Goal: Task Accomplishment & Management: Manage account settings

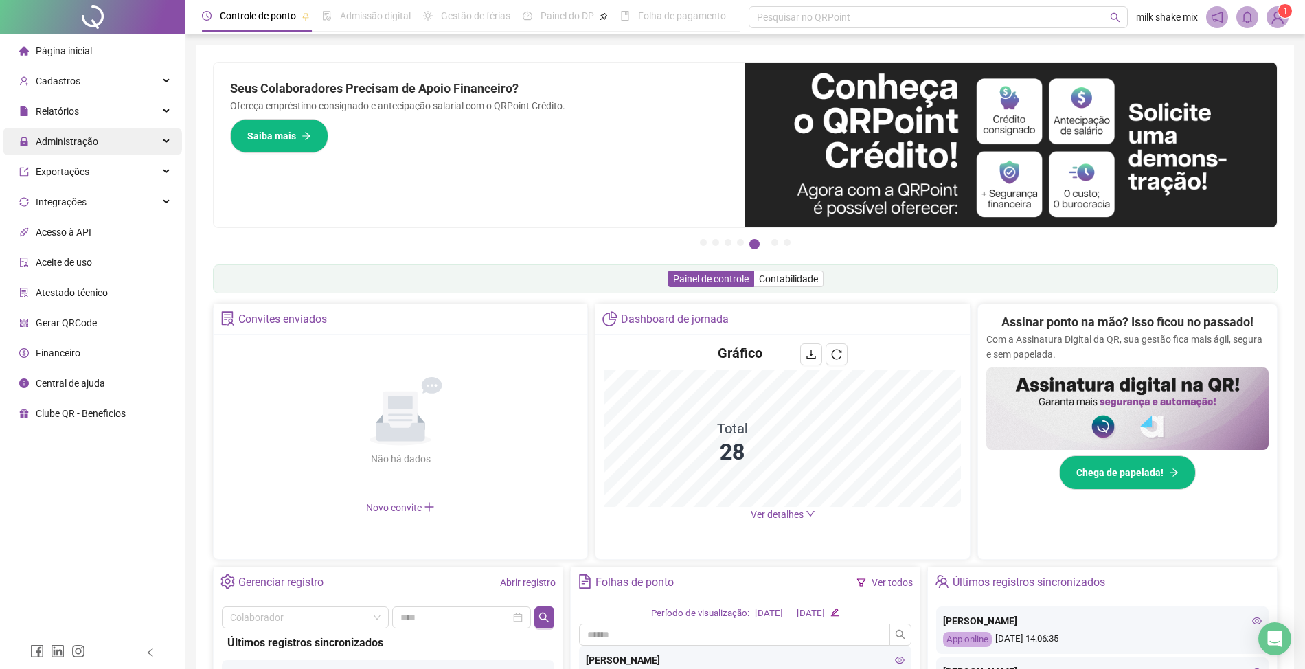
click at [69, 151] on span "Administração" at bounding box center [58, 141] width 79 height 27
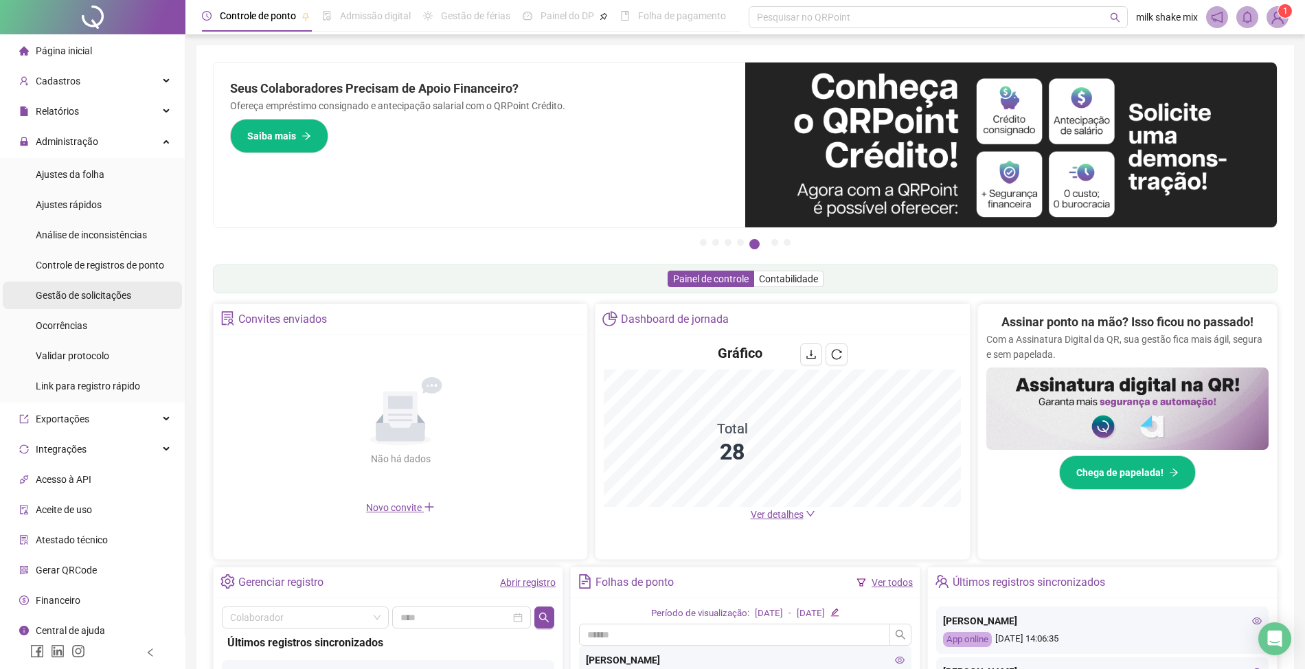
click at [59, 295] on span "Gestão de solicitações" at bounding box center [84, 295] width 96 height 11
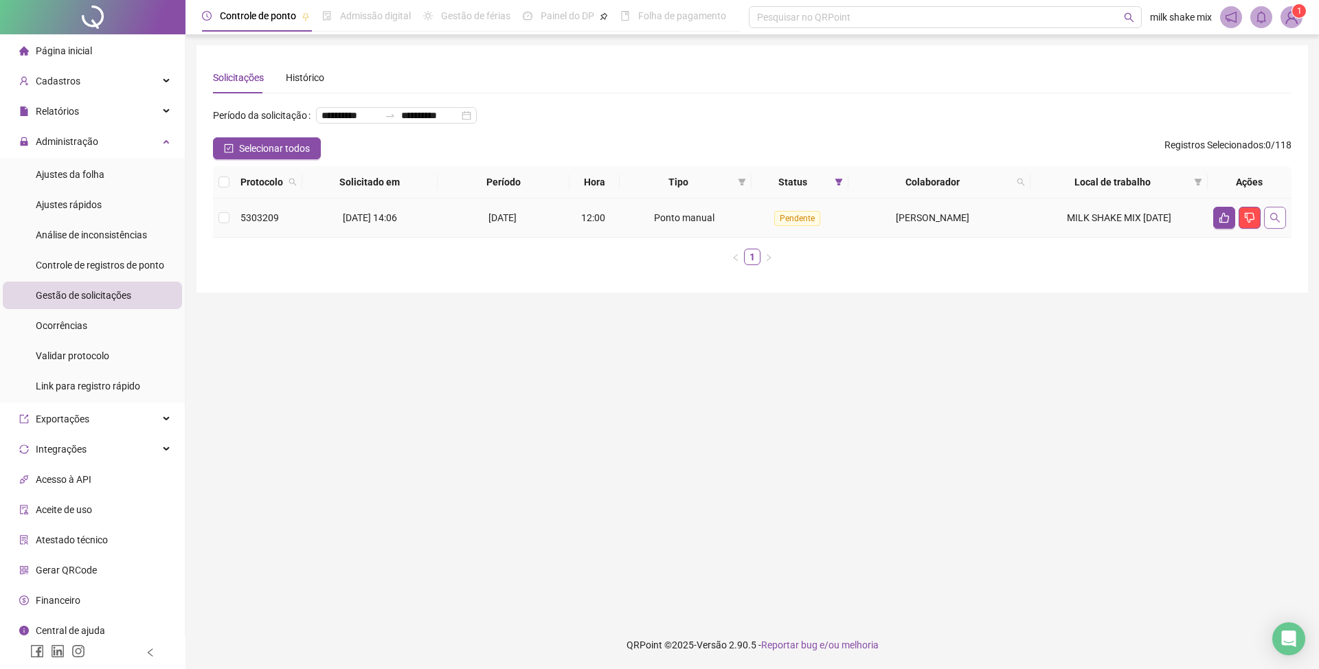
click at [1276, 223] on icon "search" at bounding box center [1275, 217] width 11 height 11
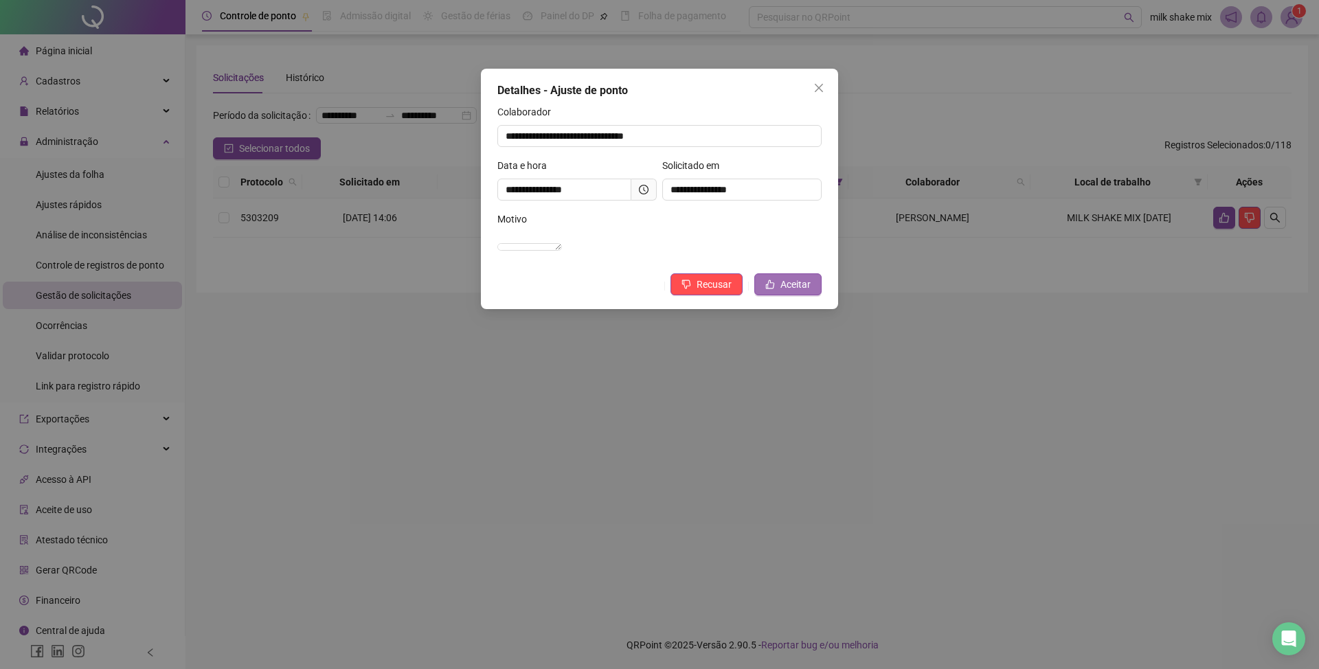
click at [790, 295] on button "Aceitar" at bounding box center [787, 284] width 67 height 22
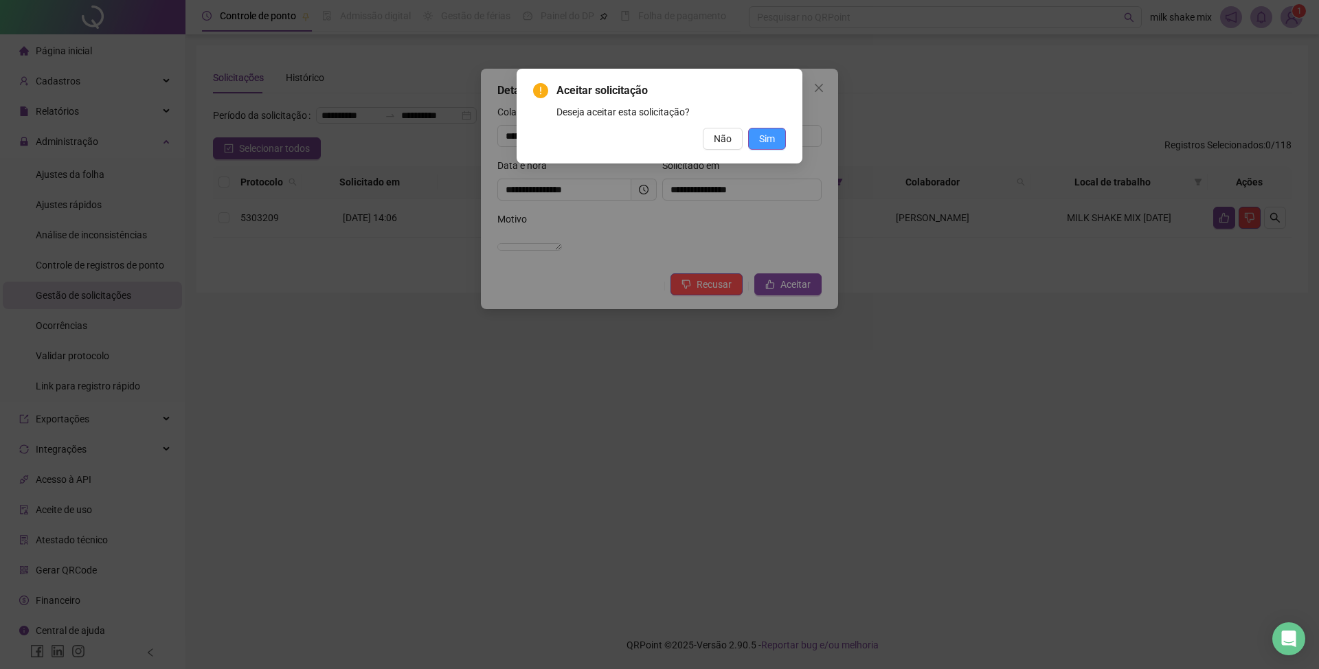
click at [778, 141] on button "Sim" at bounding box center [767, 139] width 38 height 22
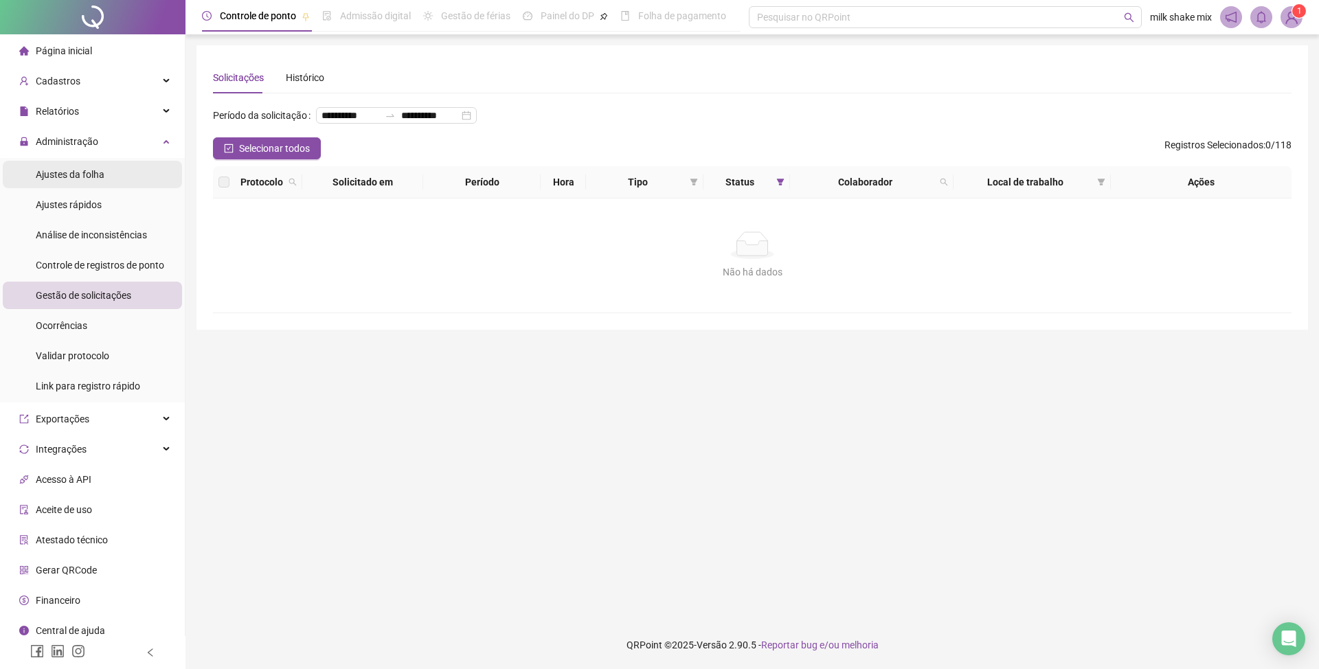
click at [116, 183] on li "Ajustes da folha" at bounding box center [92, 174] width 179 height 27
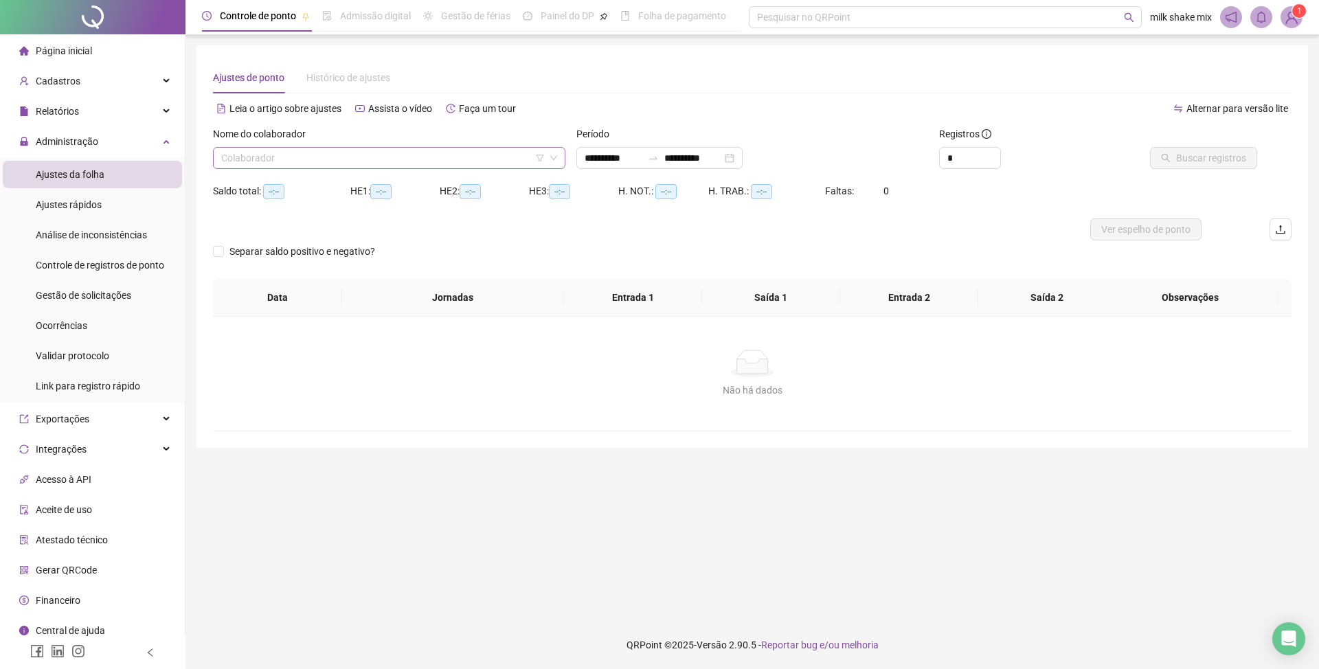
type input "**********"
click at [322, 164] on input "search" at bounding box center [383, 158] width 324 height 21
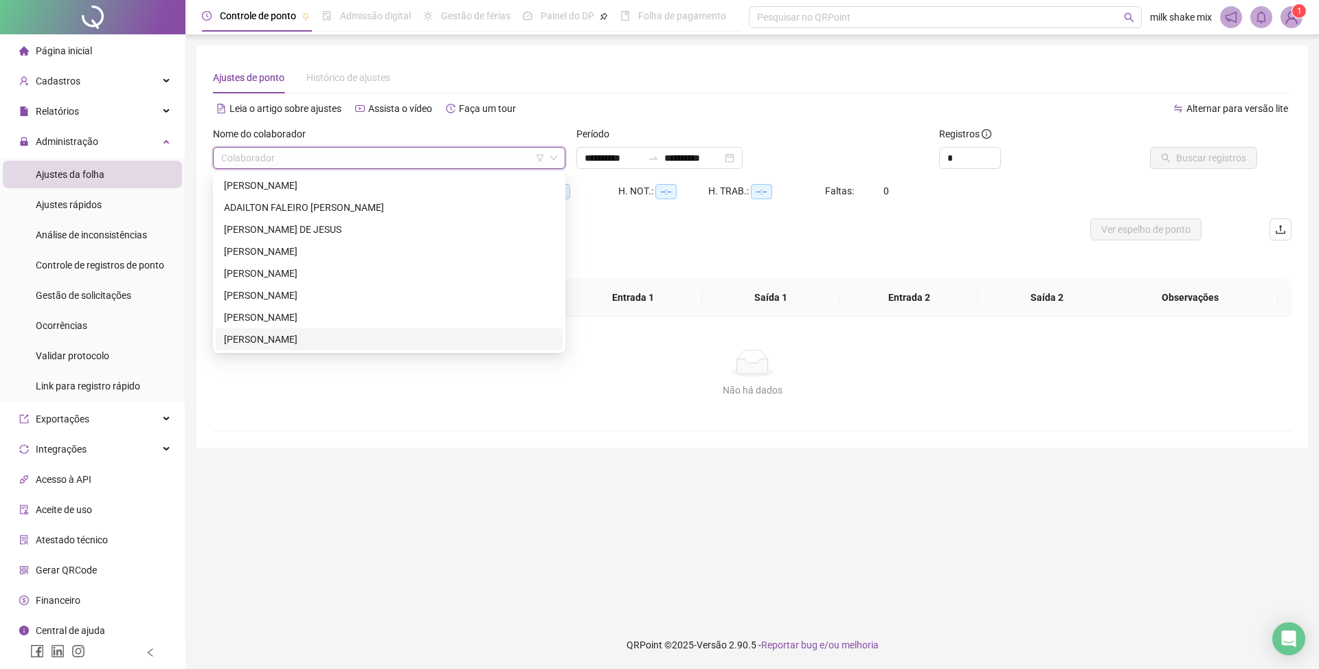
click at [269, 341] on div "CATARINA RODRIGUES DIAS" at bounding box center [389, 339] width 330 height 15
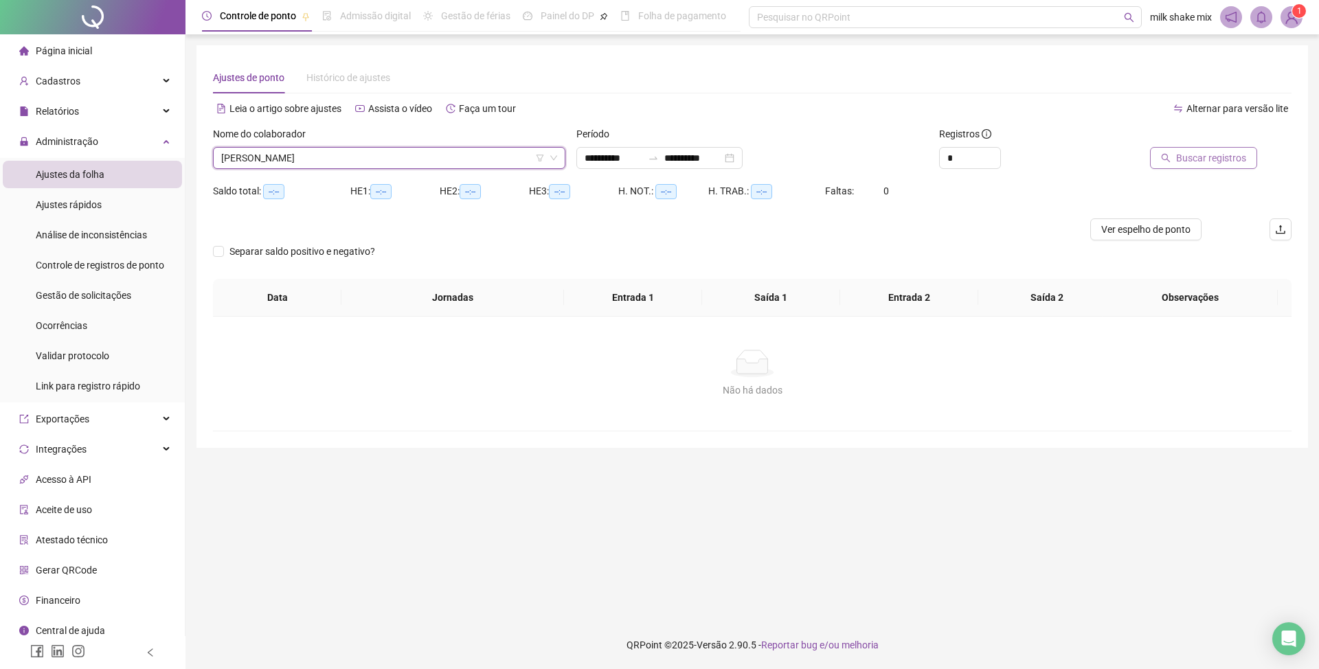
click at [1230, 159] on span "Buscar registros" at bounding box center [1211, 157] width 70 height 15
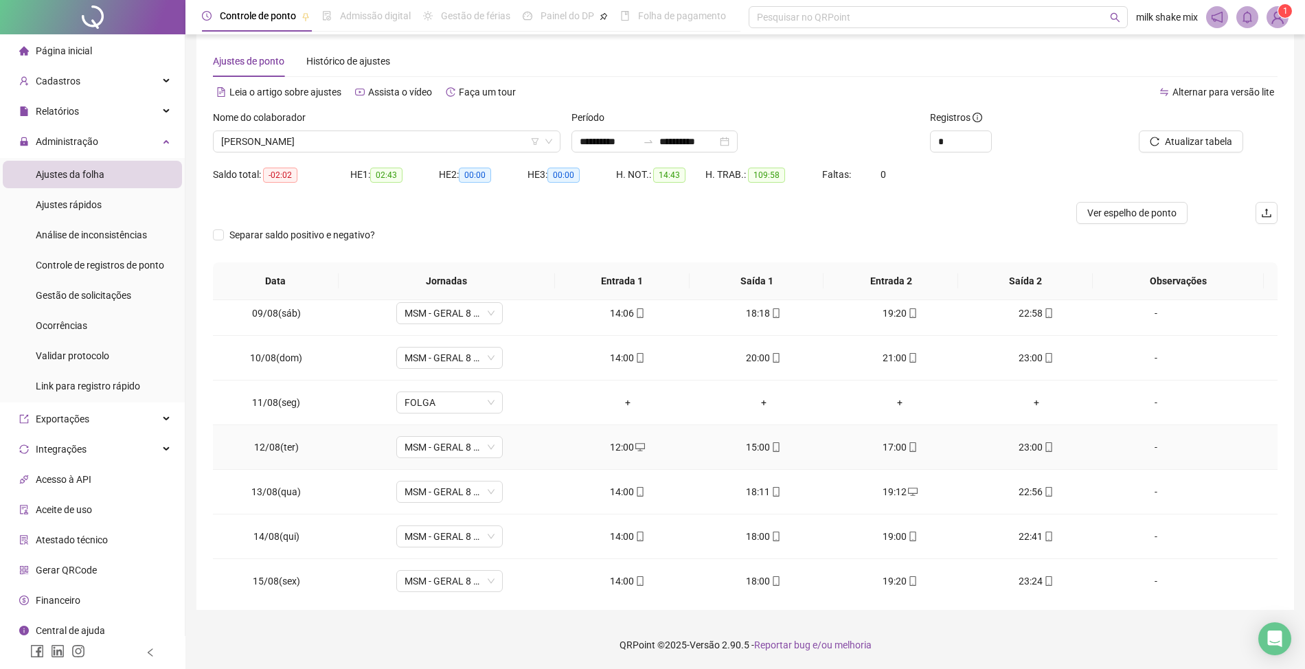
scroll to position [515, 0]
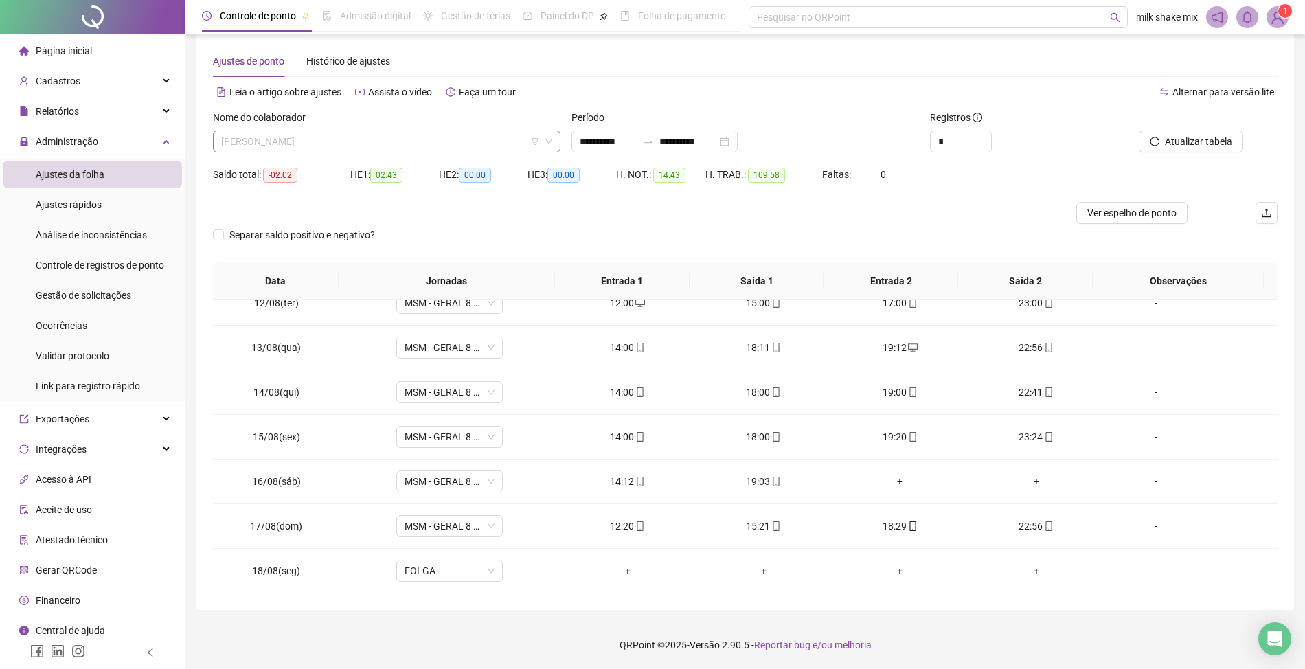
click at [430, 143] on span "CATARINA RODRIGUES DIAS" at bounding box center [386, 141] width 331 height 21
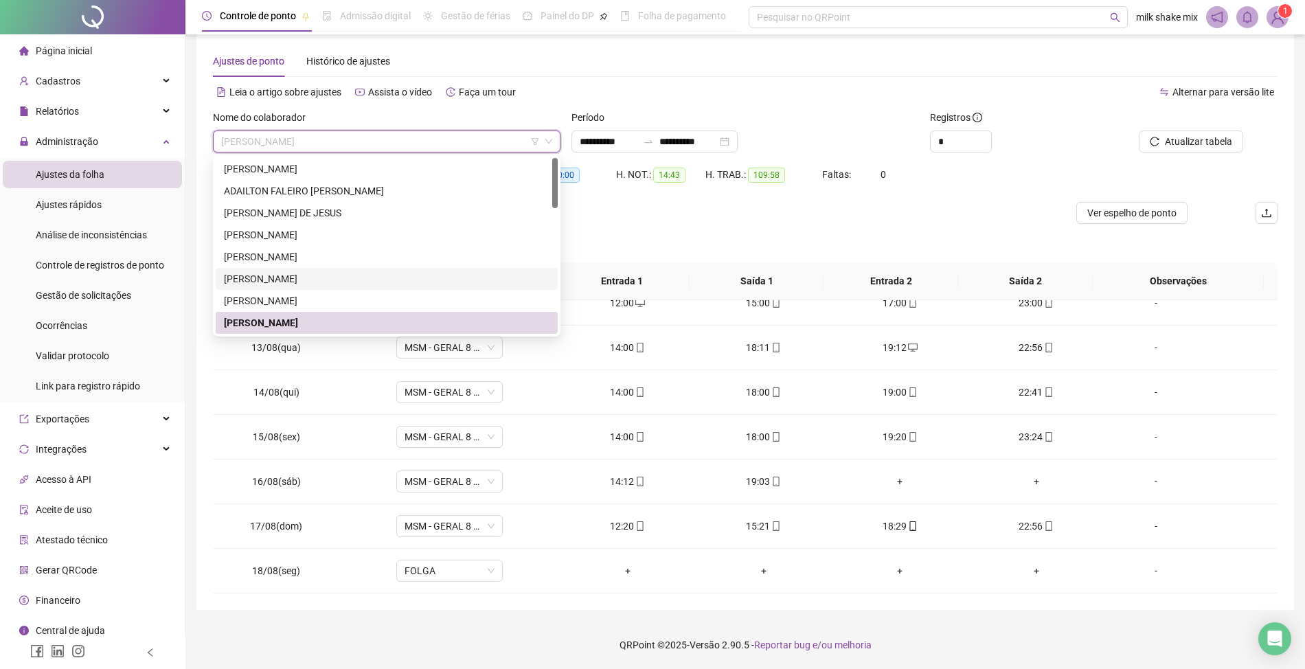
scroll to position [91, 0]
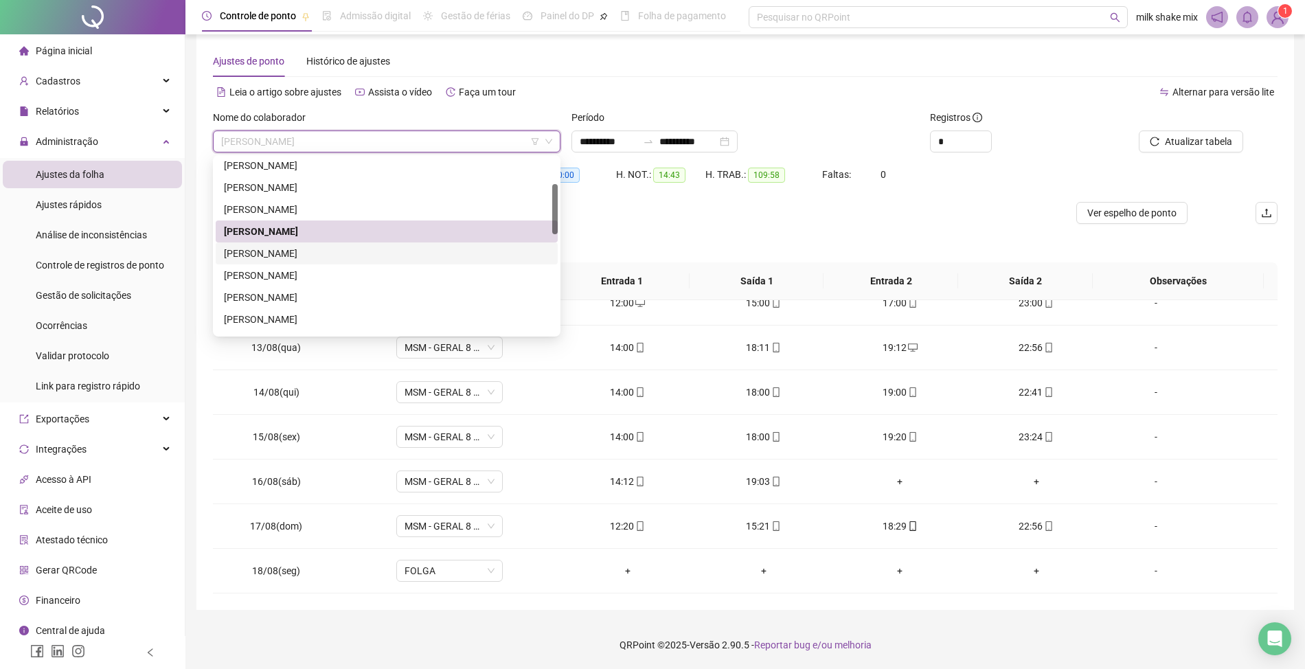
click at [383, 260] on div "DANIEL CARDOSO DOS SANTOS" at bounding box center [387, 253] width 326 height 15
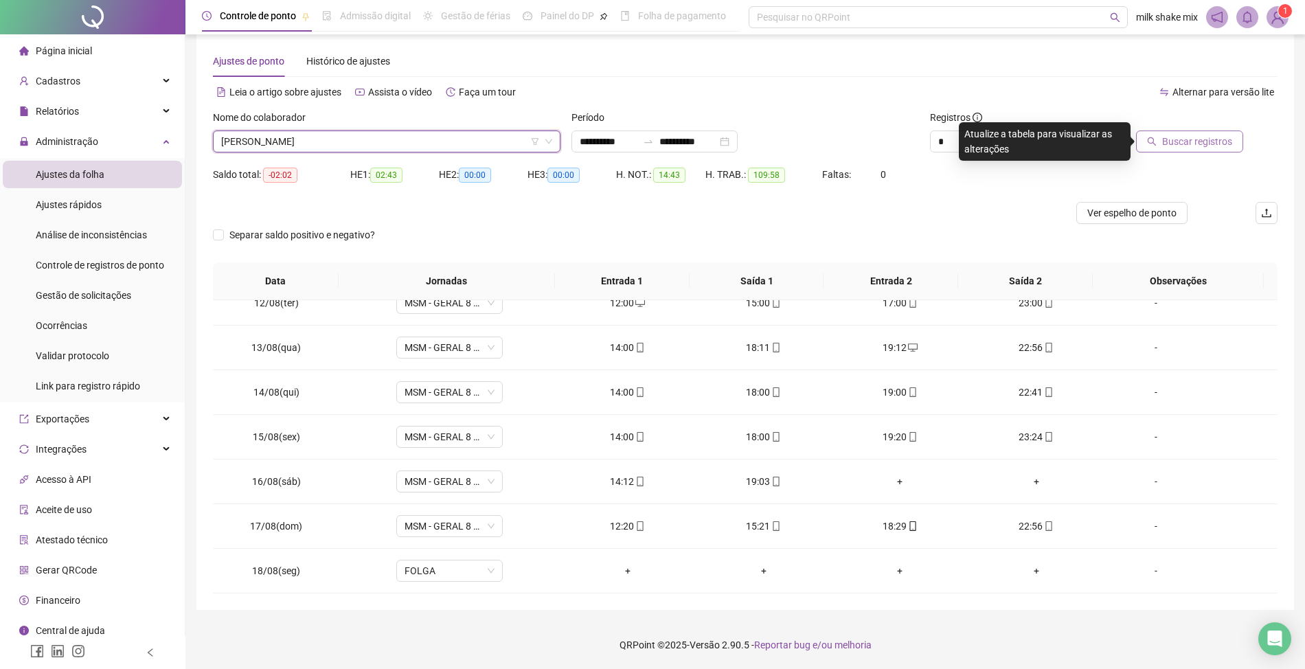
click at [1218, 147] on span "Buscar registros" at bounding box center [1198, 141] width 70 height 15
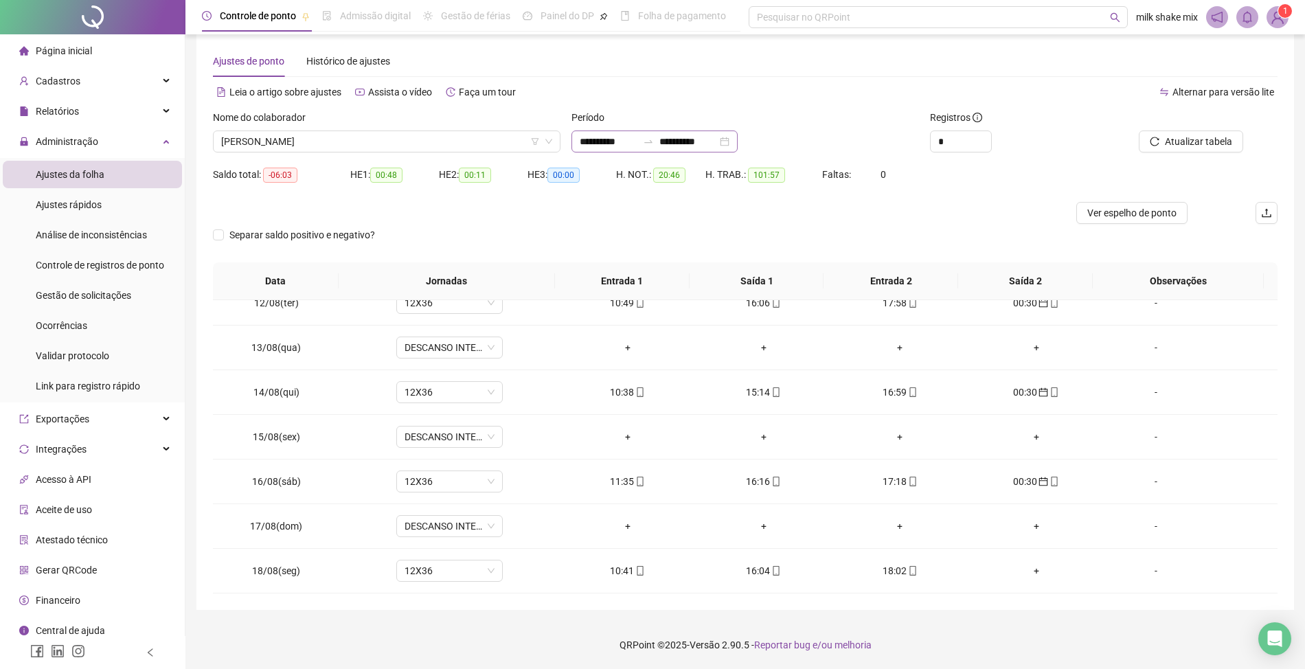
click at [577, 147] on div "**********" at bounding box center [655, 142] width 166 height 22
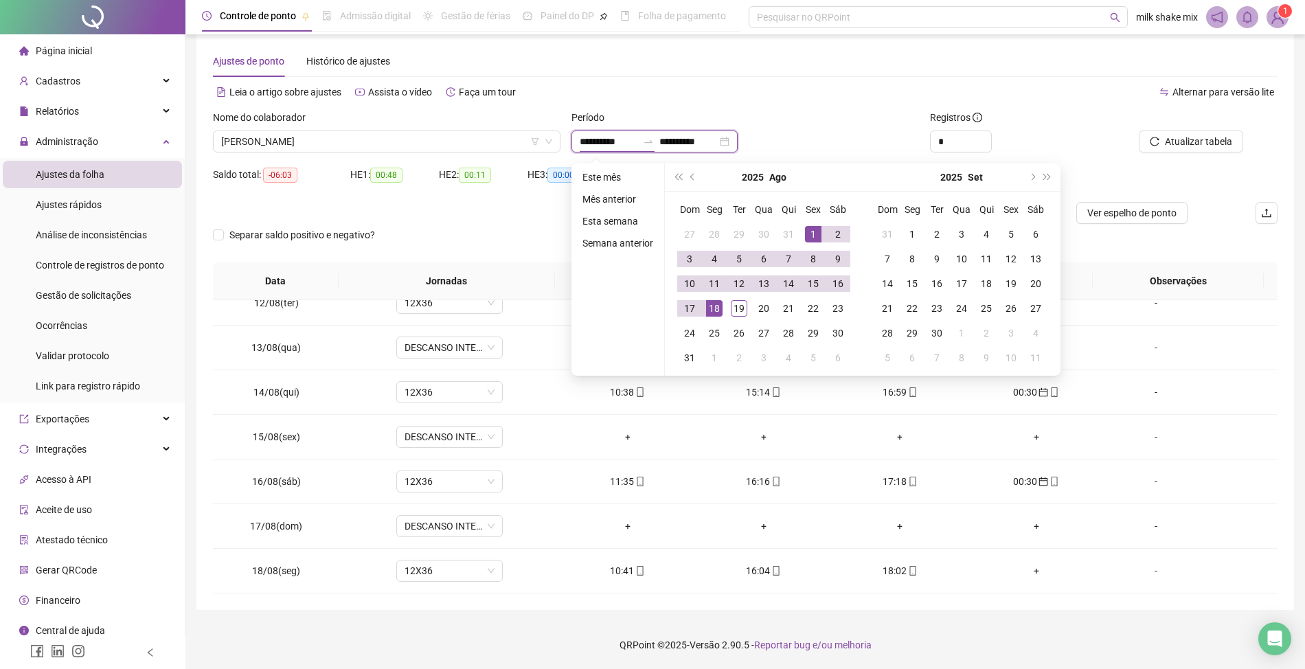
type input "**********"
click at [812, 232] on div "1" at bounding box center [813, 234] width 16 height 16
type input "**********"
click at [748, 309] on td "19" at bounding box center [739, 308] width 25 height 25
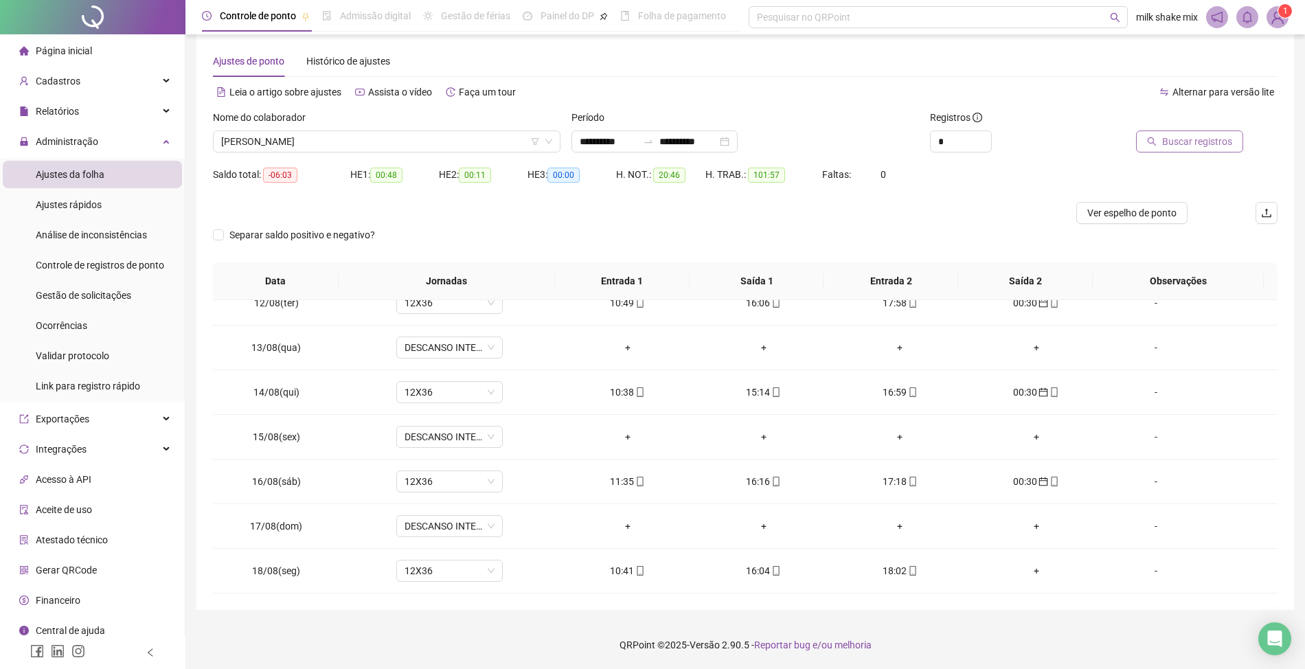
click at [1186, 146] on span "Buscar registros" at bounding box center [1198, 141] width 70 height 15
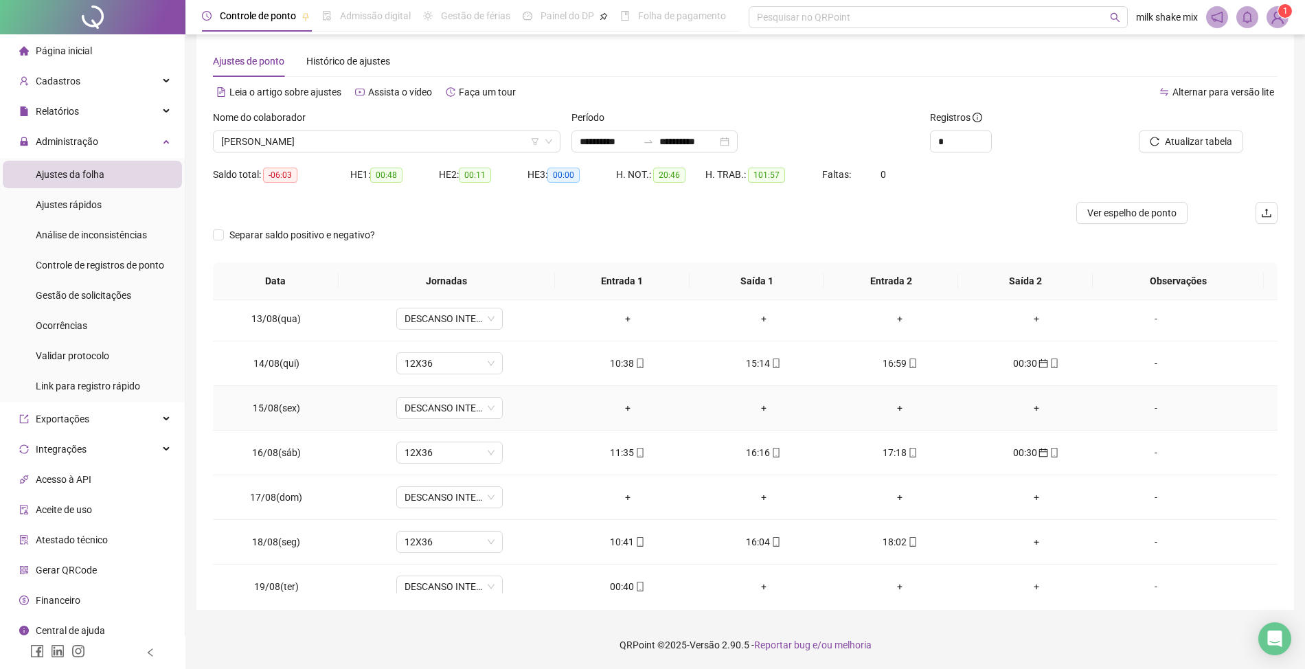
scroll to position [559, 0]
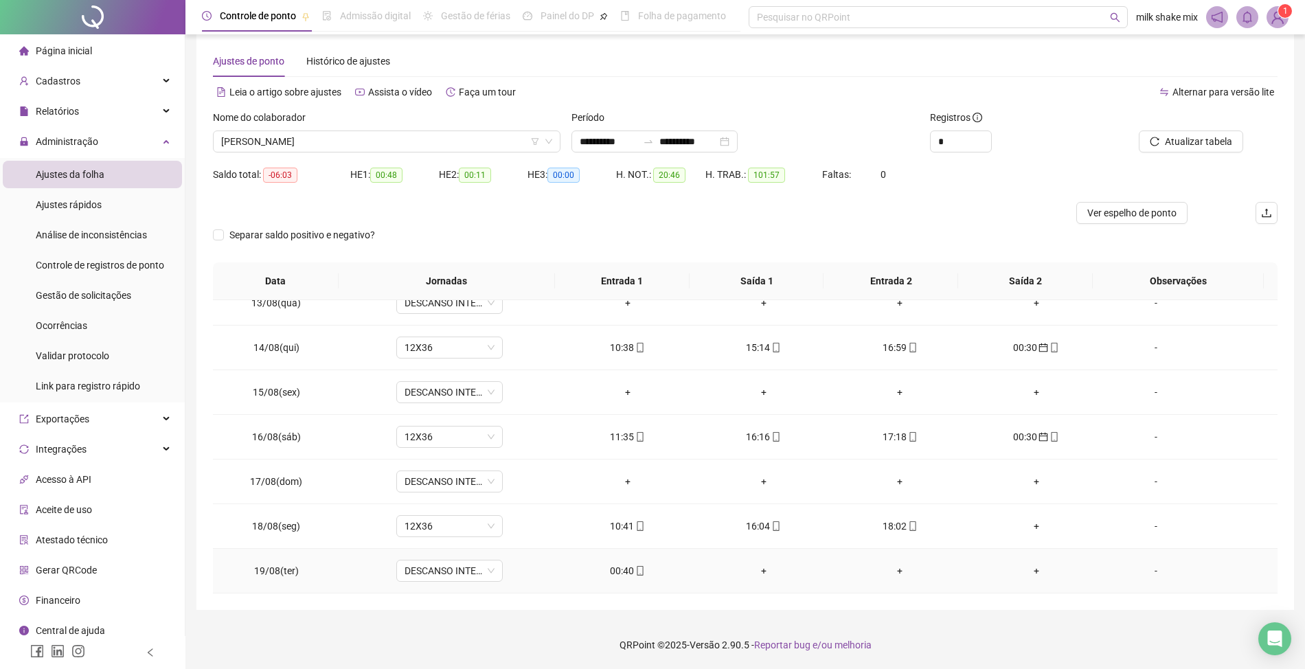
click at [636, 569] on icon "mobile" at bounding box center [641, 571] width 10 height 10
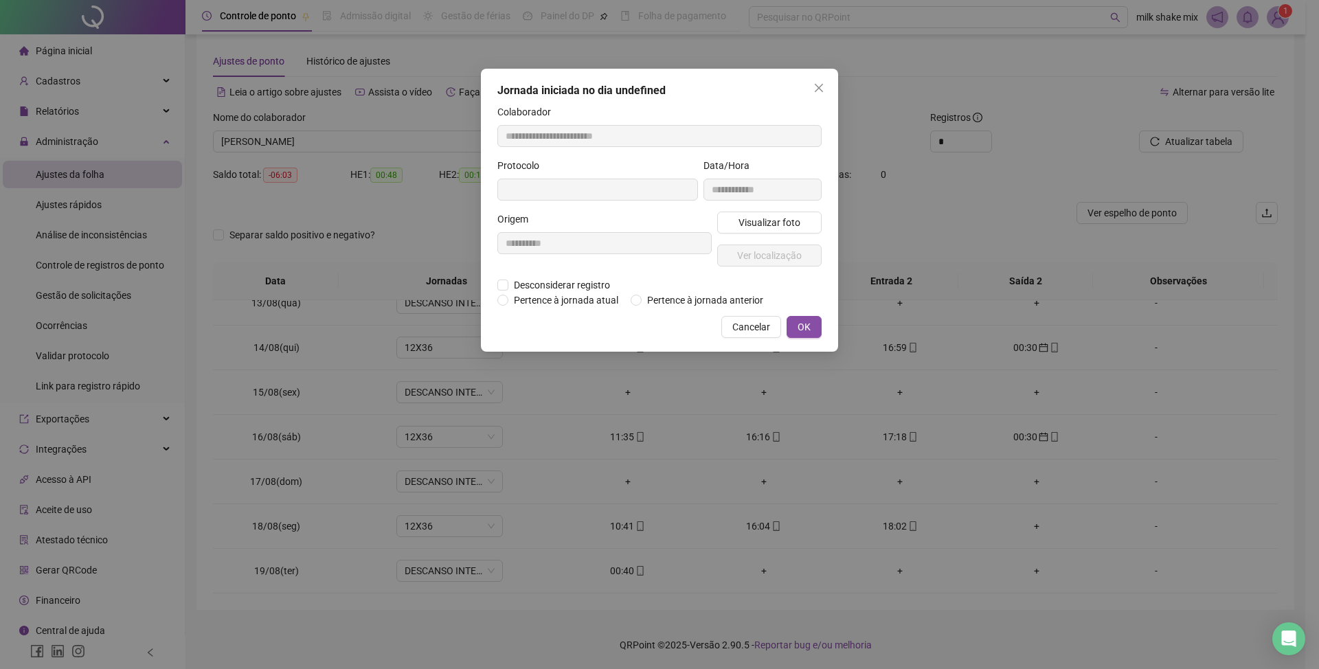
type input "**********"
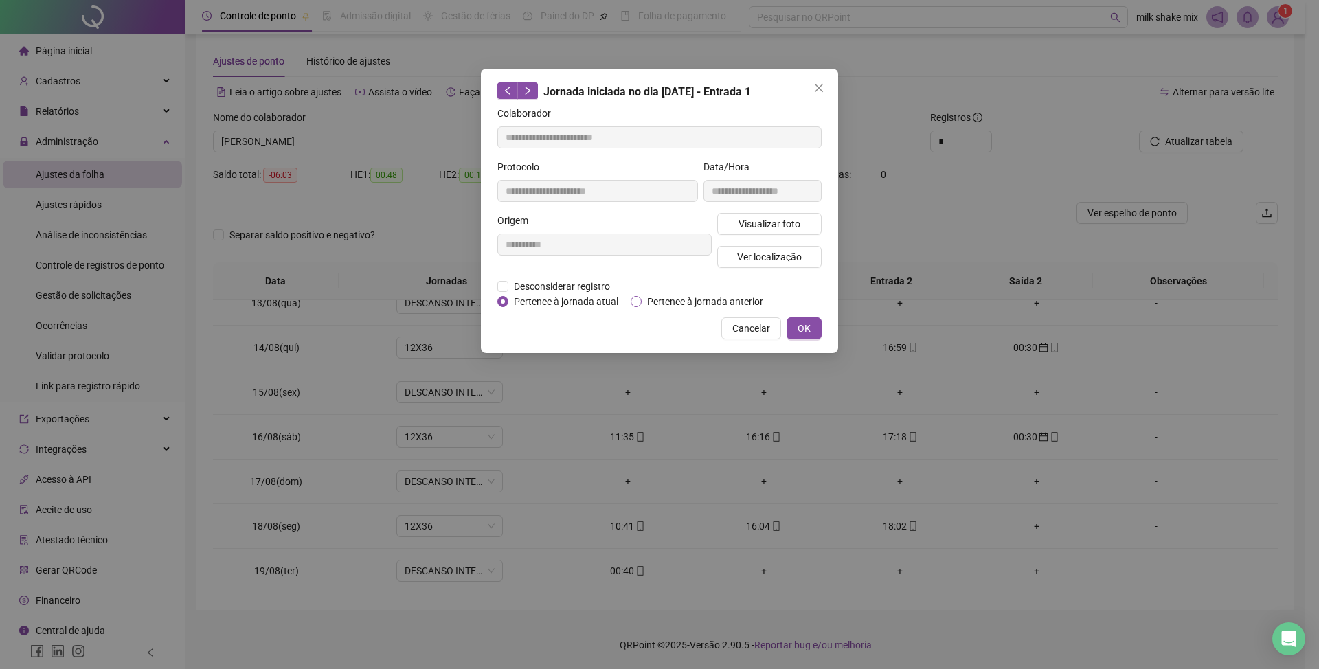
click at [724, 301] on span "Pertence à jornada anterior" at bounding box center [705, 301] width 127 height 15
click at [803, 339] on button "OK" at bounding box center [804, 328] width 35 height 22
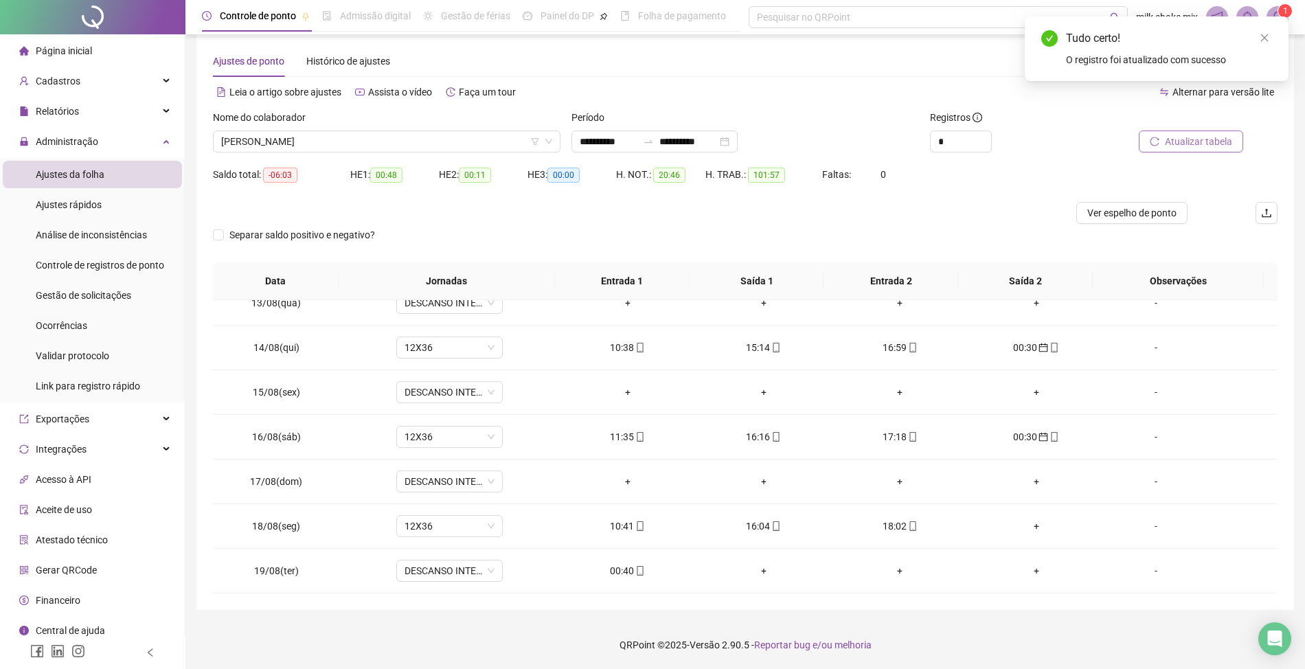
click at [1211, 131] on button "Atualizar tabela" at bounding box center [1191, 142] width 104 height 22
click at [397, 133] on span "DANIEL CARDOSO DOS SANTOS" at bounding box center [386, 141] width 331 height 21
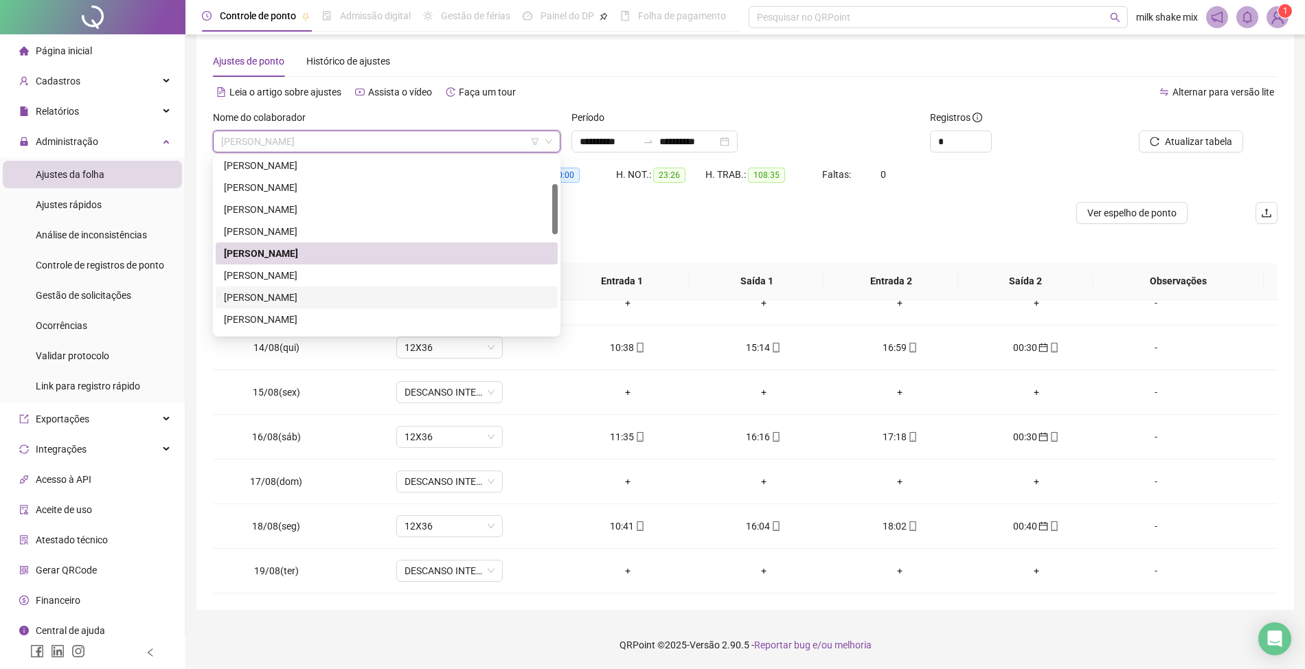
click at [330, 297] on div "ELIANA SOUSA MOTA" at bounding box center [387, 297] width 326 height 15
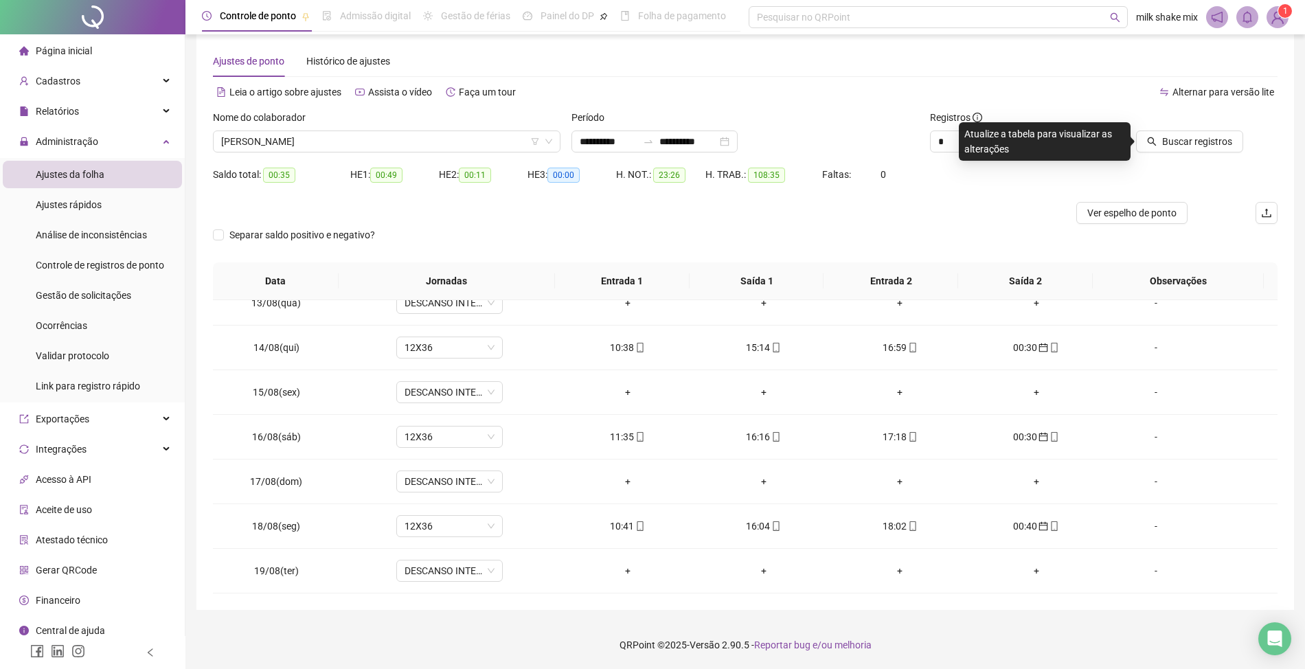
click at [1249, 143] on div "Buscar registros" at bounding box center [1194, 131] width 168 height 43
click at [1213, 143] on span "Buscar registros" at bounding box center [1198, 141] width 70 height 15
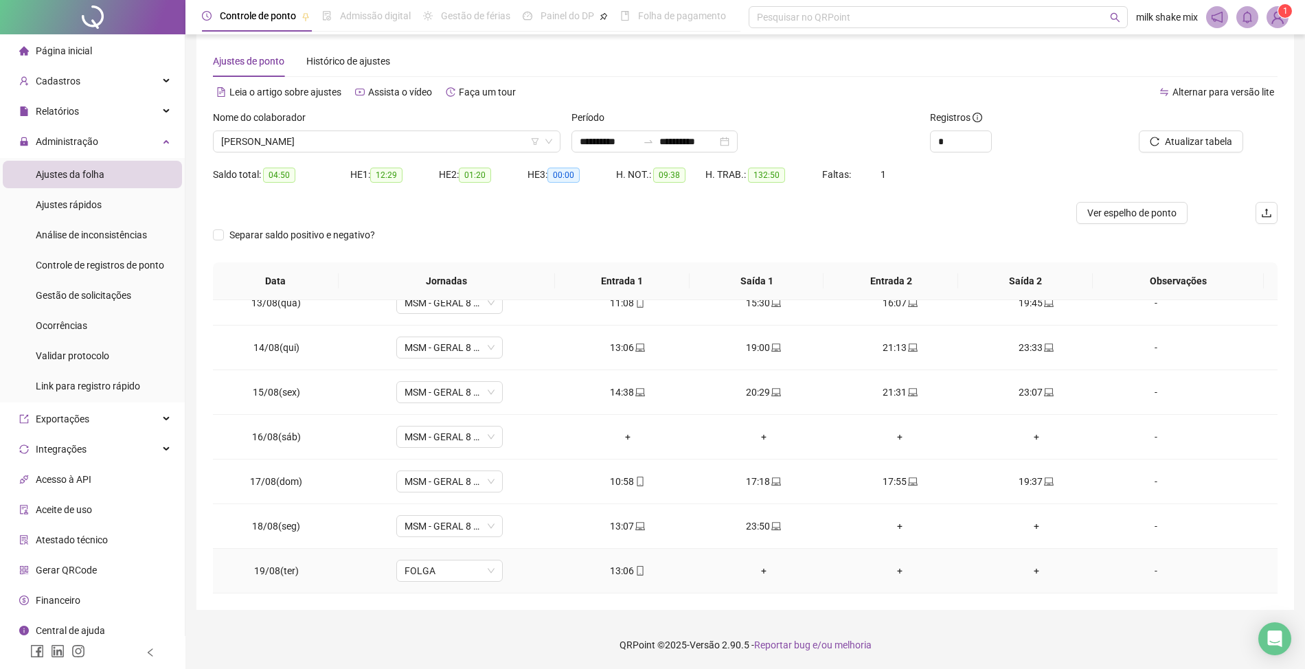
click at [636, 569] on icon "mobile" at bounding box center [641, 571] width 10 height 10
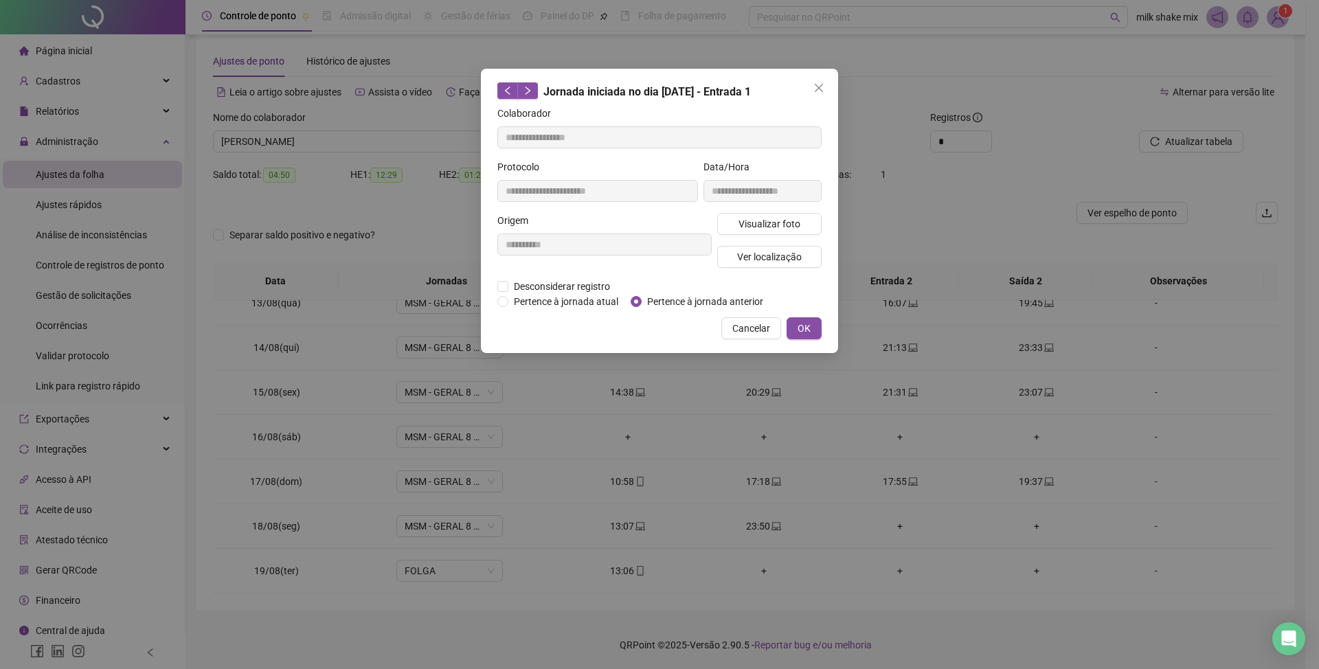
type input "**********"
click at [701, 298] on span "Pertence à jornada anterior" at bounding box center [705, 301] width 127 height 15
click at [801, 323] on span "OK" at bounding box center [804, 328] width 13 height 15
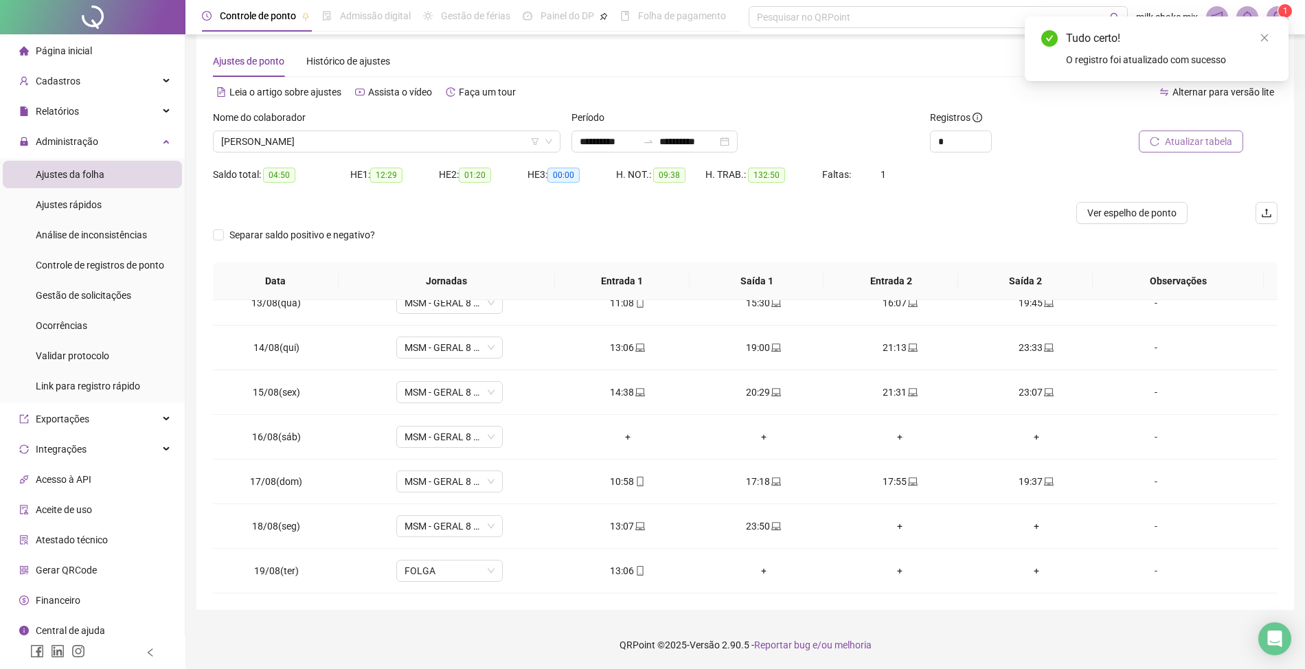
click at [1202, 141] on span "Atualizar tabela" at bounding box center [1198, 141] width 67 height 15
click at [912, 528] on span "mobile" at bounding box center [917, 527] width 11 height 10
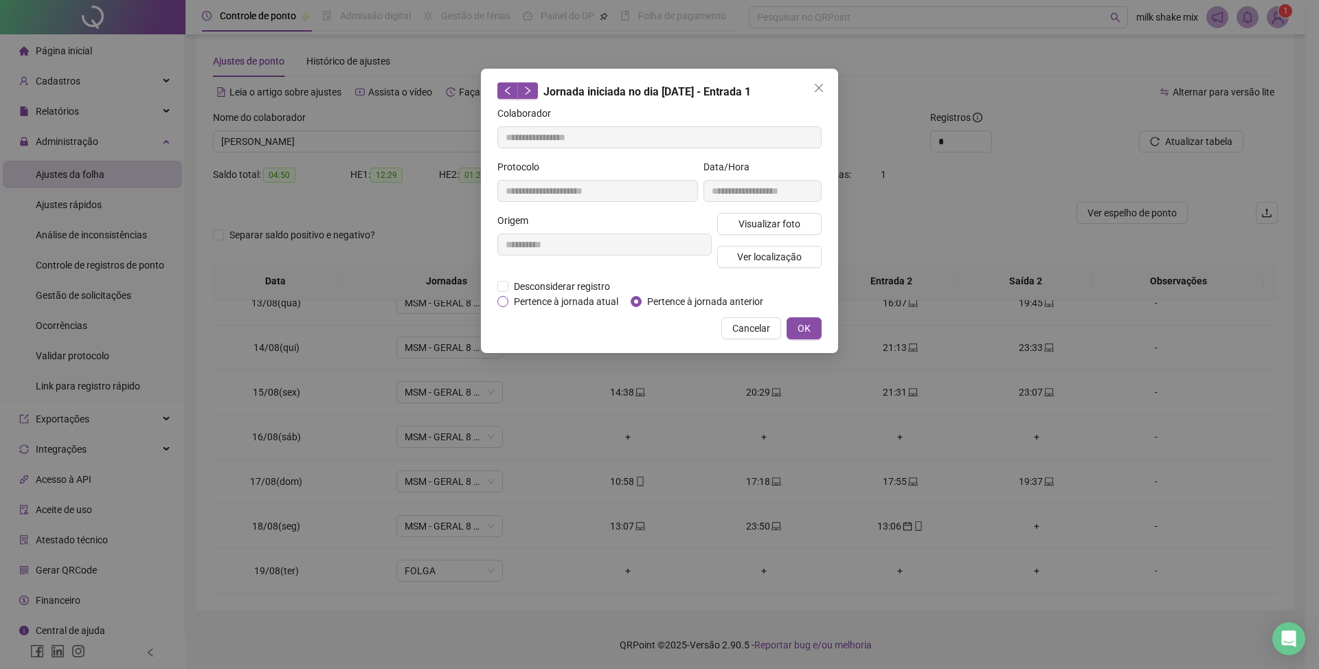
click at [557, 300] on span "Pertence à jornada atual" at bounding box center [565, 301] width 115 height 15
click at [798, 330] on span "OK" at bounding box center [804, 328] width 13 height 15
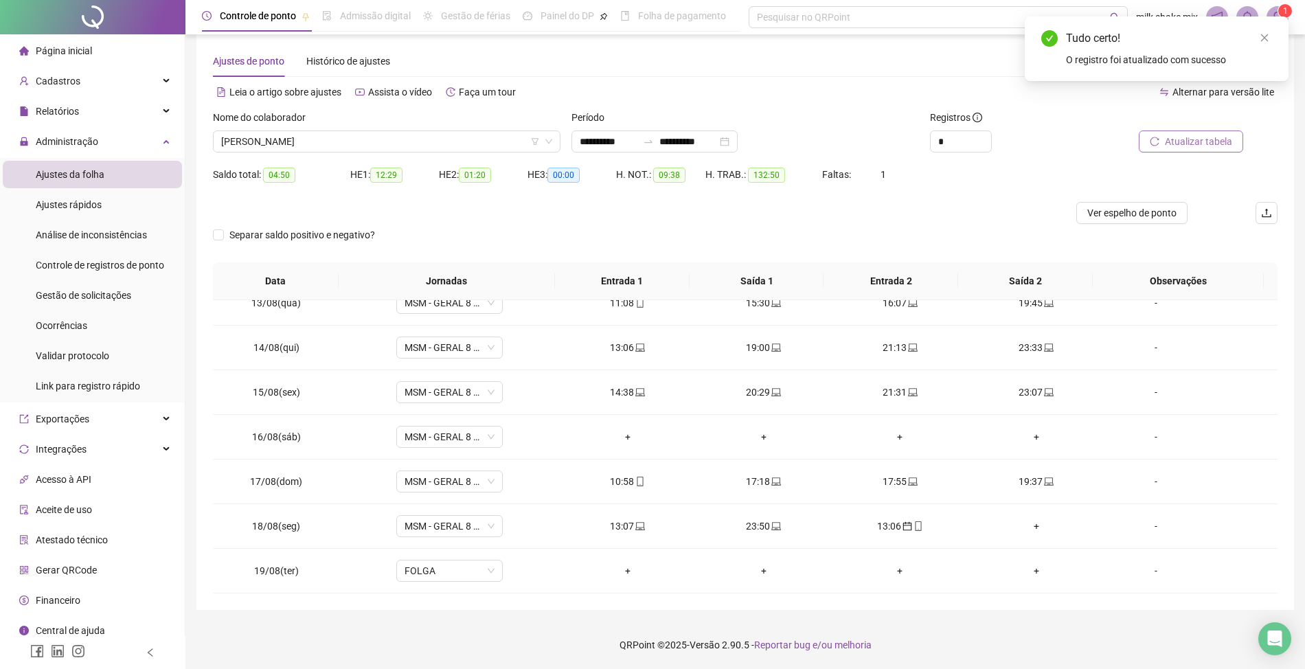
click at [1191, 144] on span "Atualizar tabela" at bounding box center [1198, 141] width 67 height 15
click at [413, 135] on span "ELIANA SOUSA MOTA" at bounding box center [386, 141] width 331 height 21
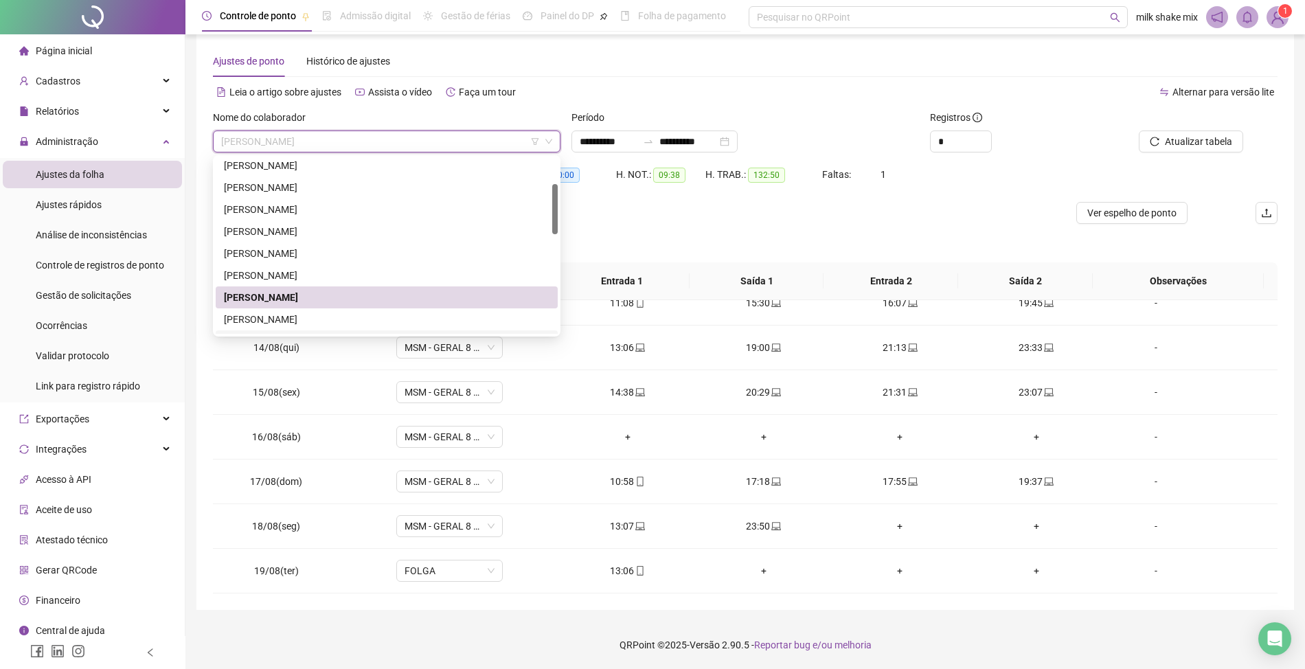
click at [324, 333] on div "IVINNY DE SOUZA GOMES BRITO" at bounding box center [387, 341] width 342 height 22
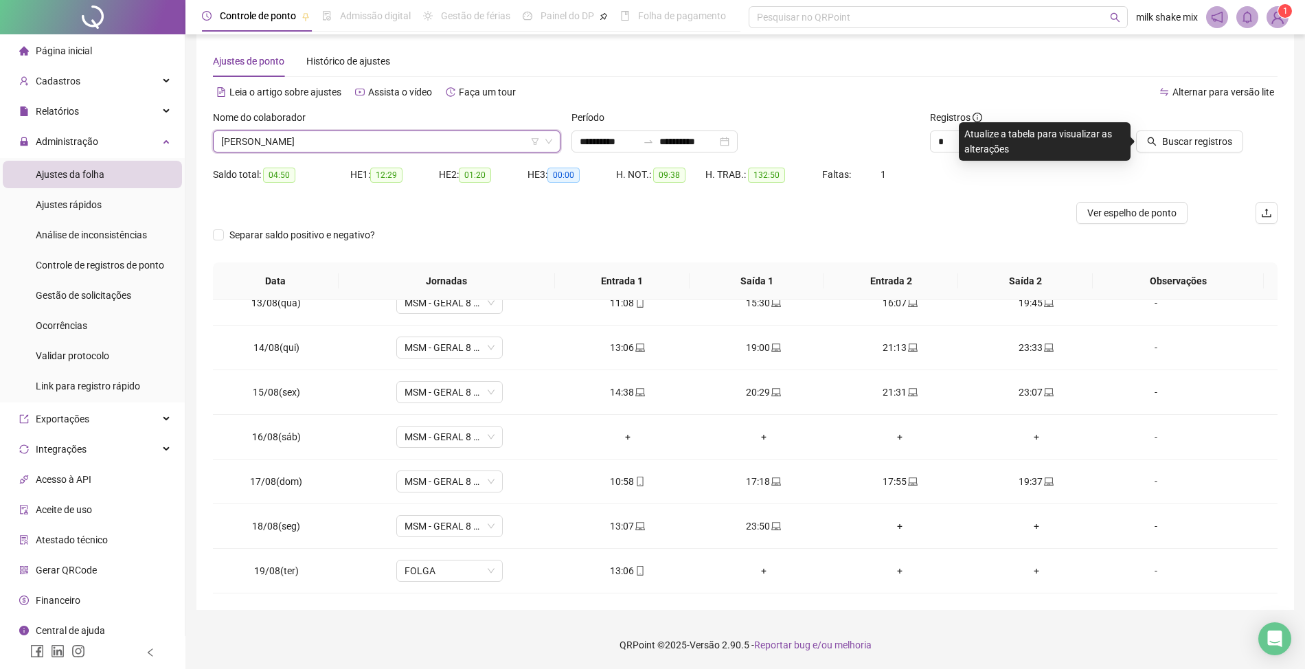
click at [425, 142] on span "IVINNY DE SOUZA GOMES BRITO" at bounding box center [386, 141] width 331 height 21
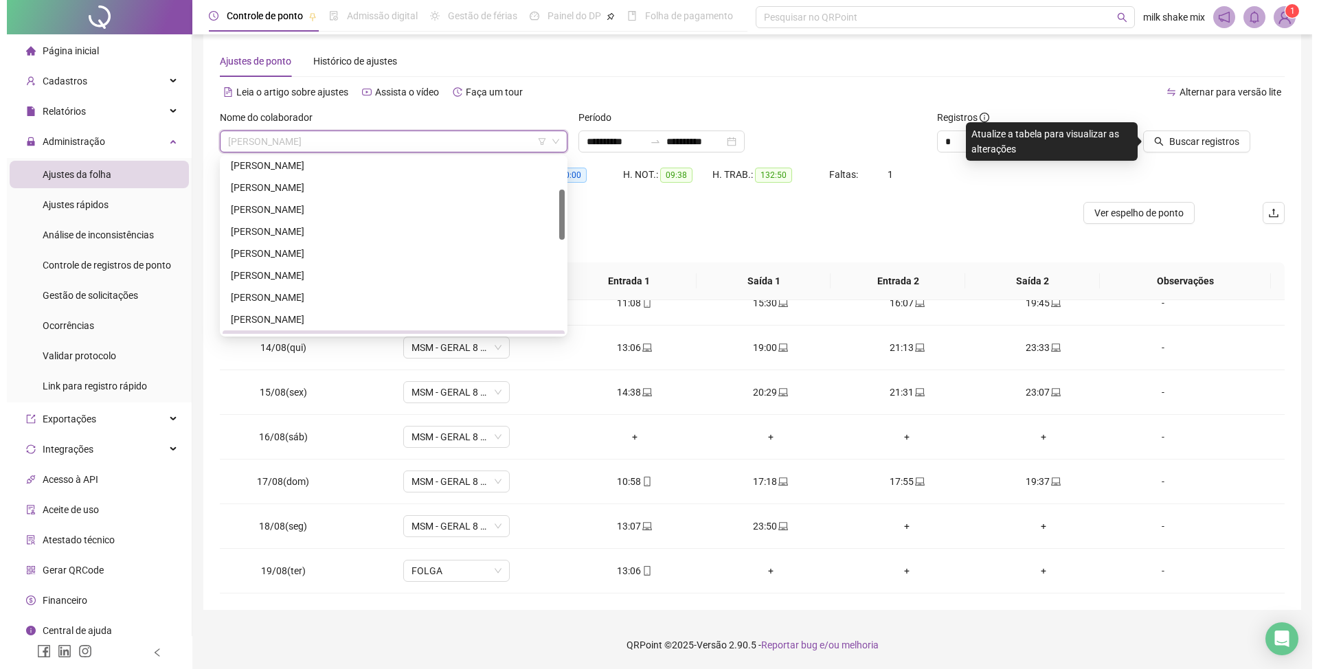
scroll to position [110, 0]
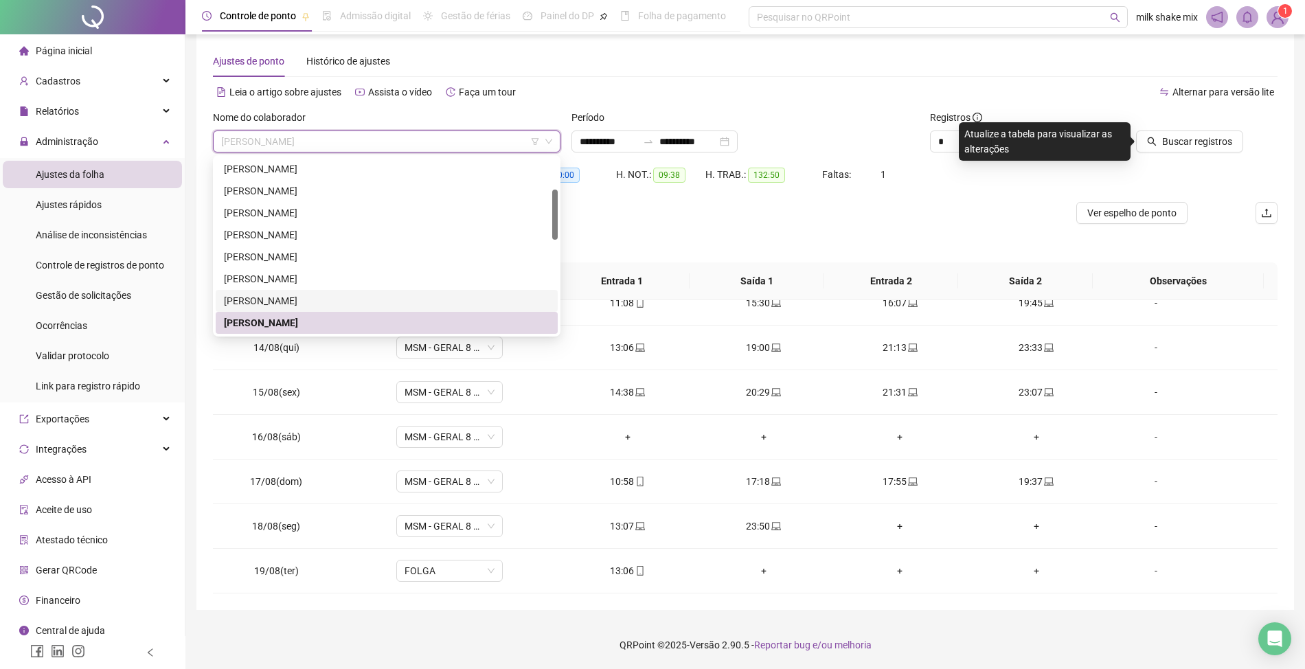
click at [356, 304] on div "FRANCISCA AMANDA DAS CHAGAS DE SOUSA RODRIGUES" at bounding box center [387, 300] width 326 height 15
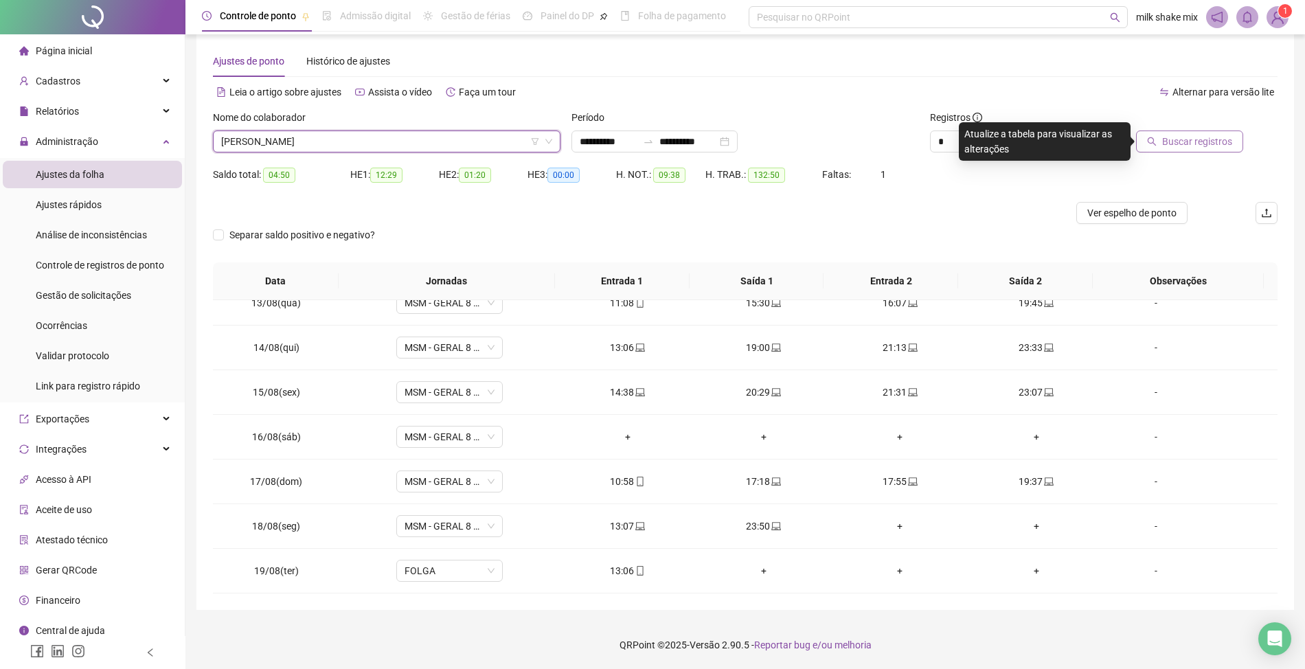
click at [1191, 140] on span "Buscar registros" at bounding box center [1198, 141] width 70 height 15
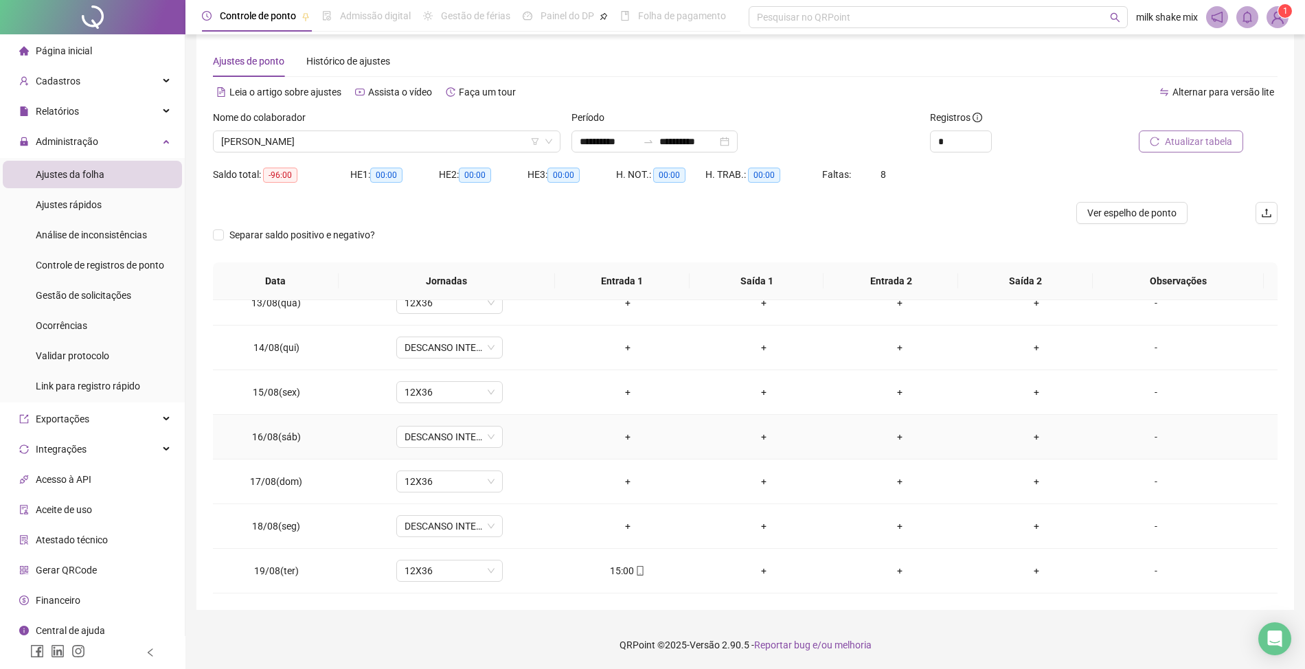
scroll to position [380, 0]
click at [492, 143] on span "FRANCISCA AMANDA DAS CHAGAS DE SOUSA RODRIGUES" at bounding box center [386, 141] width 331 height 21
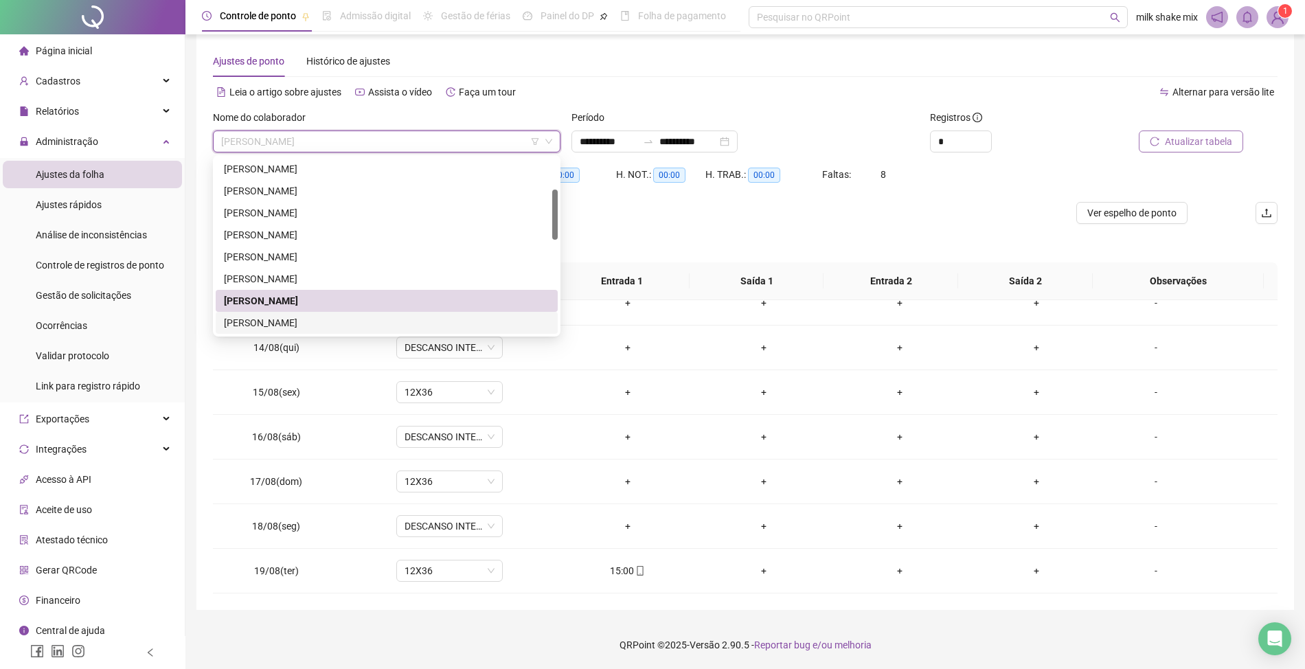
click at [377, 327] on div "IVINNY DE SOUZA GOMES BRITO" at bounding box center [387, 322] width 326 height 15
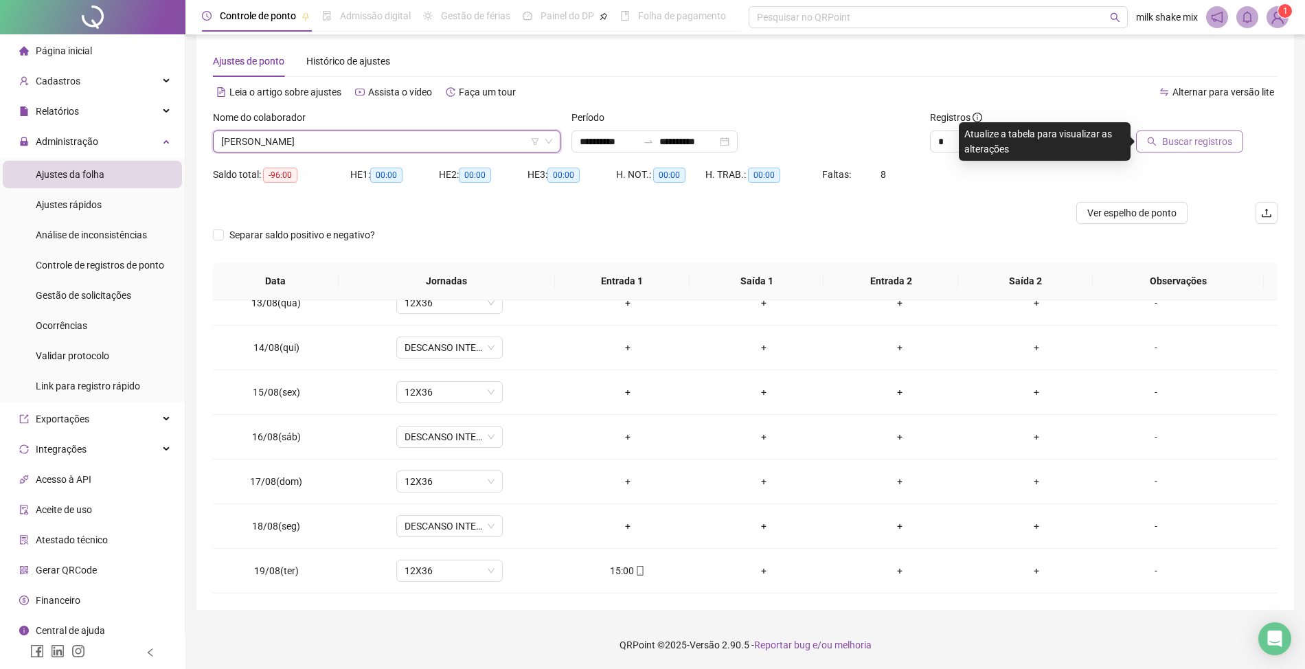
click at [1207, 137] on span "Buscar registros" at bounding box center [1198, 141] width 70 height 15
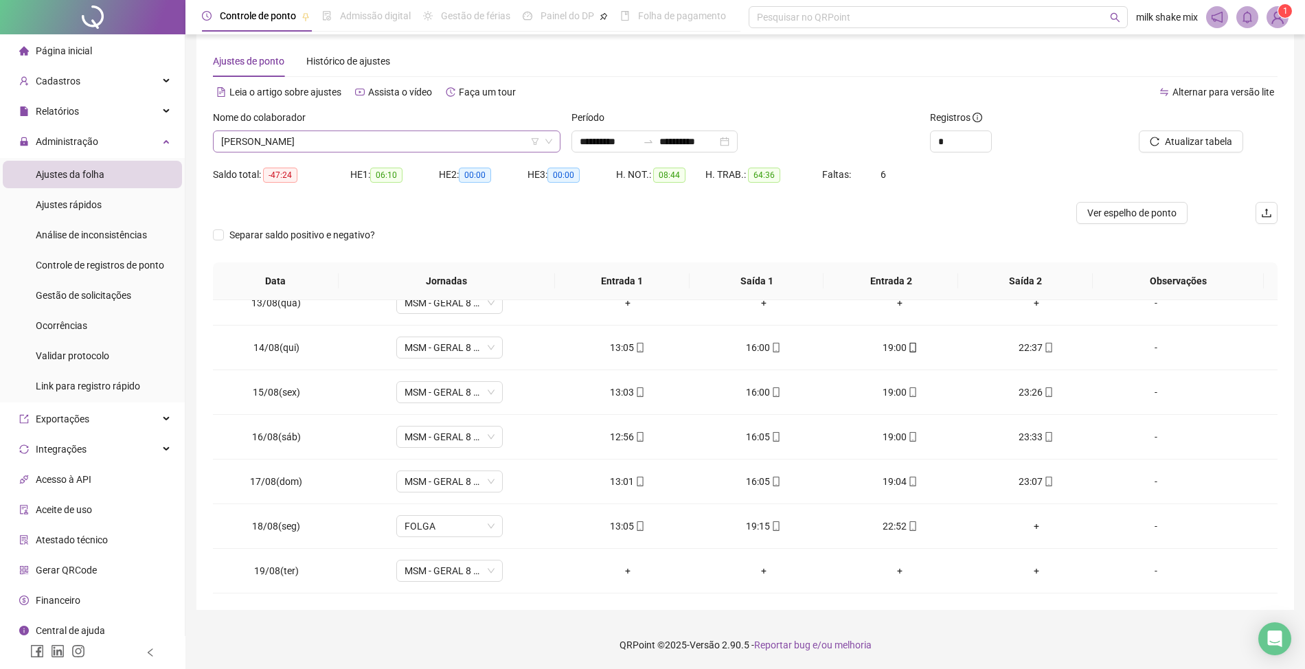
click at [429, 135] on span "IVINNY DE SOUZA GOMES BRITO" at bounding box center [386, 141] width 331 height 21
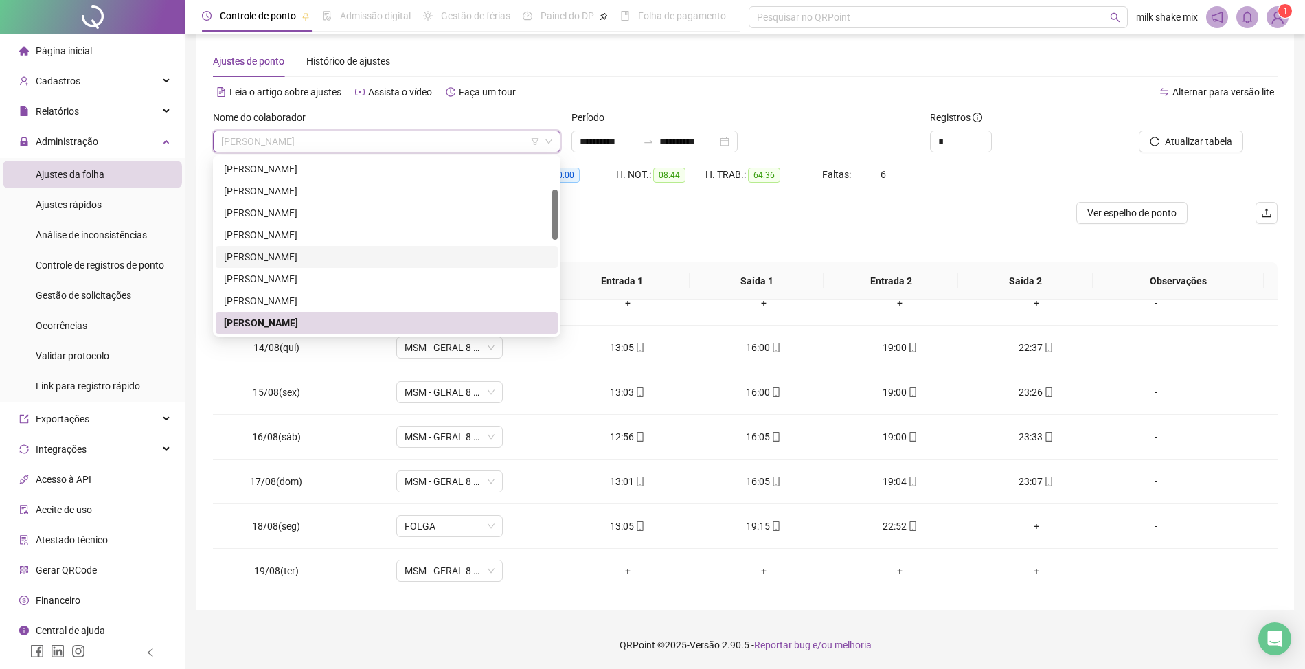
scroll to position [201, 0]
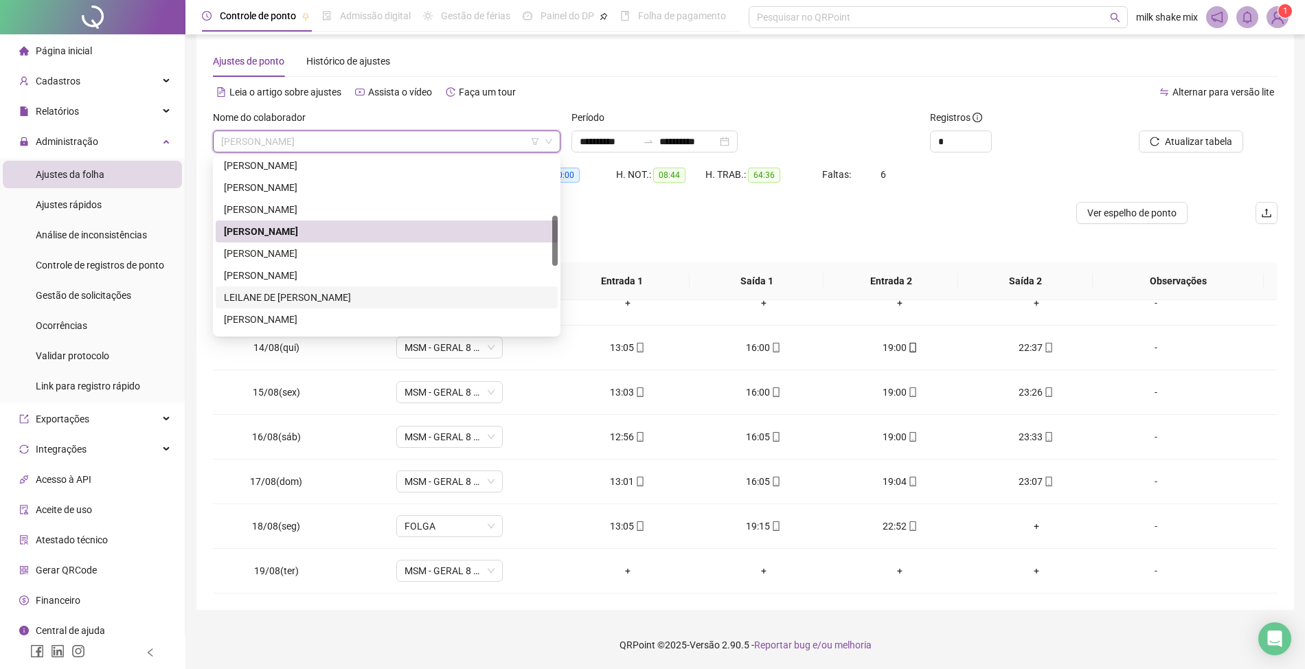
click at [308, 298] on div "LEILANE DE JESUS SILVA" at bounding box center [387, 297] width 326 height 15
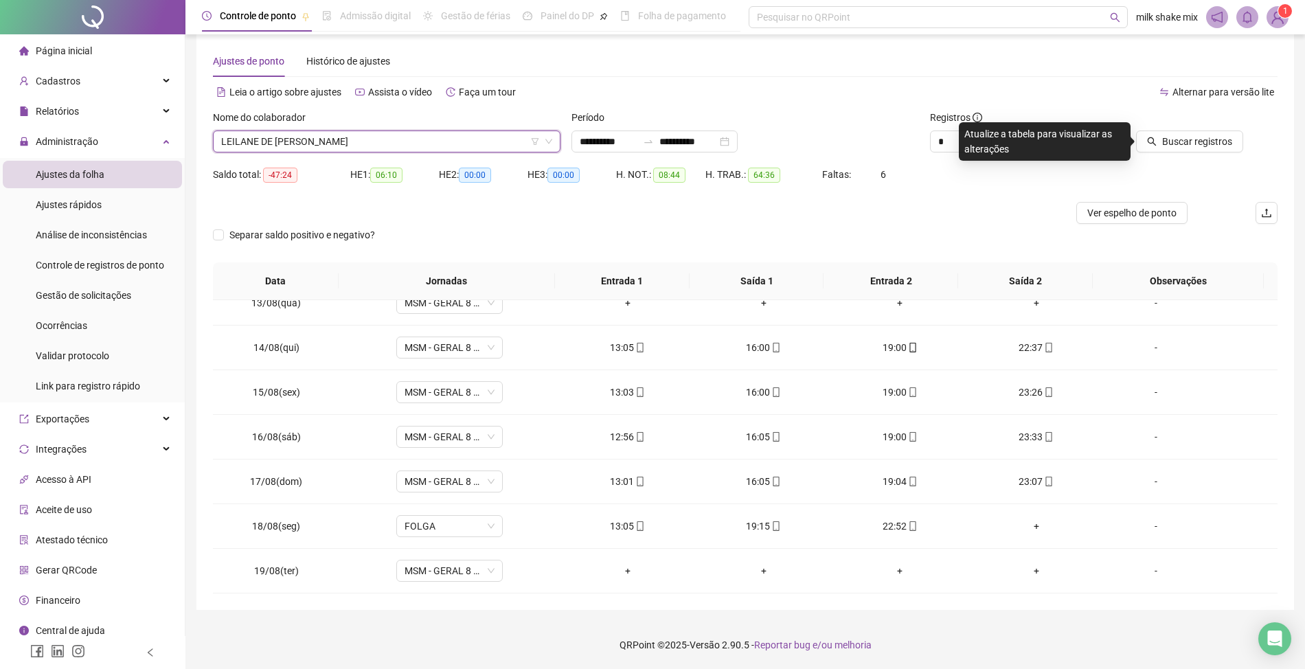
click at [1230, 129] on div at bounding box center [1177, 120] width 134 height 21
click at [1176, 155] on div "Buscar registros" at bounding box center [1193, 137] width 179 height 54
click at [1219, 154] on div "Buscar registros" at bounding box center [1193, 137] width 179 height 54
click at [1199, 140] on span "Buscar registros" at bounding box center [1198, 141] width 70 height 15
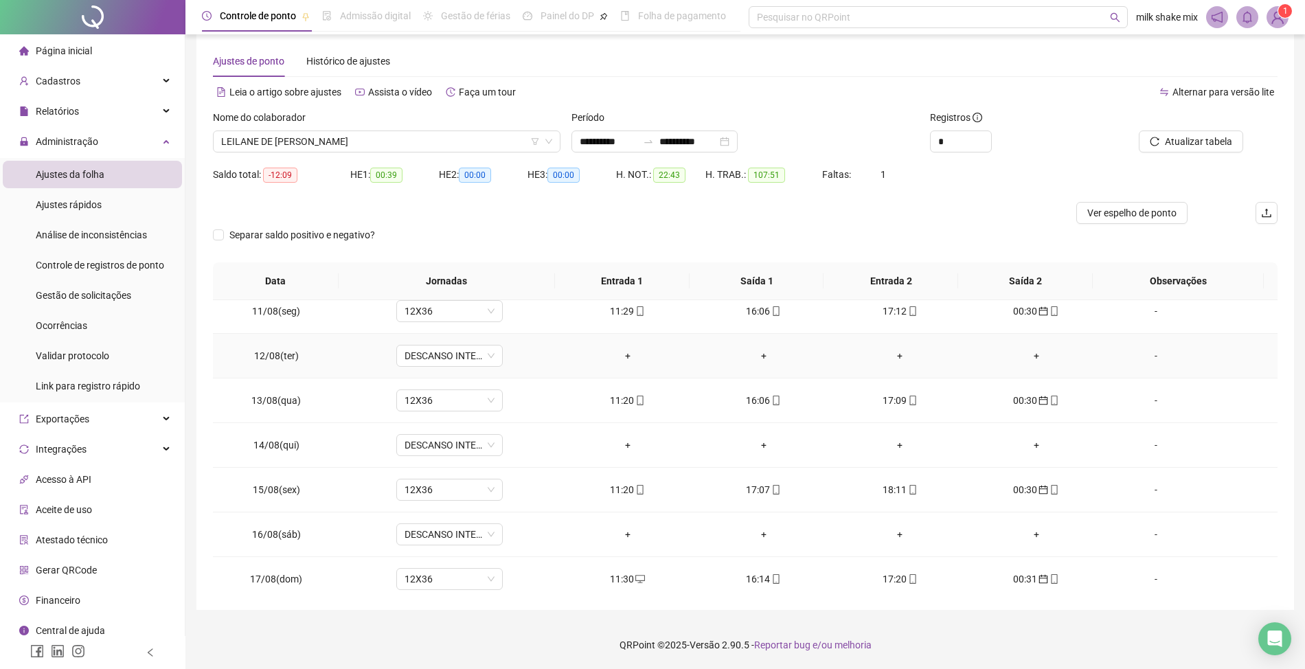
scroll to position [559, 0]
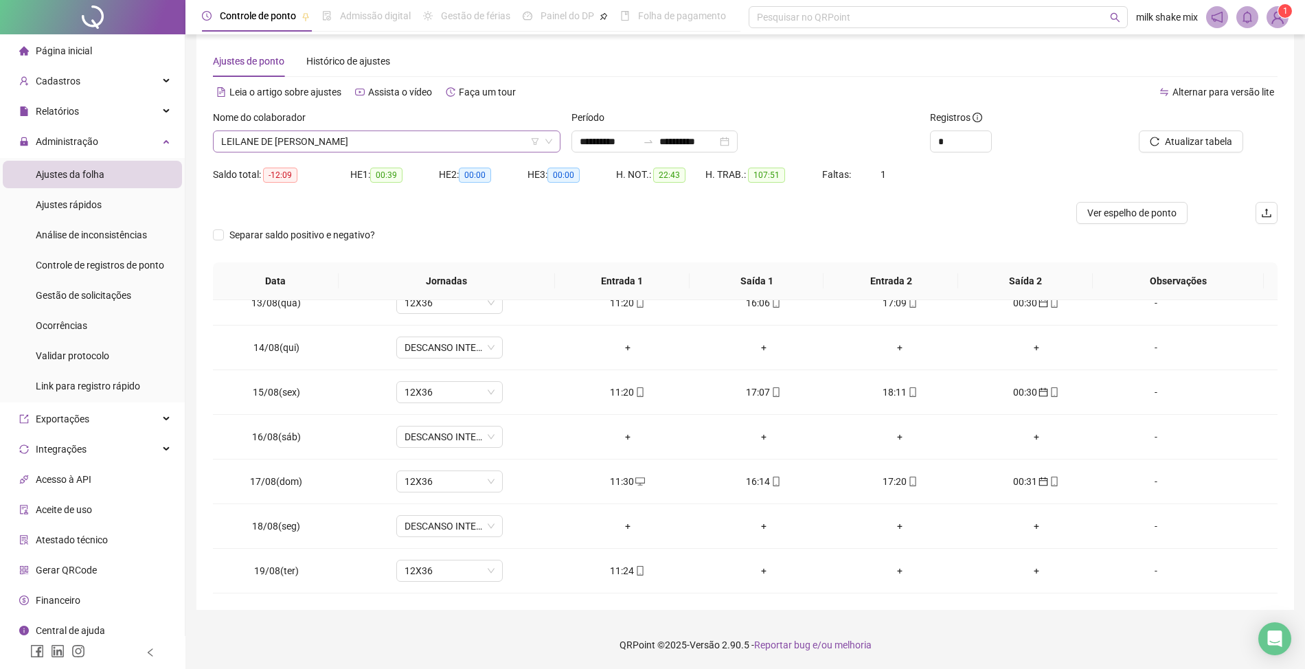
click at [451, 144] on span "LEILANE DE JESUS SILVA" at bounding box center [386, 141] width 331 height 21
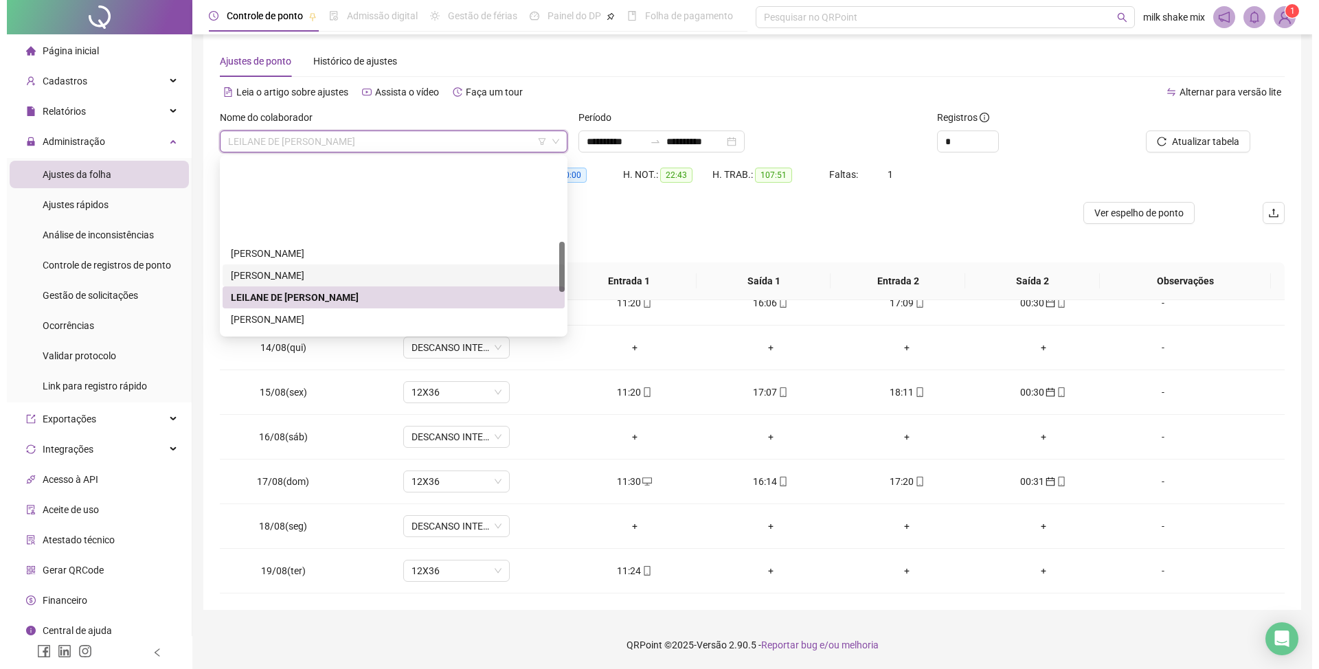
scroll to position [293, 0]
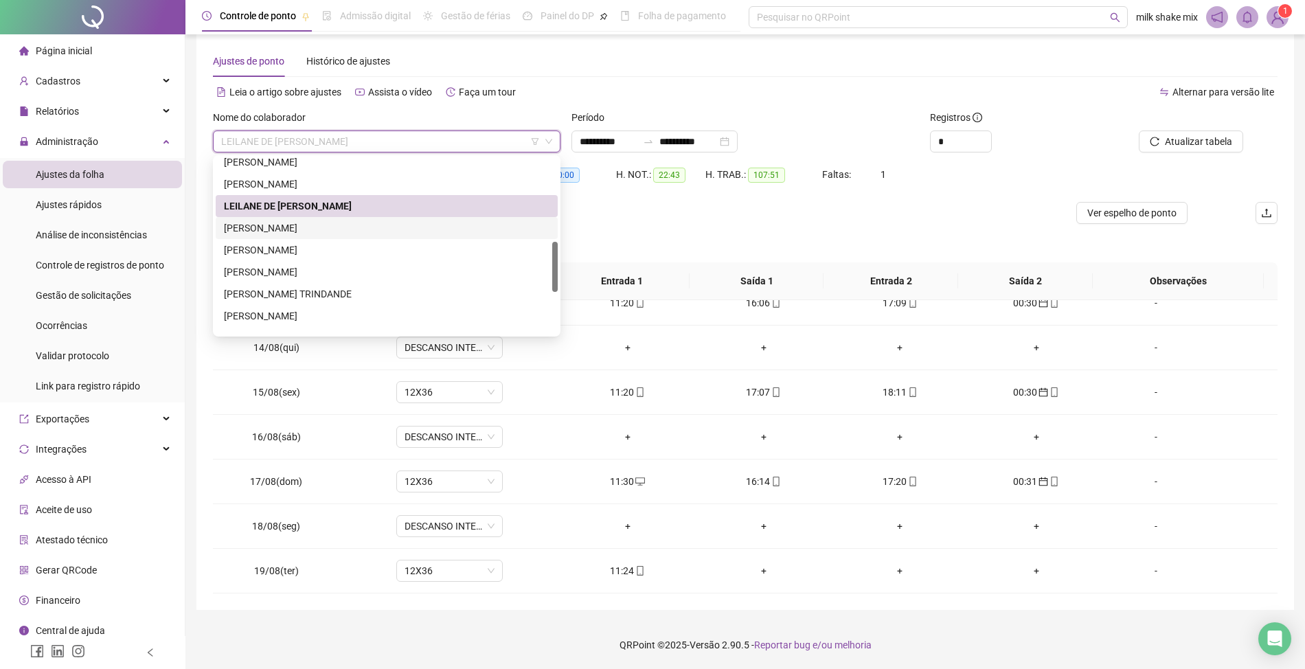
click at [341, 231] on div "MARCOS BASÍLIO MOUZINHO DOS SANTOS" at bounding box center [387, 228] width 326 height 15
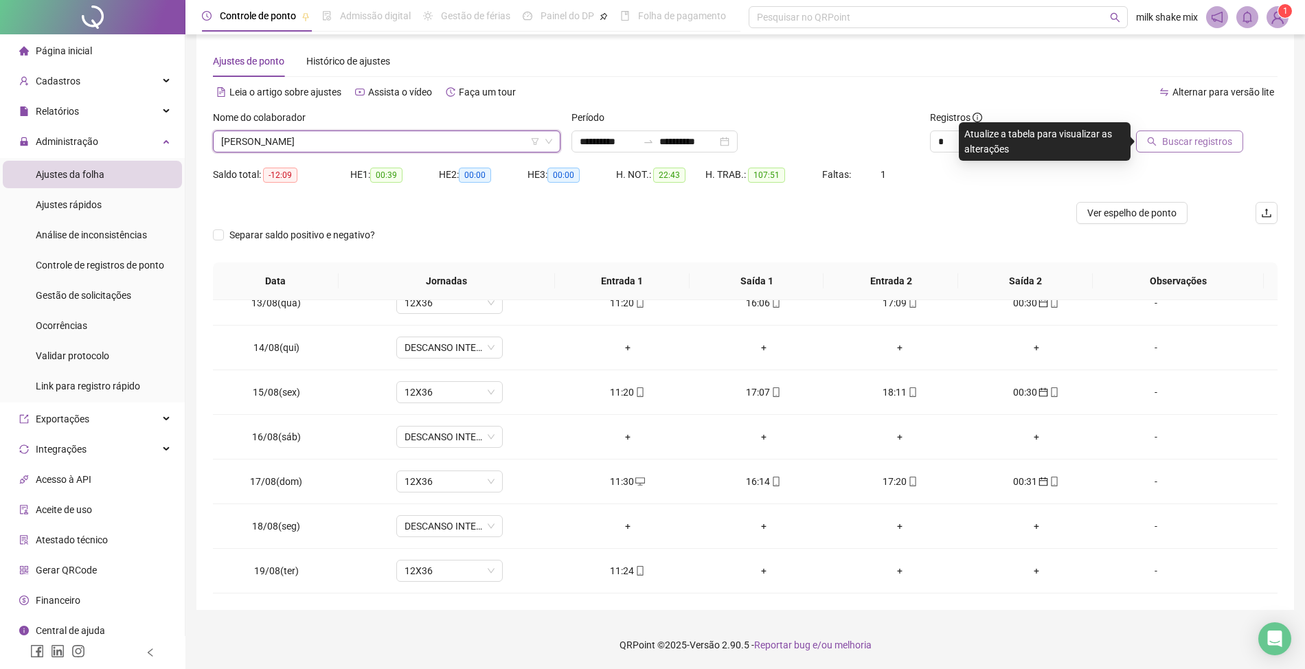
click at [1213, 149] on button "Buscar registros" at bounding box center [1189, 142] width 107 height 22
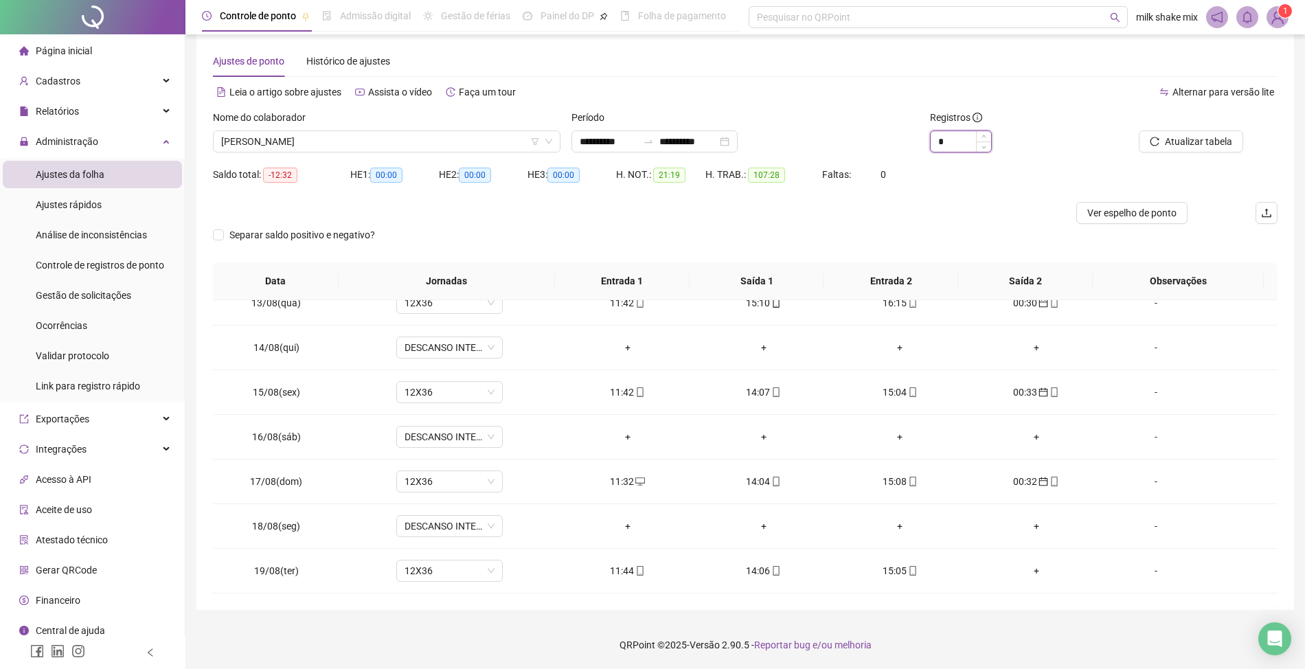
click at [936, 140] on input "*" at bounding box center [961, 141] width 60 height 21
click at [948, 148] on input "*" at bounding box center [961, 141] width 60 height 21
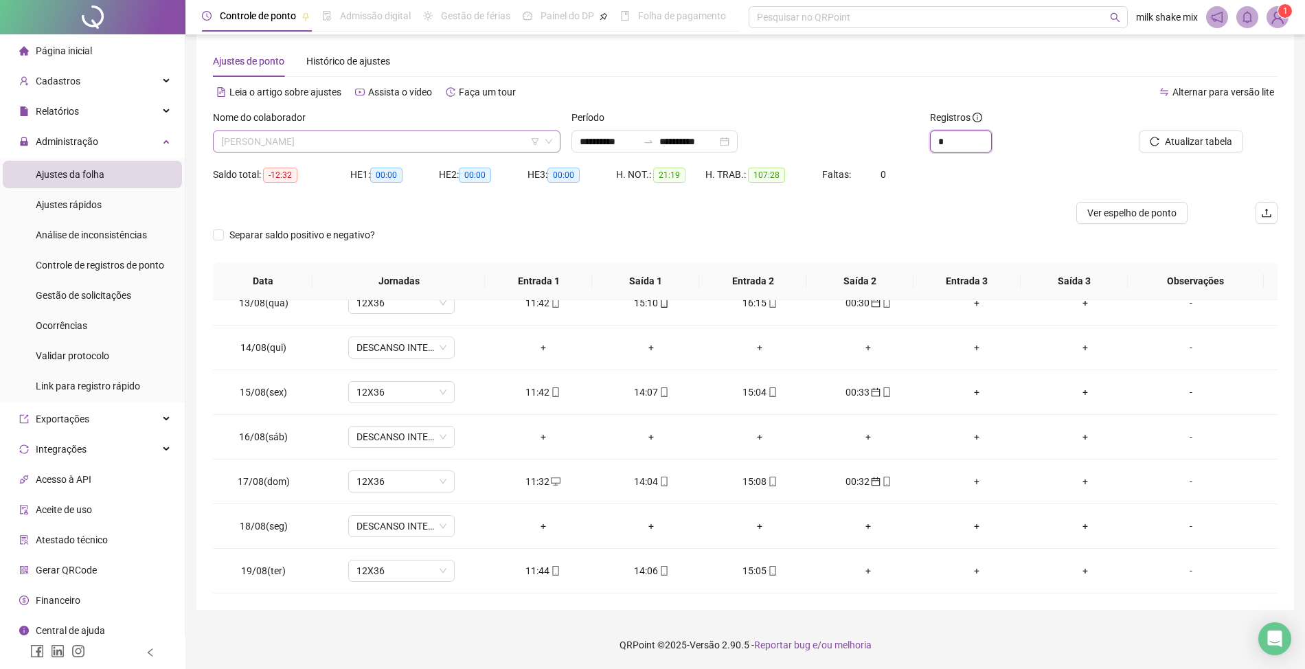
click at [445, 136] on span "MARCOS BASÍLIO MOUZINHO DOS SANTOS" at bounding box center [386, 141] width 331 height 21
type input "*"
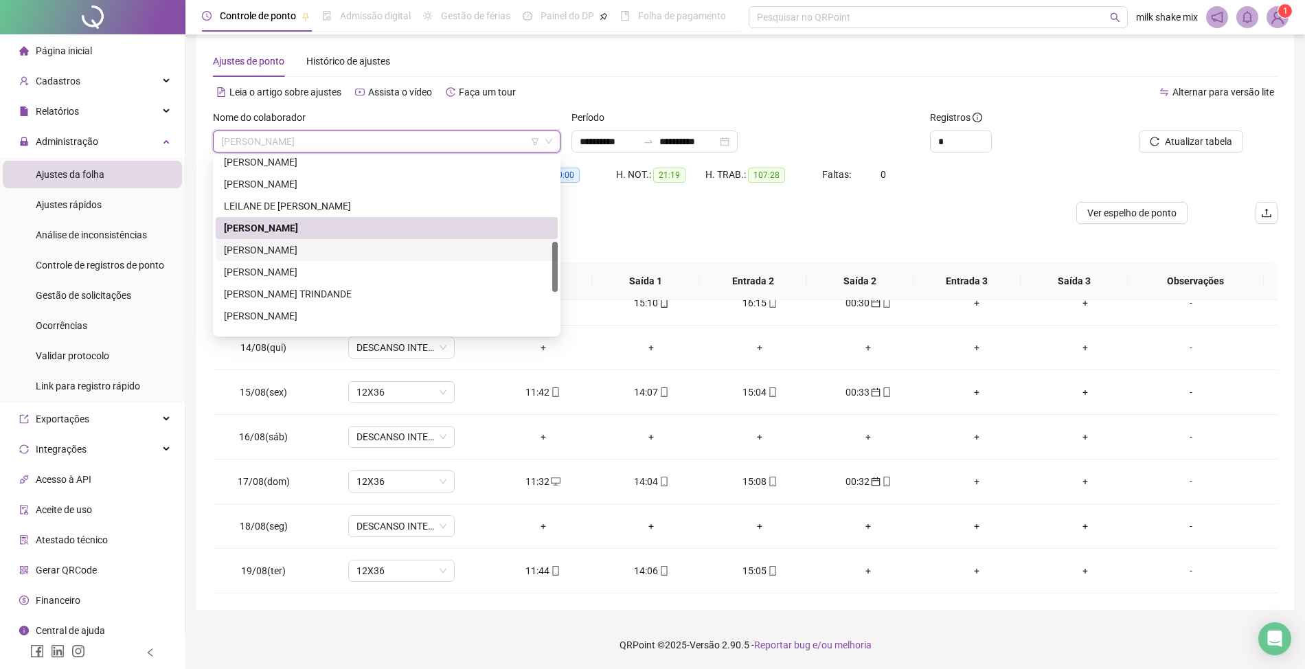
click at [418, 256] on div "MARIA GABRIELI GONÇALVES PEREIRA" at bounding box center [387, 250] width 326 height 15
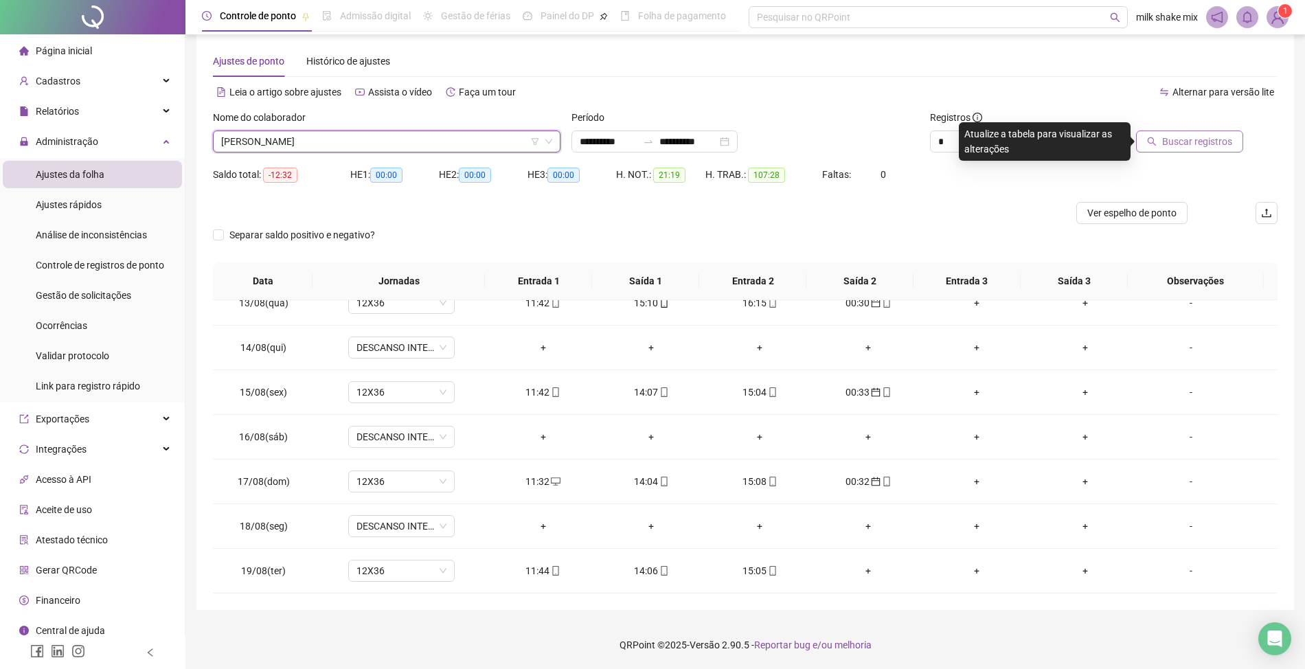
click at [1165, 131] on button "Buscar registros" at bounding box center [1189, 142] width 107 height 22
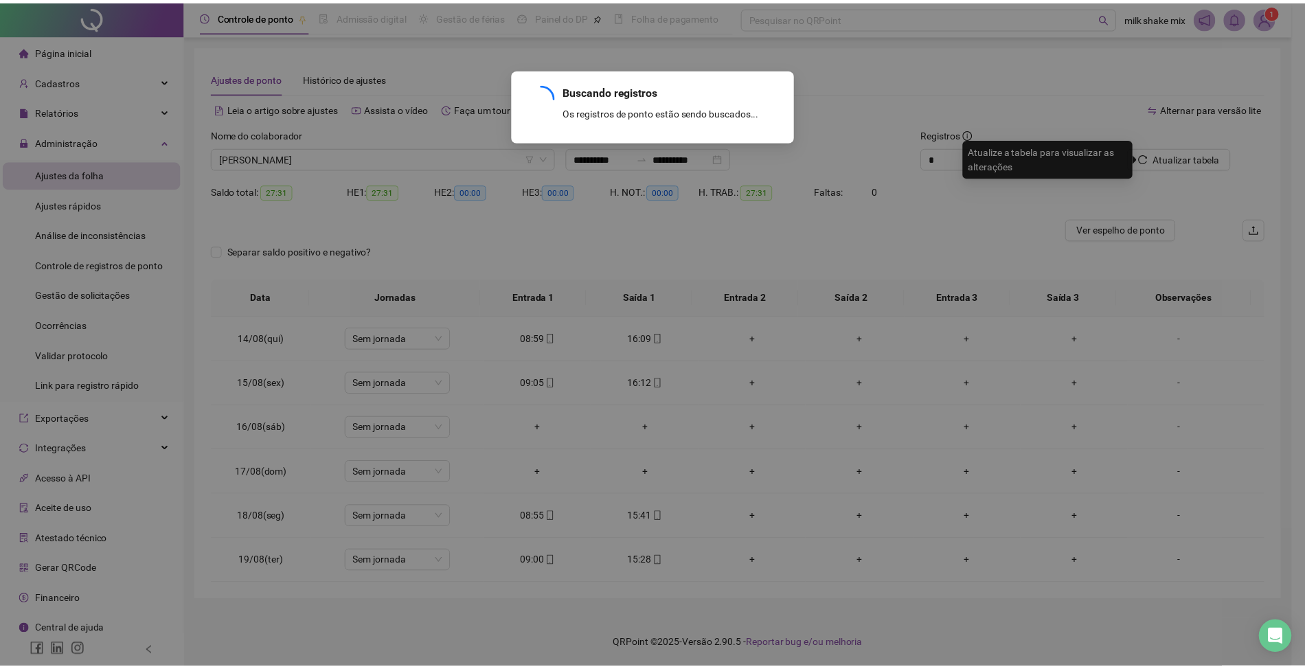
scroll to position [0, 0]
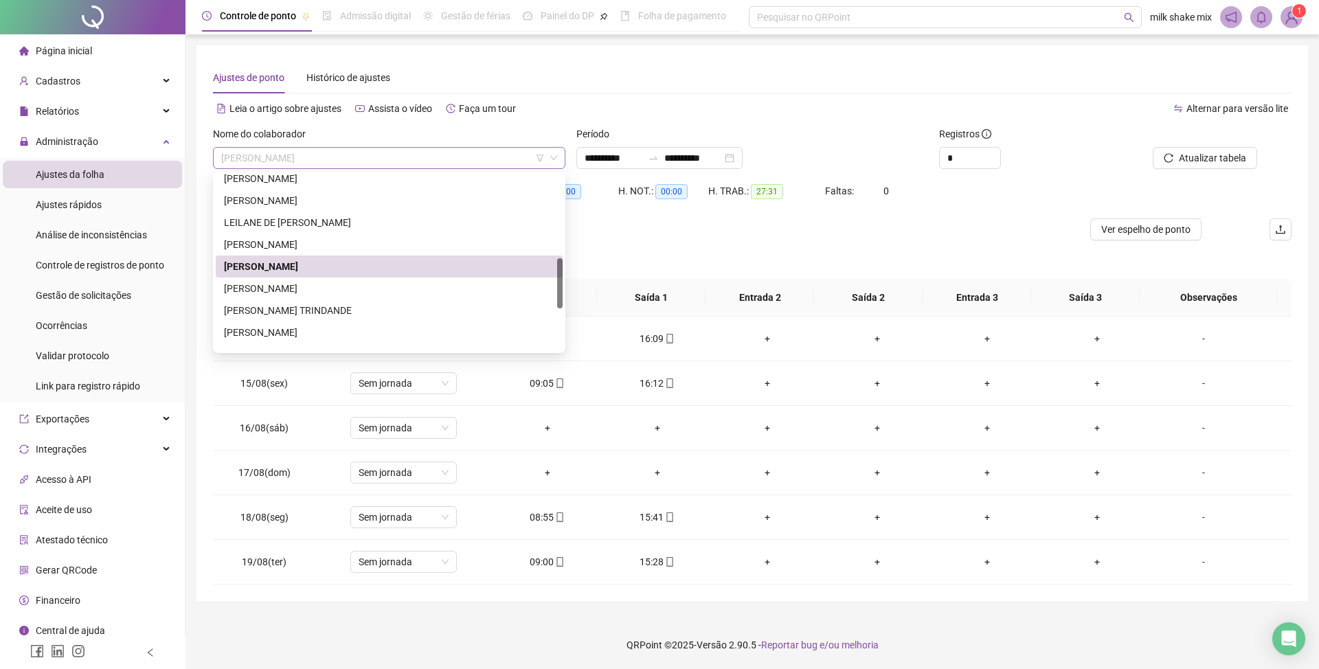
click at [441, 155] on span "MARIA GABRIELI GONÇALVES PEREIRA" at bounding box center [389, 158] width 336 height 21
click at [359, 317] on div "PALOMA DA SILVA TRINDANDE" at bounding box center [389, 311] width 347 height 22
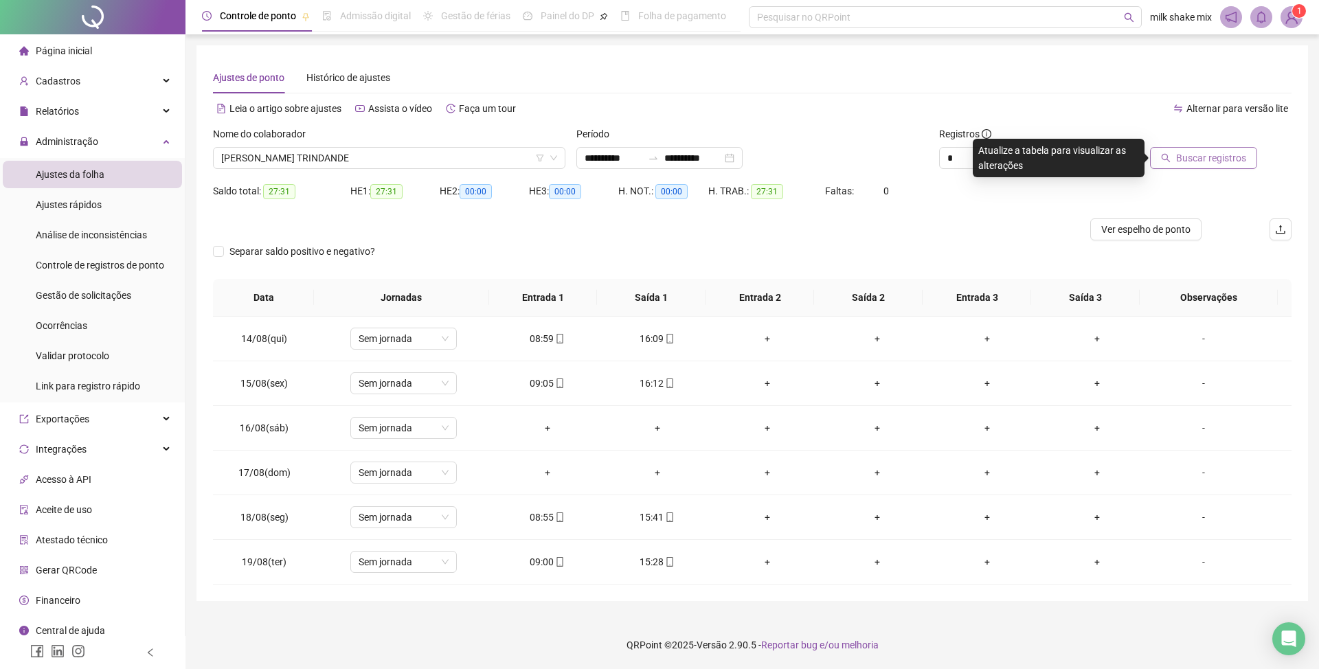
click at [1233, 160] on span "Buscar registros" at bounding box center [1211, 157] width 70 height 15
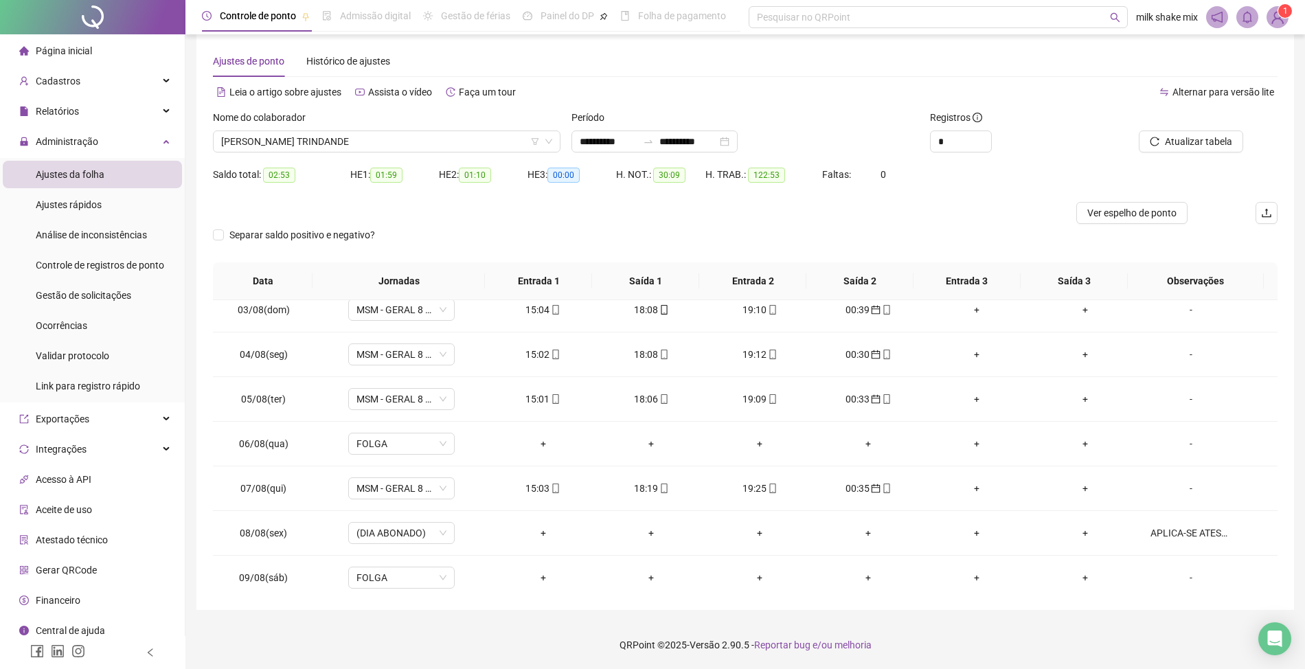
scroll to position [10, 0]
click at [378, 149] on span "PALOMA DA SILVA TRINDANDE" at bounding box center [386, 141] width 331 height 21
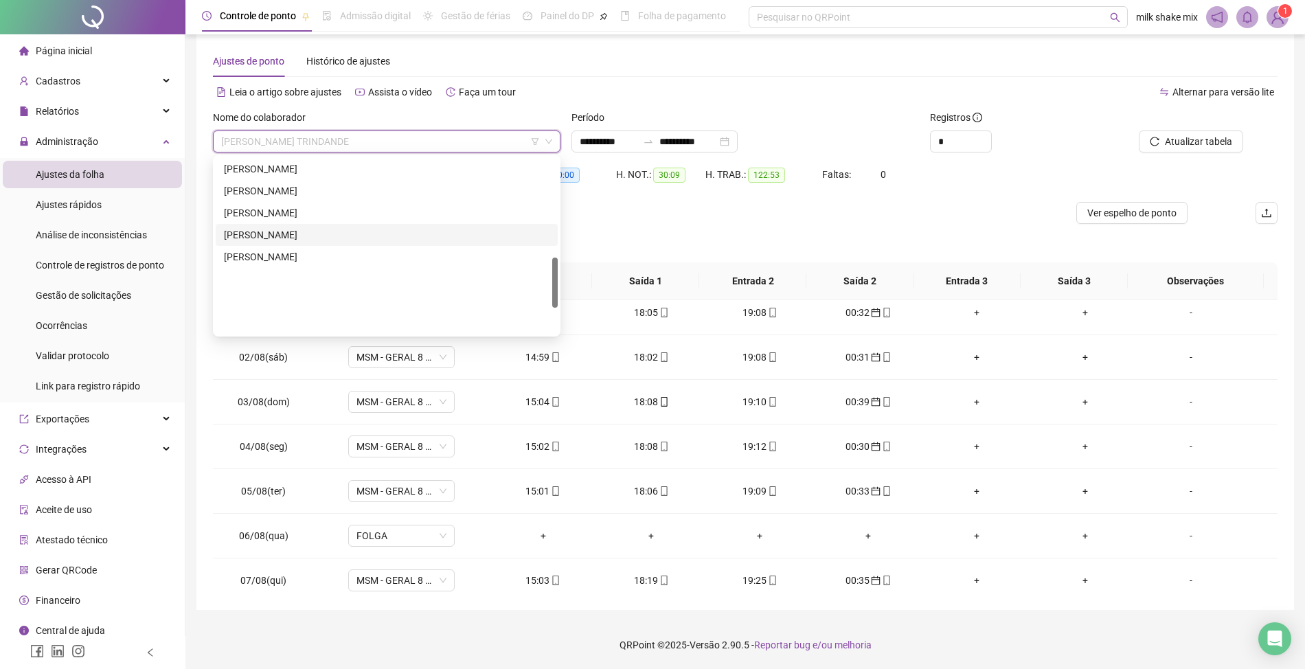
scroll to position [348, 0]
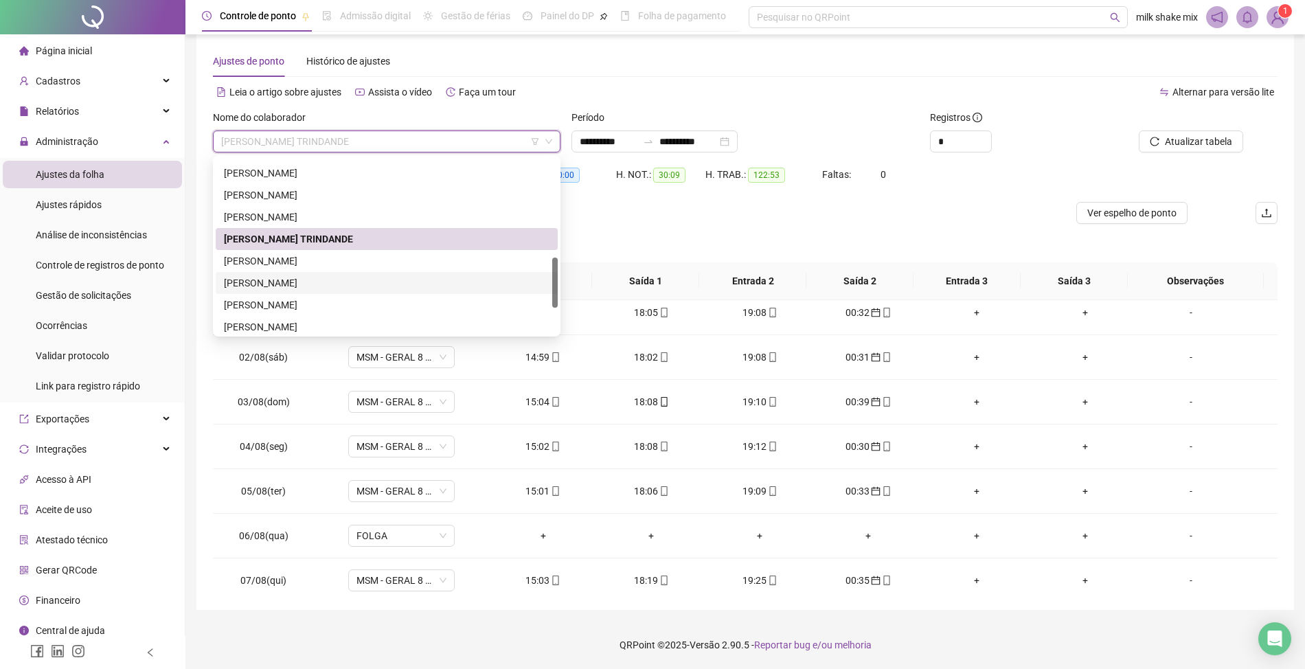
click at [269, 291] on div "RODOLFO HENRIQUE BARREIRA DE MOURA" at bounding box center [387, 283] width 342 height 22
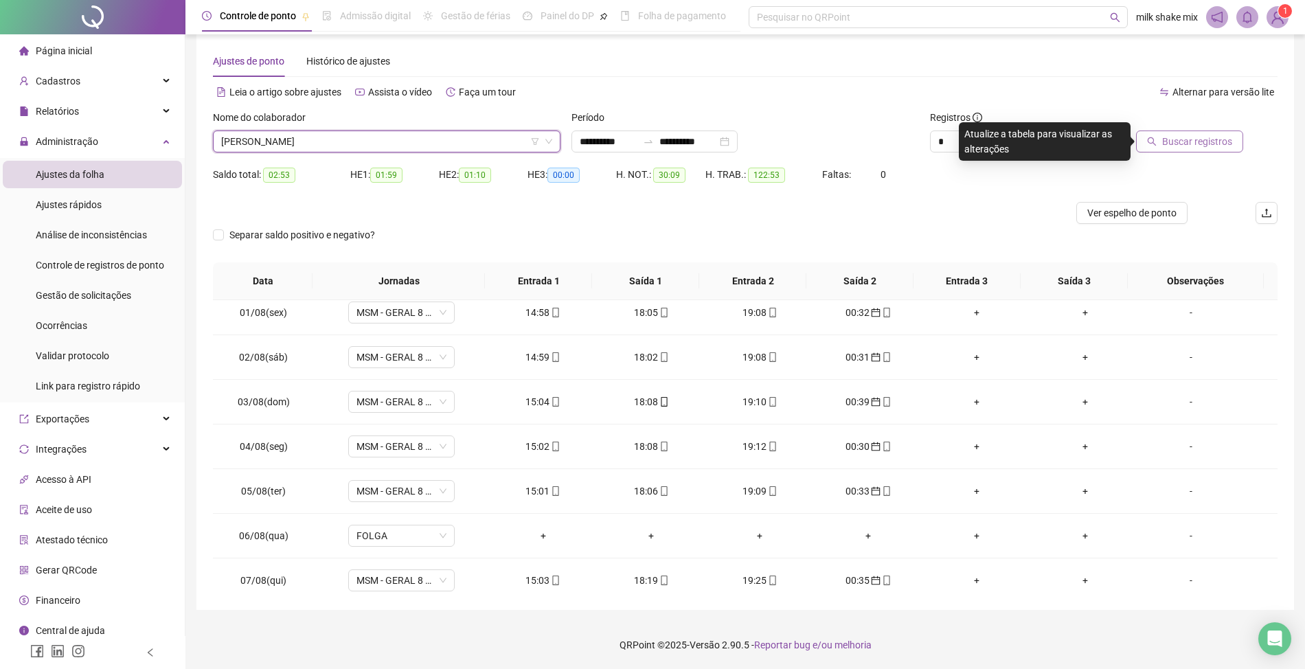
click at [1163, 147] on button "Buscar registros" at bounding box center [1189, 142] width 107 height 22
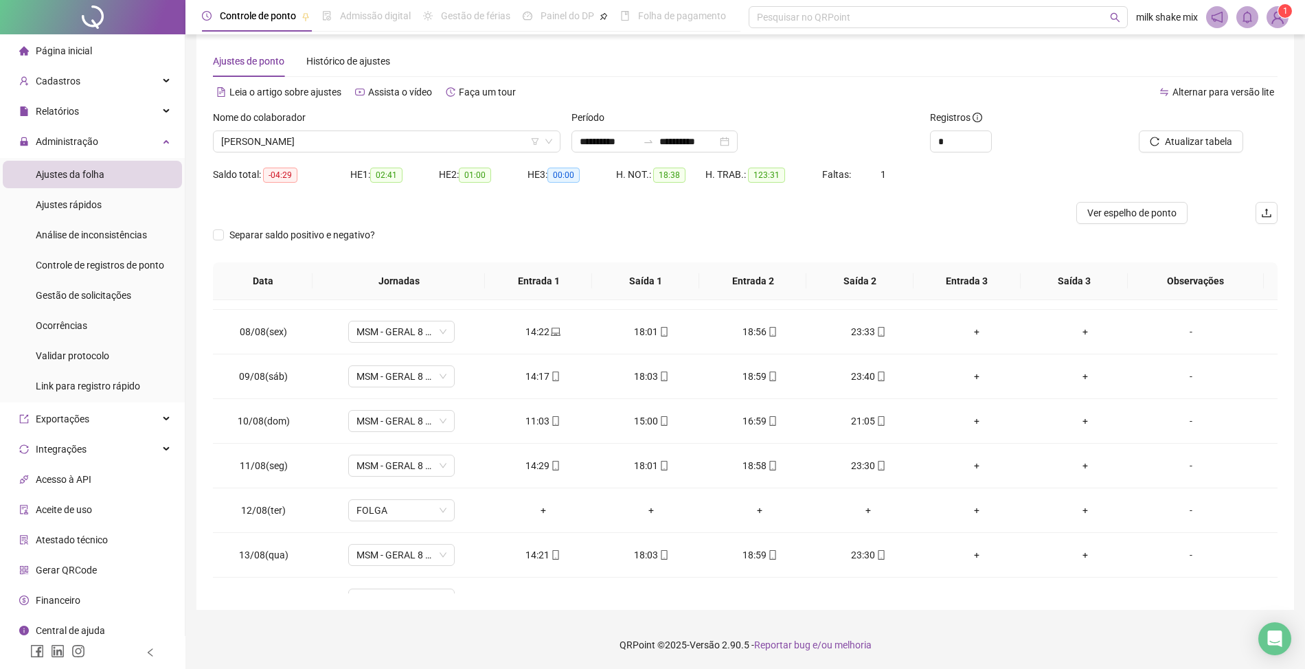
scroll to position [559, 0]
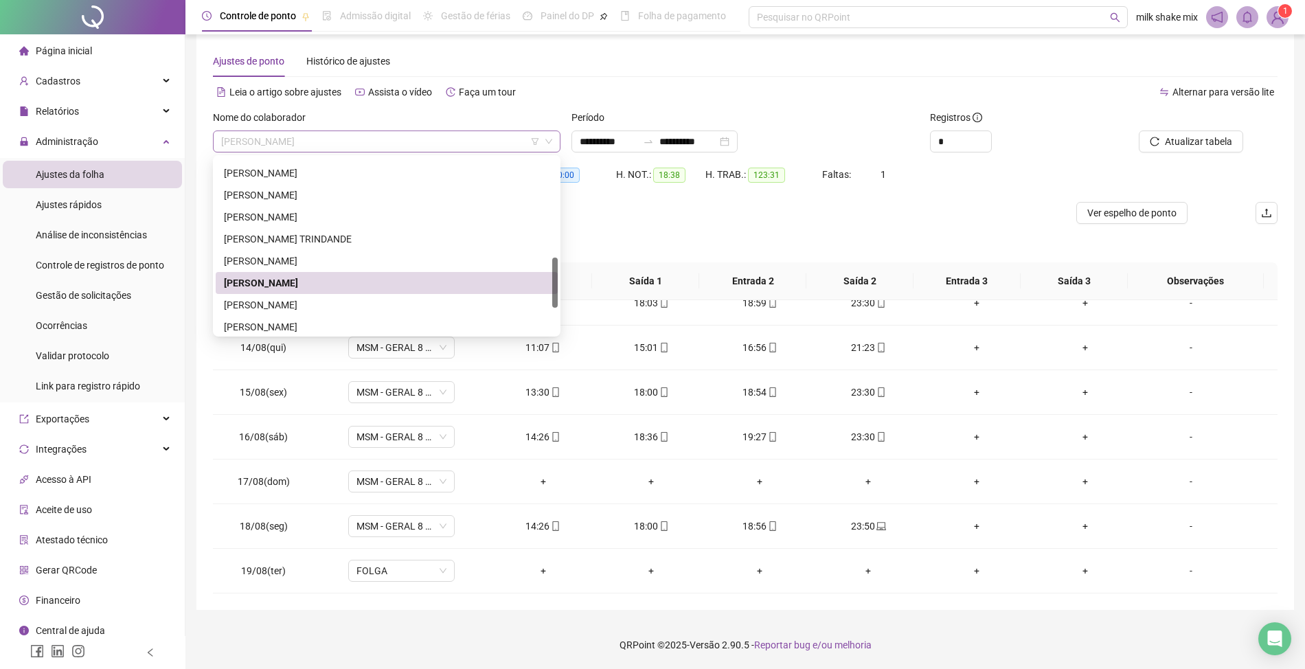
click at [431, 140] on span "RODOLFO HENRIQUE BARREIRA DE MOURA" at bounding box center [386, 141] width 331 height 21
click at [361, 301] on div "ROSANA ARAUJO SOUZA" at bounding box center [387, 305] width 326 height 15
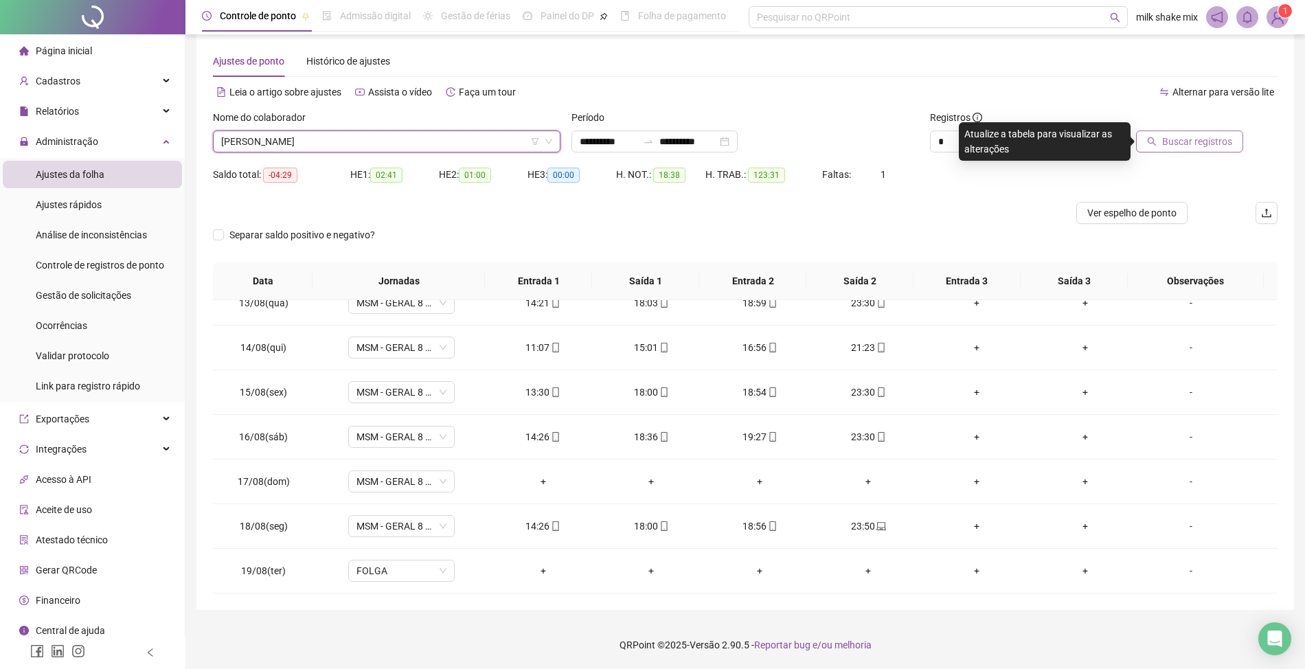
click at [1190, 141] on span "Buscar registros" at bounding box center [1198, 141] width 70 height 15
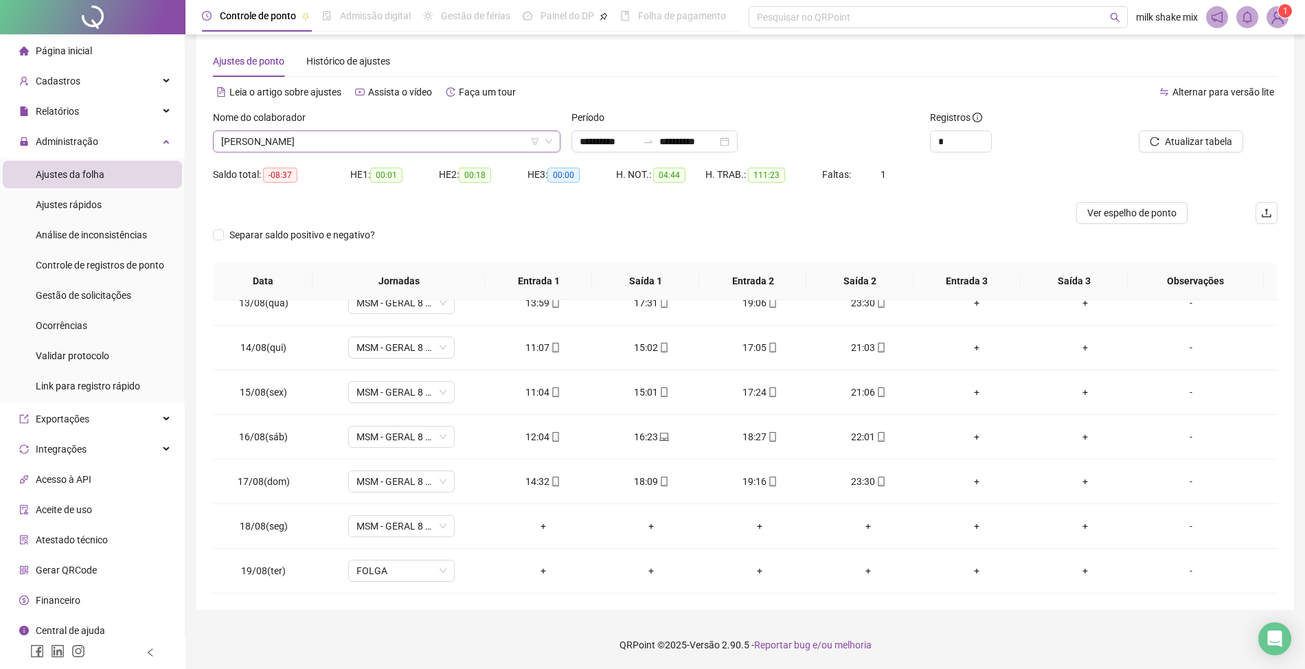
click at [399, 140] on span "ROSANA ARAUJO SOUZA" at bounding box center [386, 141] width 331 height 21
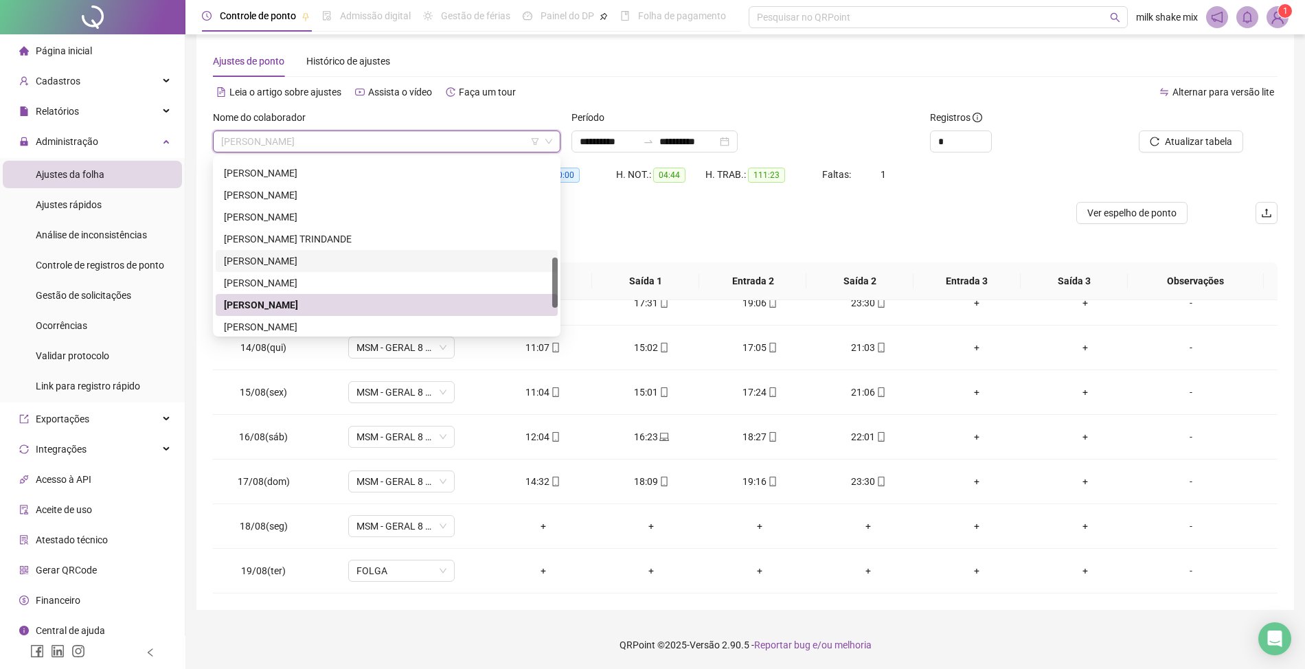
scroll to position [440, 0]
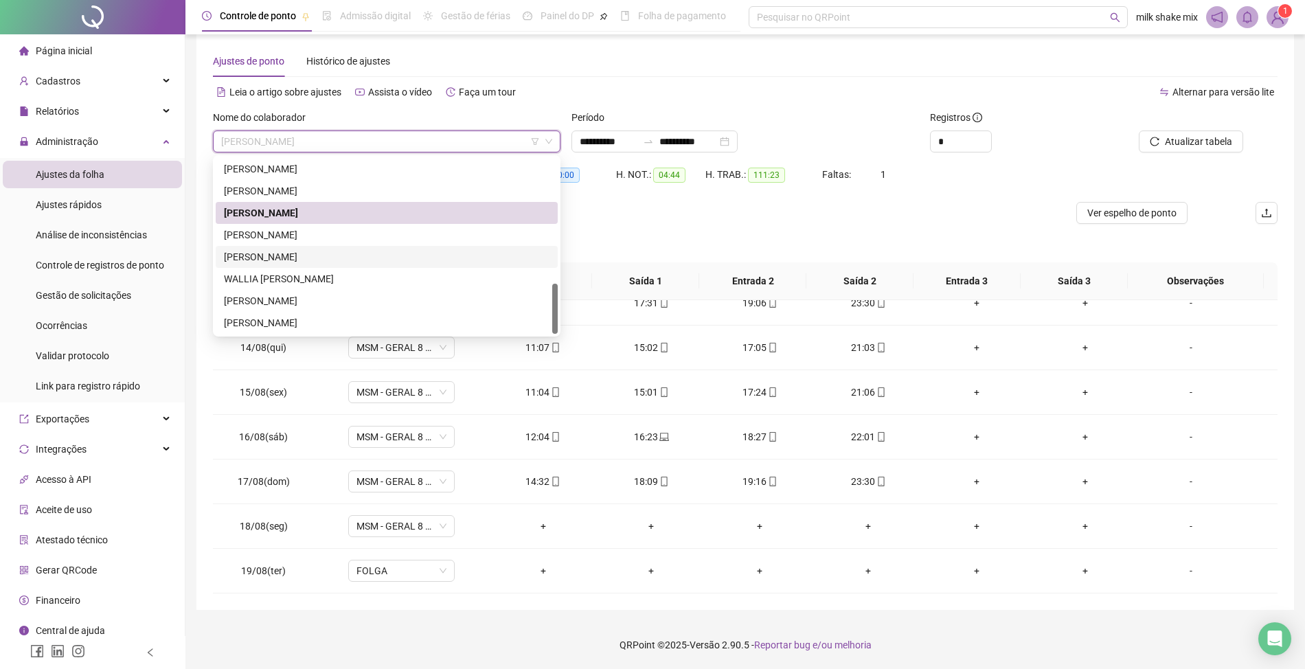
click at [297, 254] on div "VICTOR HUGO JOSÉ DE QUEIROZ" at bounding box center [387, 256] width 326 height 15
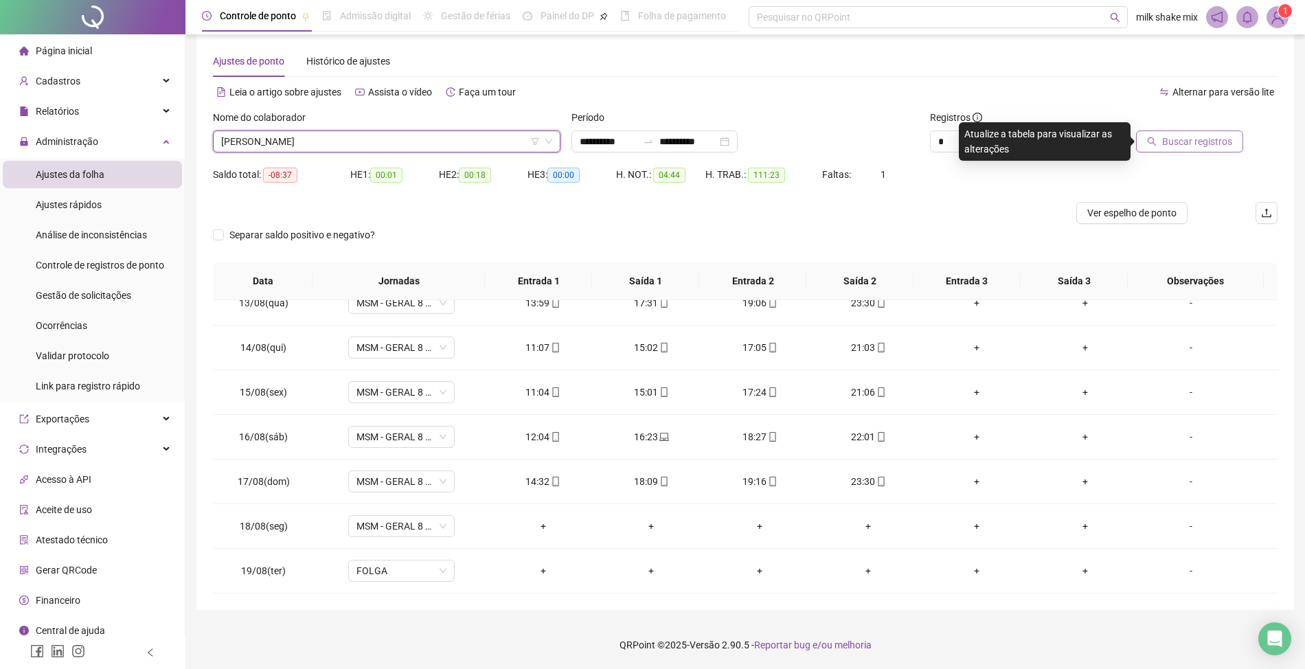
click at [1180, 143] on span "Buscar registros" at bounding box center [1198, 141] width 70 height 15
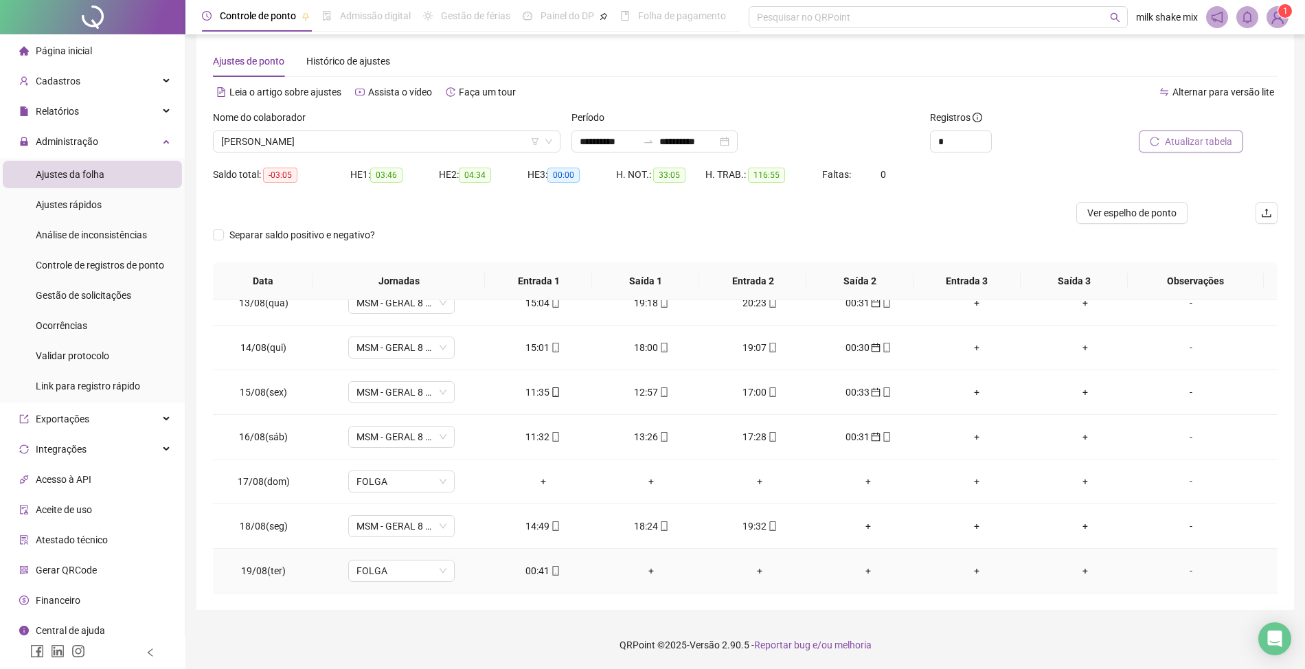
click at [536, 573] on div "00:41" at bounding box center [543, 570] width 87 height 15
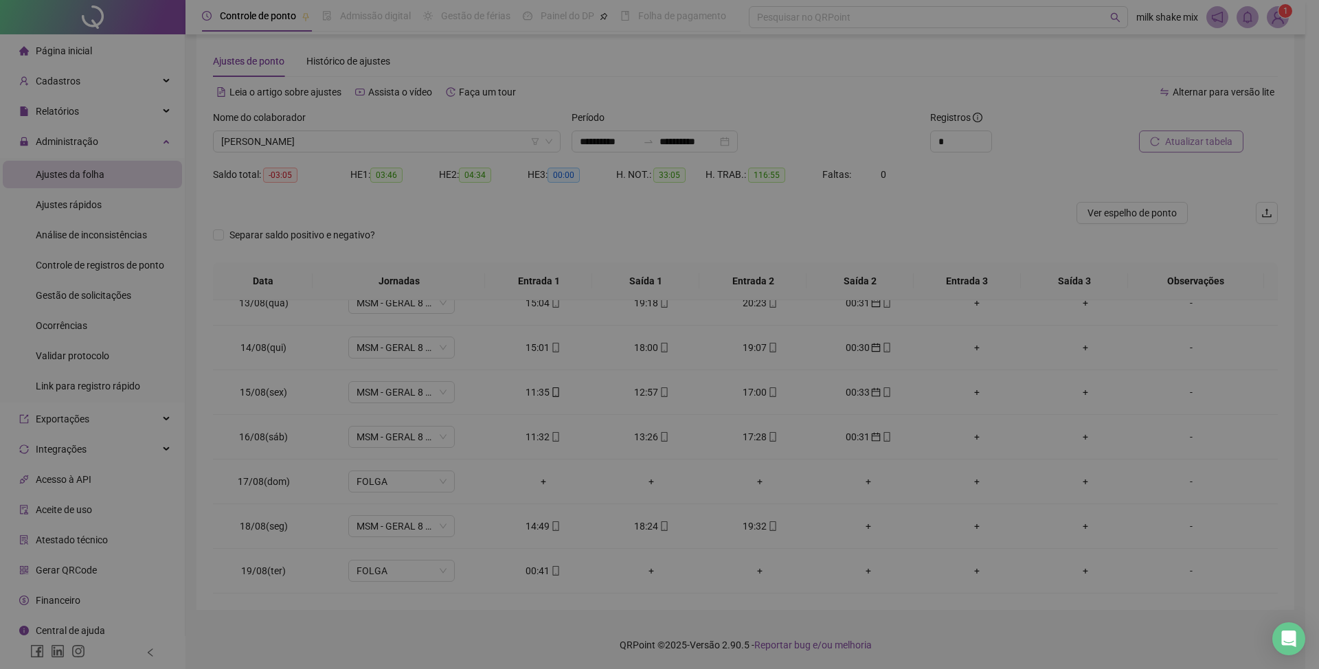
type input "**********"
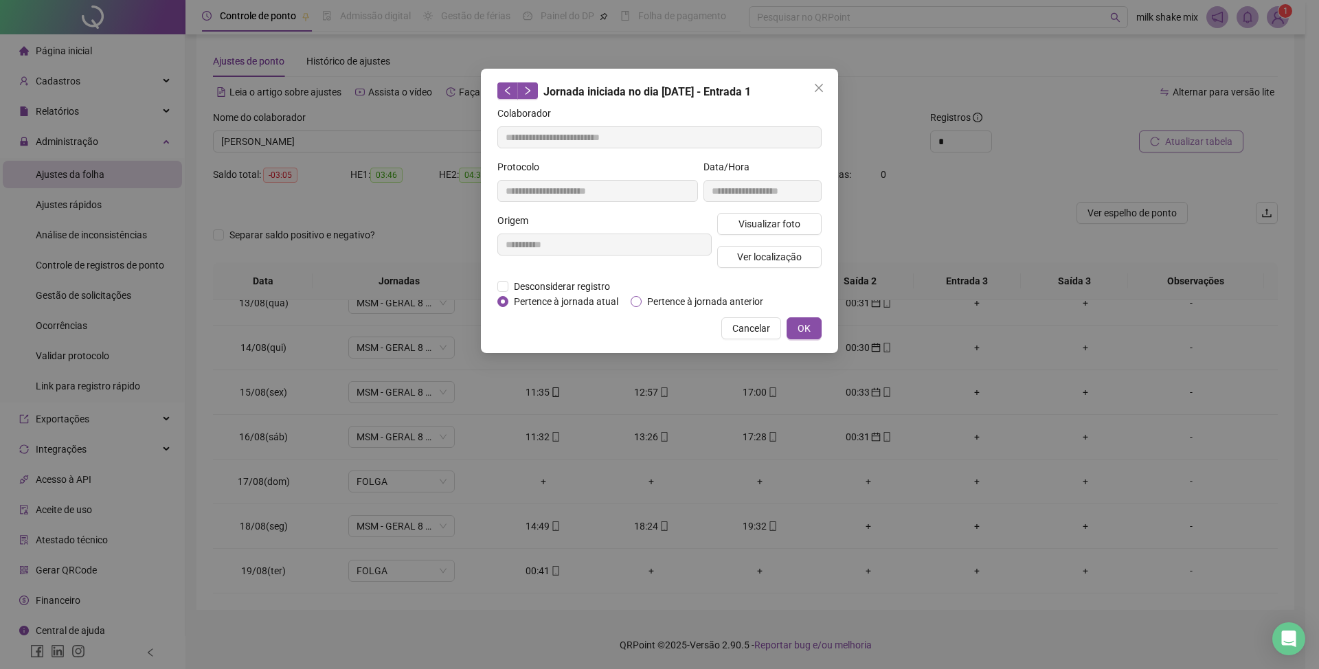
click at [695, 304] on span "Pertence à jornada anterior" at bounding box center [705, 301] width 127 height 15
click at [815, 324] on button "OK" at bounding box center [804, 328] width 35 height 22
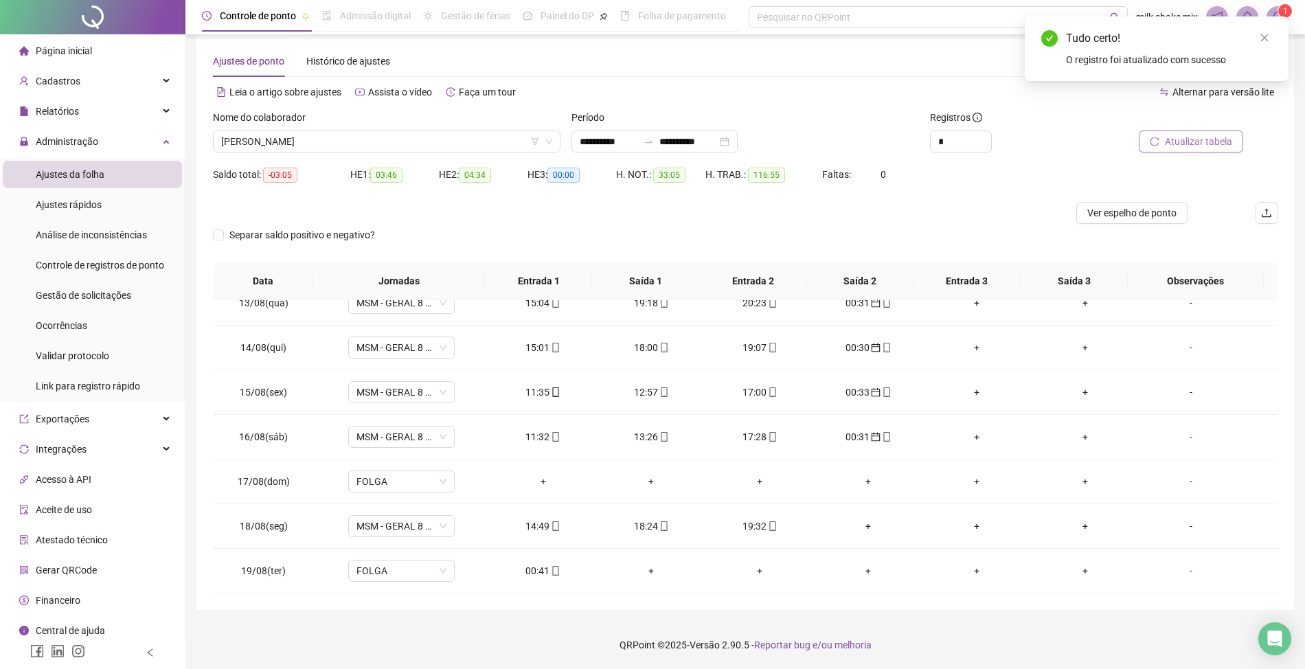
click at [1207, 138] on span "Atualizar tabela" at bounding box center [1198, 141] width 67 height 15
click at [388, 137] on span "VICTOR HUGO JOSÉ DE QUEIROZ" at bounding box center [386, 141] width 331 height 21
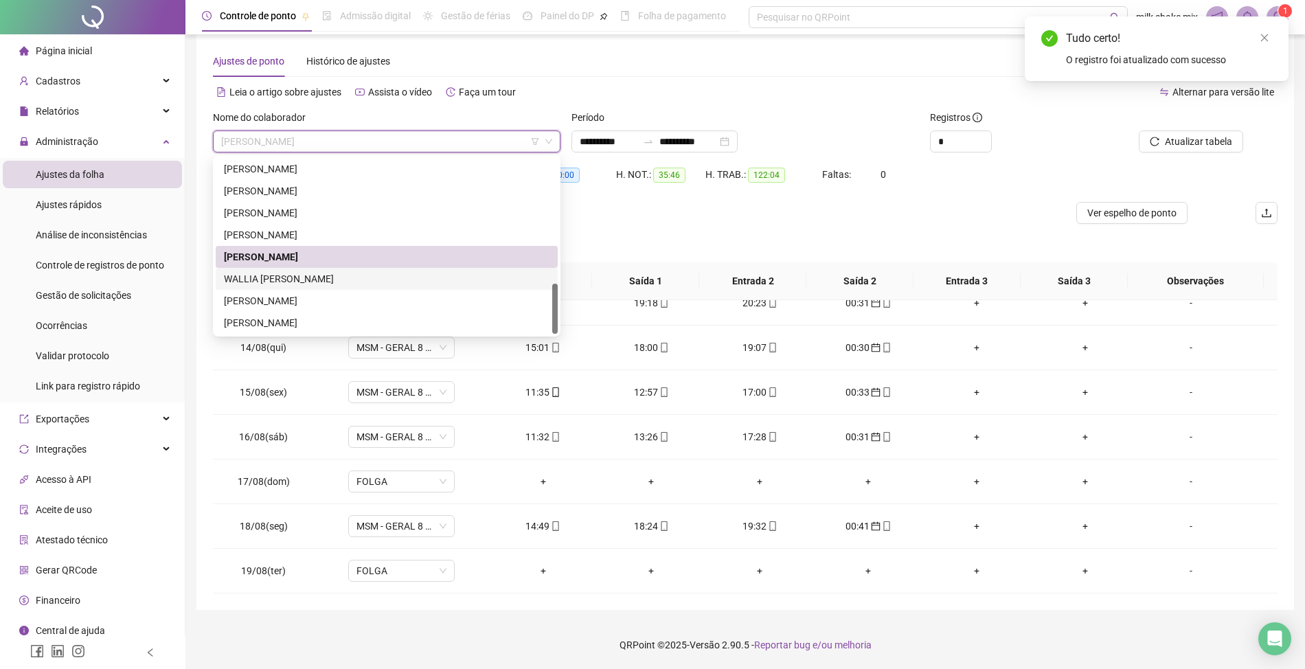
click at [335, 278] on div "WALLIA BENTO RODRIGUES" at bounding box center [387, 278] width 326 height 15
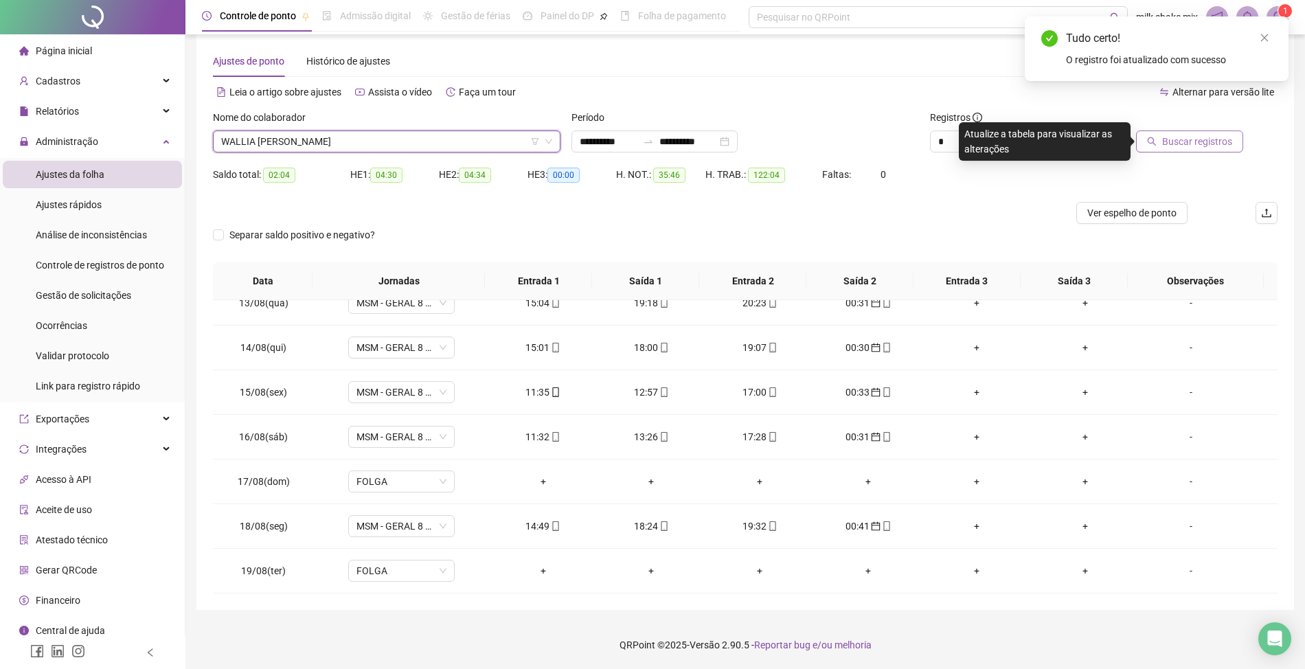
click at [1167, 144] on span "Buscar registros" at bounding box center [1198, 141] width 70 height 15
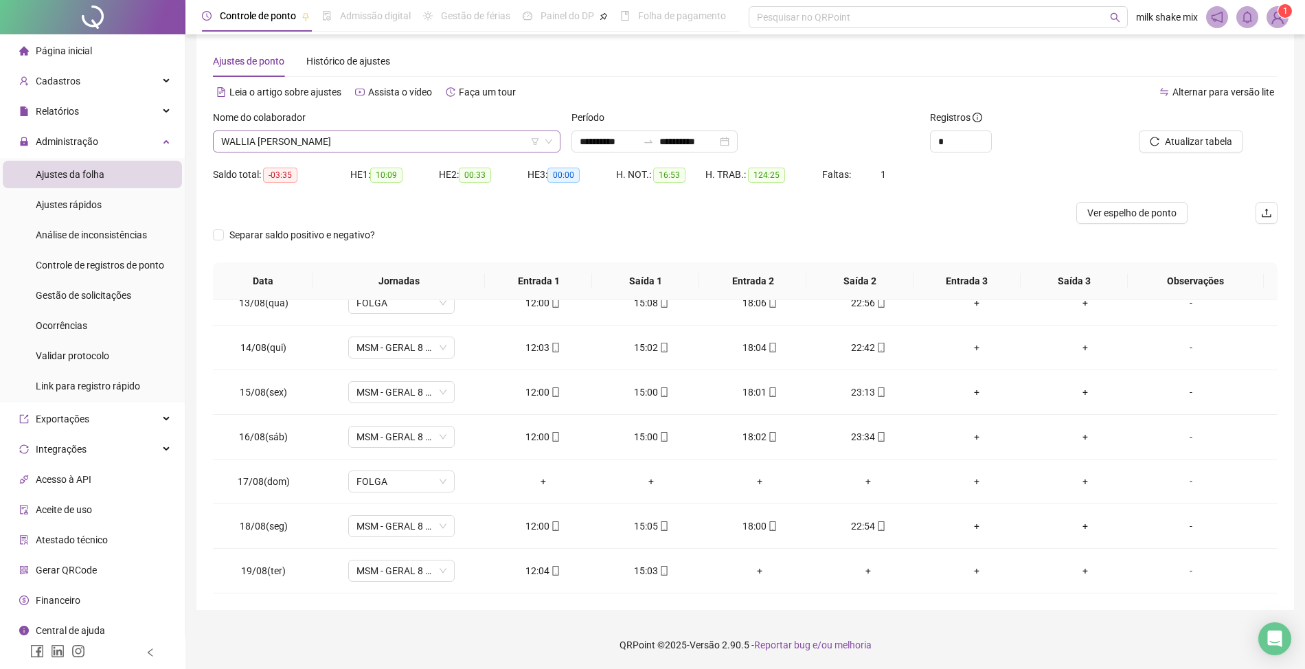
click at [390, 140] on span "WALLIA BENTO RODRIGUES" at bounding box center [386, 141] width 331 height 21
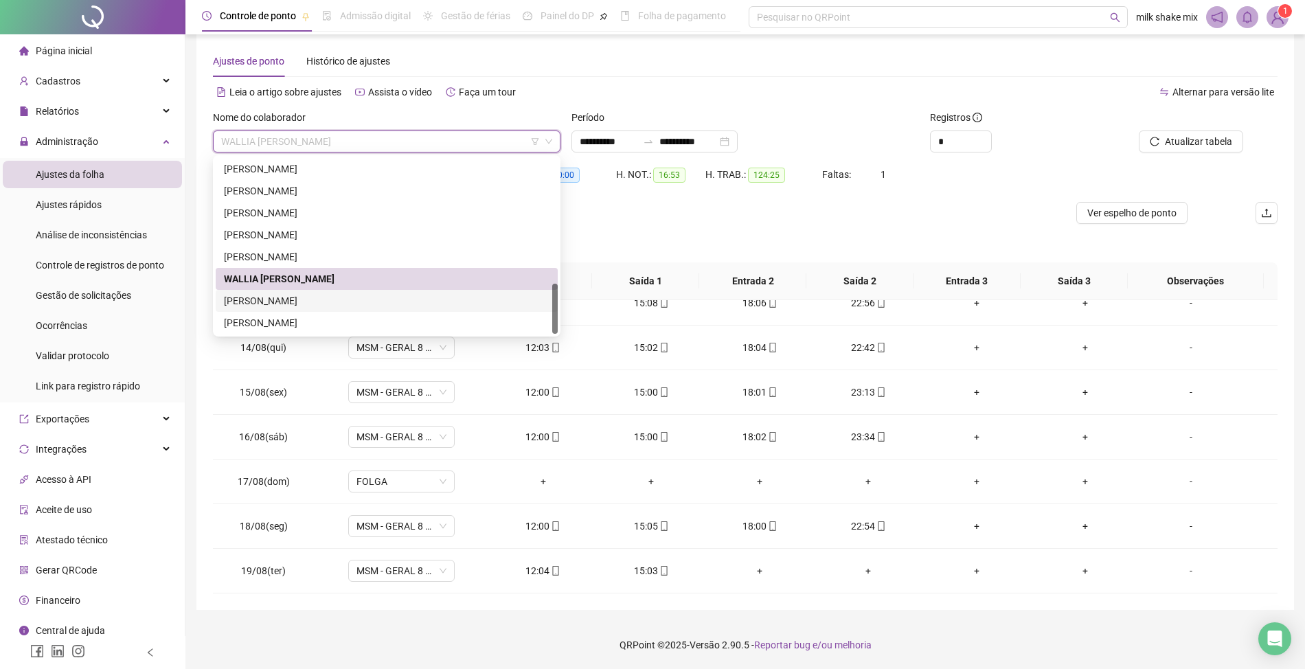
click at [309, 301] on div "WEMERSON MACHADO PEREIRA" at bounding box center [387, 300] width 326 height 15
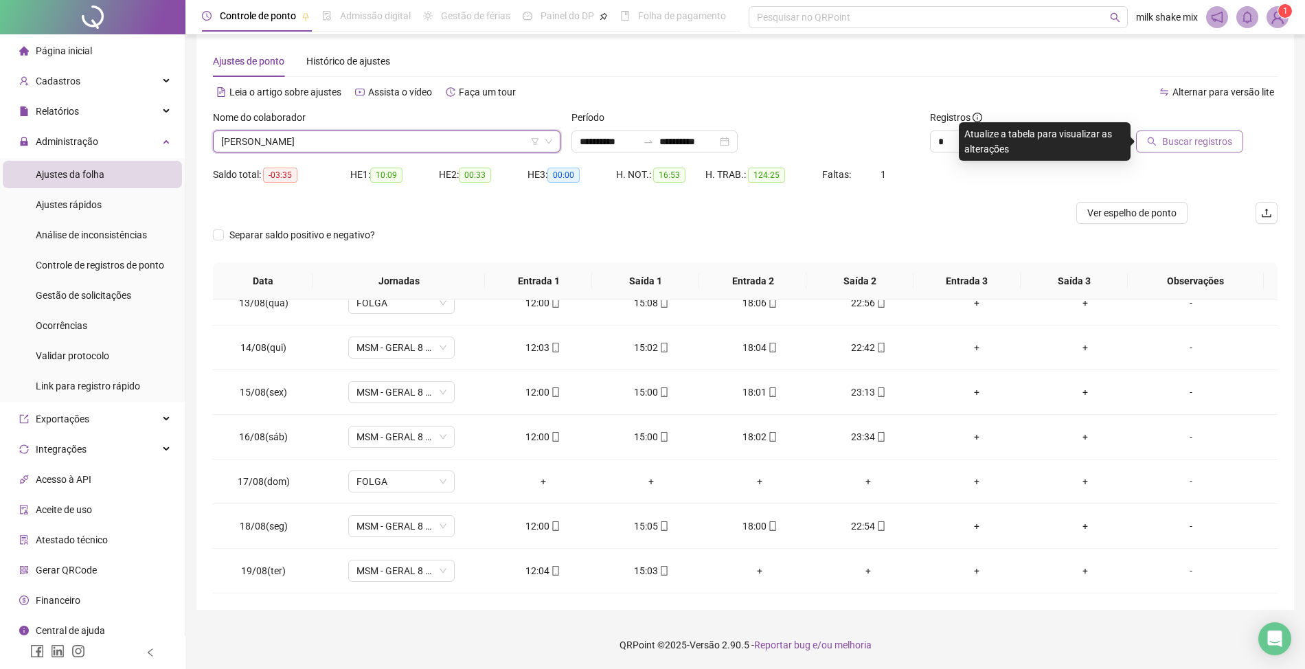
click at [1193, 138] on span "Buscar registros" at bounding box center [1198, 141] width 70 height 15
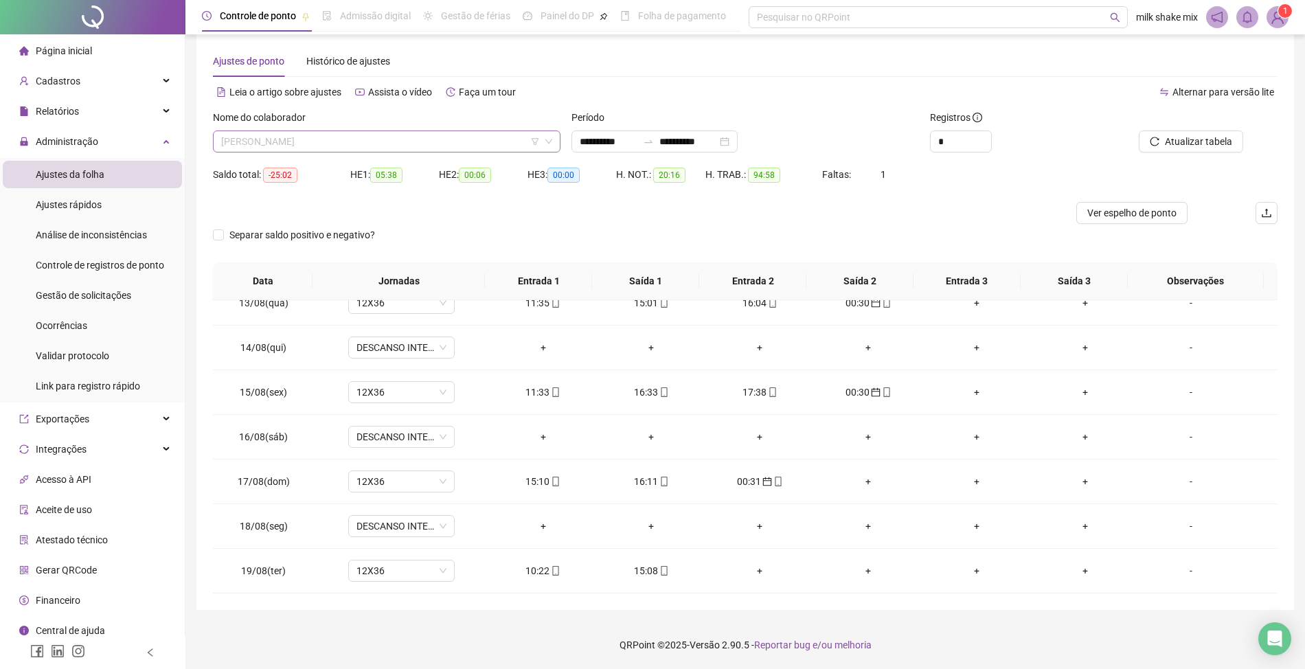
click at [493, 135] on span "WEMERSON MACHADO PEREIRA" at bounding box center [386, 141] width 331 height 21
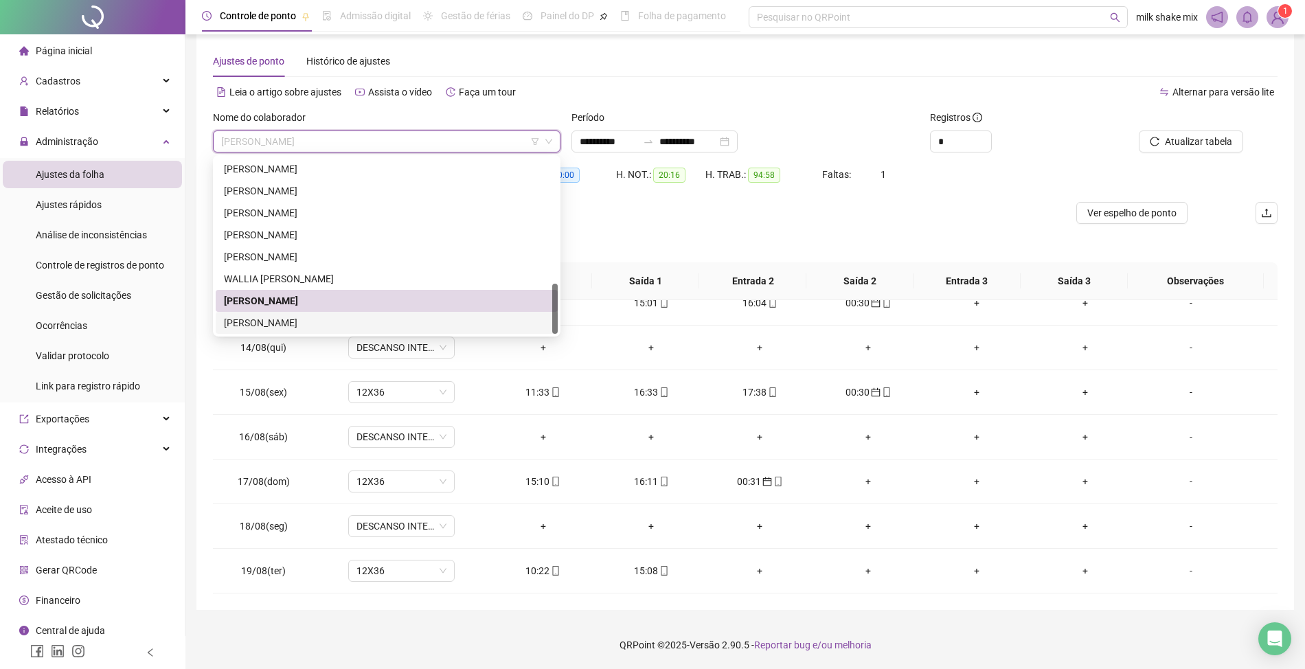
click at [404, 323] on div "YURI QUEIROZ GONÇALVES" at bounding box center [387, 322] width 326 height 15
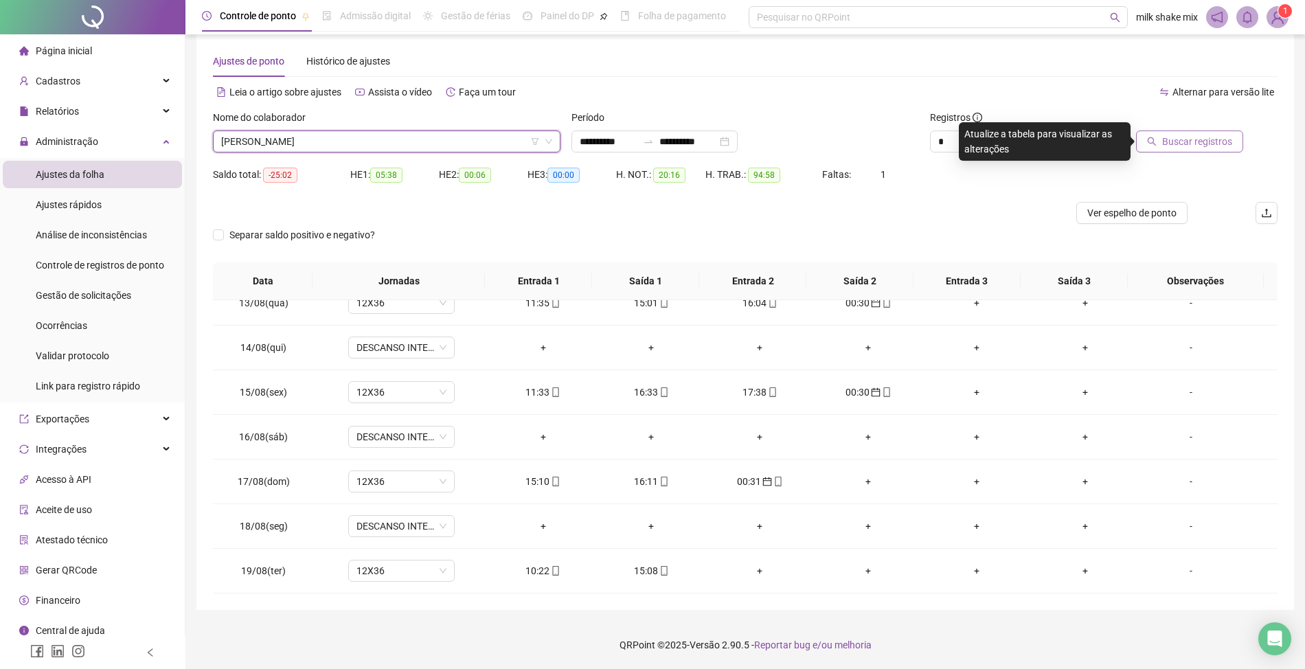
click at [1210, 138] on span "Buscar registros" at bounding box center [1198, 141] width 70 height 15
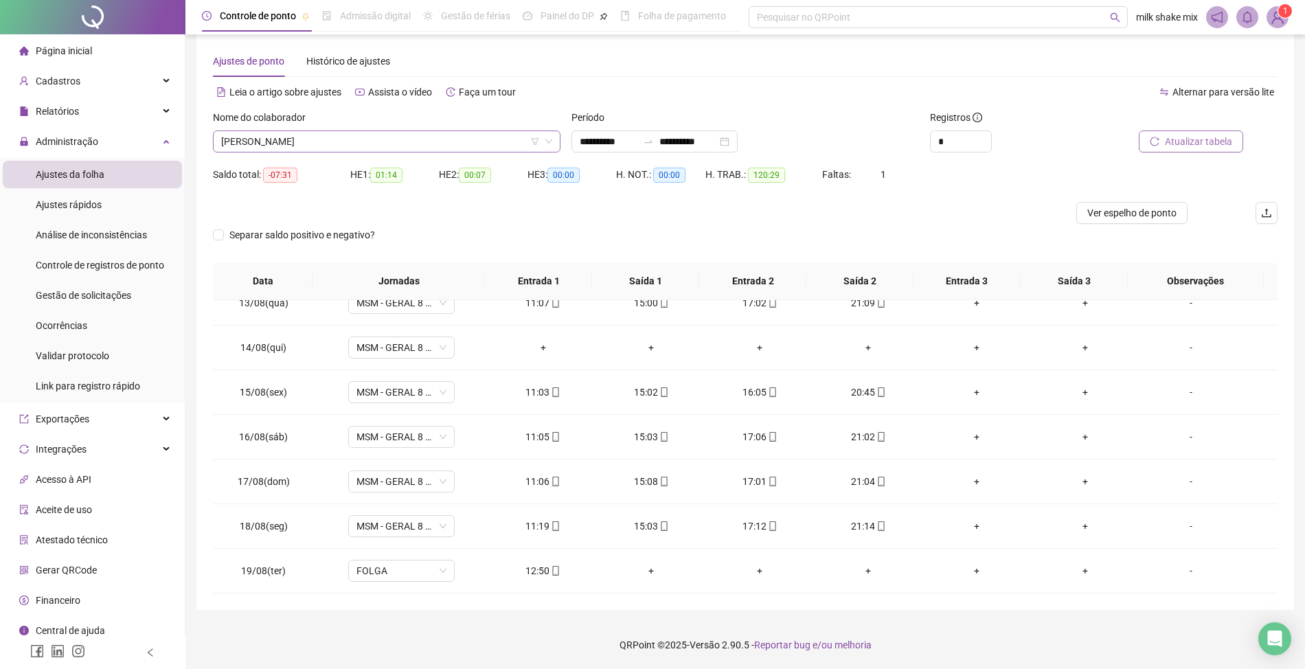
click at [442, 132] on span "YURI QUEIROZ GONÇALVES" at bounding box center [386, 141] width 331 height 21
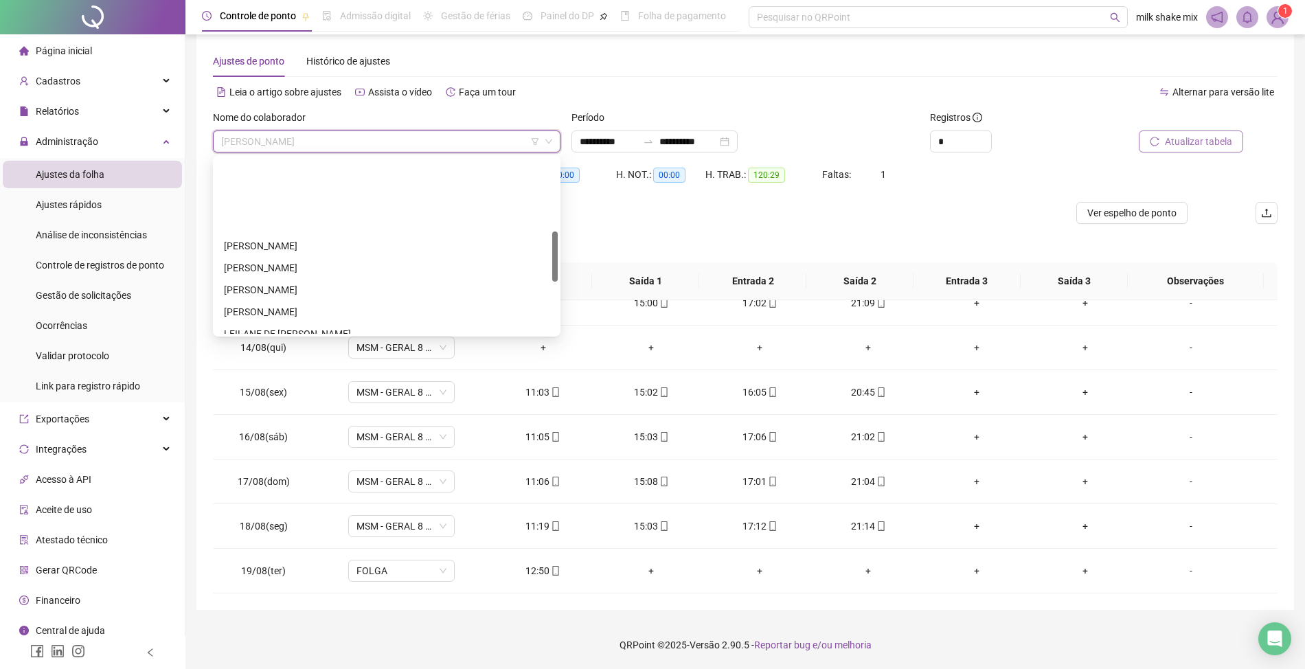
scroll to position [73, 0]
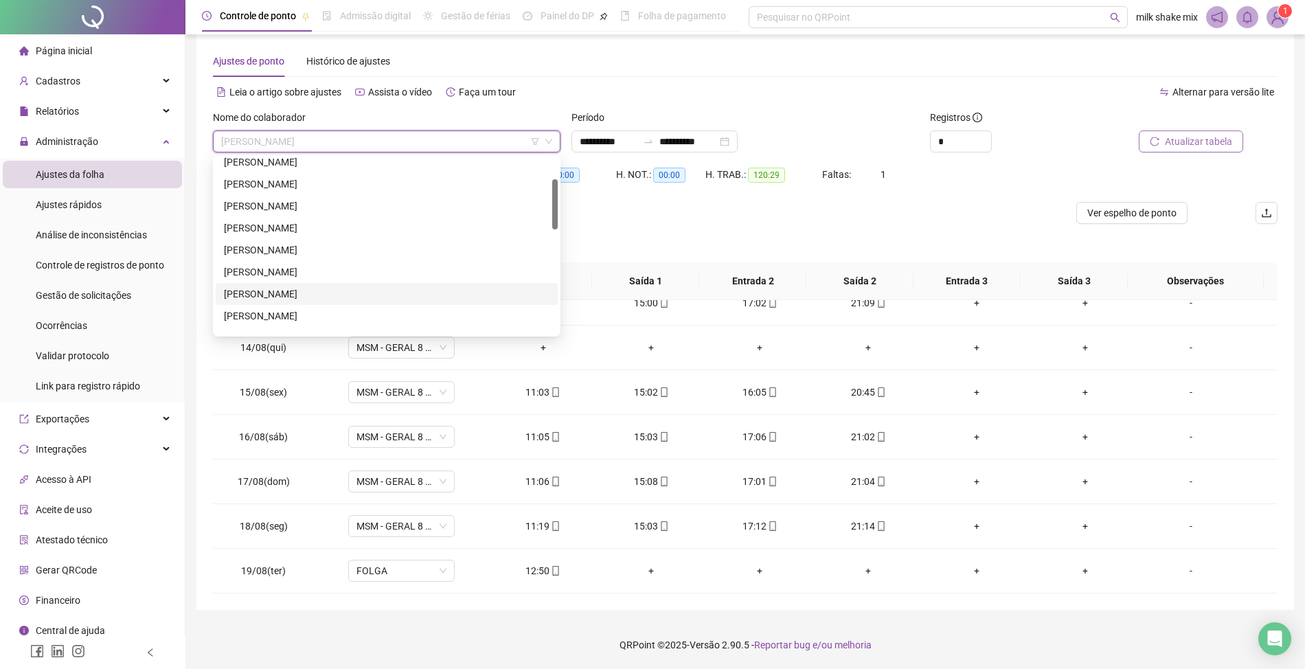
click at [377, 297] on div "EDUARDO RODRIGUES DA ROCHA" at bounding box center [387, 294] width 326 height 15
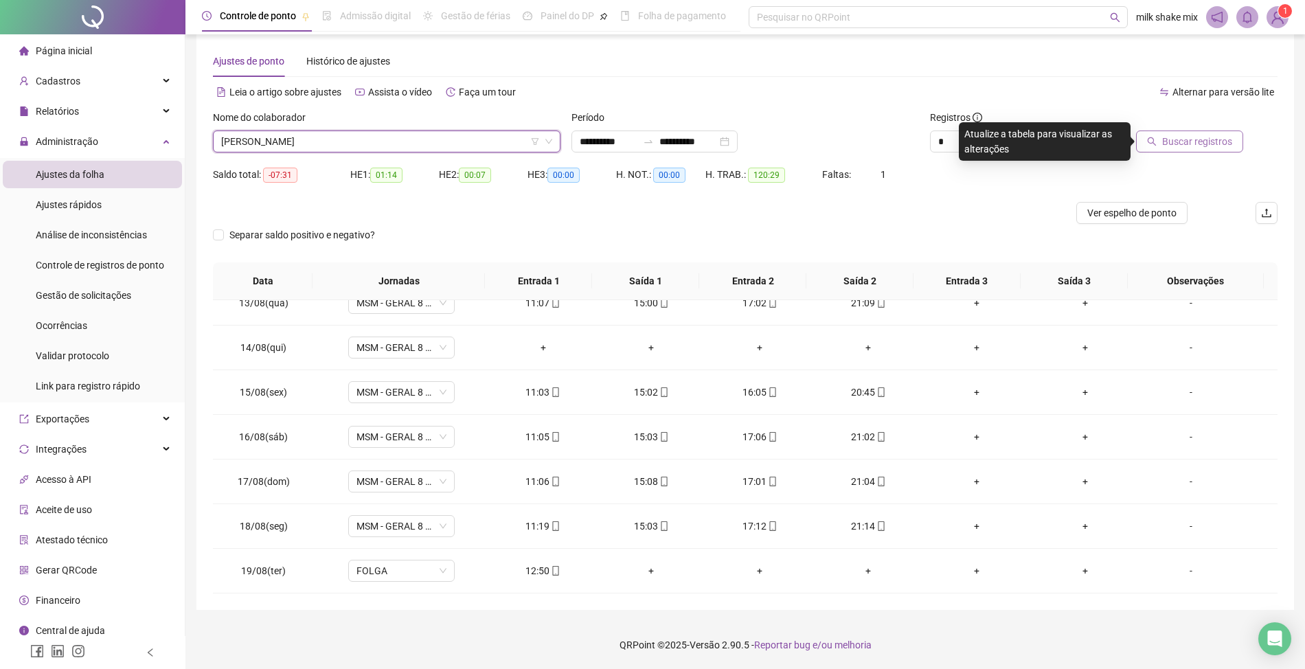
click at [1207, 148] on span "Buscar registros" at bounding box center [1198, 141] width 70 height 15
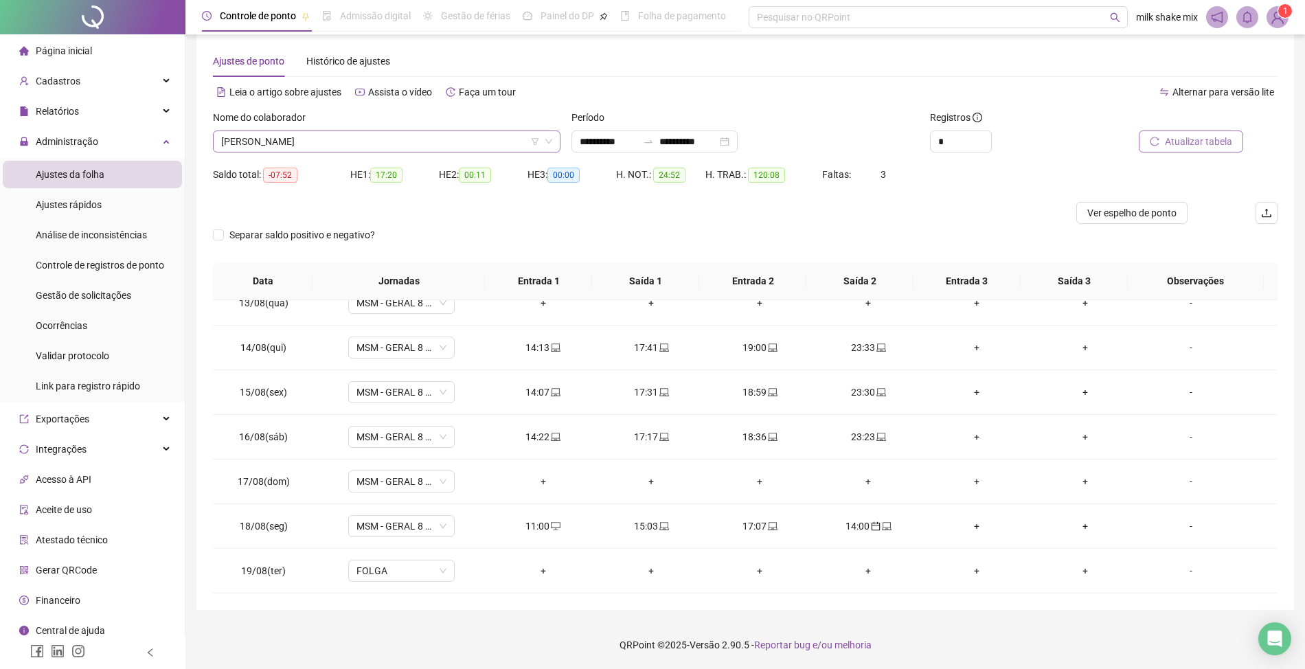
click at [392, 131] on div "EDUARDO RODRIGUES DA ROCHA" at bounding box center [387, 142] width 348 height 22
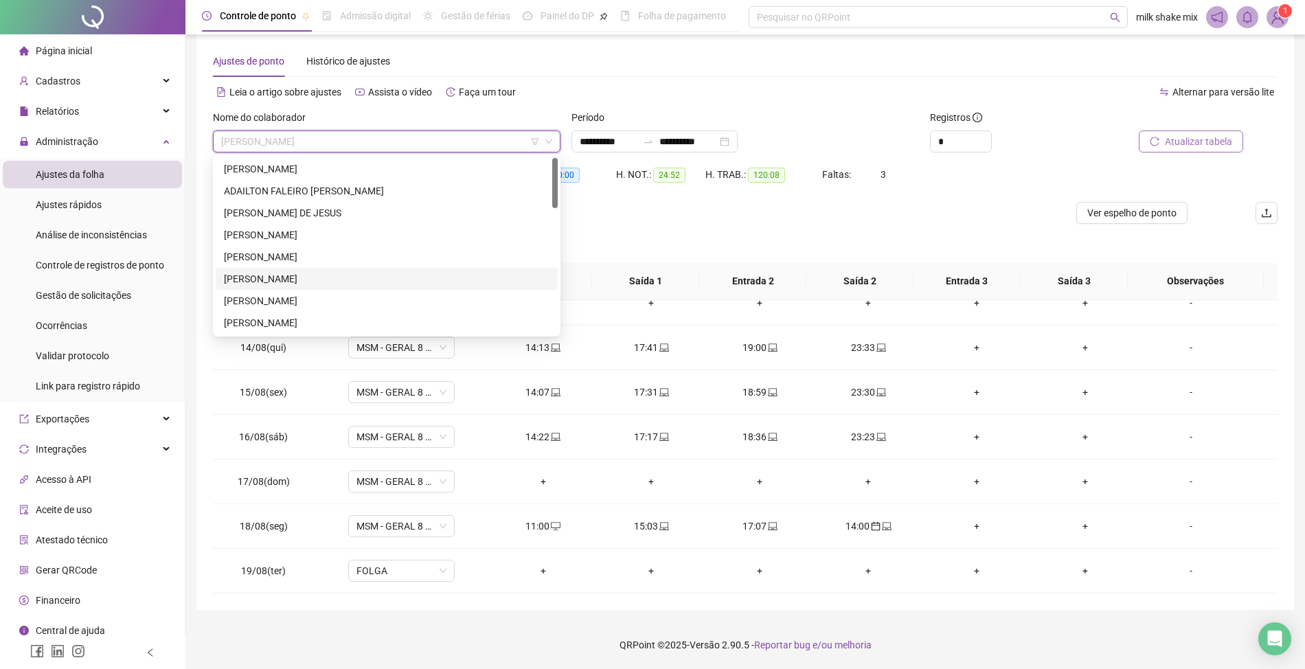
scroll to position [0, 0]
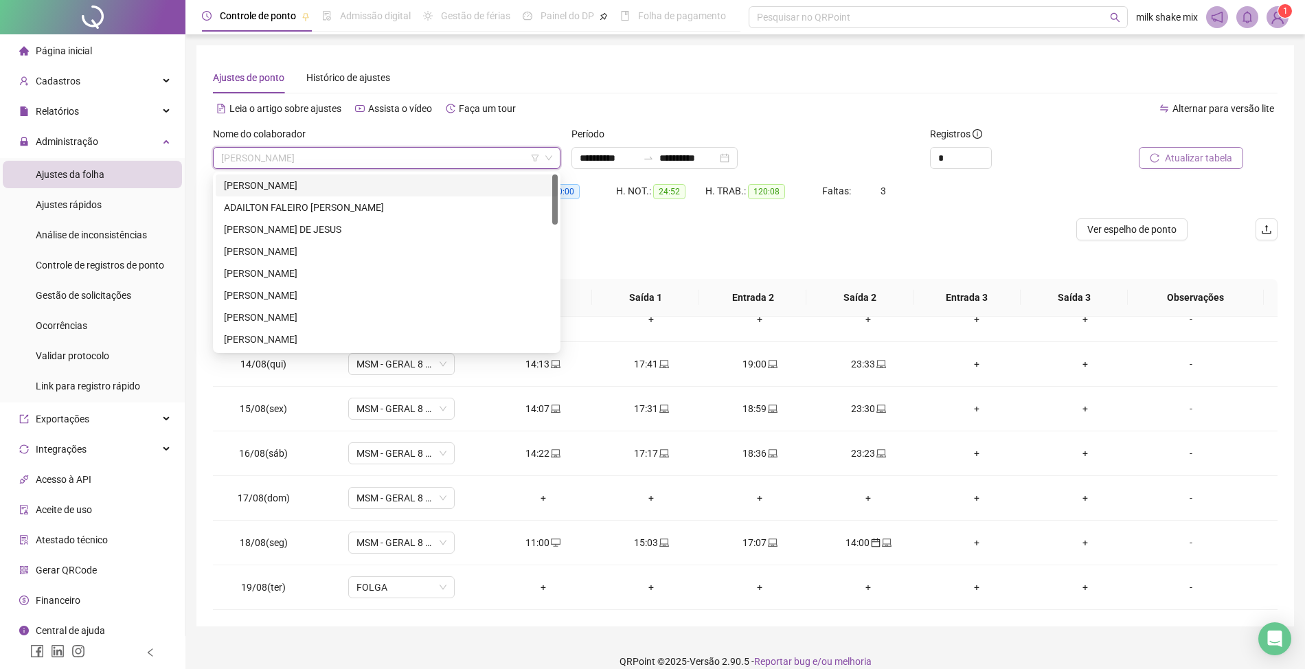
click at [363, 179] on div "ACLEO SANTANA BARROS" at bounding box center [387, 185] width 326 height 15
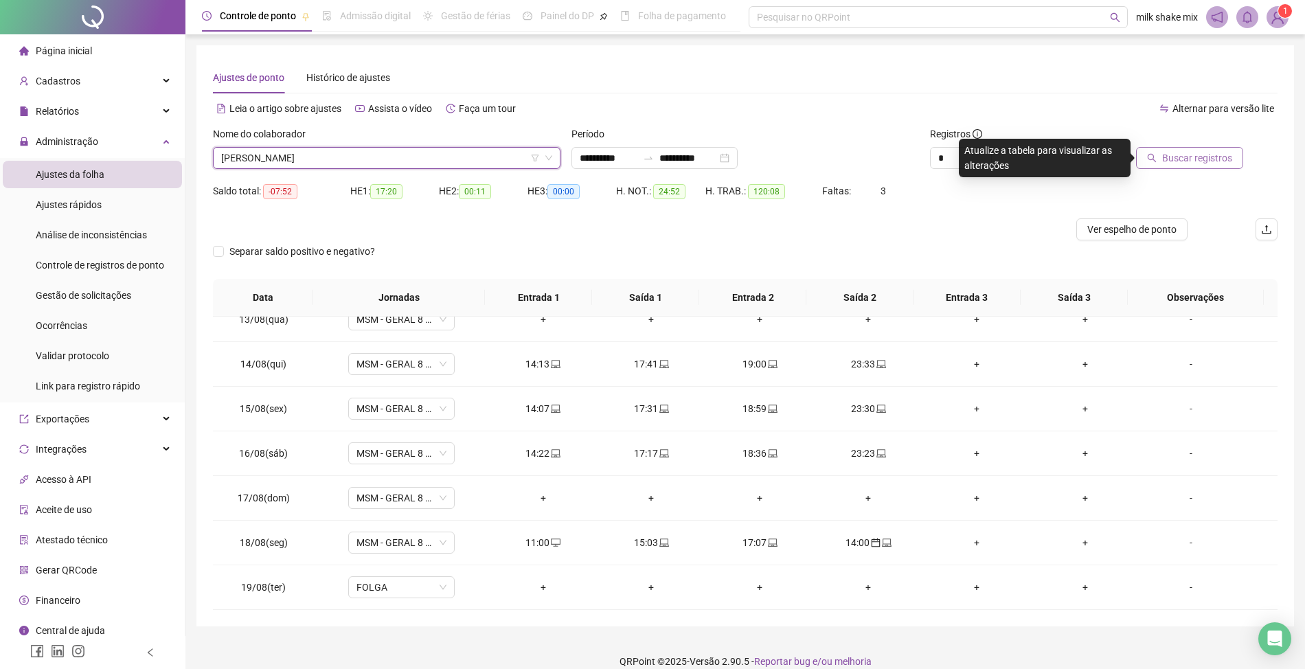
click at [1204, 151] on span "Buscar registros" at bounding box center [1198, 157] width 70 height 15
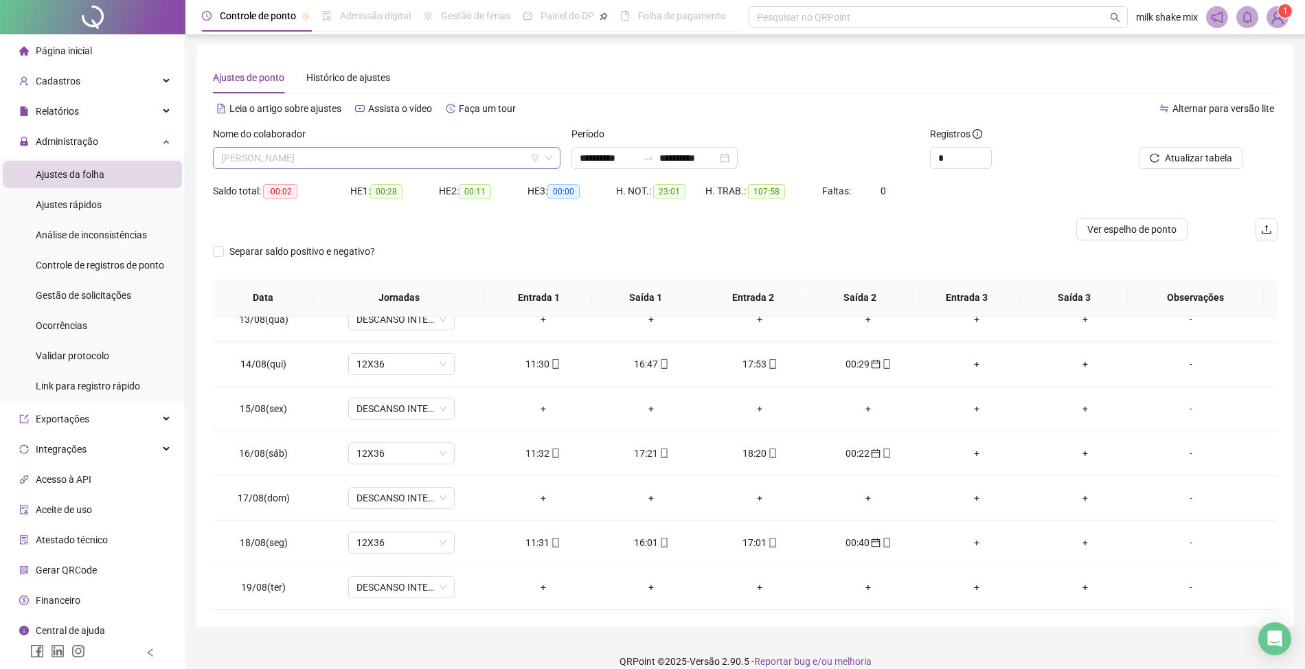
click at [471, 149] on span "ACLEO SANTANA BARROS" at bounding box center [386, 158] width 331 height 21
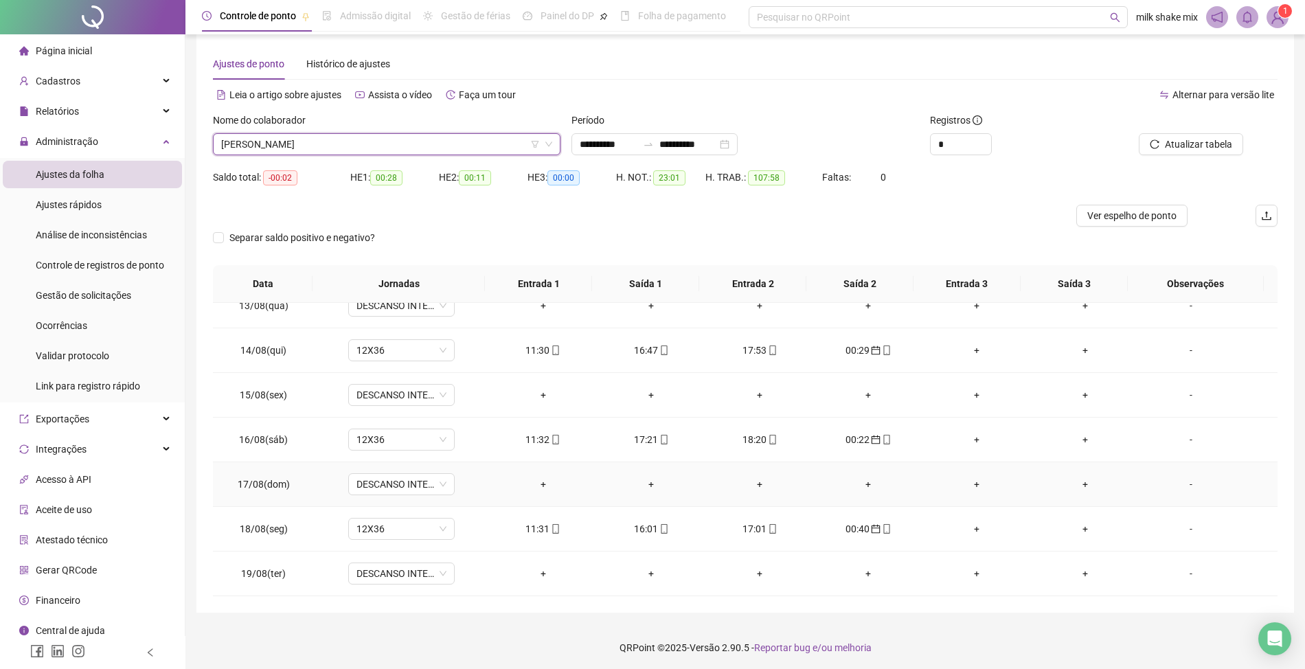
scroll to position [16, 0]
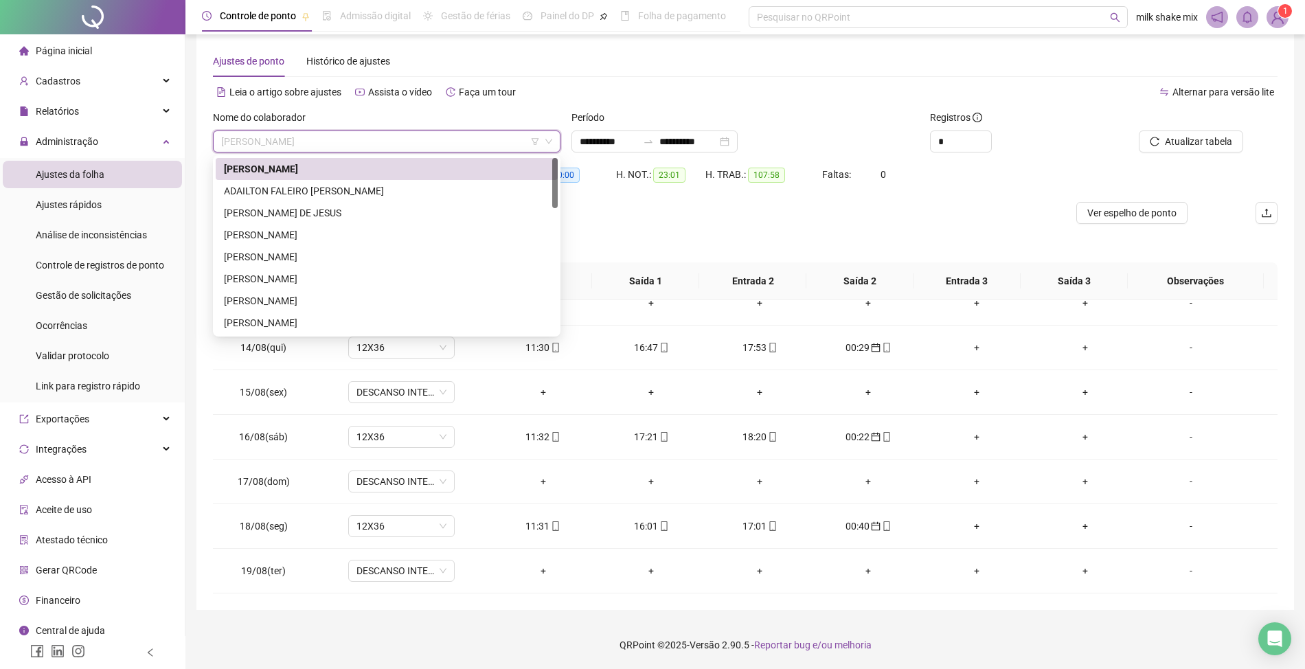
click at [443, 150] on span "ACLEO SANTANA BARROS" at bounding box center [386, 141] width 331 height 21
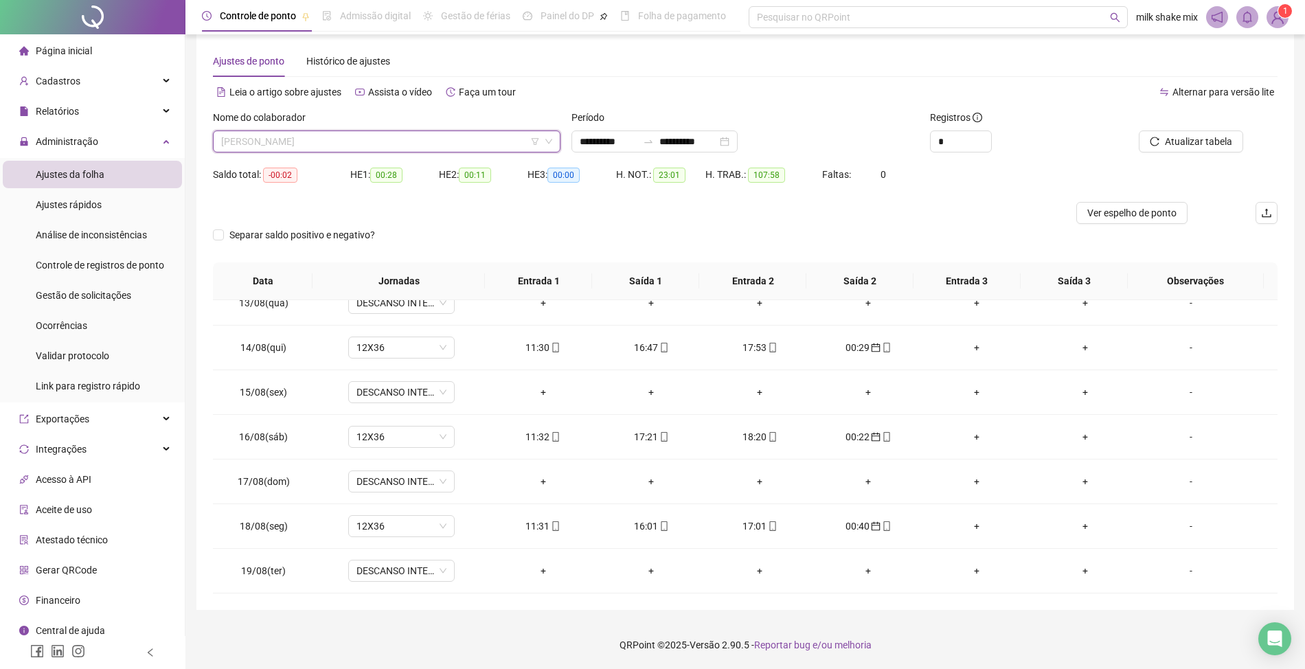
click at [429, 144] on span "ACLEO SANTANA BARROS" at bounding box center [386, 141] width 331 height 21
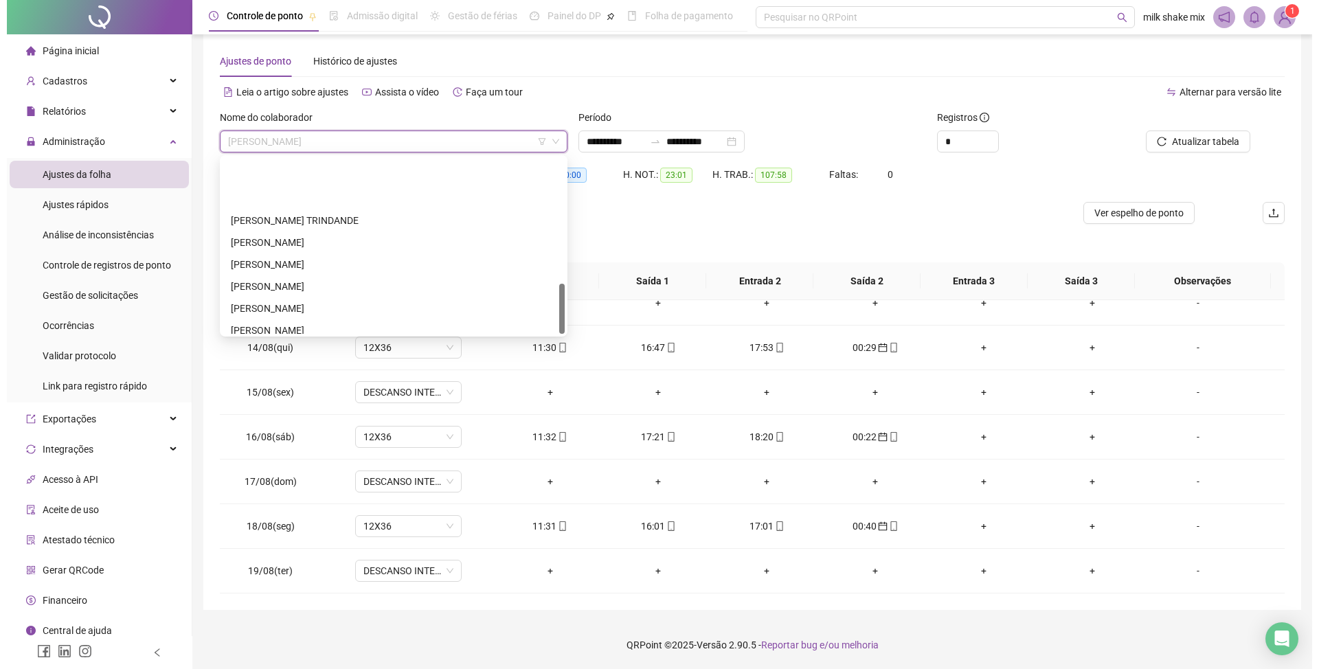
scroll to position [440, 0]
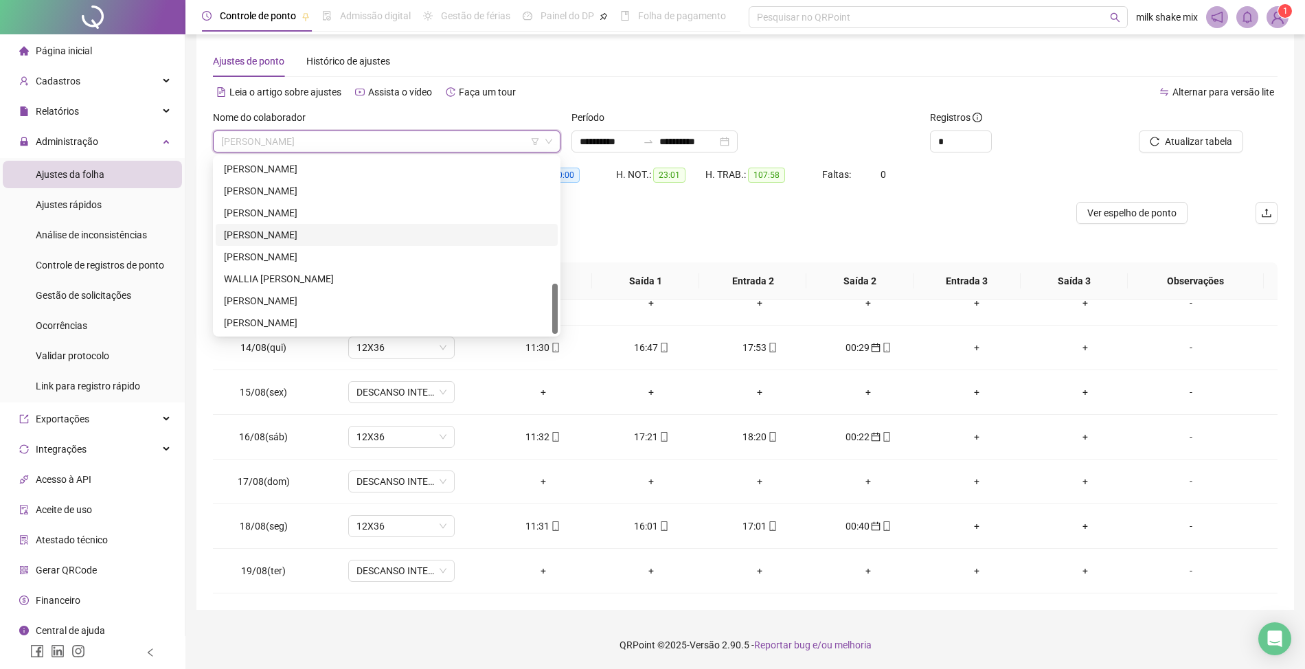
click at [243, 227] on div "RUAN GONÇALVES DE SOUSA" at bounding box center [387, 234] width 326 height 15
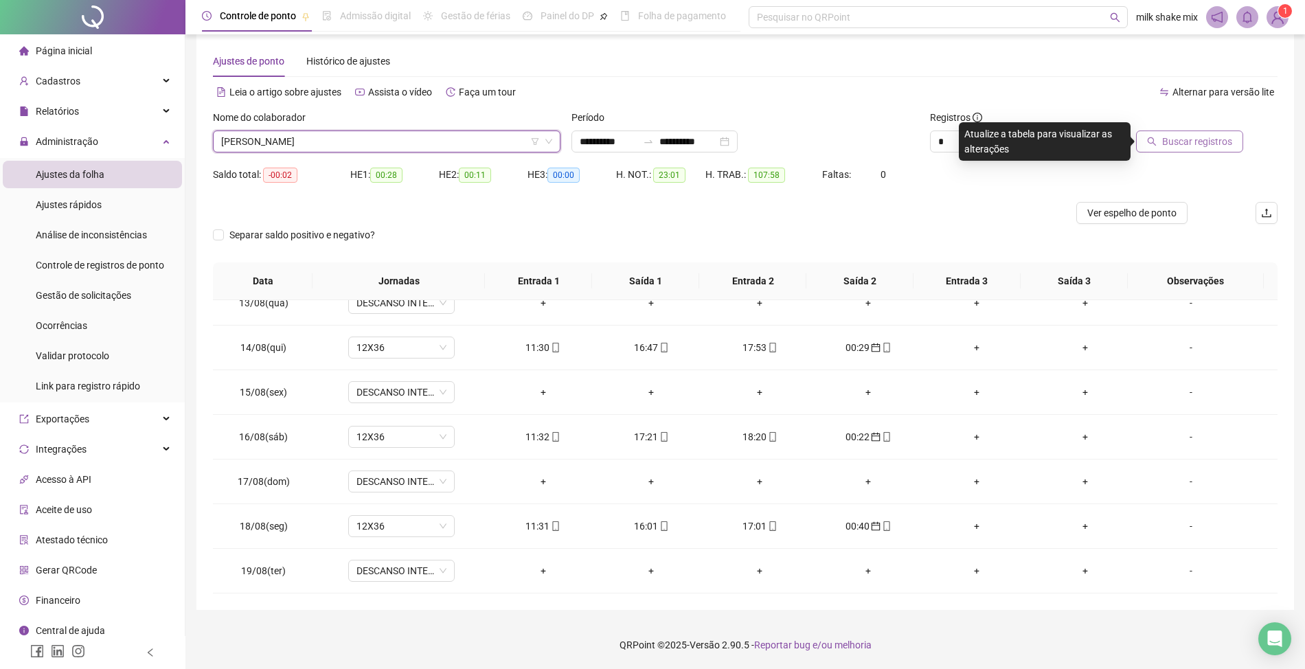
click at [1182, 142] on span "Buscar registros" at bounding box center [1198, 141] width 70 height 15
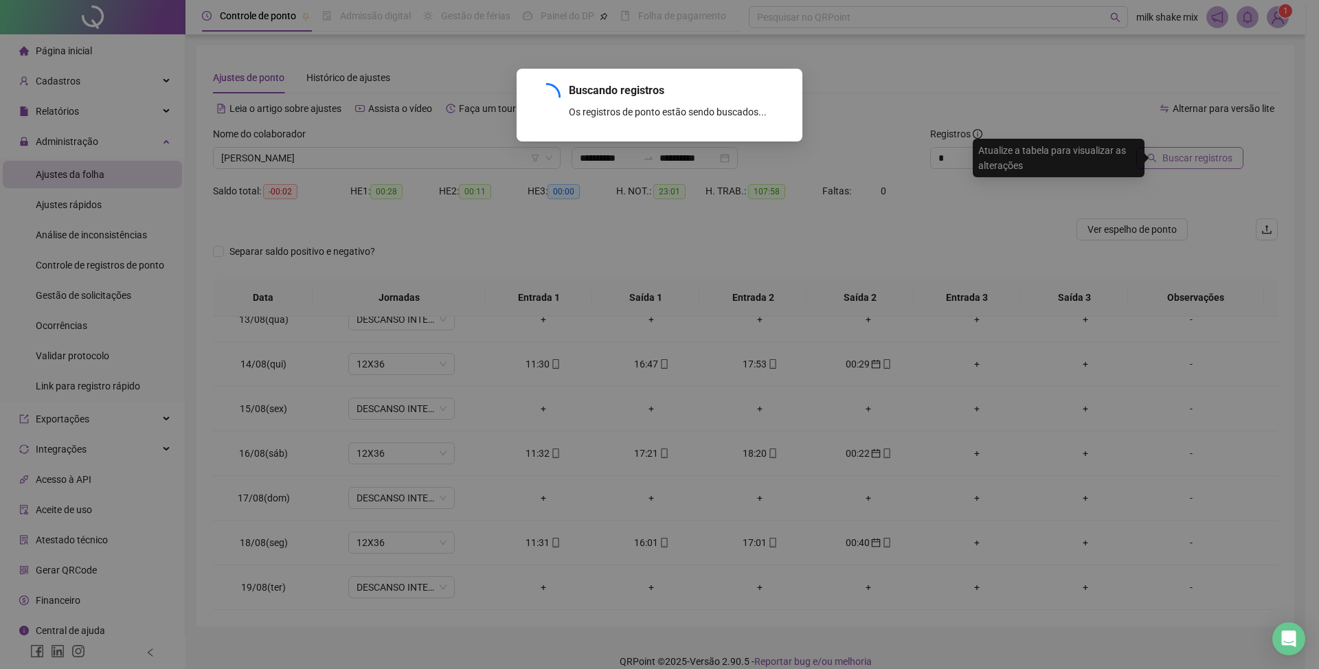
scroll to position [0, 0]
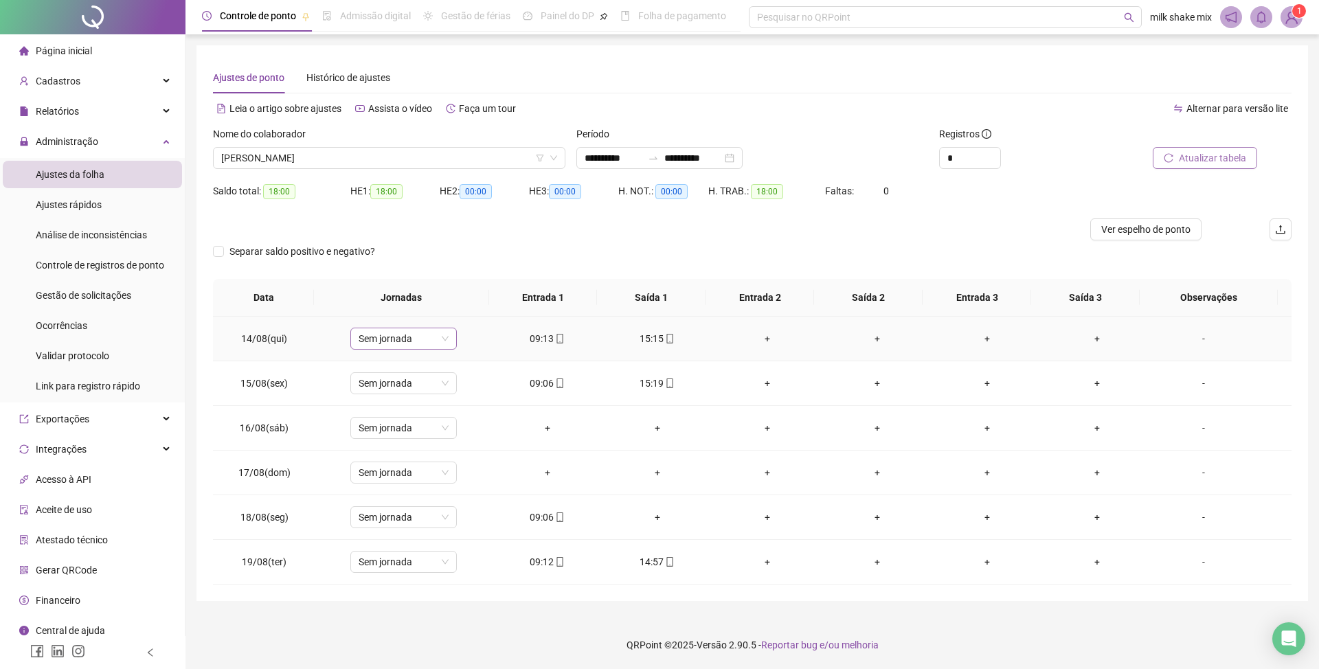
click at [447, 344] on div "Sem jornada" at bounding box center [403, 339] width 107 height 22
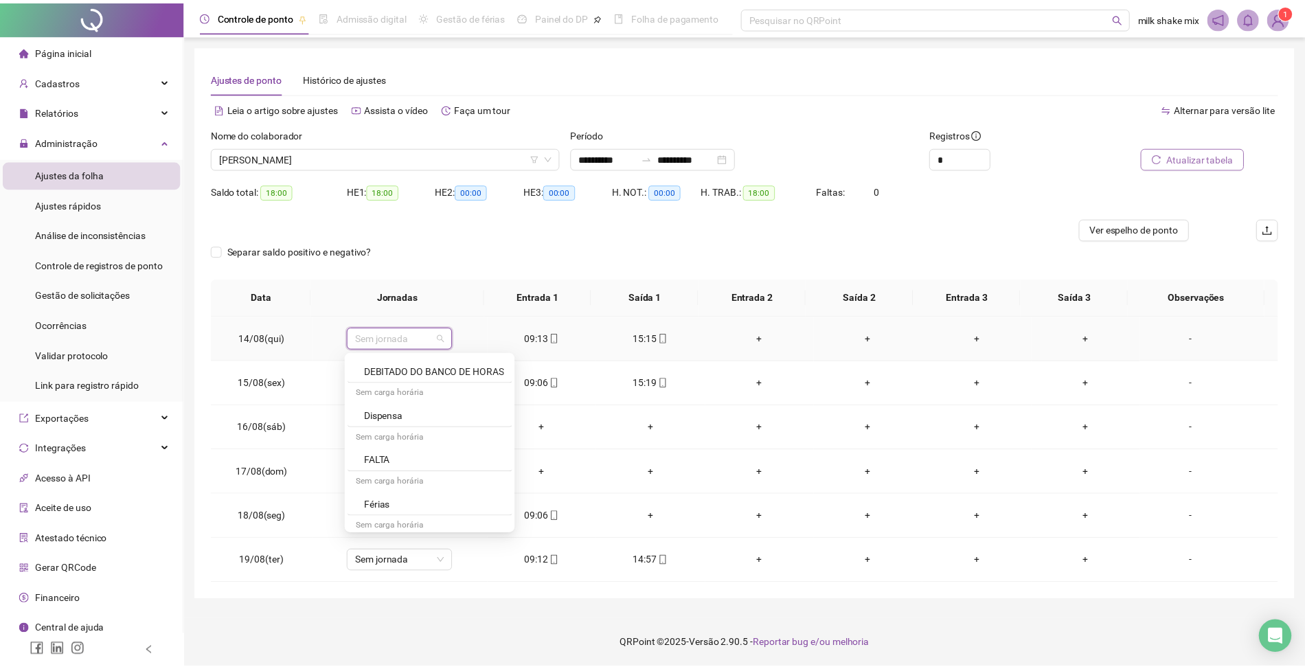
scroll to position [732, 0]
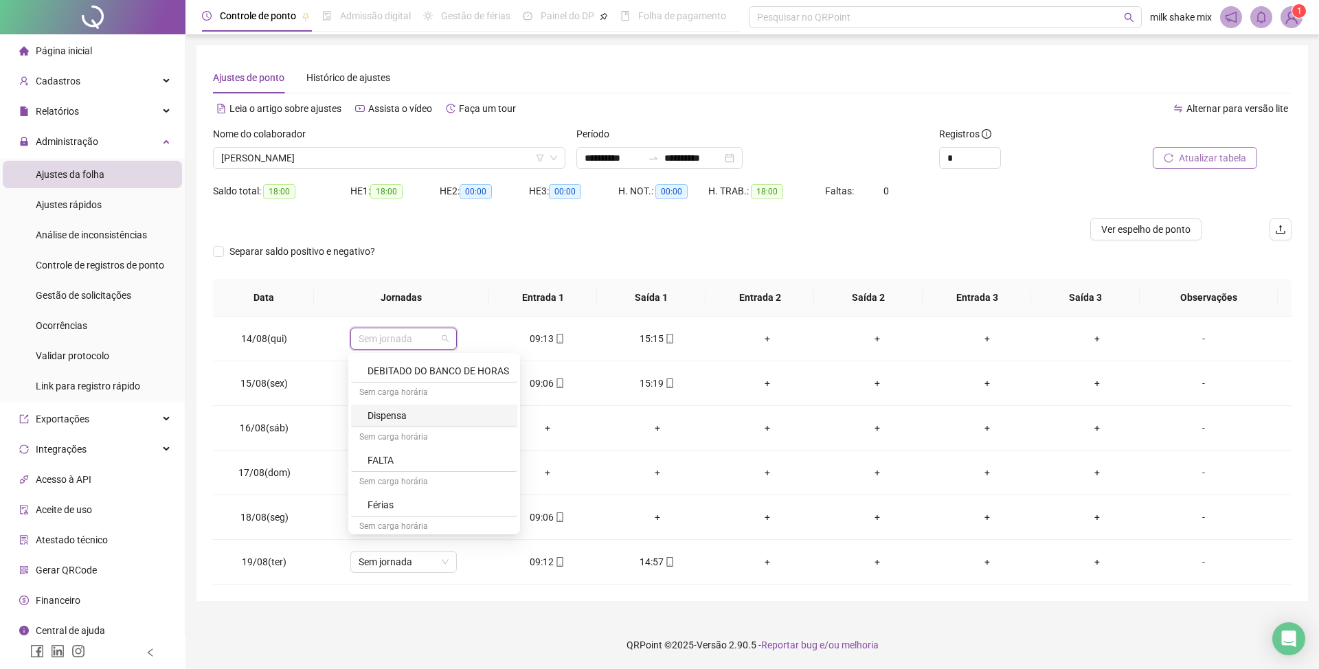
click at [543, 236] on div at bounding box center [617, 229] width 809 height 22
click at [508, 148] on span "RUAN GONÇALVES DE SOUSA" at bounding box center [389, 158] width 336 height 21
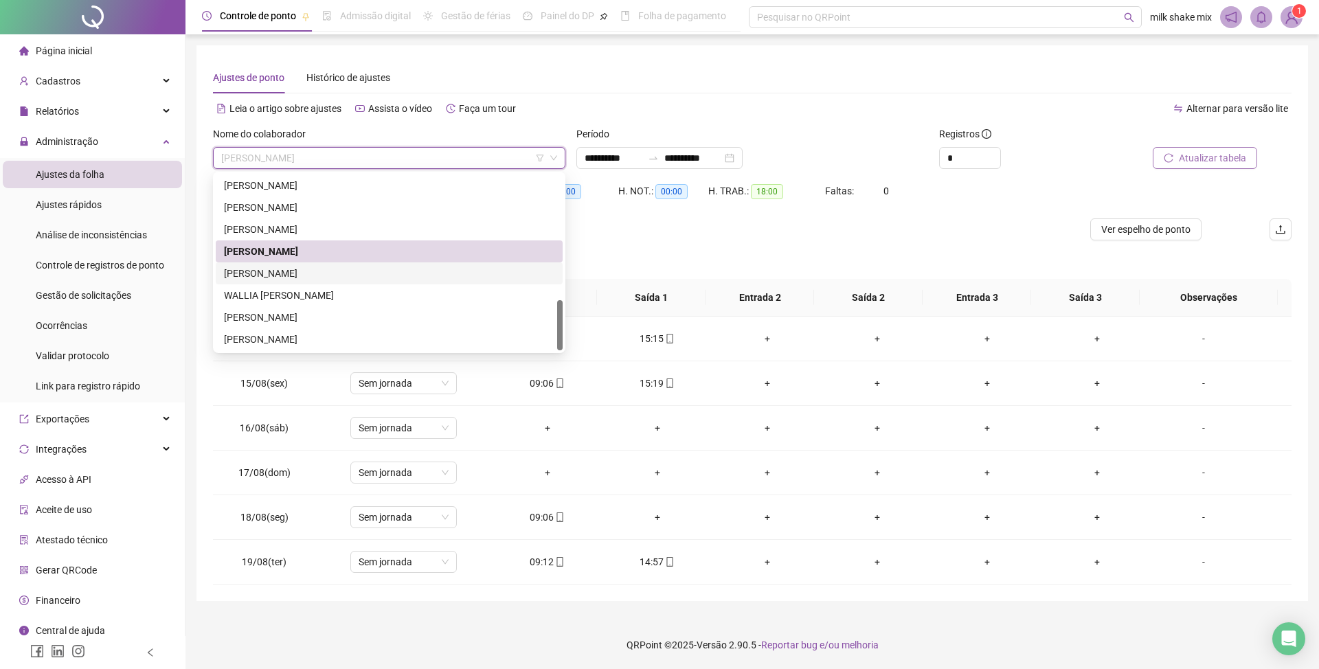
click at [393, 276] on div "VICTOR HUGO JOSÉ DE QUEIROZ" at bounding box center [389, 273] width 330 height 15
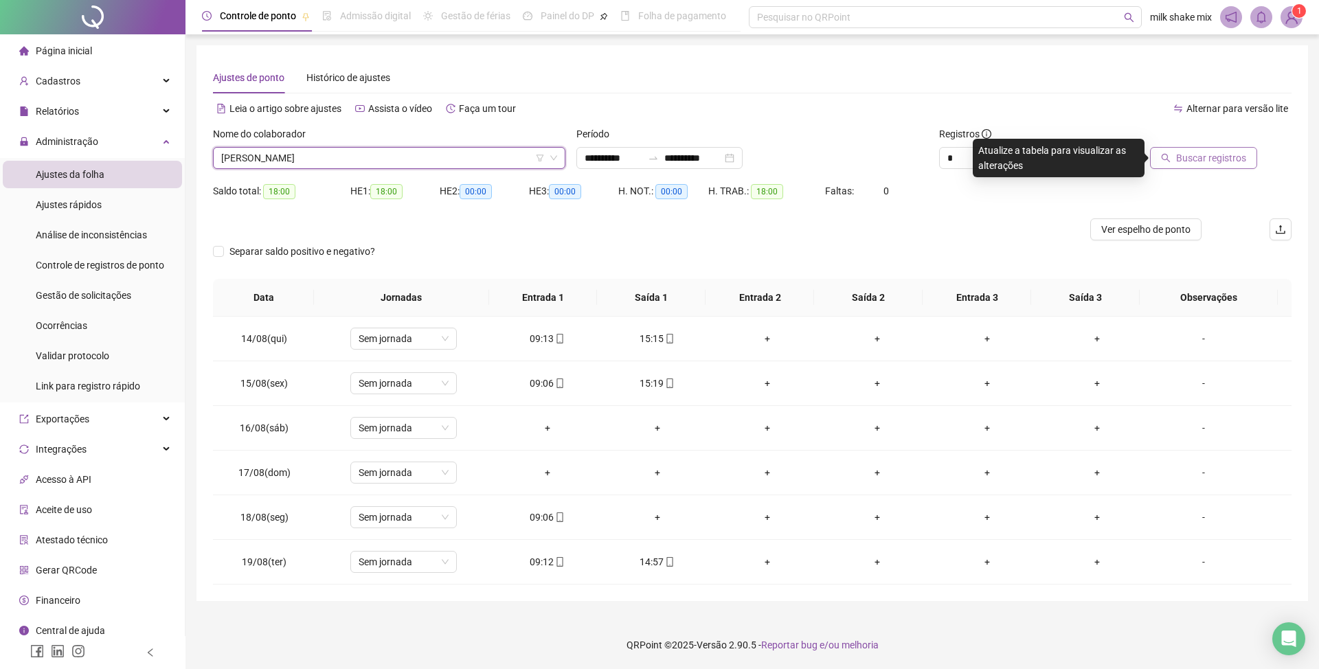
click at [1180, 151] on span "Buscar registros" at bounding box center [1211, 157] width 70 height 15
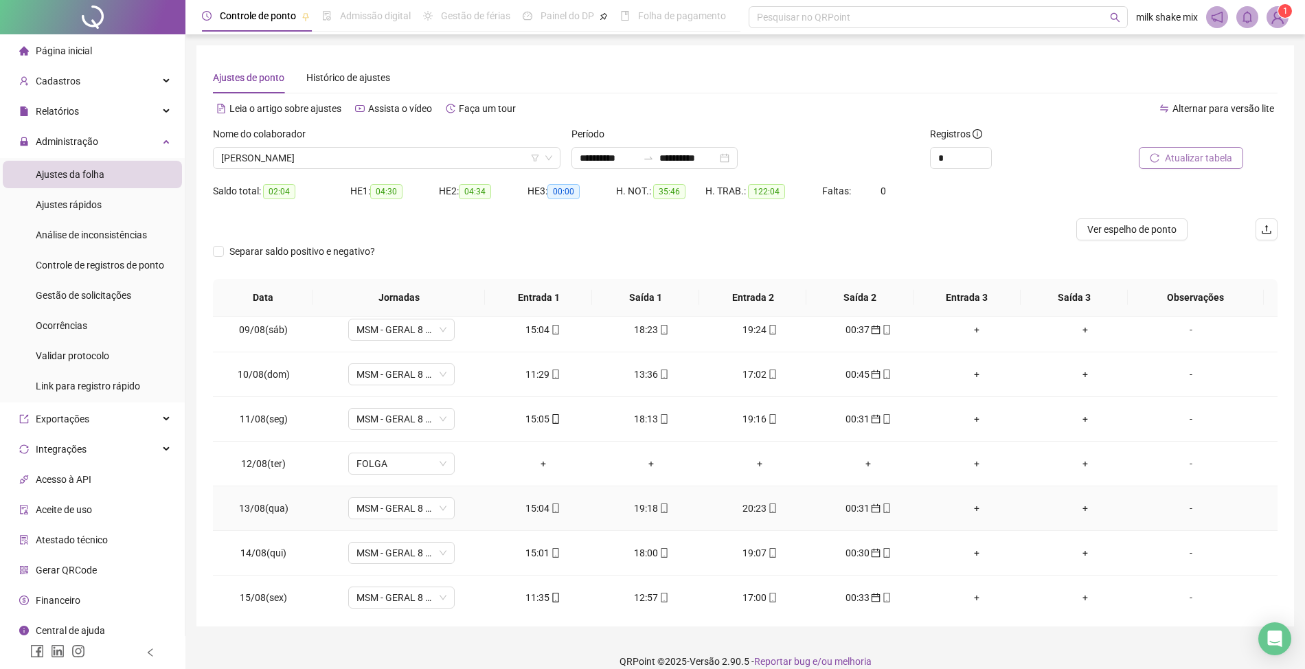
scroll to position [559, 0]
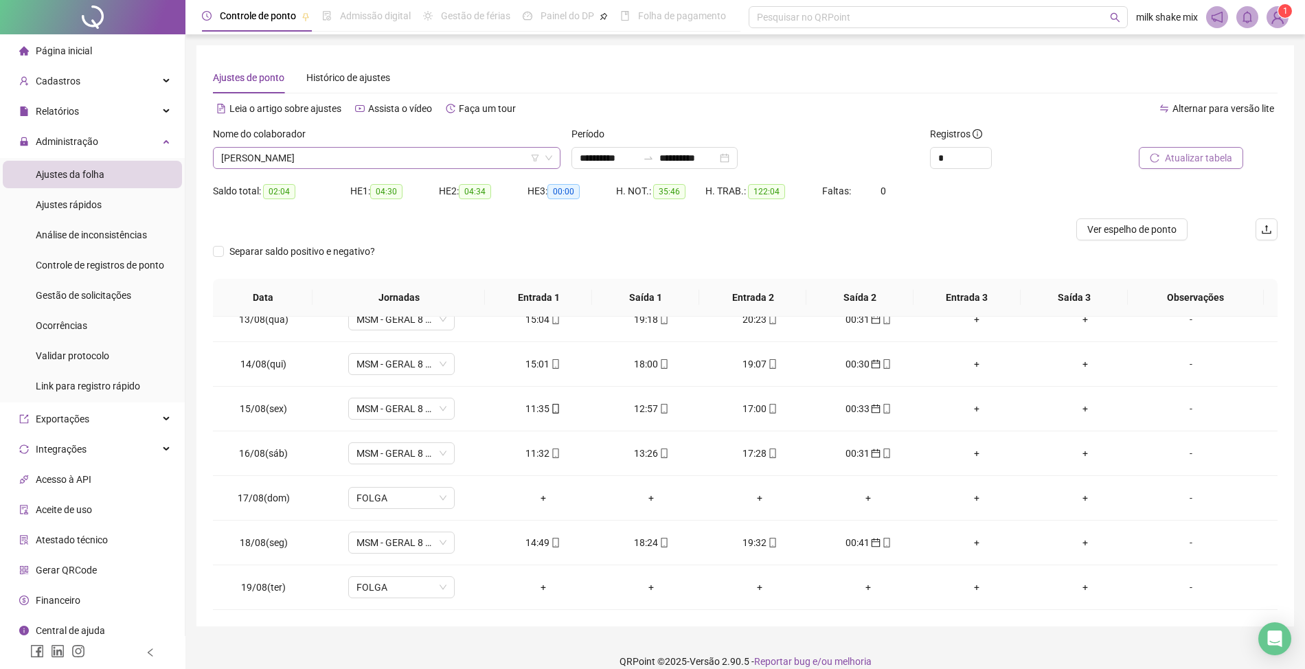
click at [470, 158] on span "VICTOR HUGO JOSÉ DE QUEIROZ" at bounding box center [386, 158] width 331 height 21
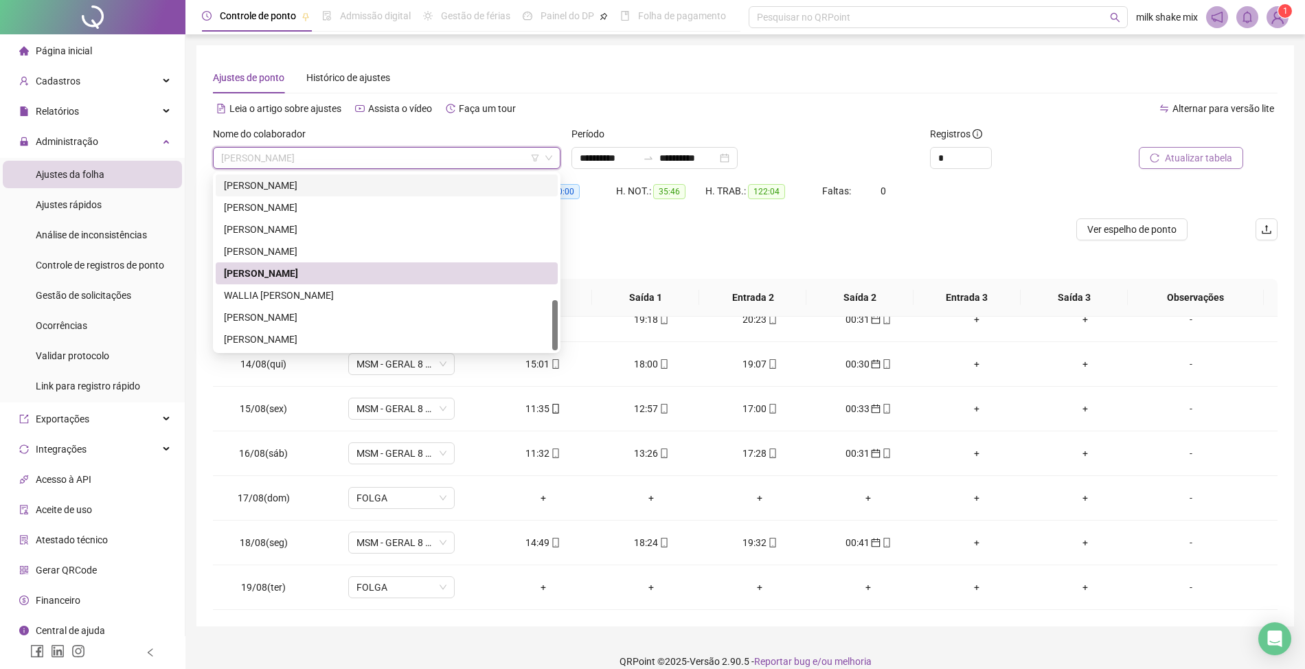
click at [603, 206] on div "HE 3: 00:00" at bounding box center [572, 199] width 89 height 38
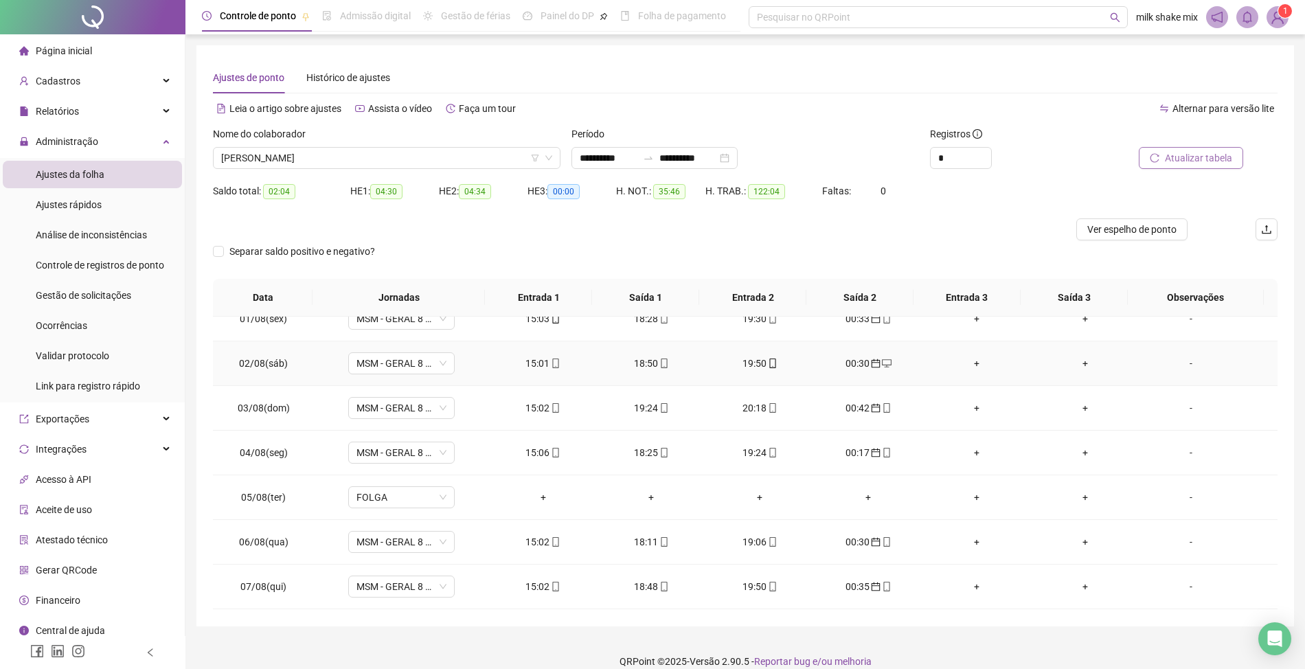
scroll to position [0, 0]
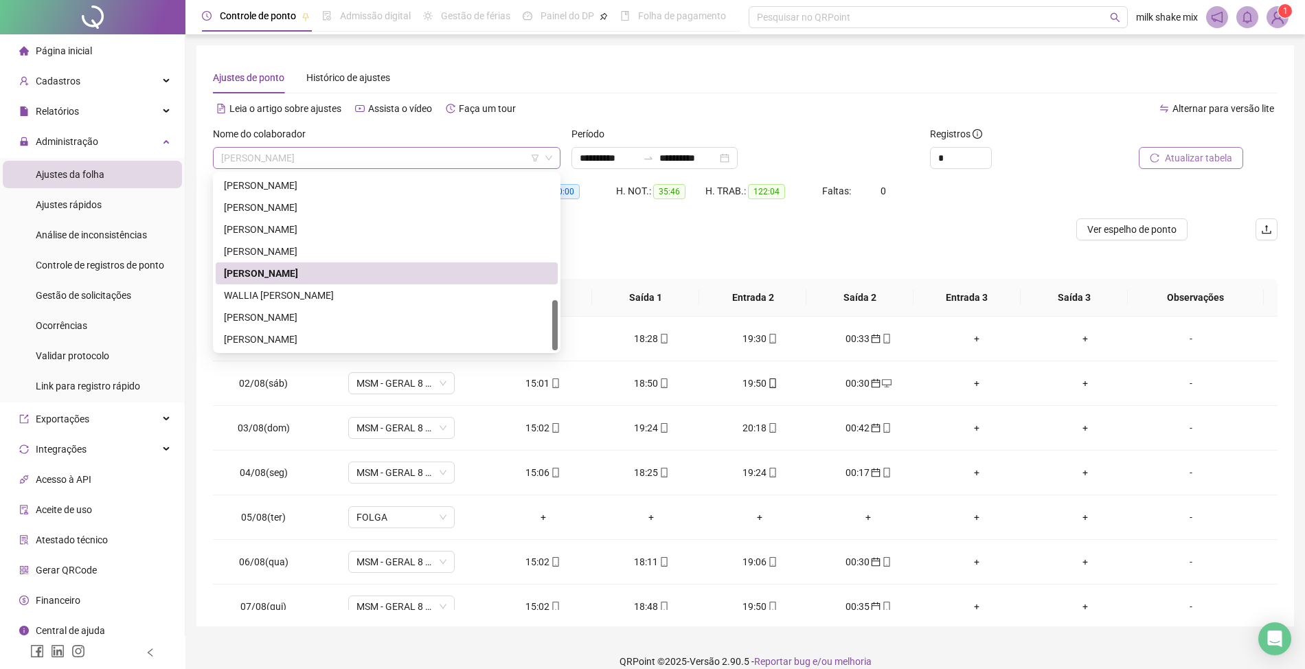
click at [405, 160] on span "VICTOR HUGO JOSÉ DE QUEIROZ" at bounding box center [386, 158] width 331 height 21
click at [344, 256] on div "RUAN GONÇALVES DE SOUSA" at bounding box center [387, 251] width 326 height 15
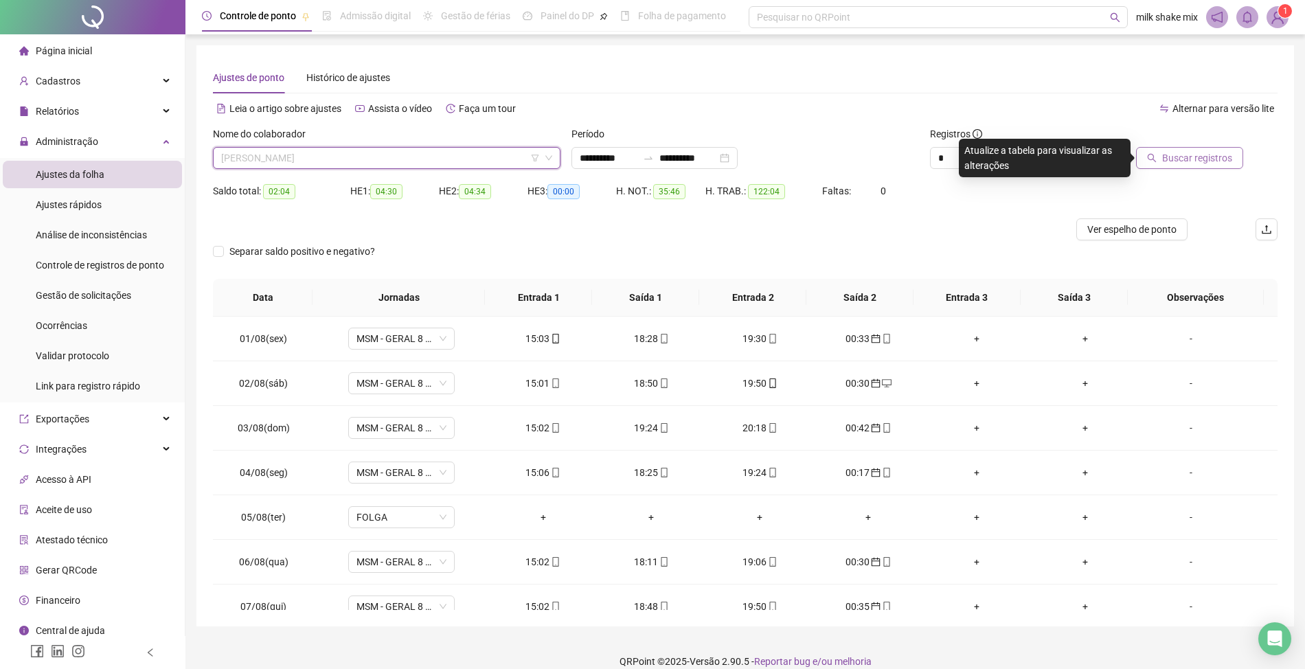
click at [399, 151] on span "RUAN GONÇALVES DE SOUSA" at bounding box center [386, 158] width 331 height 21
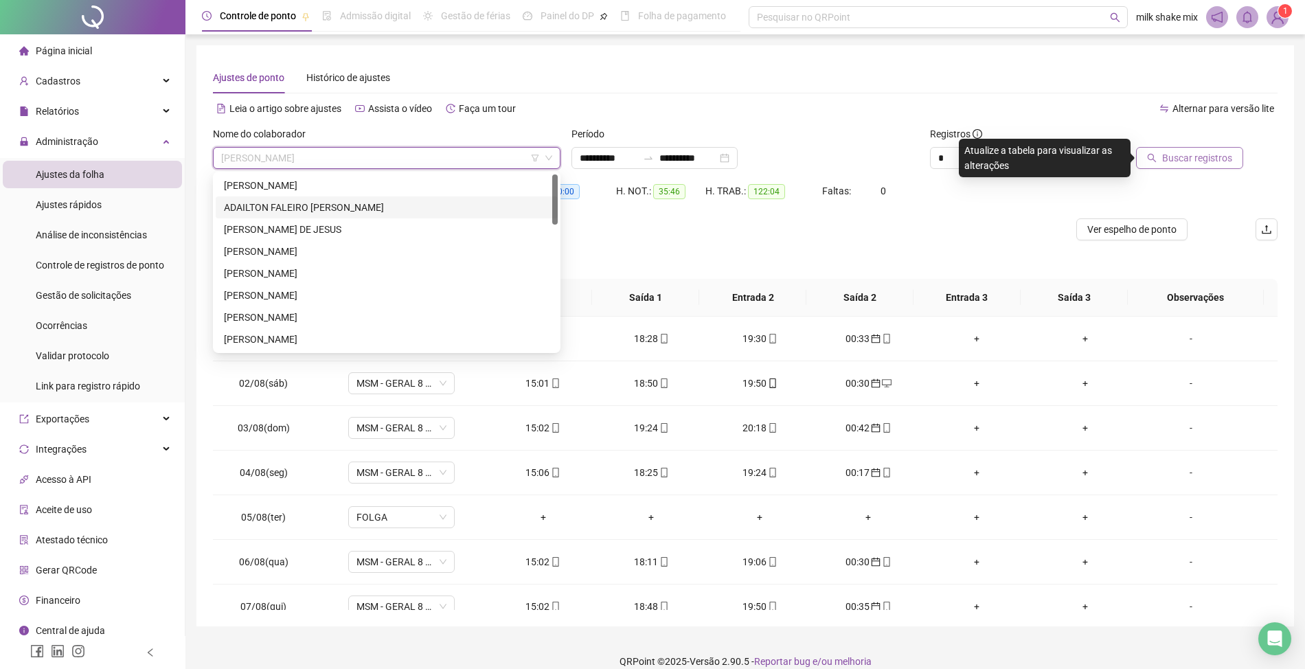
click at [281, 212] on div "ADAILTON FALEIRO DA SILVA" at bounding box center [387, 207] width 326 height 15
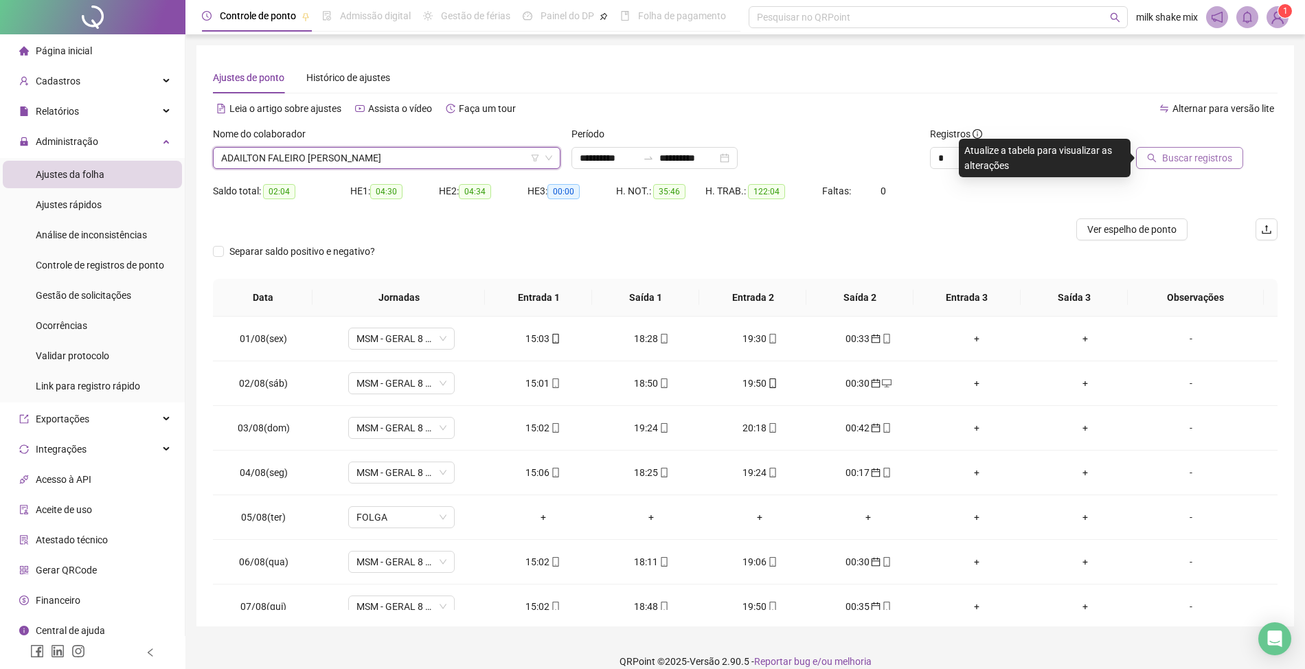
click at [1161, 151] on button "Buscar registros" at bounding box center [1189, 158] width 107 height 22
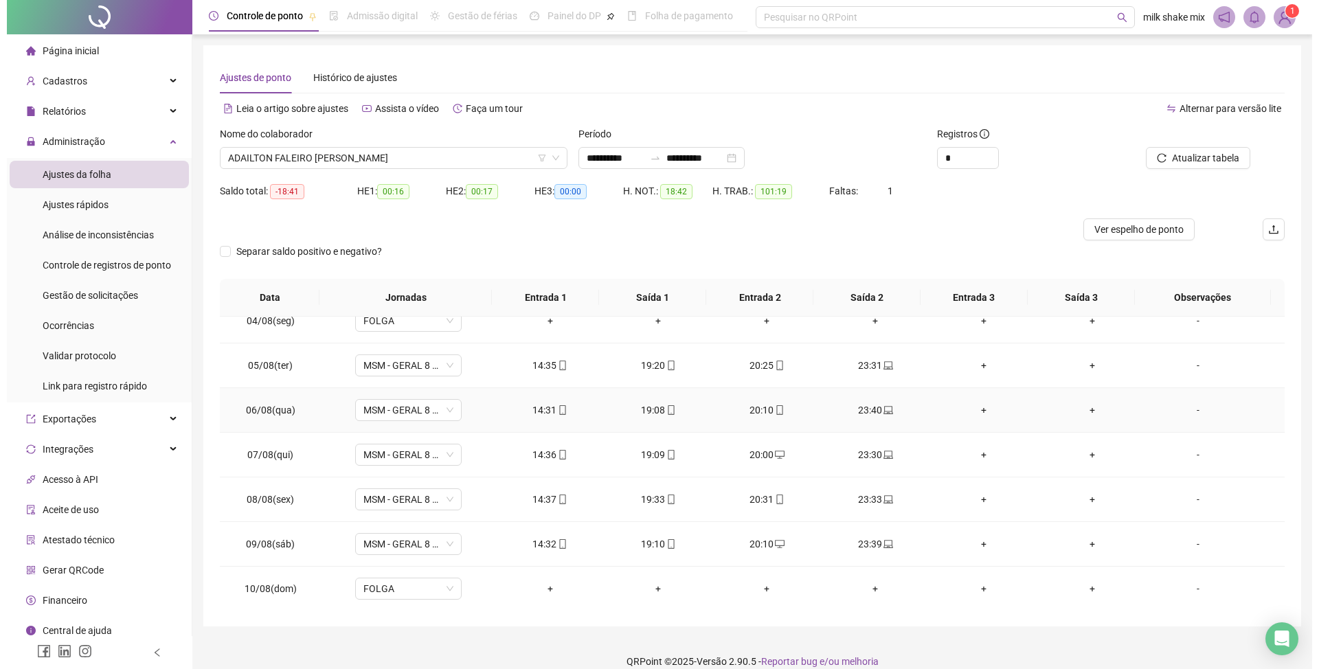
scroll to position [559, 0]
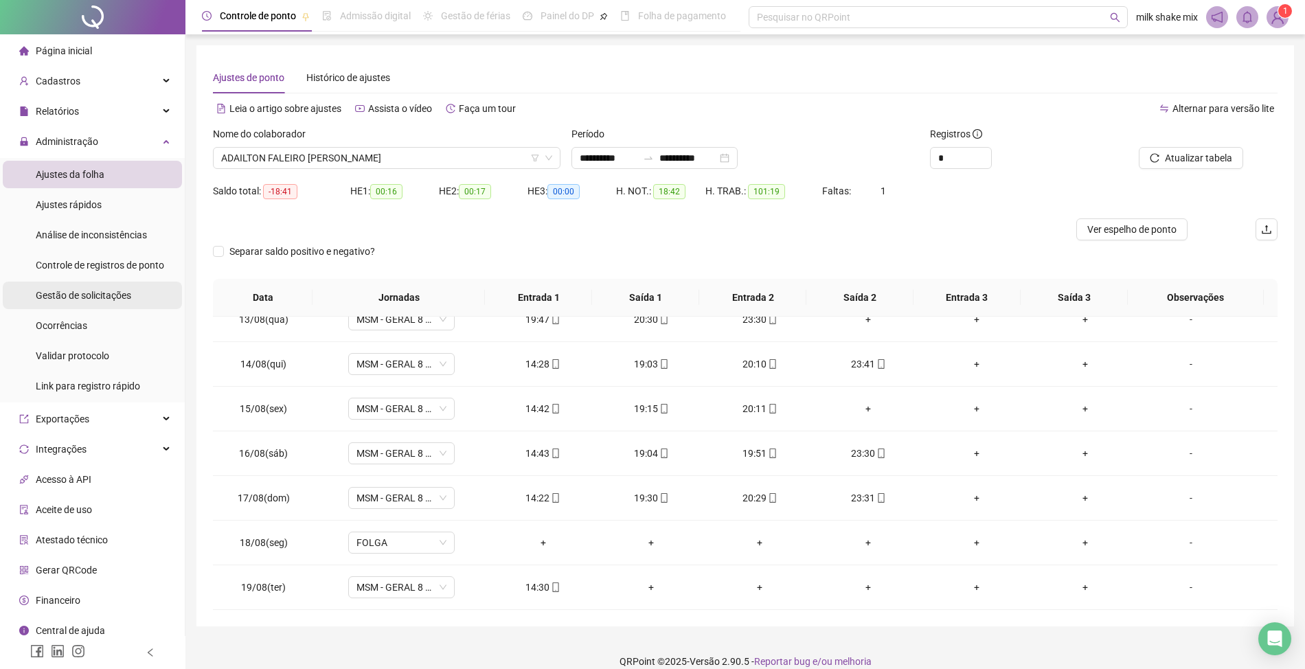
click at [119, 306] on div "Gestão de solicitações" at bounding box center [84, 295] width 96 height 27
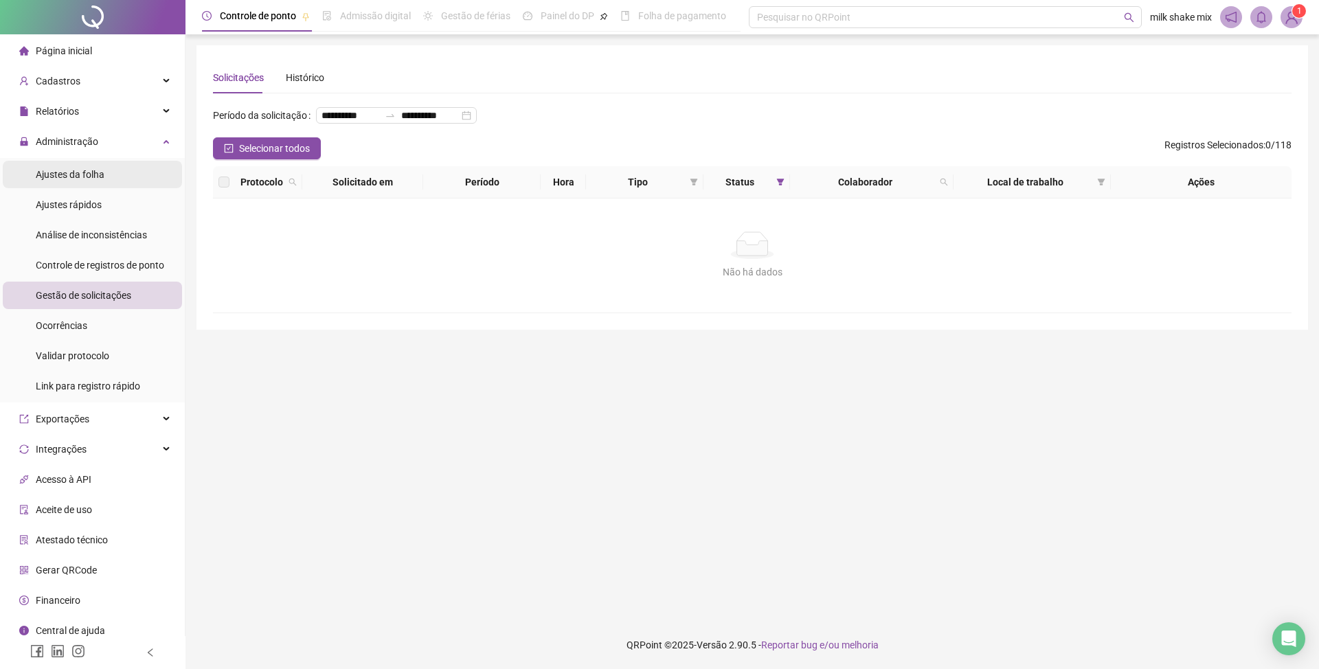
click at [45, 174] on span "Ajustes da folha" at bounding box center [70, 174] width 69 height 11
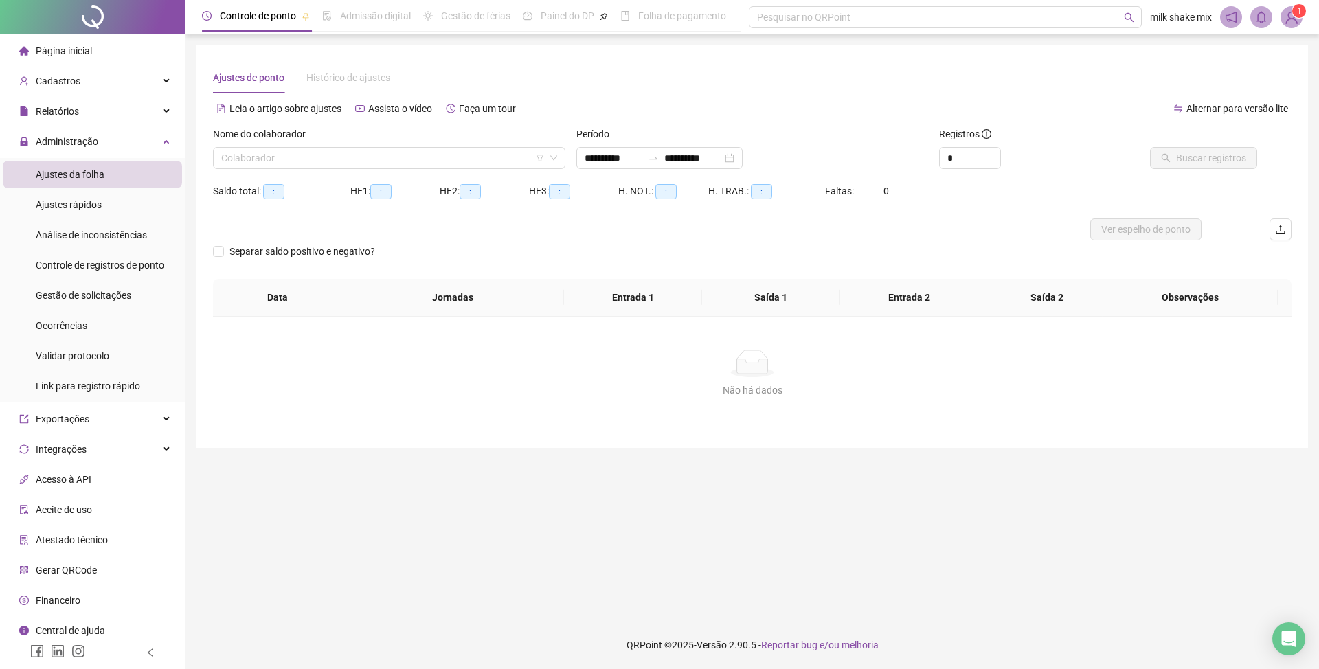
type input "**********"
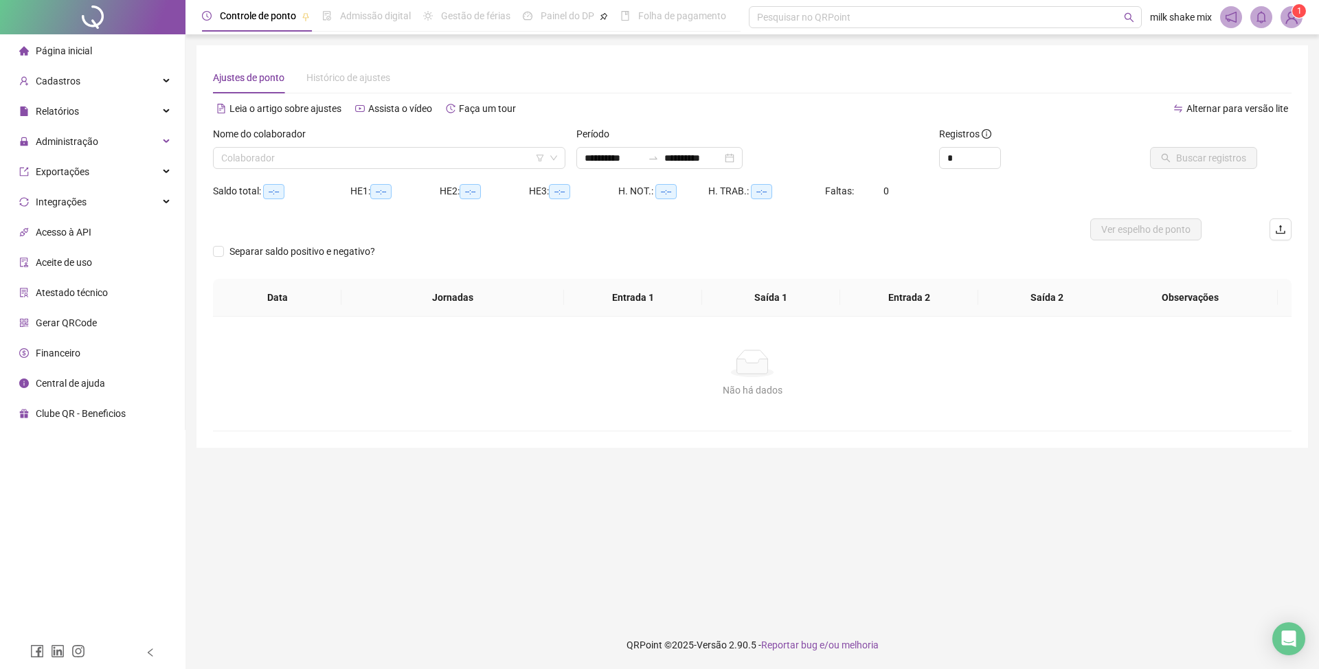
type input "**********"
click at [455, 153] on input "search" at bounding box center [383, 158] width 324 height 21
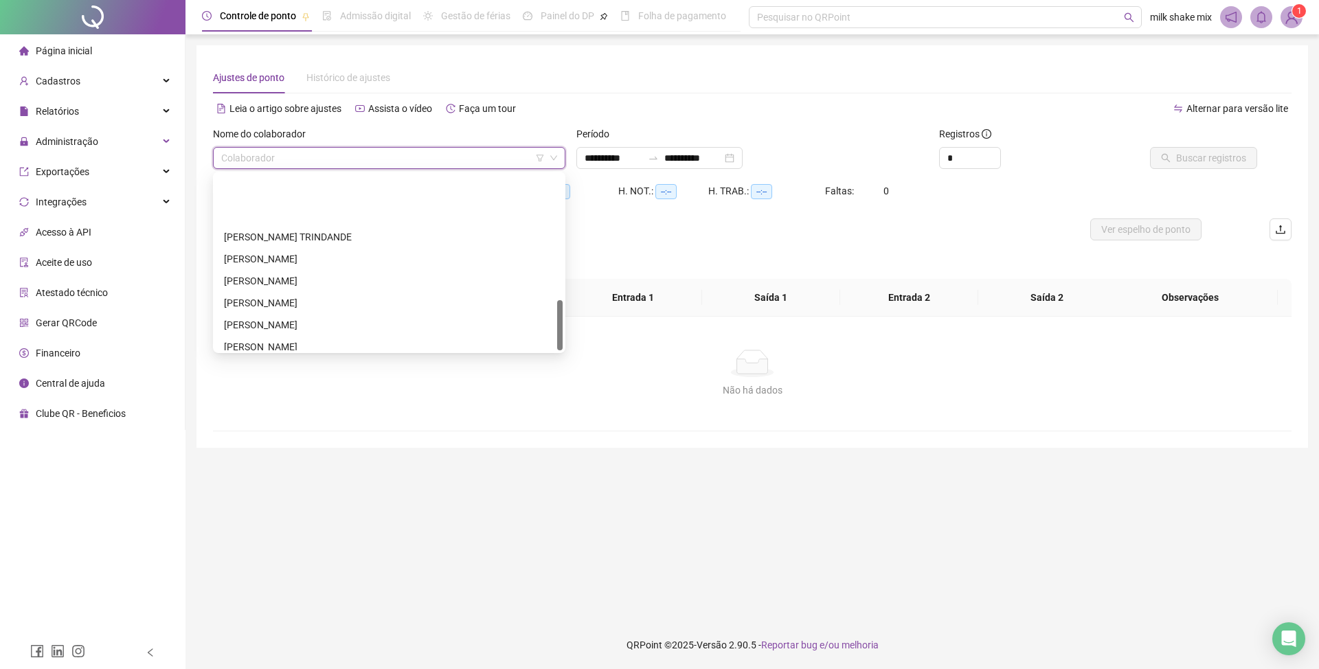
scroll to position [440, 0]
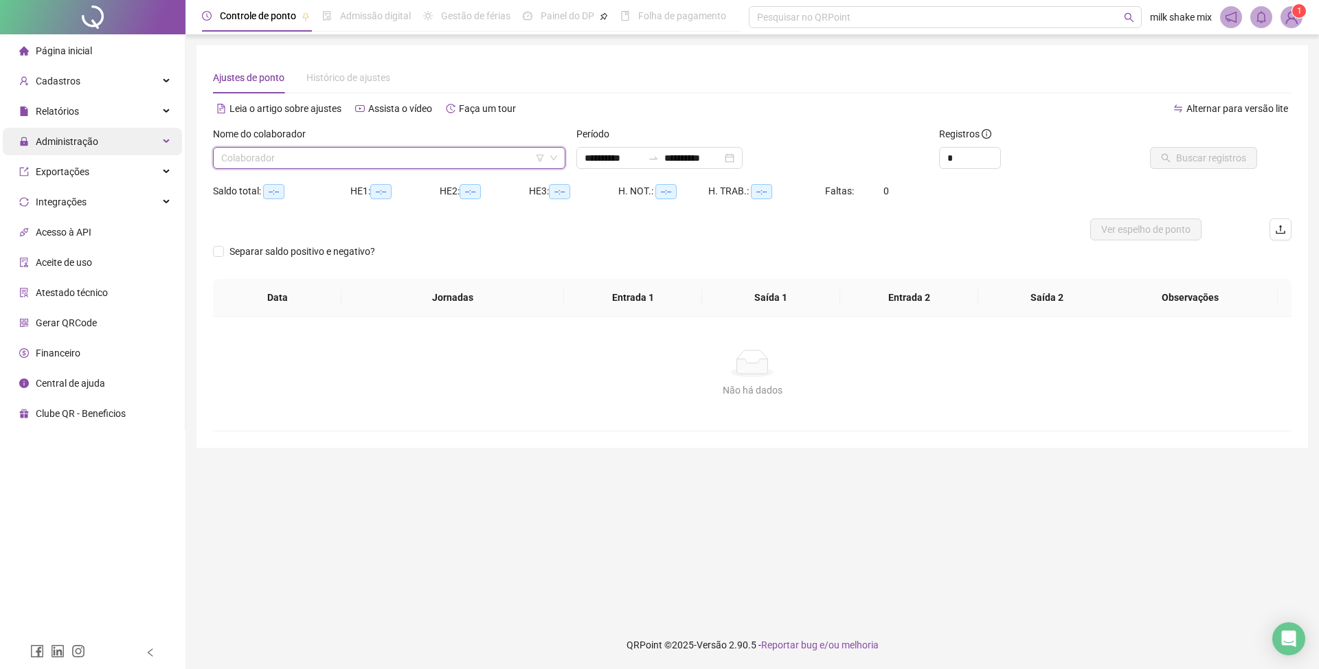
click at [88, 151] on span "Administração" at bounding box center [58, 141] width 79 height 27
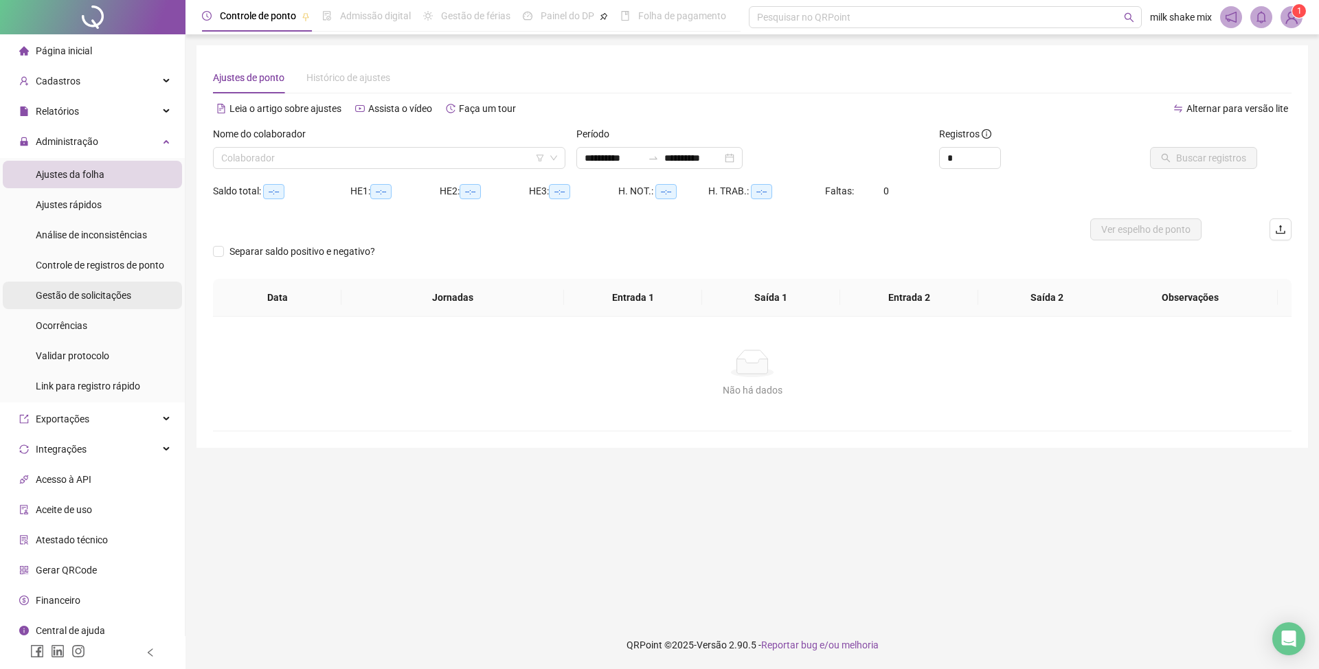
click at [61, 291] on span "Gestão de solicitações" at bounding box center [84, 295] width 96 height 11
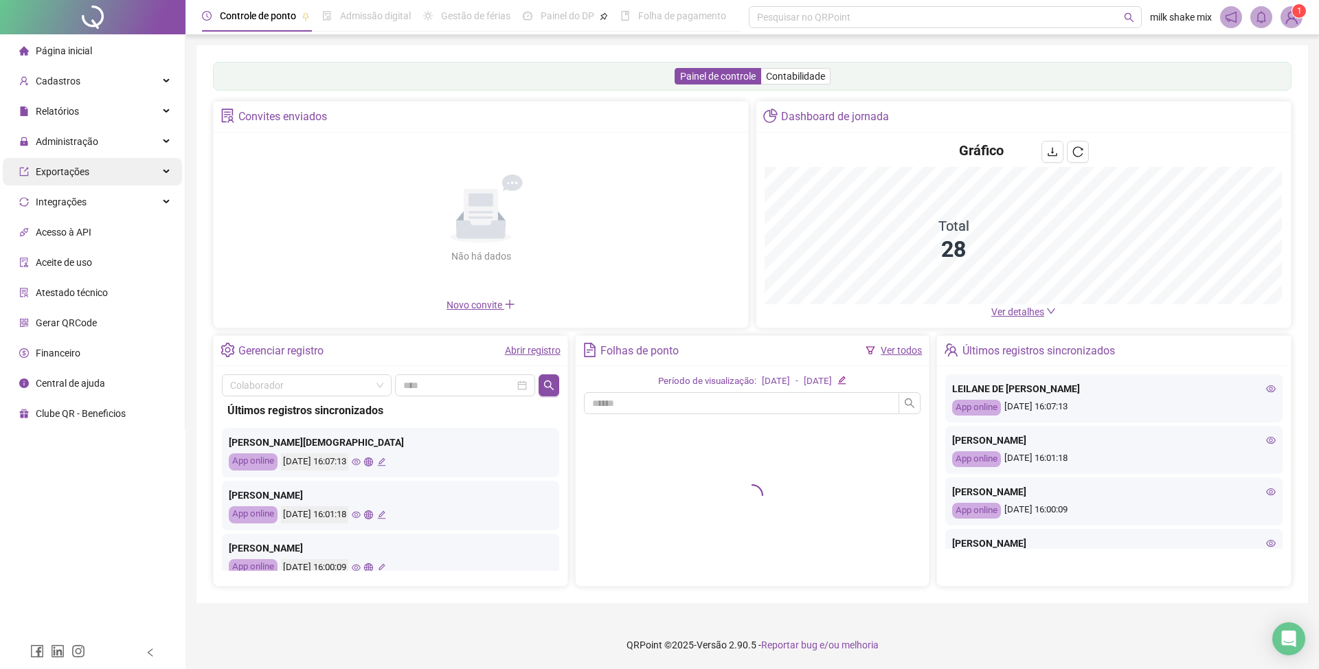
click at [60, 158] on span "Exportações" at bounding box center [54, 171] width 70 height 27
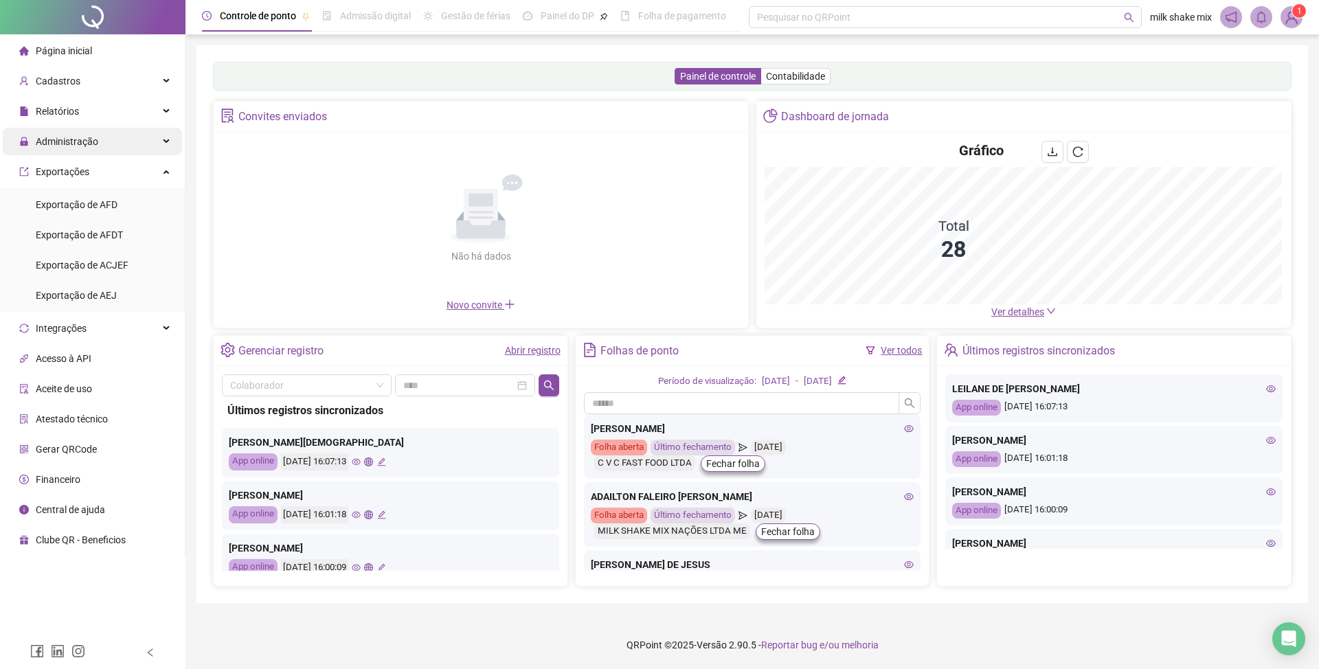
click at [106, 143] on div "Administração" at bounding box center [92, 141] width 179 height 27
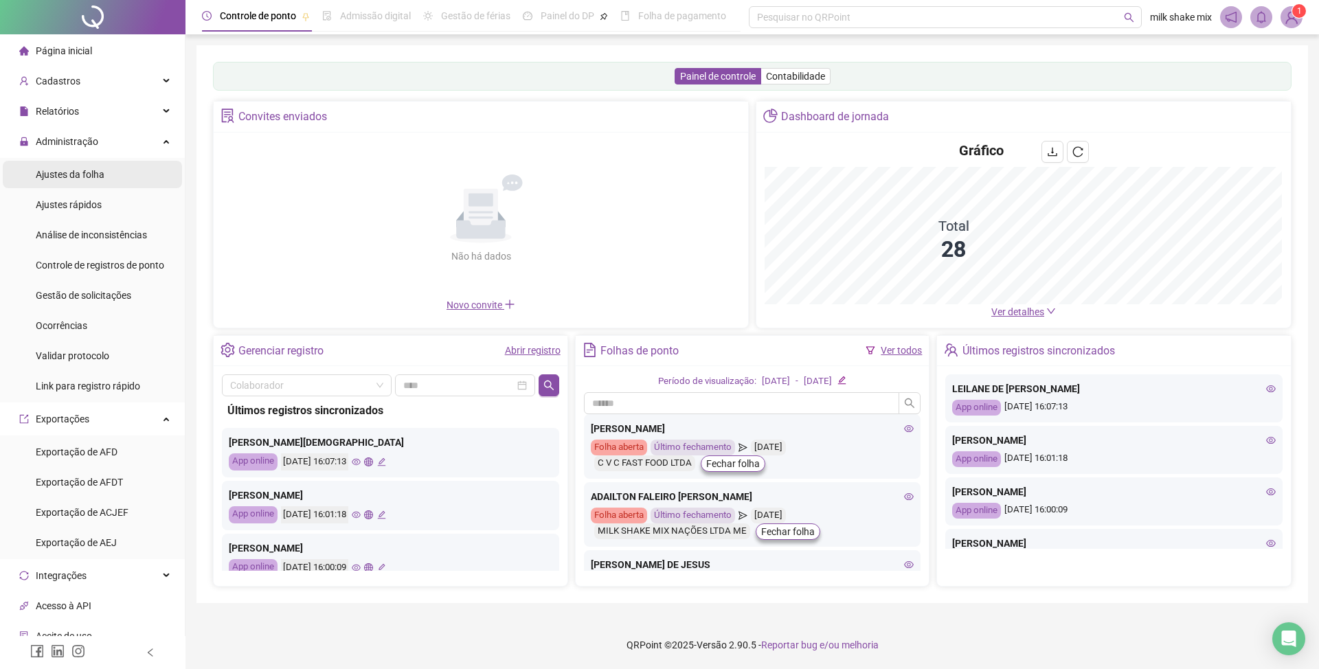
click at [103, 176] on li "Ajustes da folha" at bounding box center [92, 174] width 179 height 27
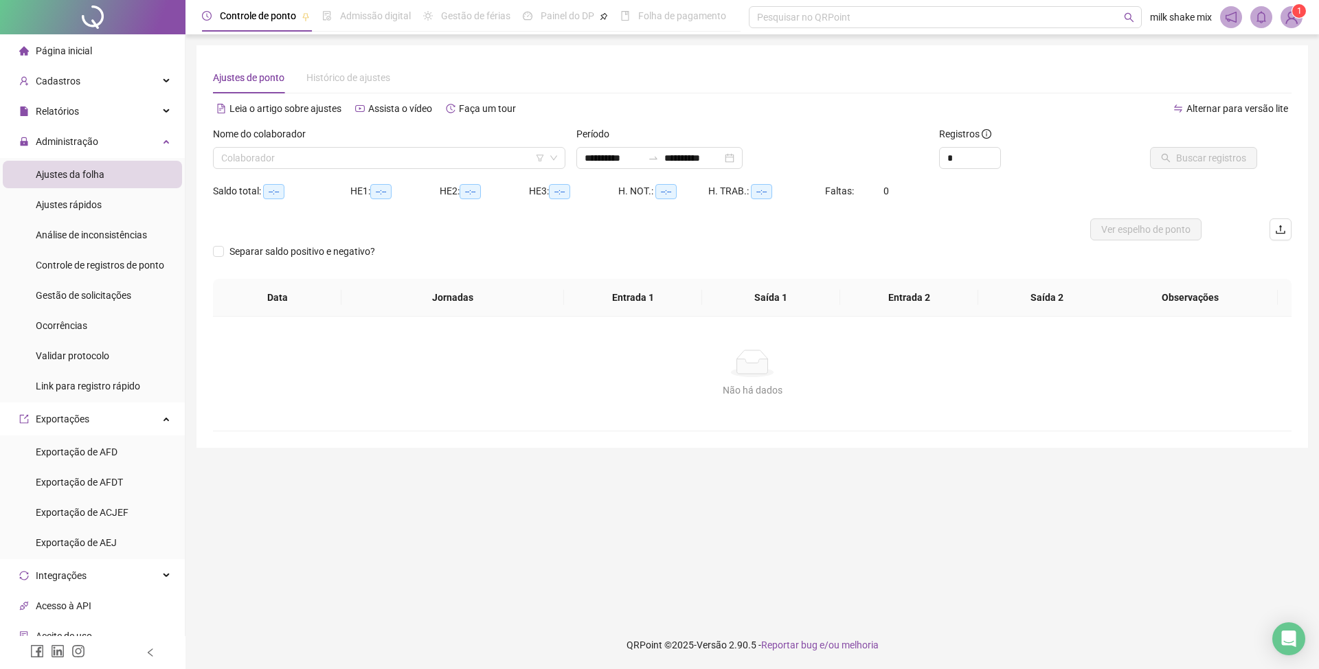
type input "**********"
click at [304, 159] on input "search" at bounding box center [383, 158] width 324 height 21
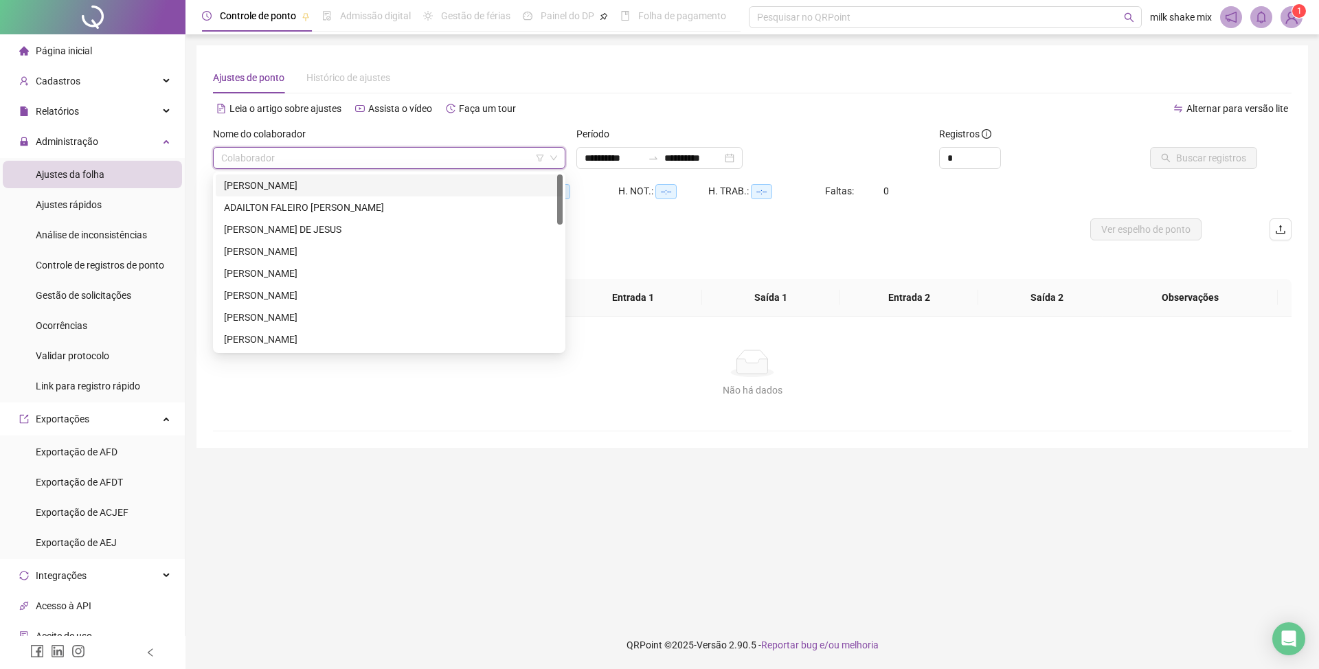
click at [298, 181] on div "ACLEO SANTANA BARROS" at bounding box center [389, 185] width 330 height 15
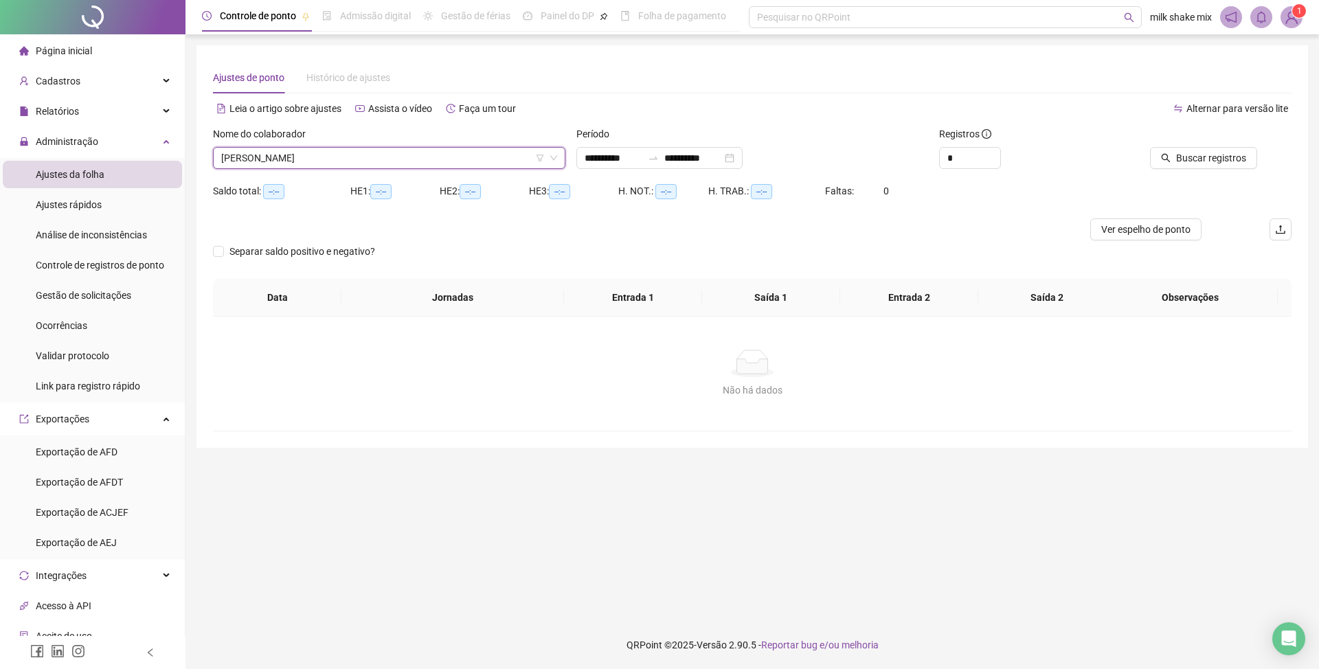
click at [1183, 138] on div at bounding box center [1189, 136] width 136 height 21
click at [1171, 149] on button "Buscar registros" at bounding box center [1203, 158] width 107 height 22
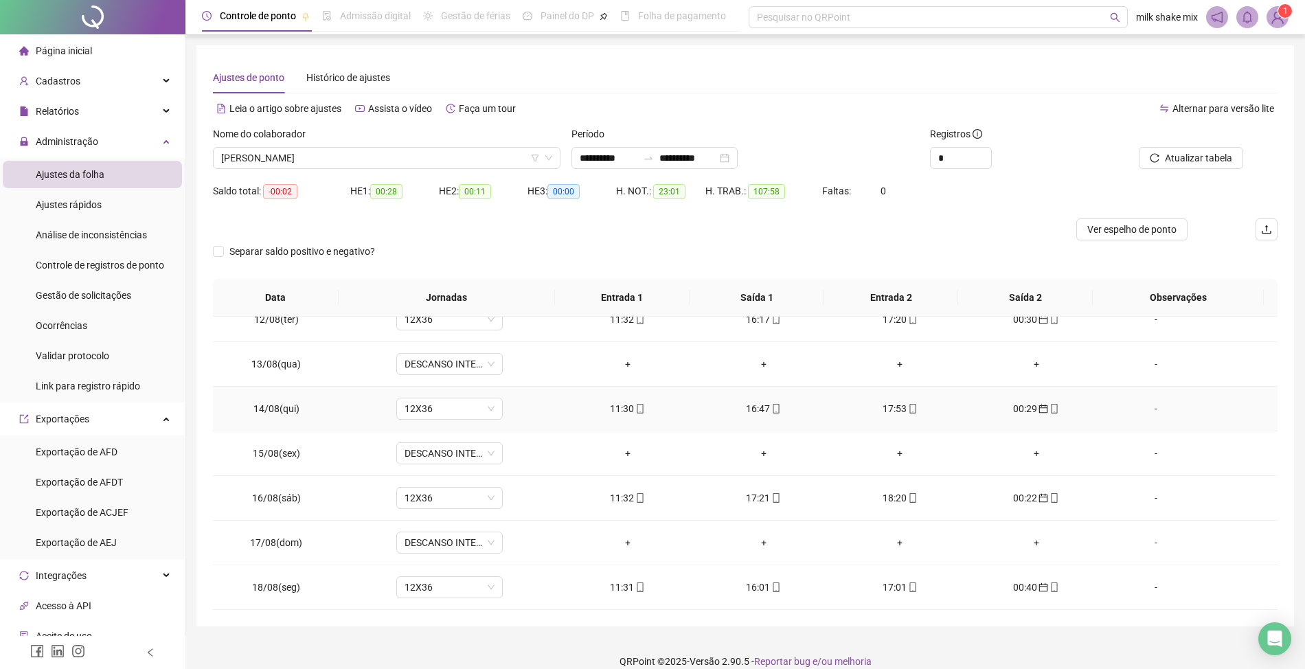
scroll to position [16, 0]
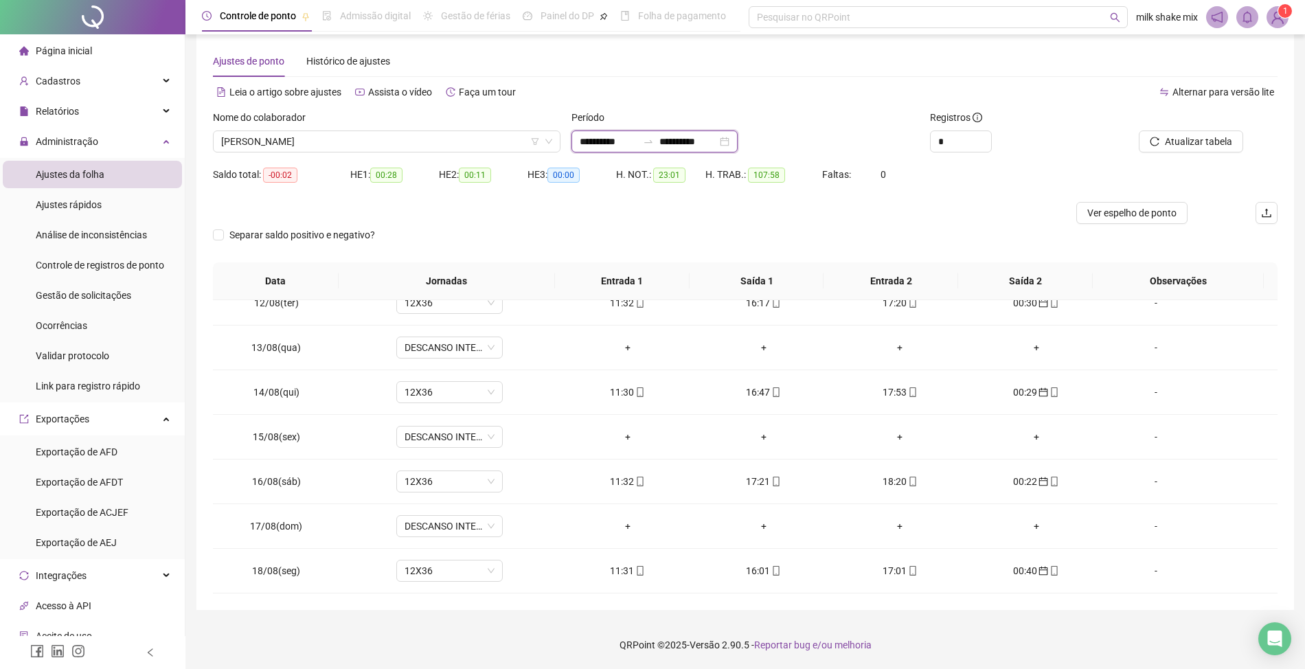
click at [583, 140] on input "**********" at bounding box center [609, 141] width 58 height 15
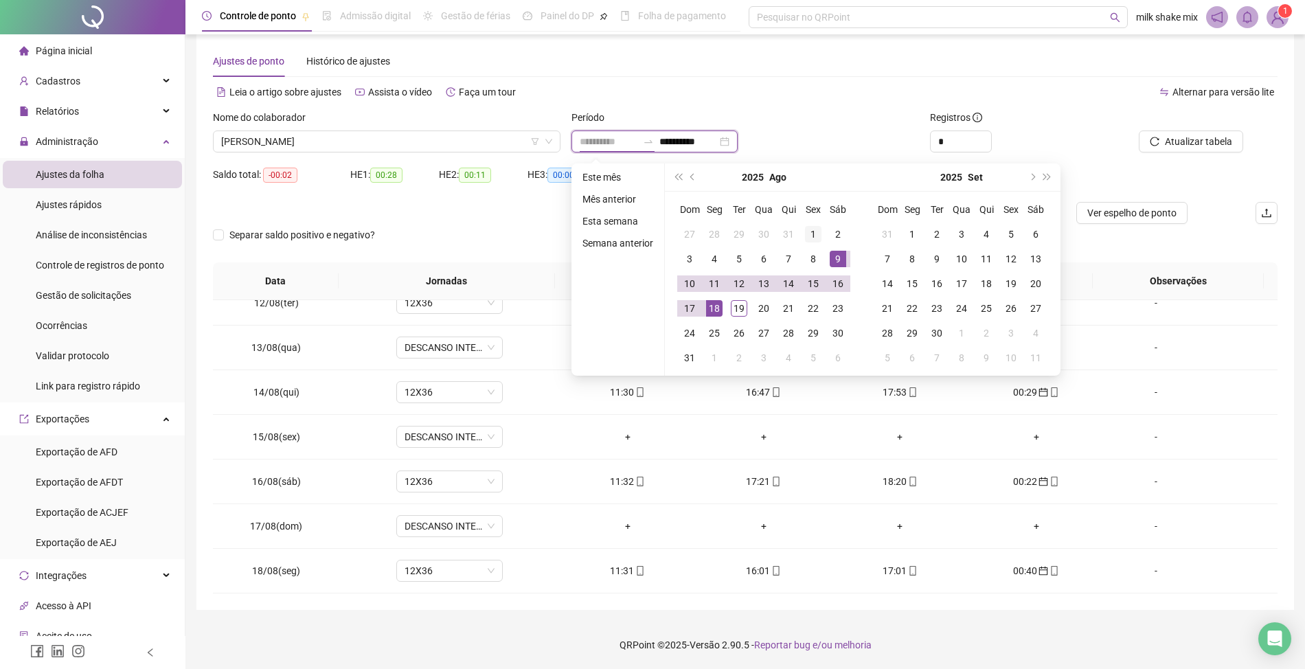
type input "**********"
click at [809, 232] on div "1" at bounding box center [813, 234] width 16 height 16
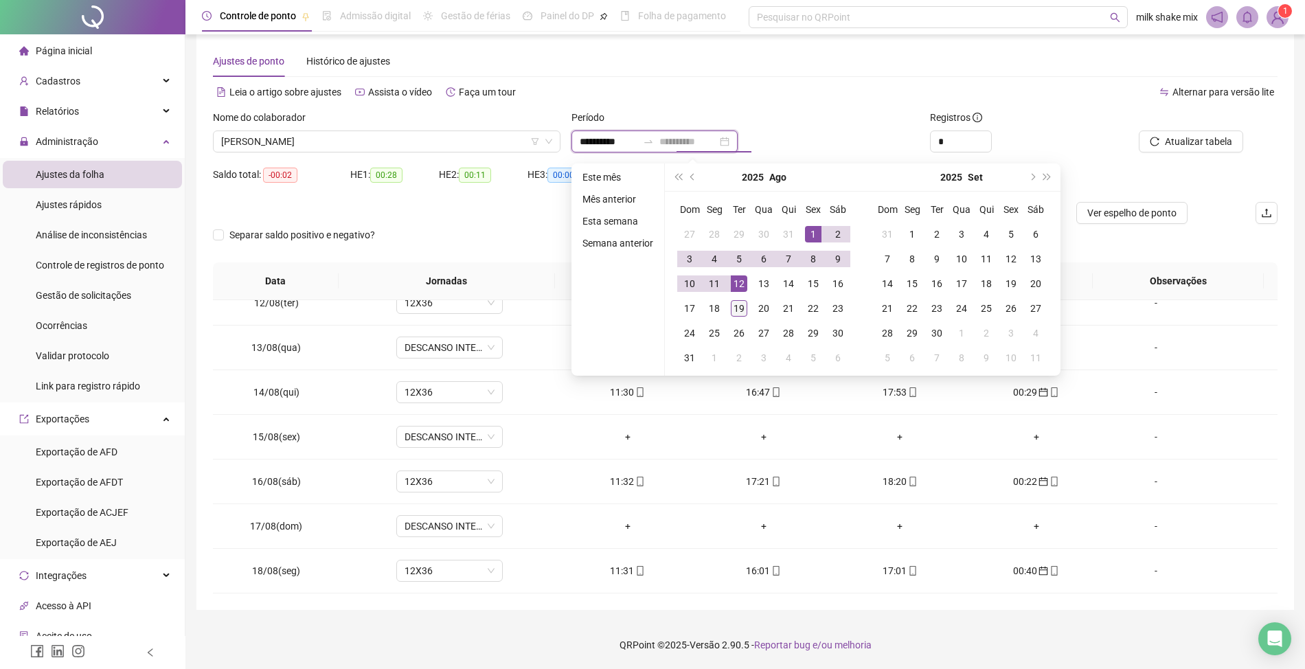
type input "**********"
click at [740, 305] on div "19" at bounding box center [739, 308] width 16 height 16
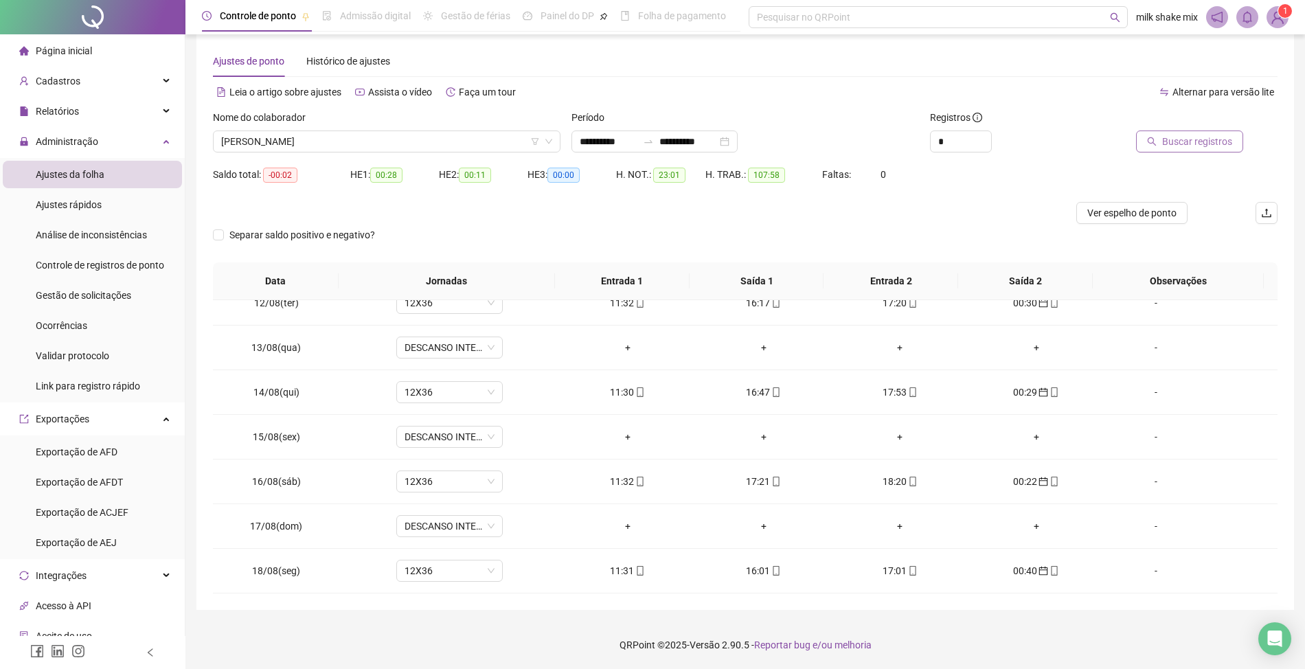
click at [1211, 147] on span "Buscar registros" at bounding box center [1198, 141] width 70 height 15
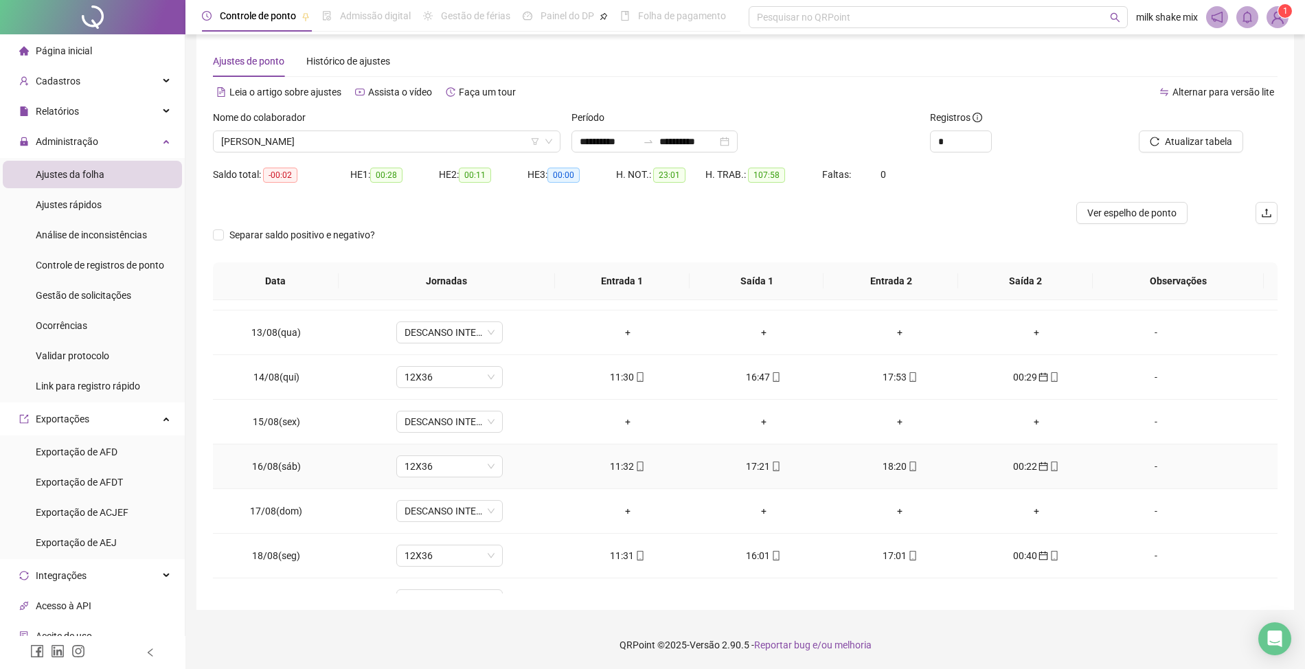
scroll to position [559, 0]
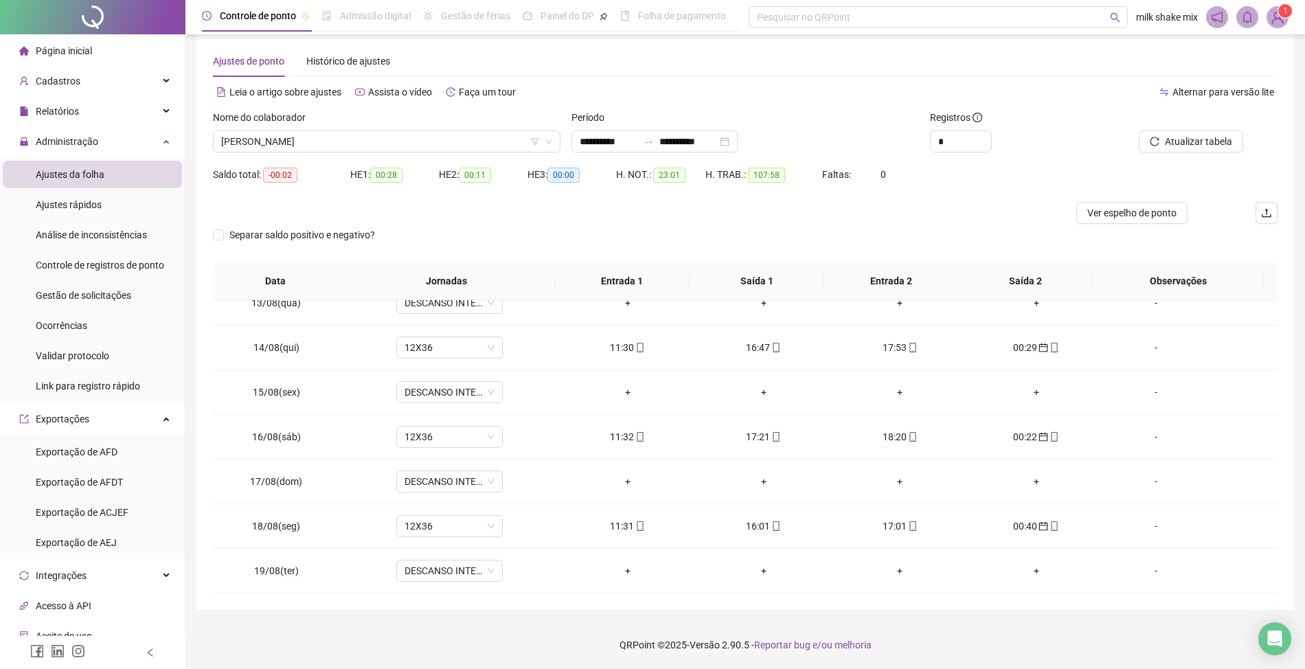
click at [421, 126] on div "Nome do colaborador" at bounding box center [387, 120] width 348 height 21
click at [453, 143] on span "ACLEO SANTANA BARROS" at bounding box center [386, 141] width 331 height 21
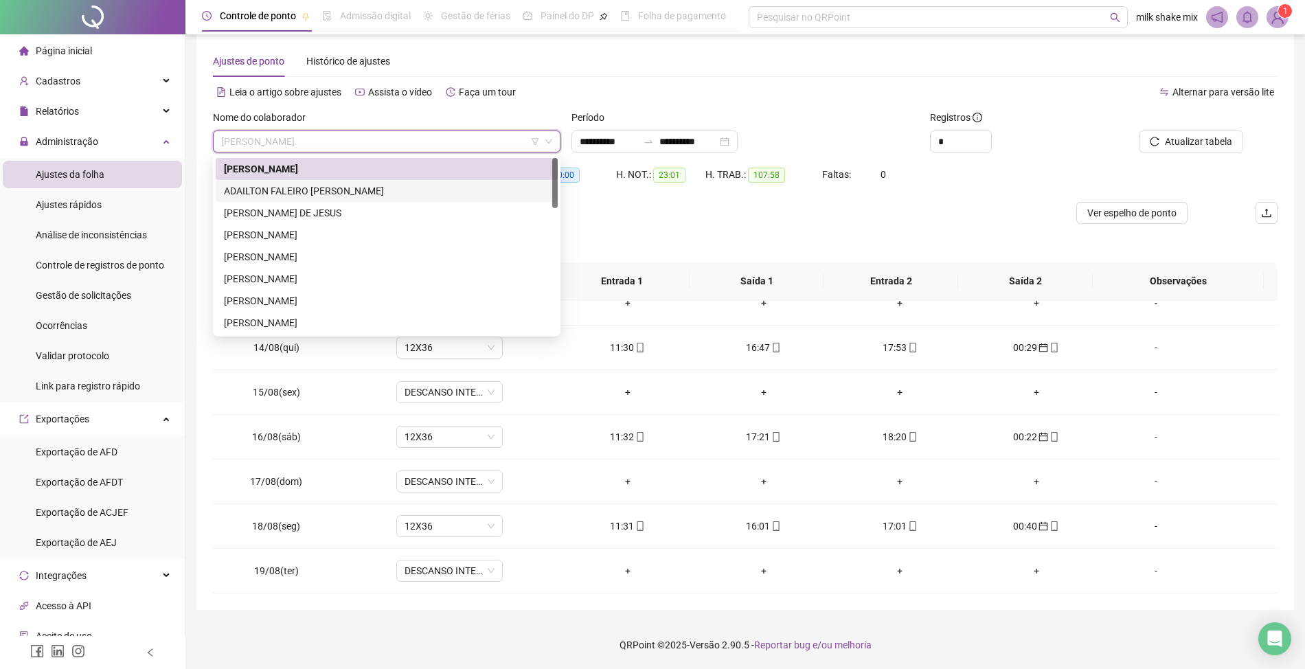
click at [358, 197] on div "ADAILTON FALEIRO DA SILVA" at bounding box center [387, 190] width 326 height 15
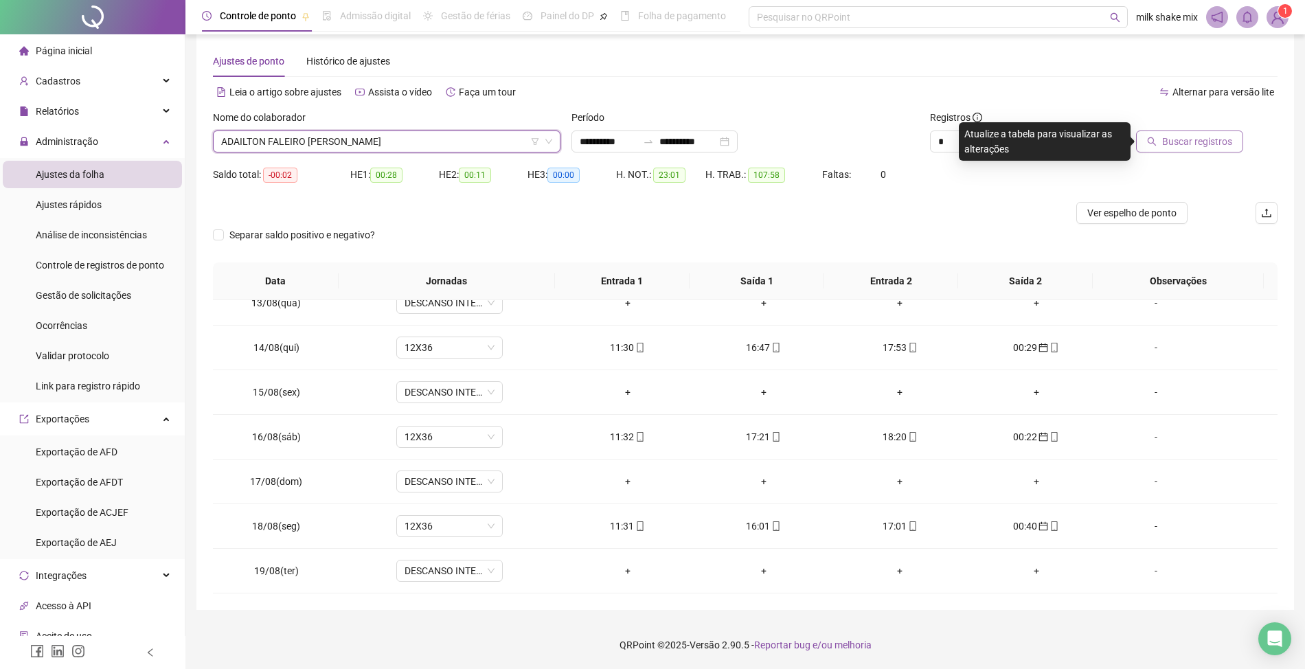
click at [1172, 138] on span "Buscar registros" at bounding box center [1198, 141] width 70 height 15
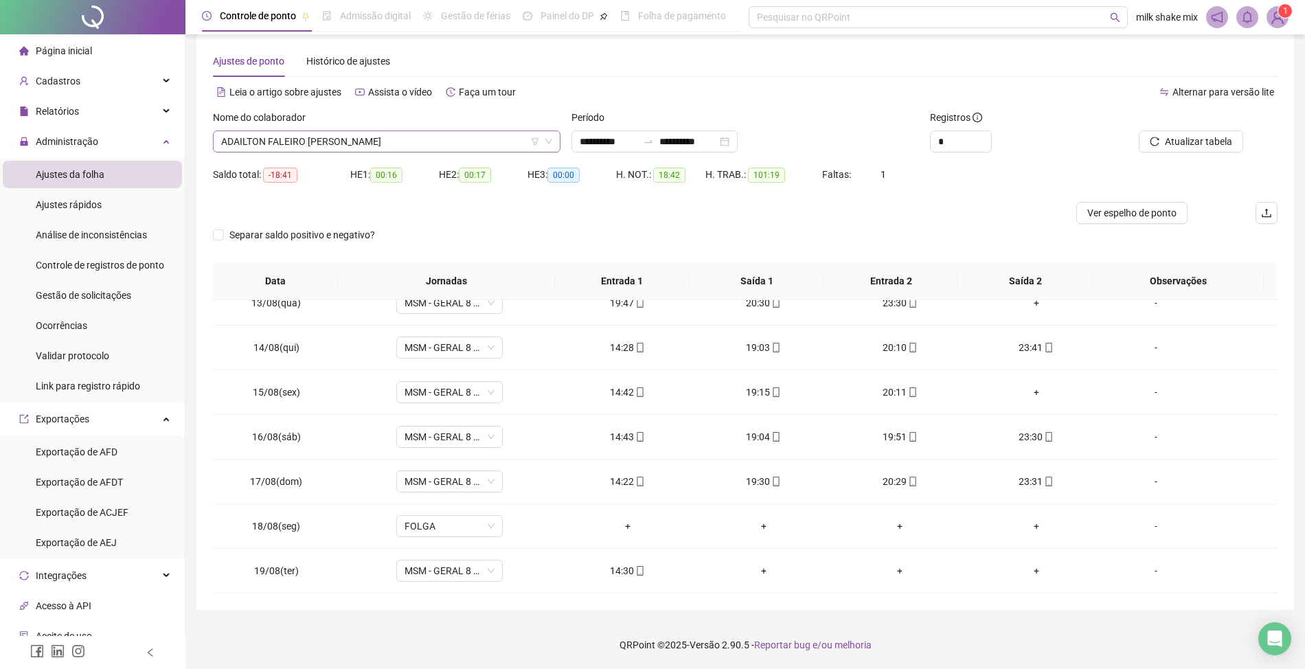
click at [418, 146] on span "ADAILTON FALEIRO DA SILVA" at bounding box center [386, 141] width 331 height 21
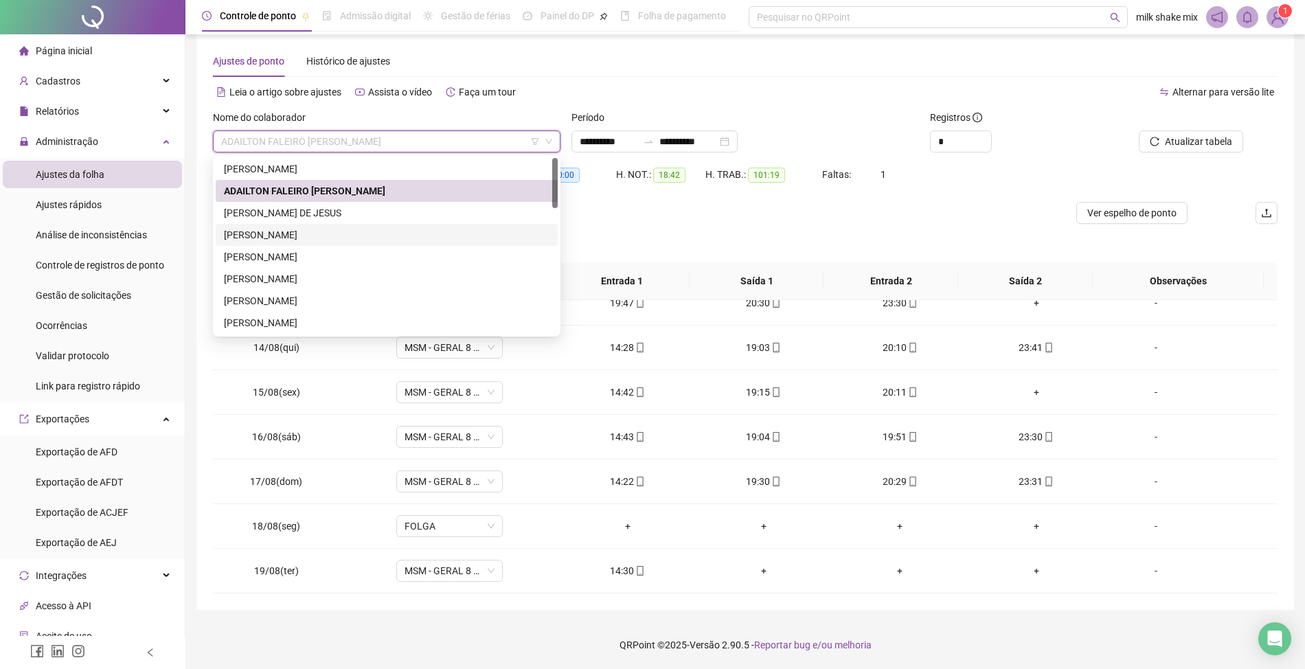
click at [313, 236] on div "ANA CARLA NOGUEIRA DE SOUSA" at bounding box center [387, 234] width 326 height 15
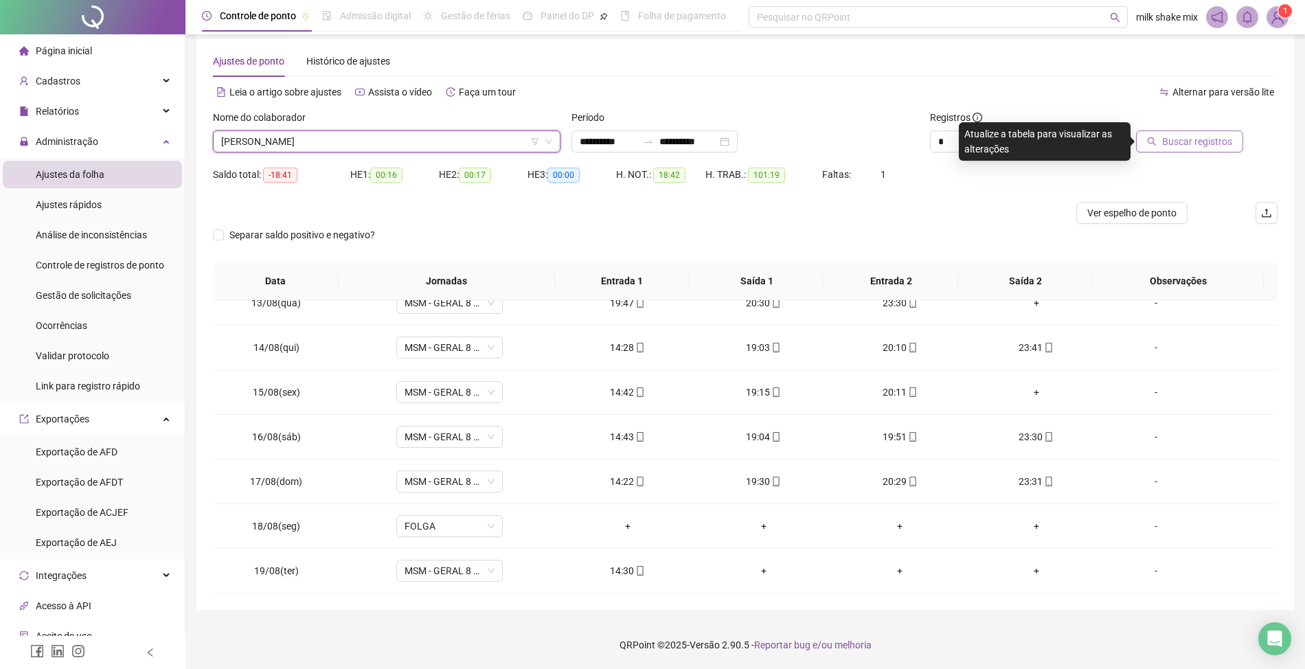
click at [1199, 137] on span "Buscar registros" at bounding box center [1198, 141] width 70 height 15
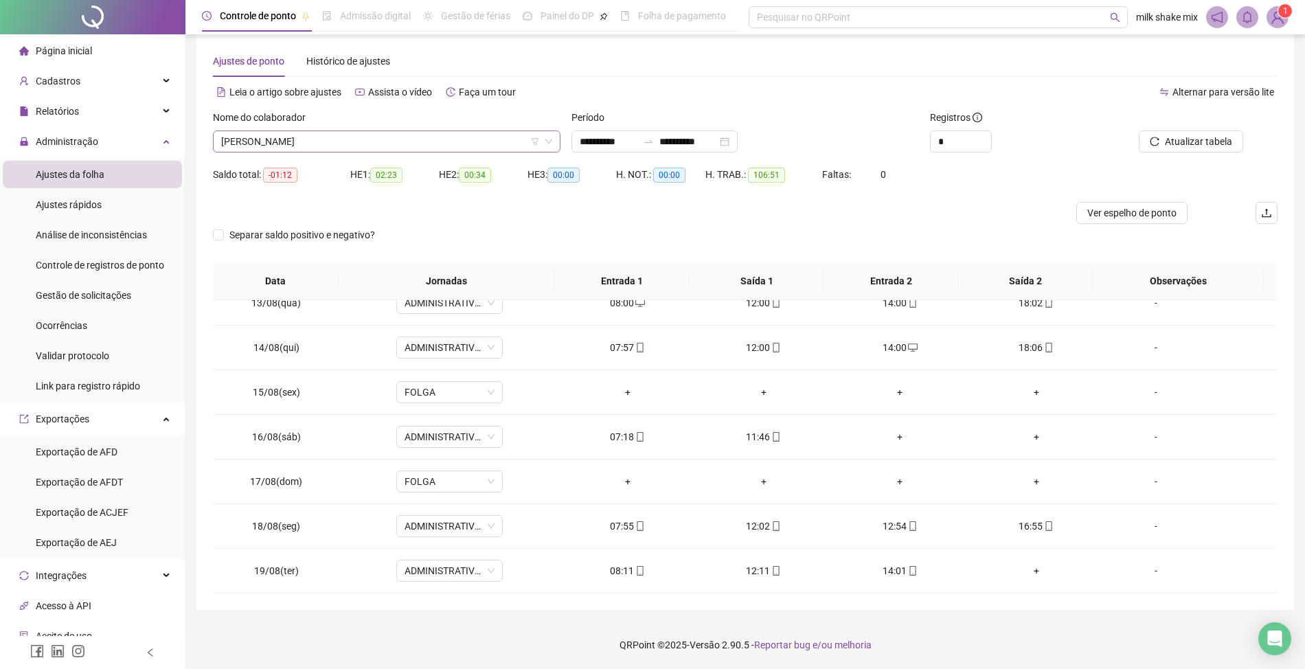
click at [460, 135] on span "ANA CARLA NOGUEIRA DE SOUSA" at bounding box center [386, 141] width 331 height 21
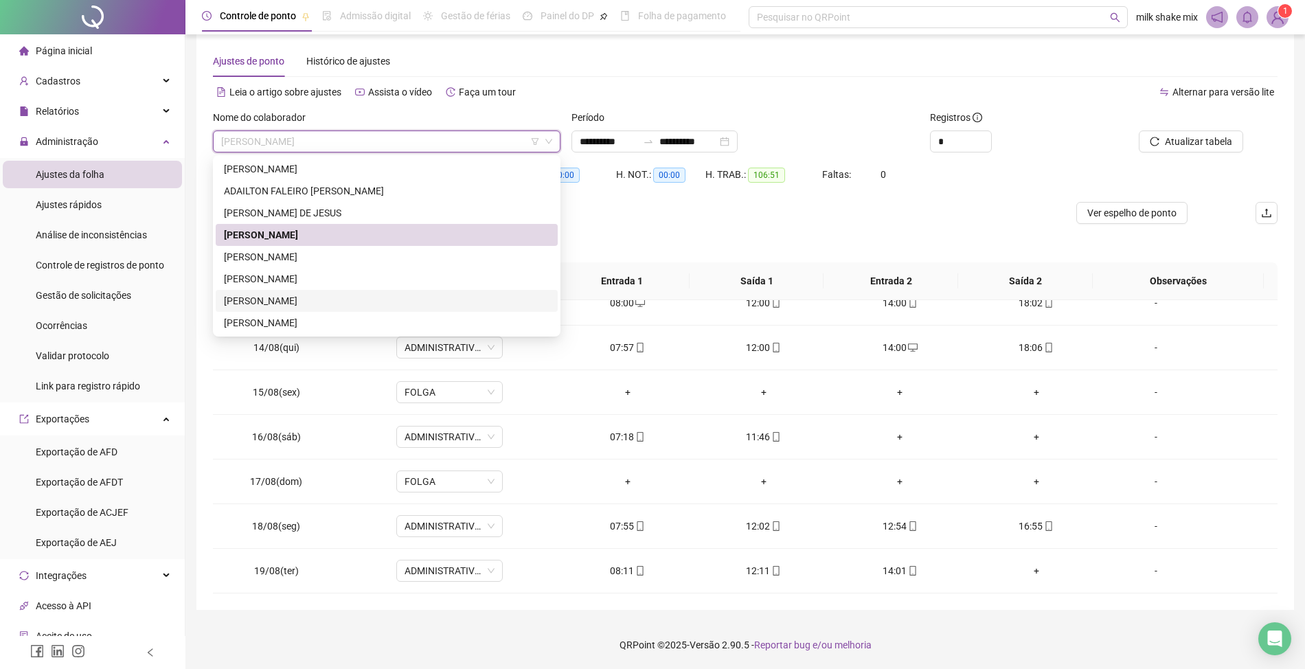
click at [345, 300] on div "CARLOS EDUARDO VIEIRA DE OLIVEIRA" at bounding box center [387, 300] width 326 height 15
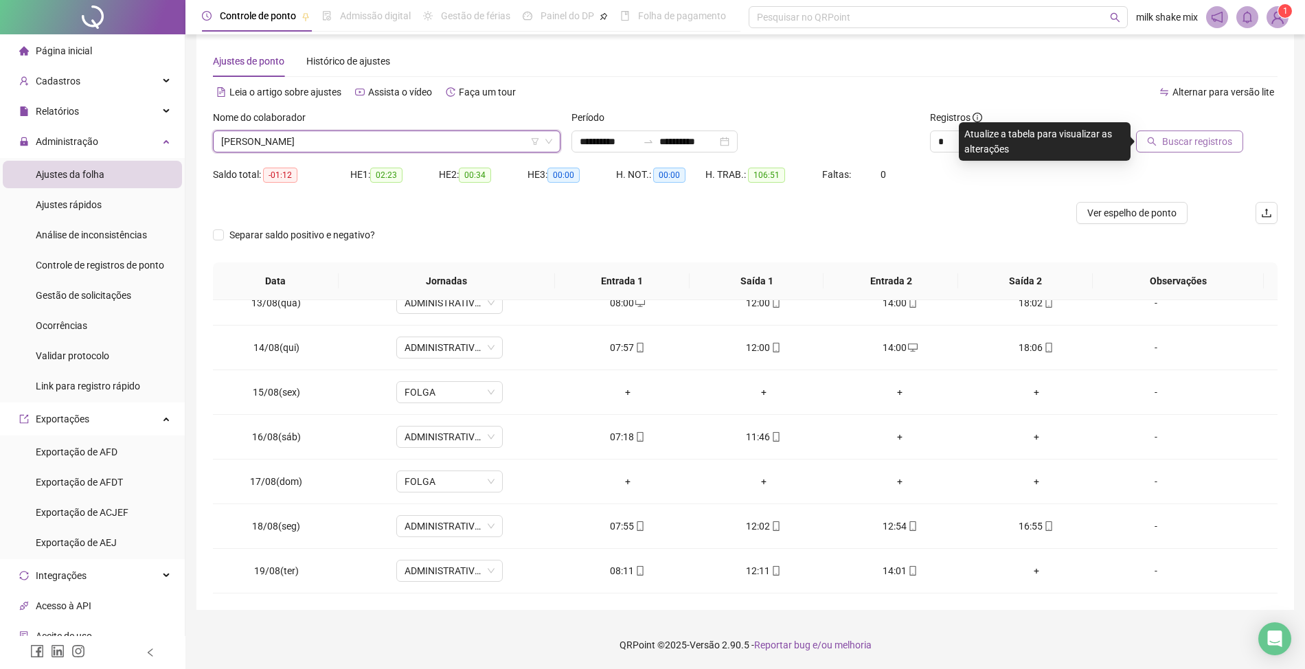
click at [1187, 147] on span "Buscar registros" at bounding box center [1198, 141] width 70 height 15
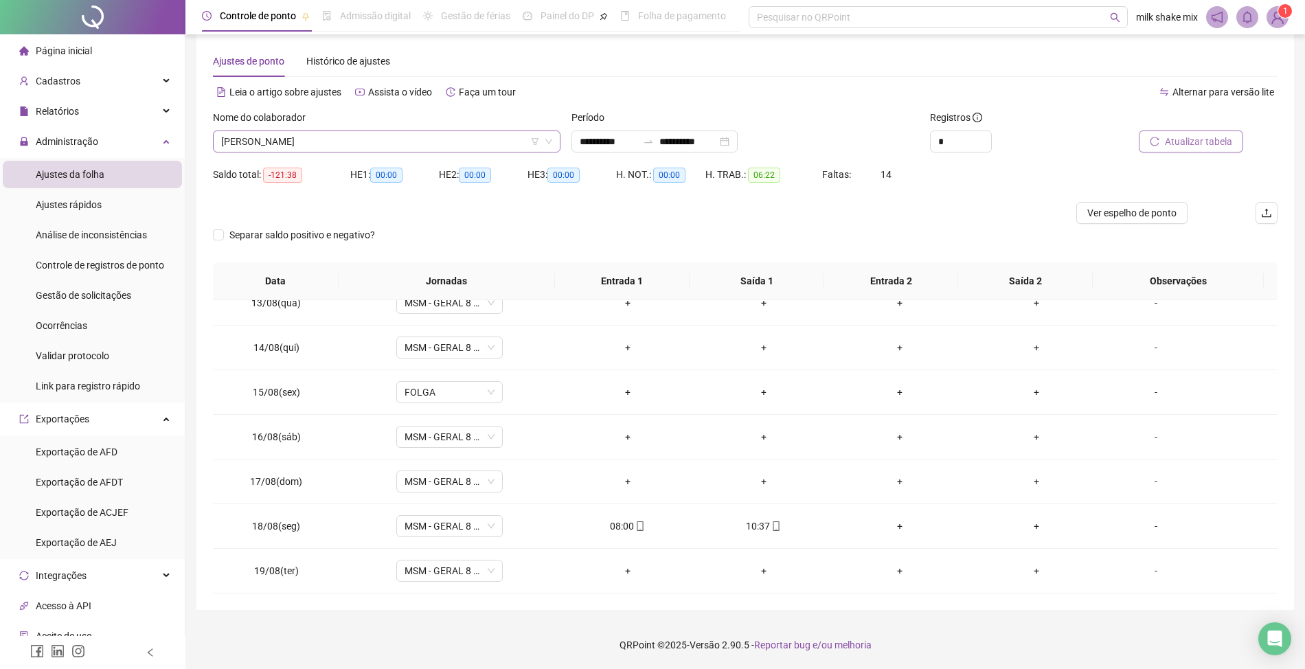
click at [473, 147] on span "CARLOS EDUARDO VIEIRA DE OLIVEIRA" at bounding box center [386, 141] width 331 height 21
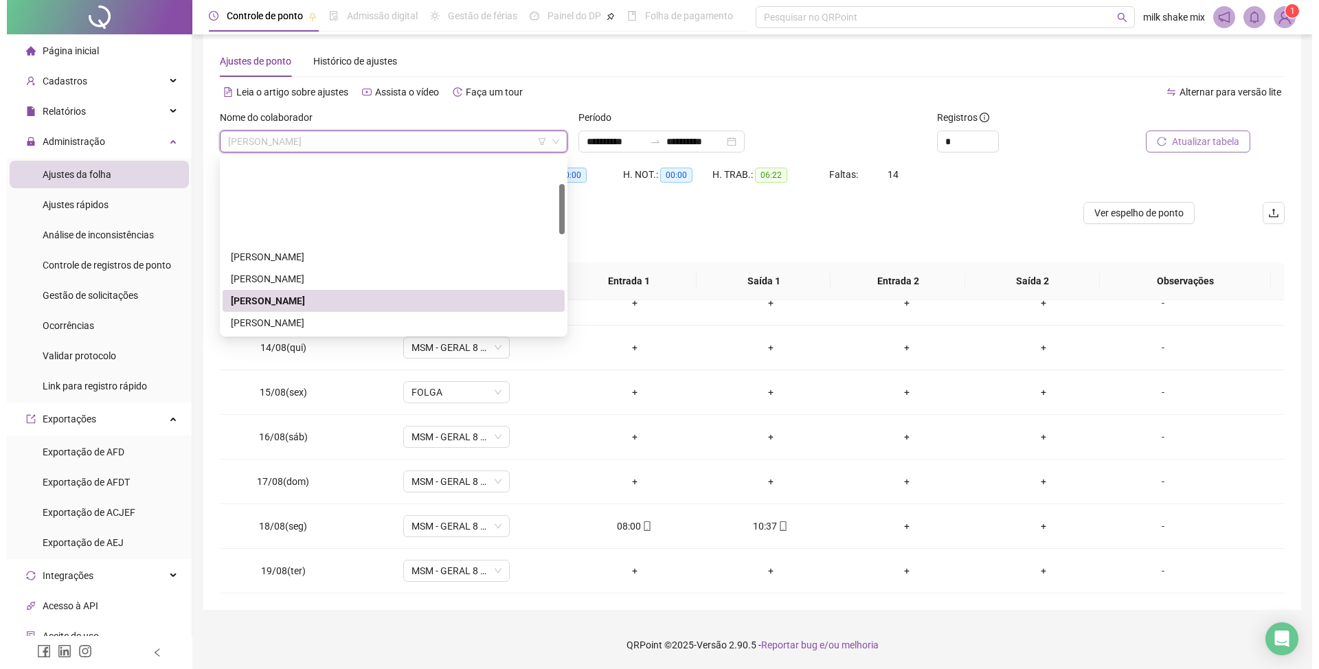
scroll to position [91, 0]
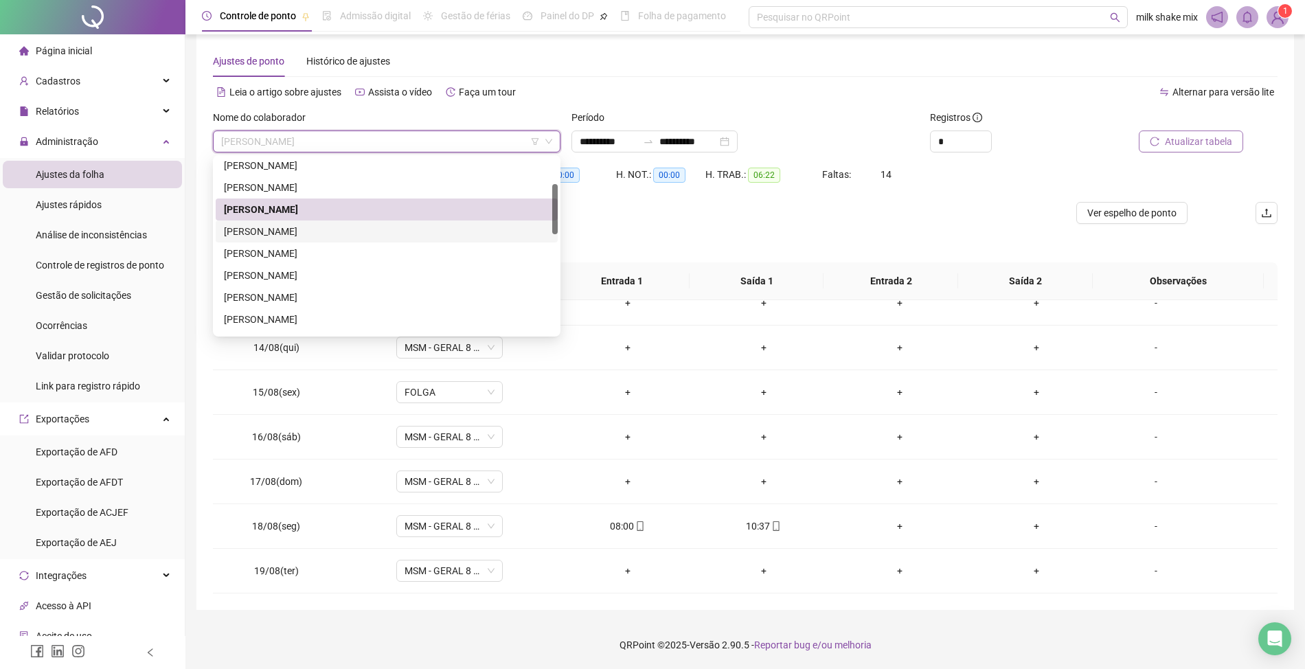
click at [368, 227] on div "CATARINA RODRIGUES DIAS" at bounding box center [387, 231] width 326 height 15
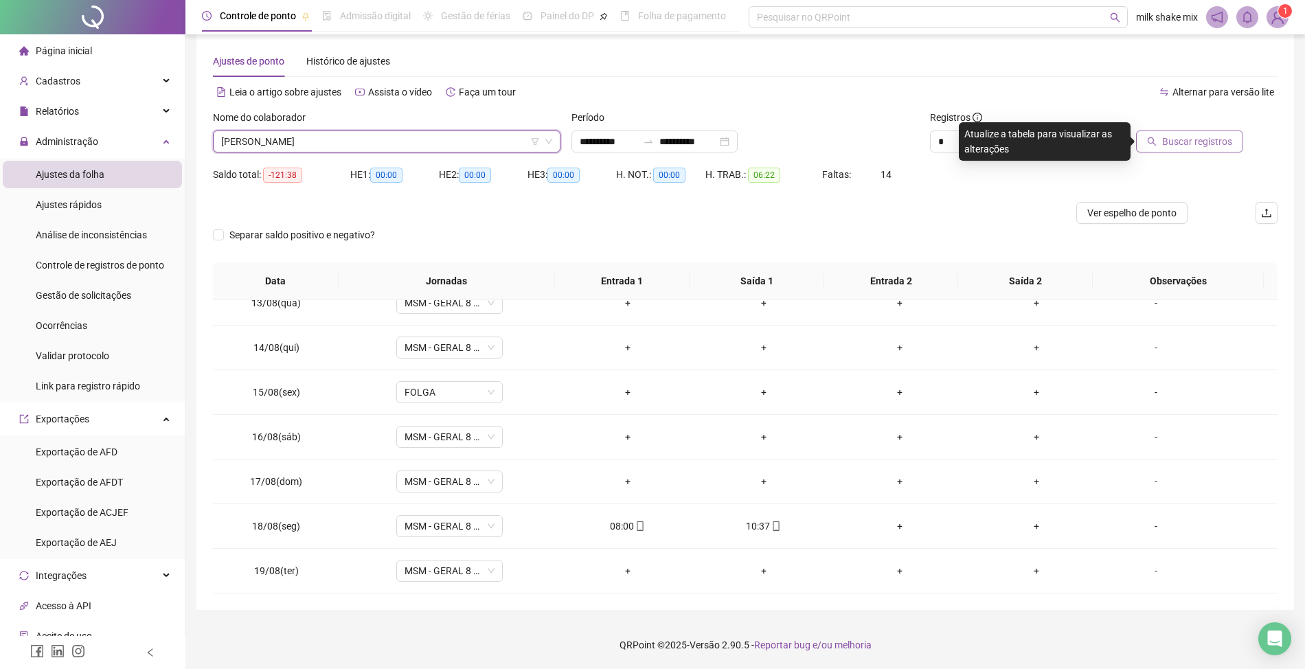
click at [1235, 135] on button "Buscar registros" at bounding box center [1189, 142] width 107 height 22
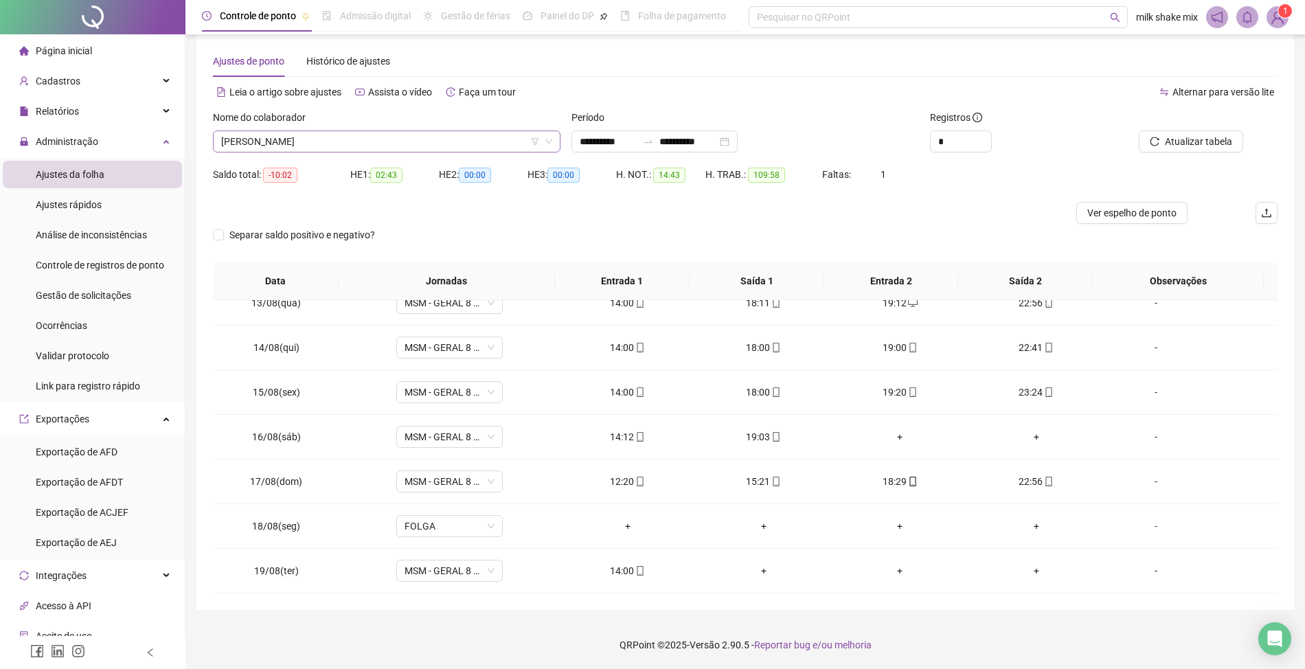
click at [396, 147] on span "CATARINA RODRIGUES DIAS" at bounding box center [386, 141] width 331 height 21
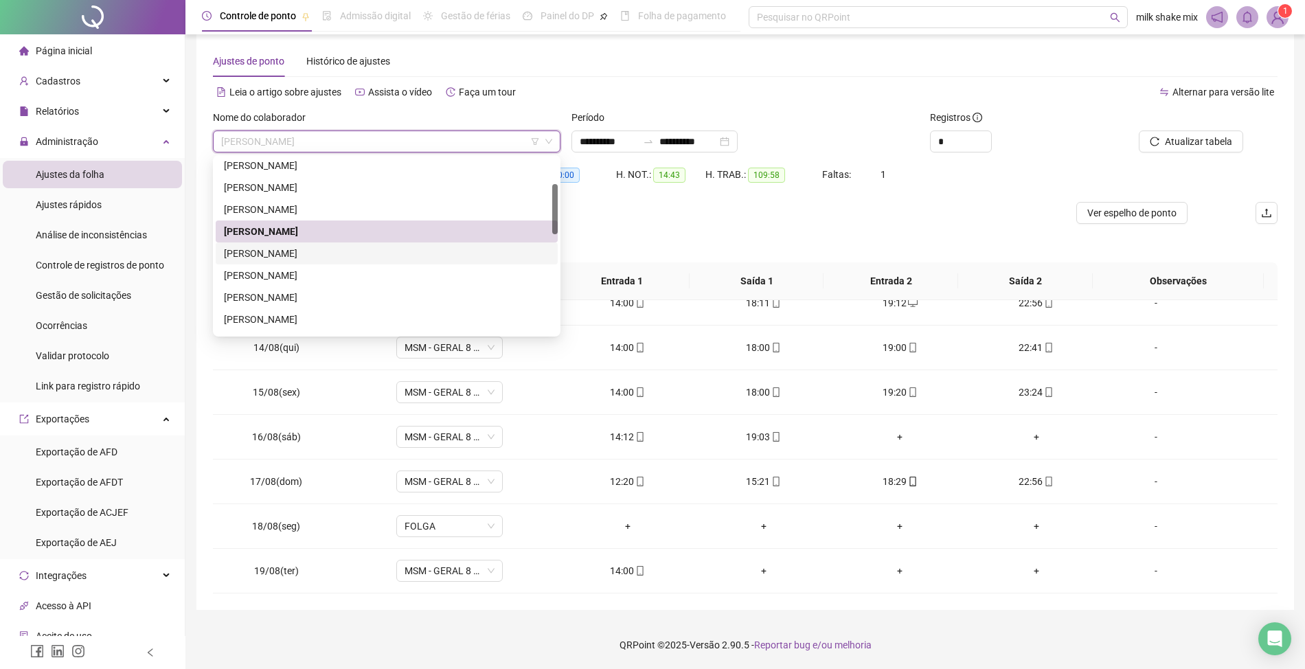
click at [314, 254] on div "DANIEL CARDOSO DOS SANTOS" at bounding box center [387, 253] width 326 height 15
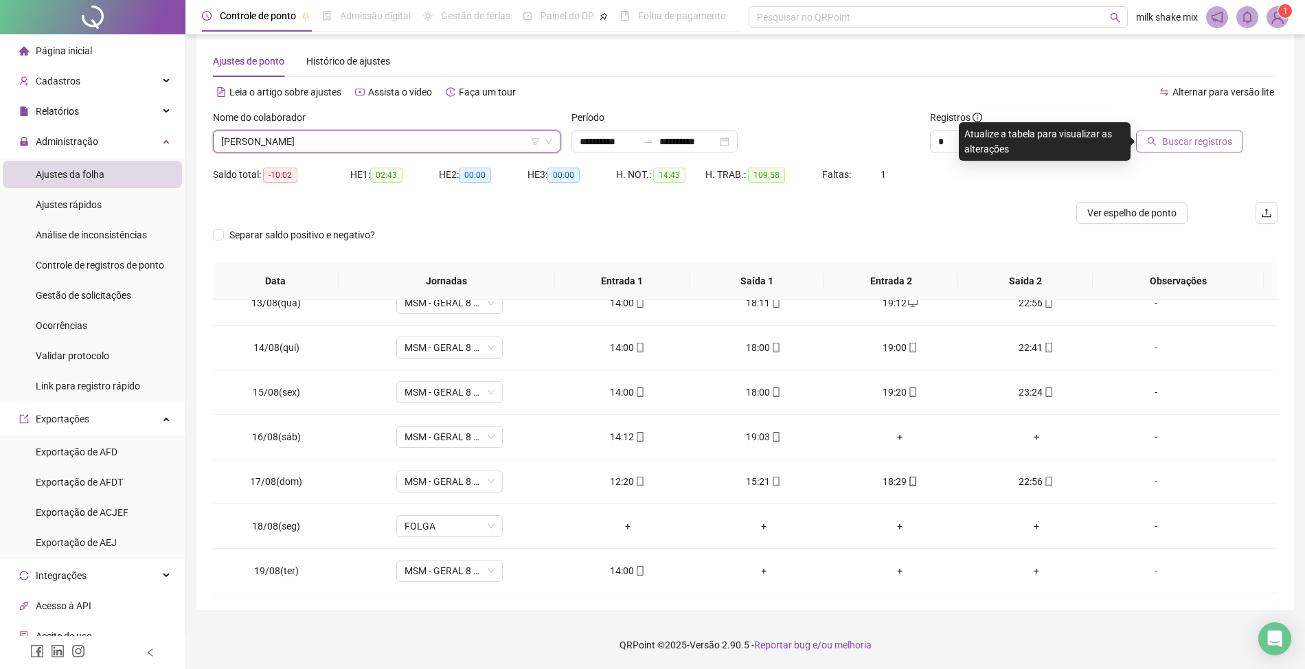
click at [1204, 140] on span "Buscar registros" at bounding box center [1198, 141] width 70 height 15
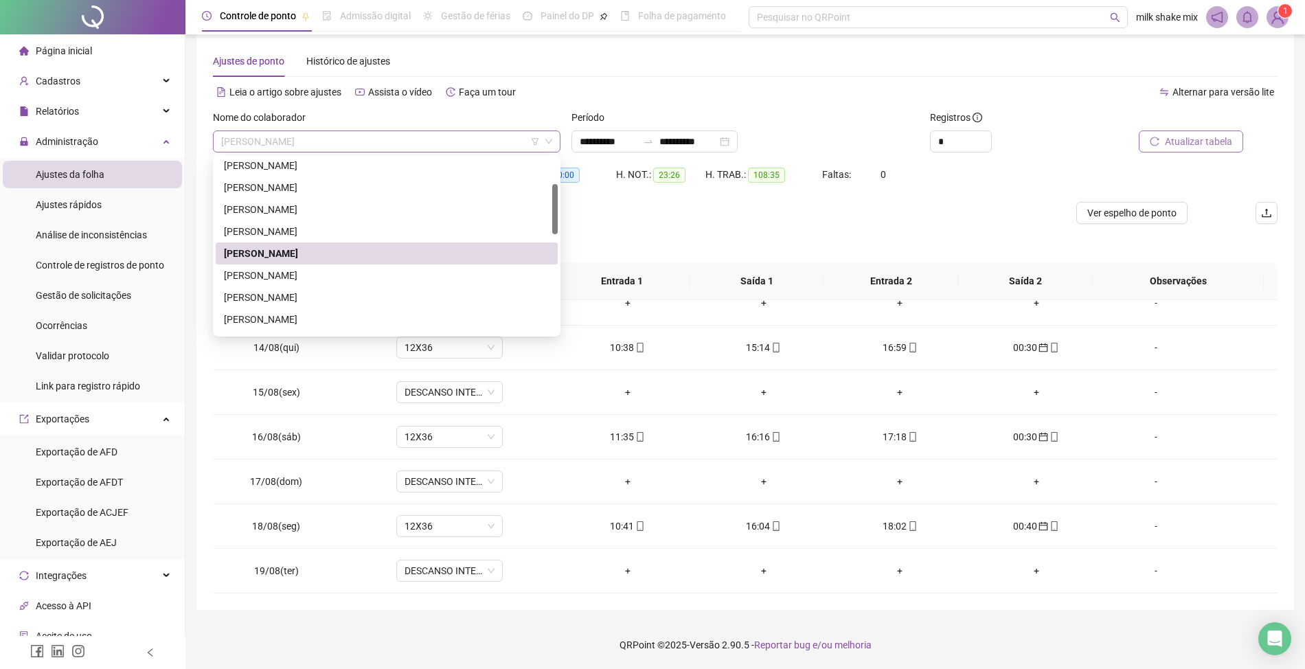
click at [393, 136] on span "DANIEL CARDOSO DOS SANTOS" at bounding box center [386, 141] width 331 height 21
click at [368, 284] on div "EDUARDO RODRIGUES DA ROCHA" at bounding box center [387, 276] width 342 height 22
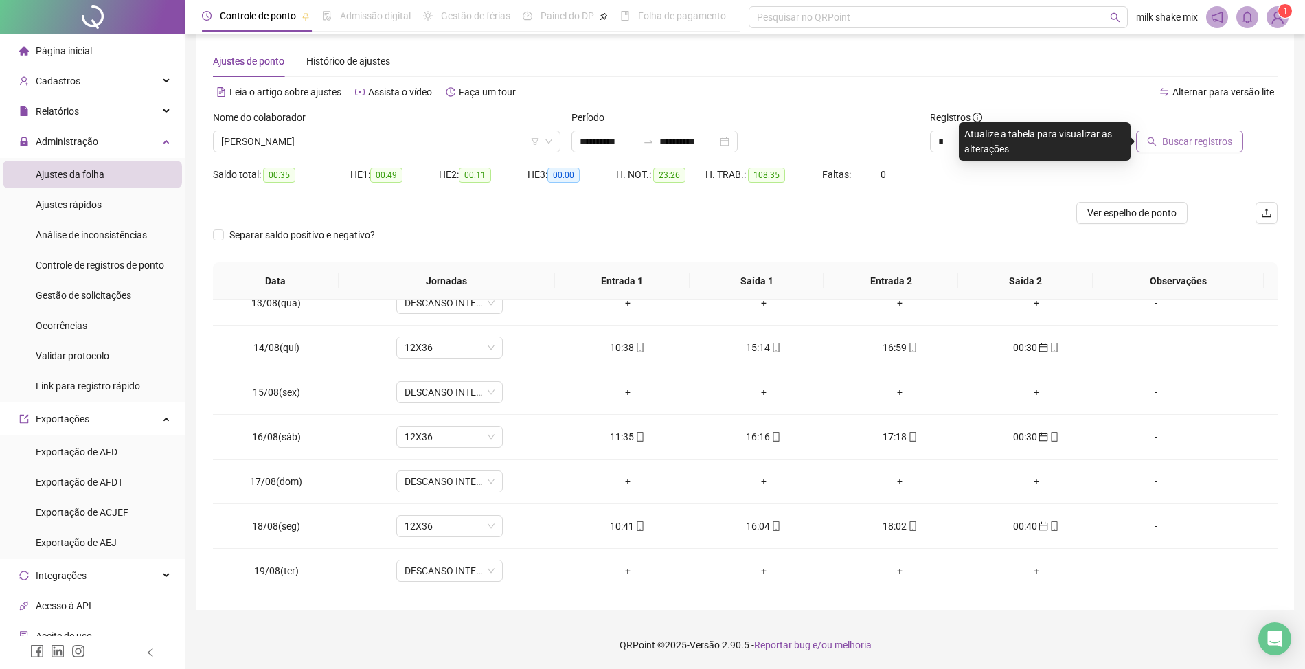
click at [1169, 148] on span "Buscar registros" at bounding box center [1198, 141] width 70 height 15
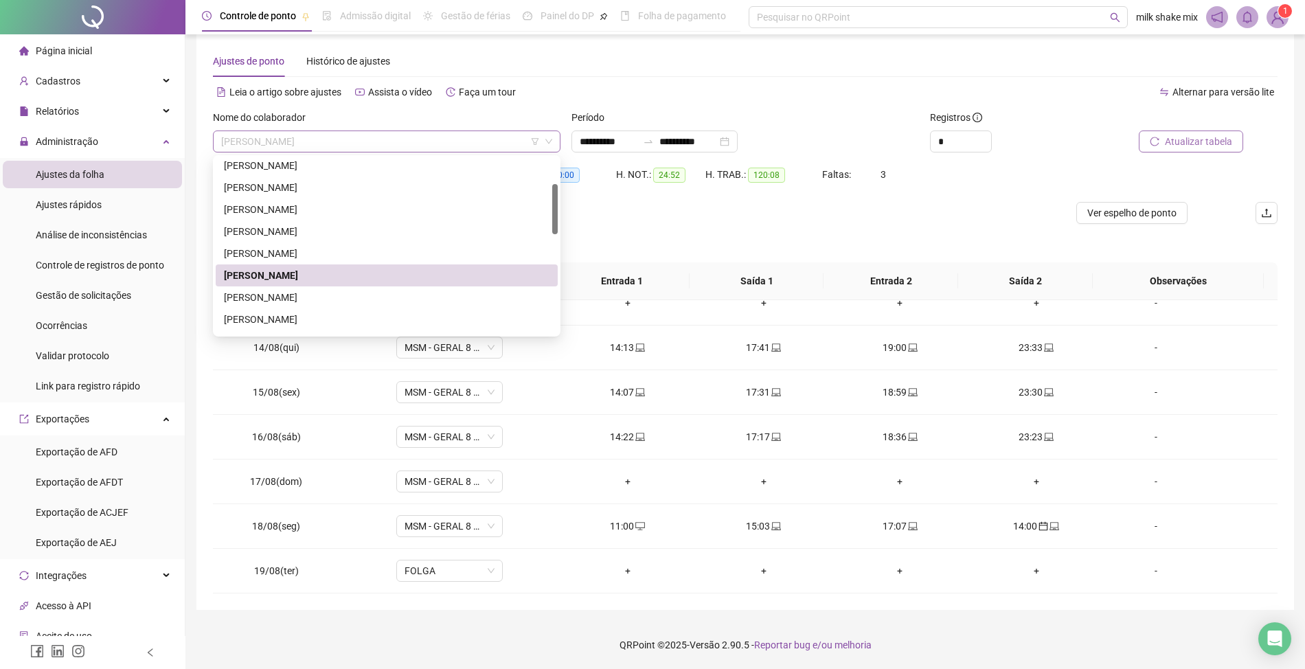
click at [392, 142] on span "EDUARDO RODRIGUES DA ROCHA" at bounding box center [386, 141] width 331 height 21
drag, startPoint x: 282, startPoint y: 303, endPoint x: 375, endPoint y: 298, distance: 93.6
click at [282, 303] on div "ELIANA SOUSA MOTA" at bounding box center [387, 297] width 326 height 15
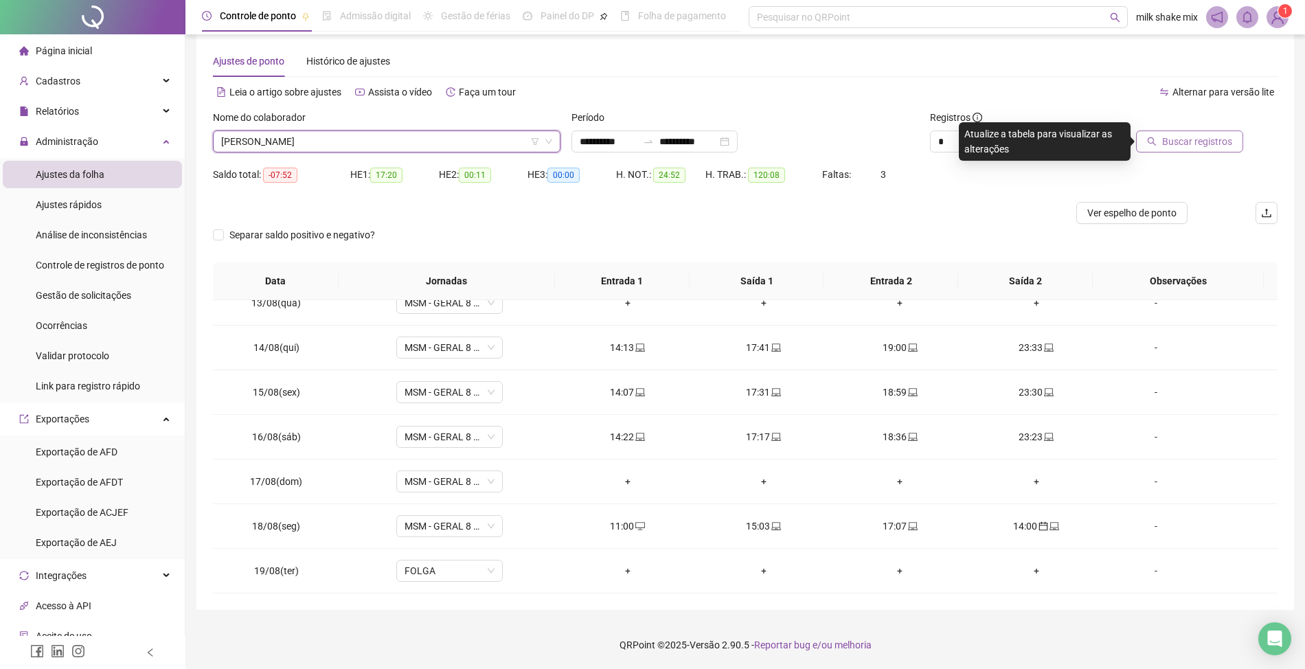
click at [1187, 144] on span "Buscar registros" at bounding box center [1198, 141] width 70 height 15
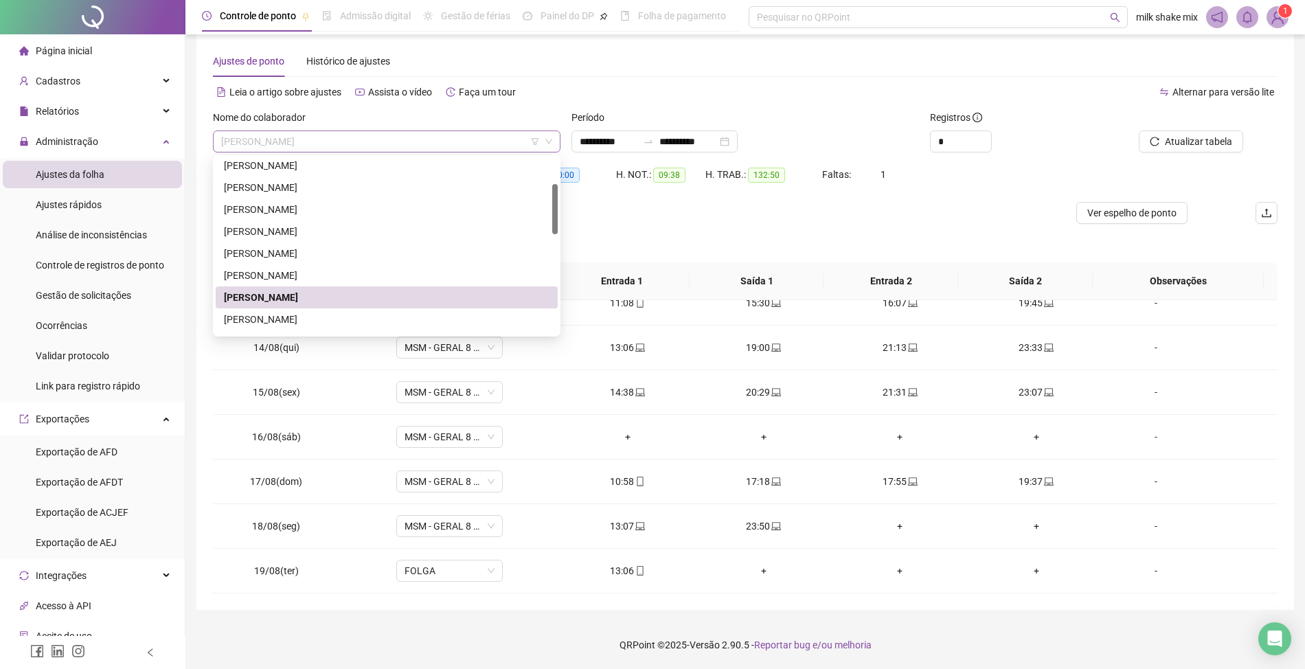
click at [372, 137] on span "ELIANA SOUSA MOTA" at bounding box center [386, 141] width 331 height 21
click at [305, 313] on div "FRANCISCA AMANDA DAS CHAGAS DE SOUSA RODRIGUES" at bounding box center [387, 319] width 326 height 15
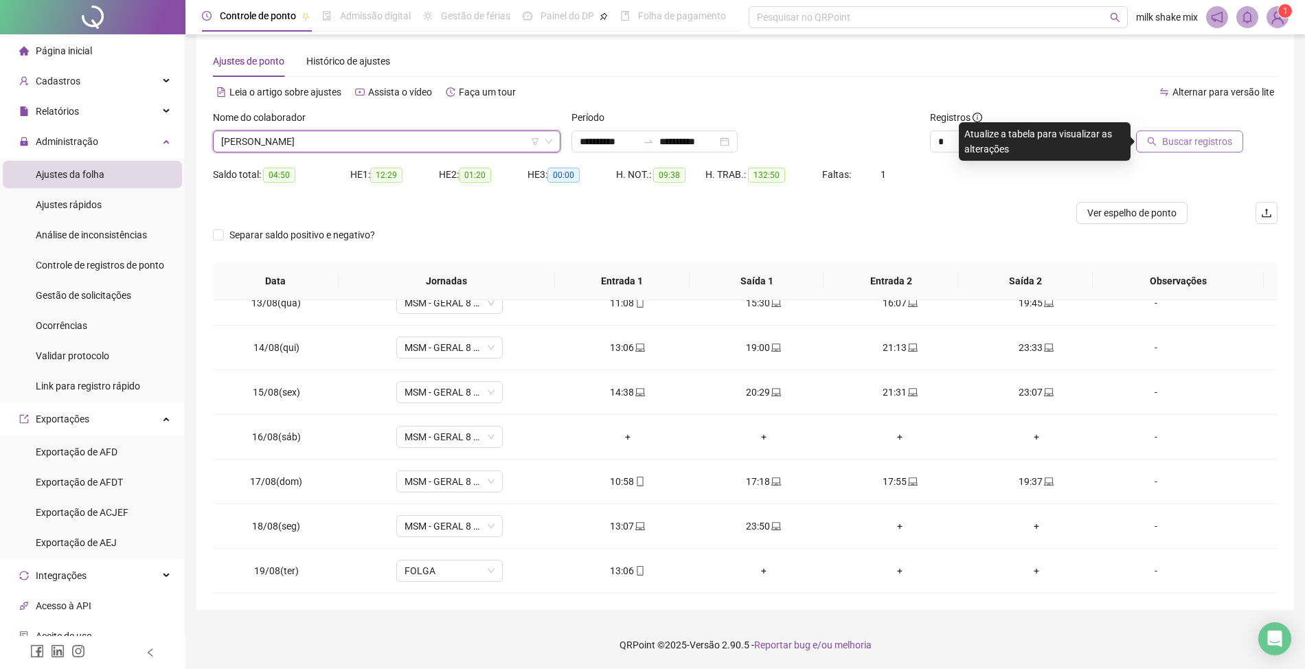
click at [1191, 140] on span "Buscar registros" at bounding box center [1198, 141] width 70 height 15
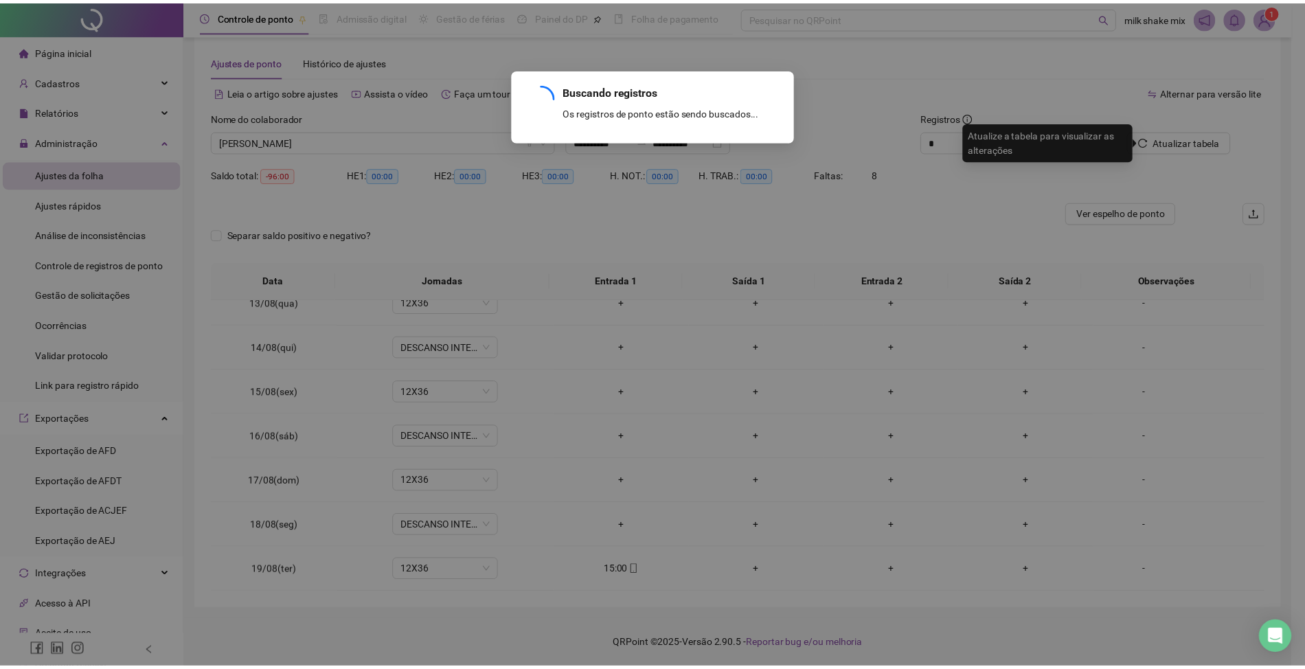
scroll to position [380, 0]
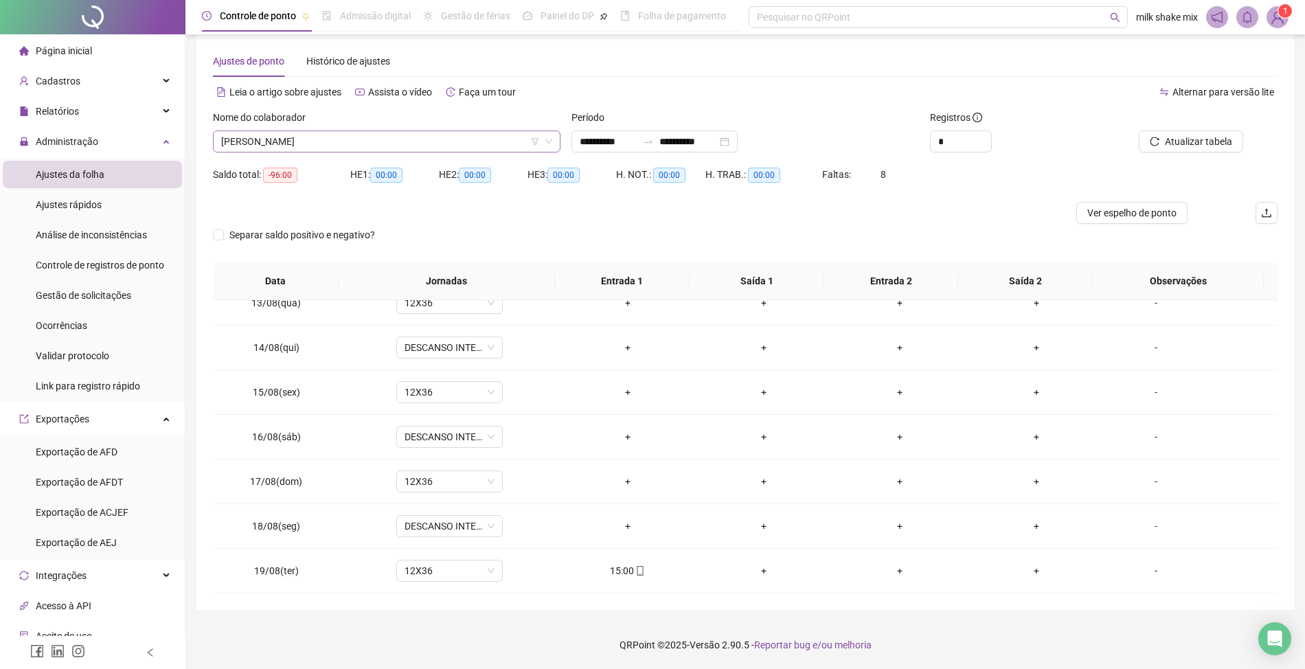
click at [495, 146] on span "FRANCISCA AMANDA DAS CHAGAS DE SOUSA RODRIGUES" at bounding box center [386, 141] width 331 height 21
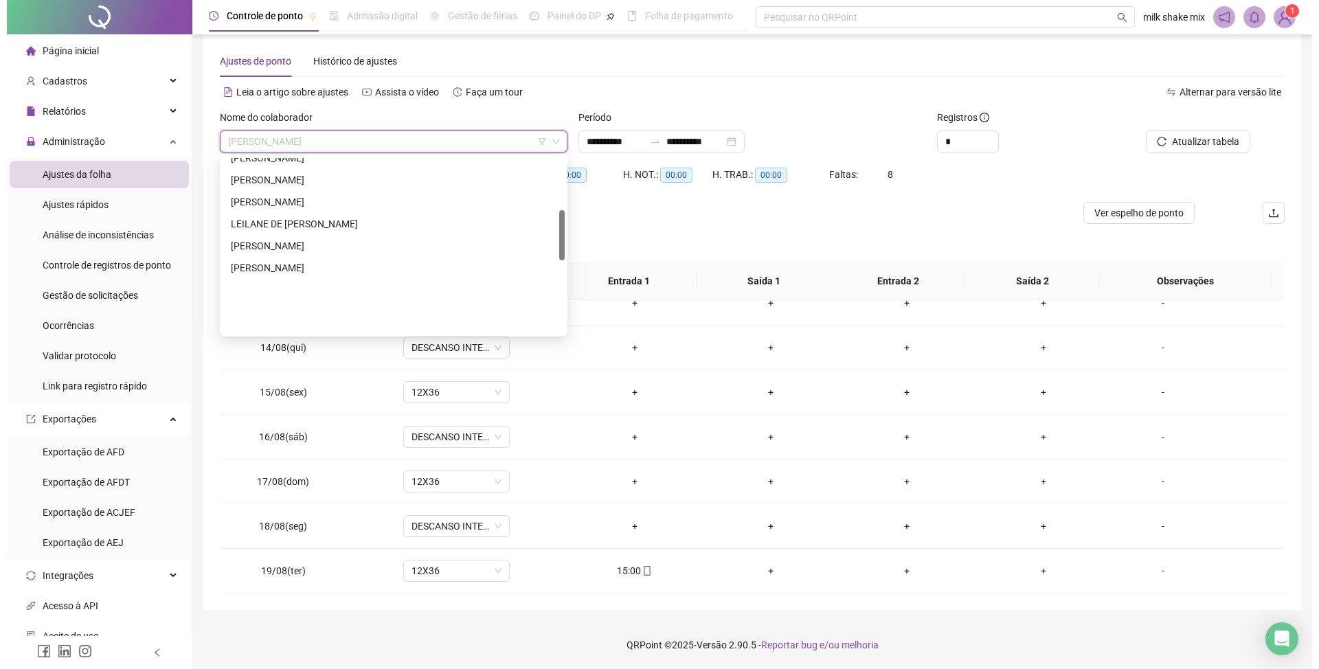
scroll to position [183, 0]
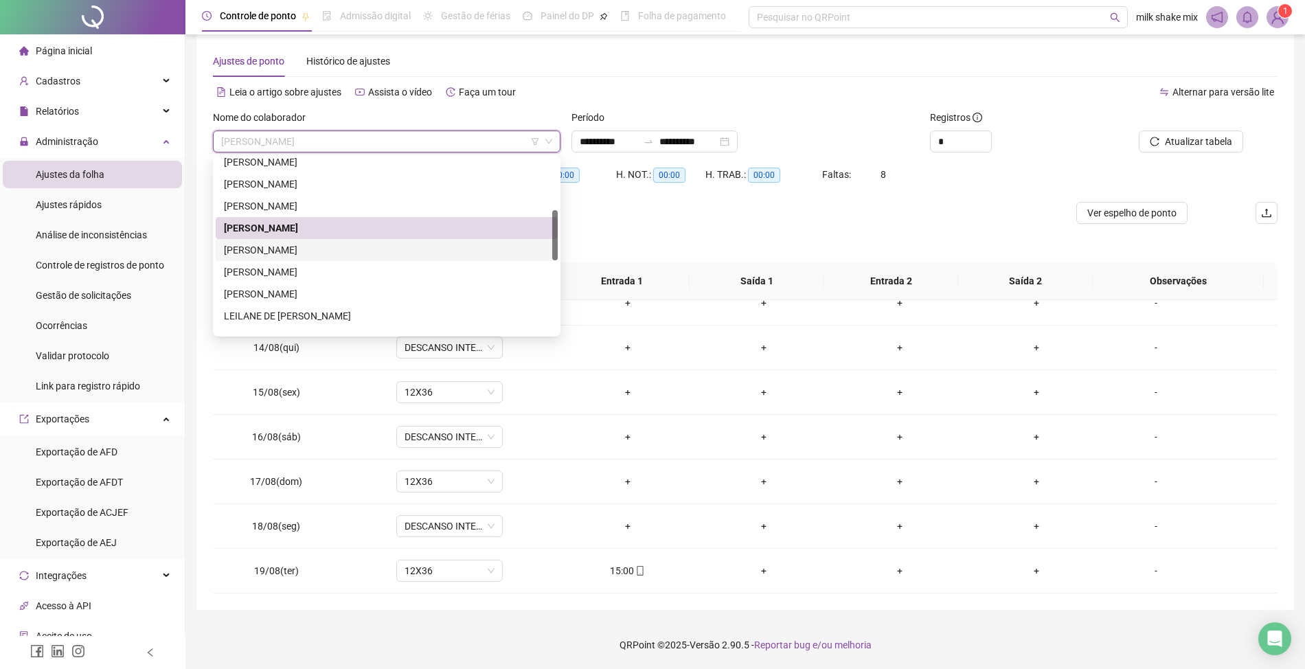
click at [385, 256] on div "IVINNY DE SOUZA GOMES BRITO" at bounding box center [387, 250] width 326 height 15
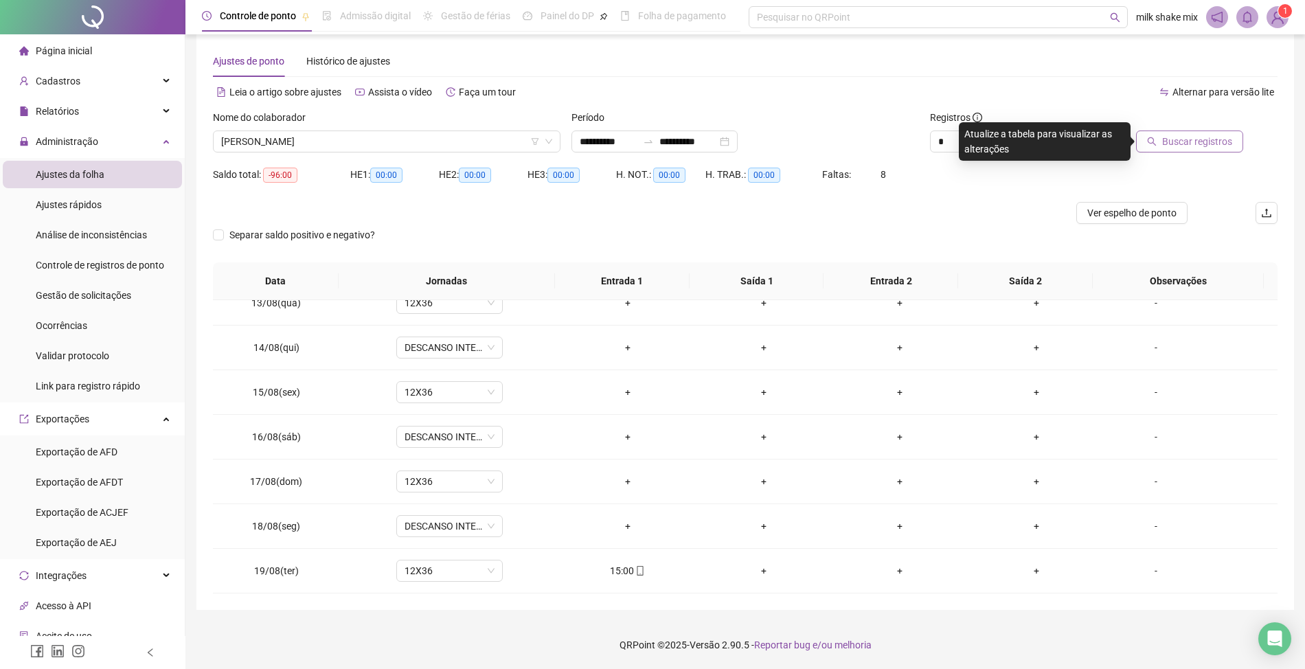
click at [1194, 139] on span "Buscar registros" at bounding box center [1198, 141] width 70 height 15
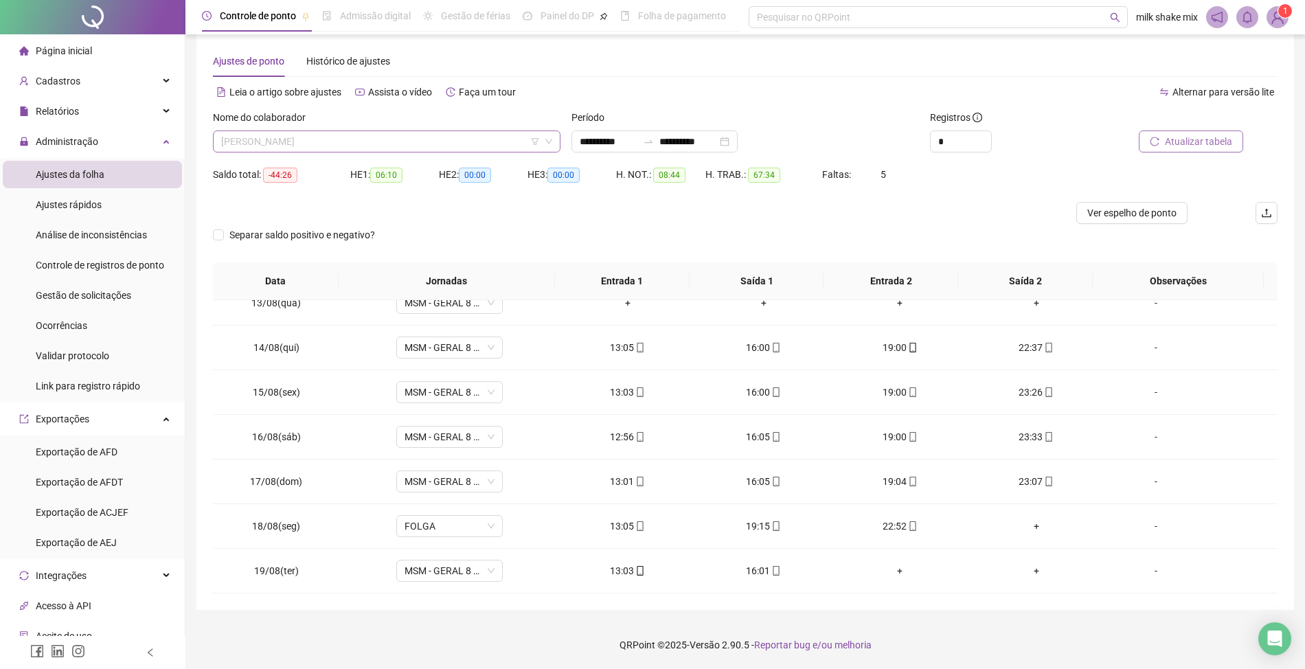
click at [413, 138] on span "IVINNY DE SOUZA GOMES BRITO" at bounding box center [386, 141] width 331 height 21
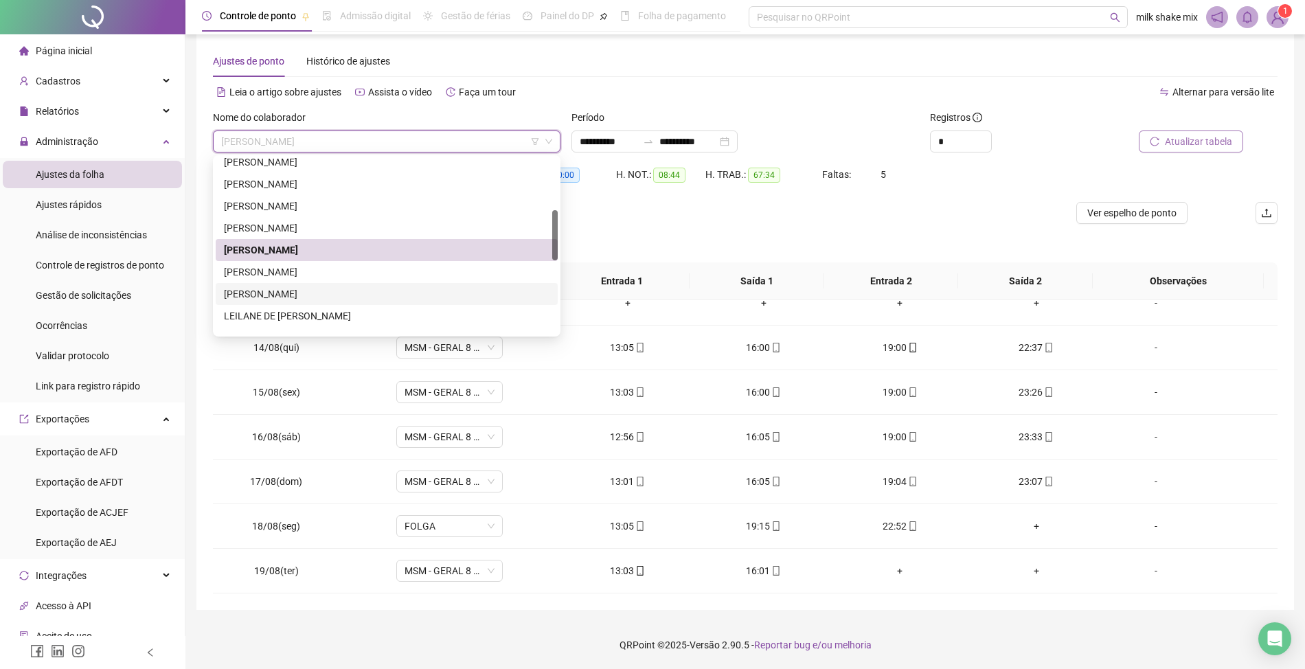
click at [281, 295] on div "JOZANDRO SILVA DOS SANTOS CLARINDO" at bounding box center [387, 294] width 326 height 15
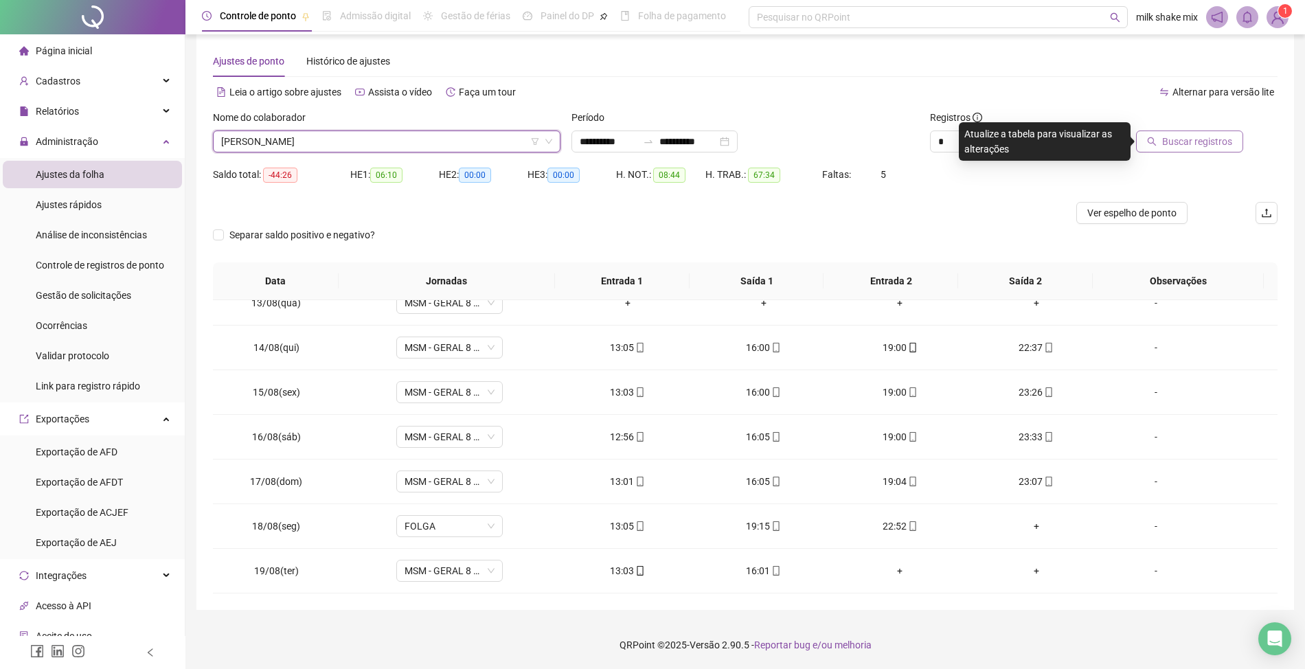
click at [1186, 153] on div "Buscar registros" at bounding box center [1193, 137] width 179 height 54
click at [1216, 135] on span "Buscar registros" at bounding box center [1198, 141] width 70 height 15
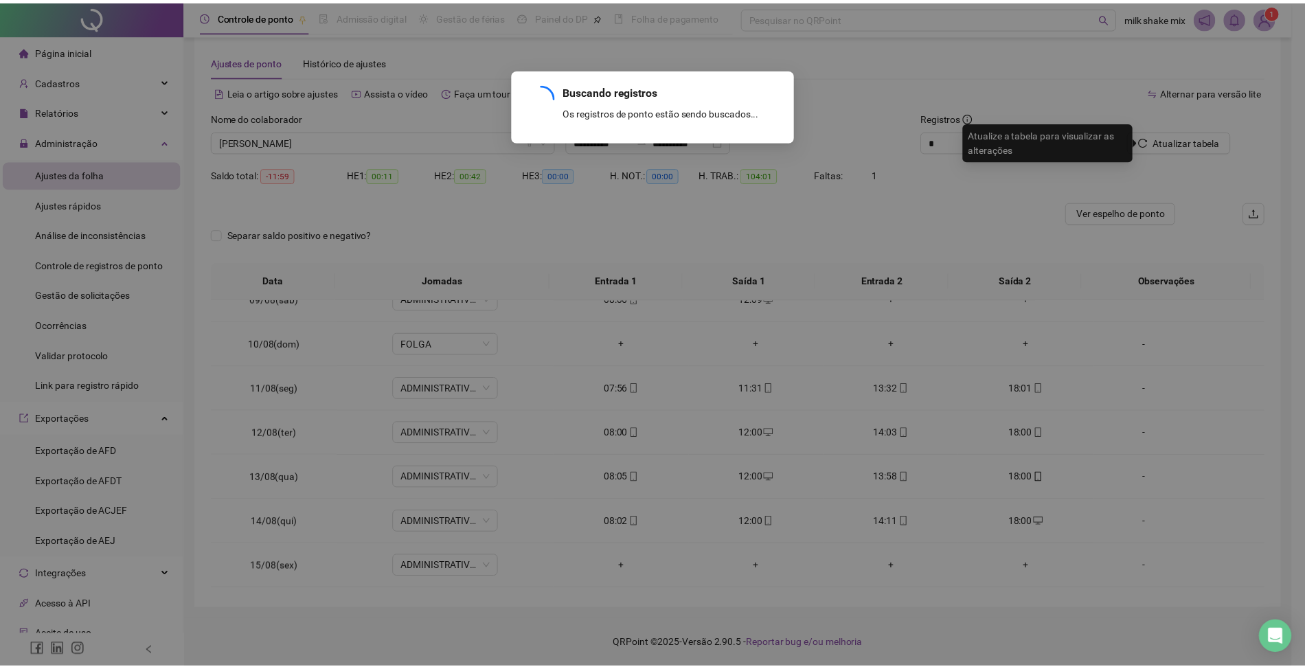
scroll to position [559, 0]
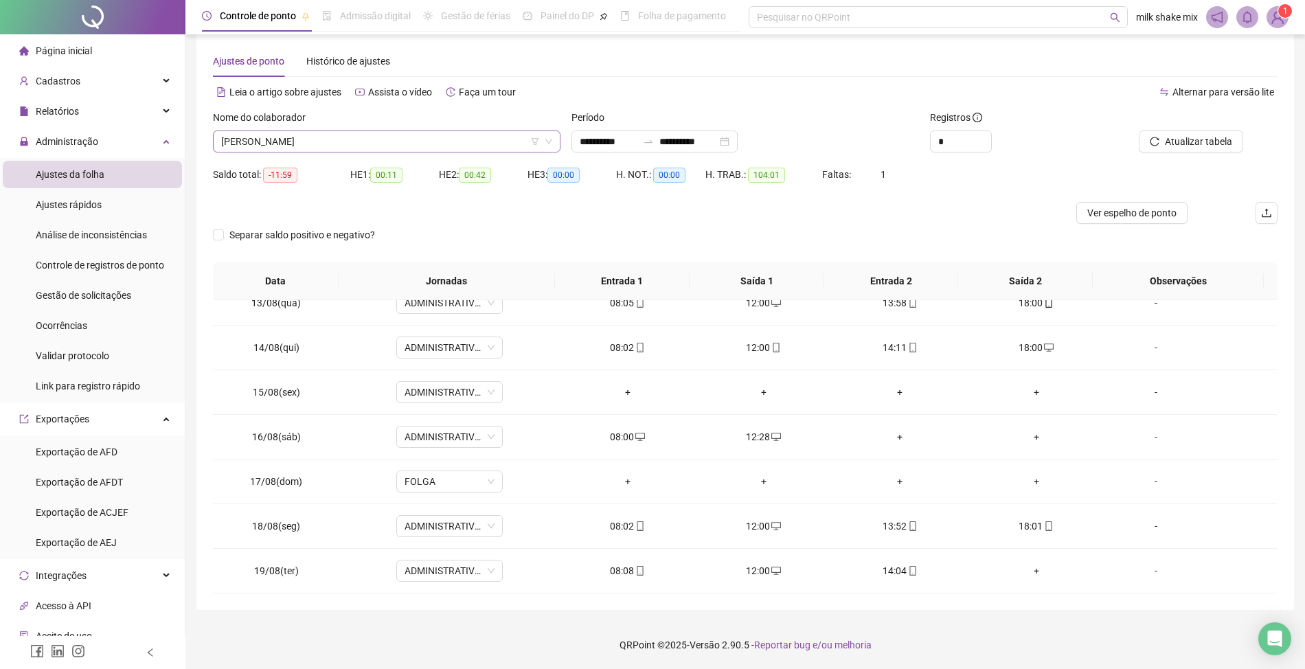
click at [486, 149] on span "JOZANDRO SILVA DOS SANTOS CLARINDO" at bounding box center [386, 141] width 331 height 21
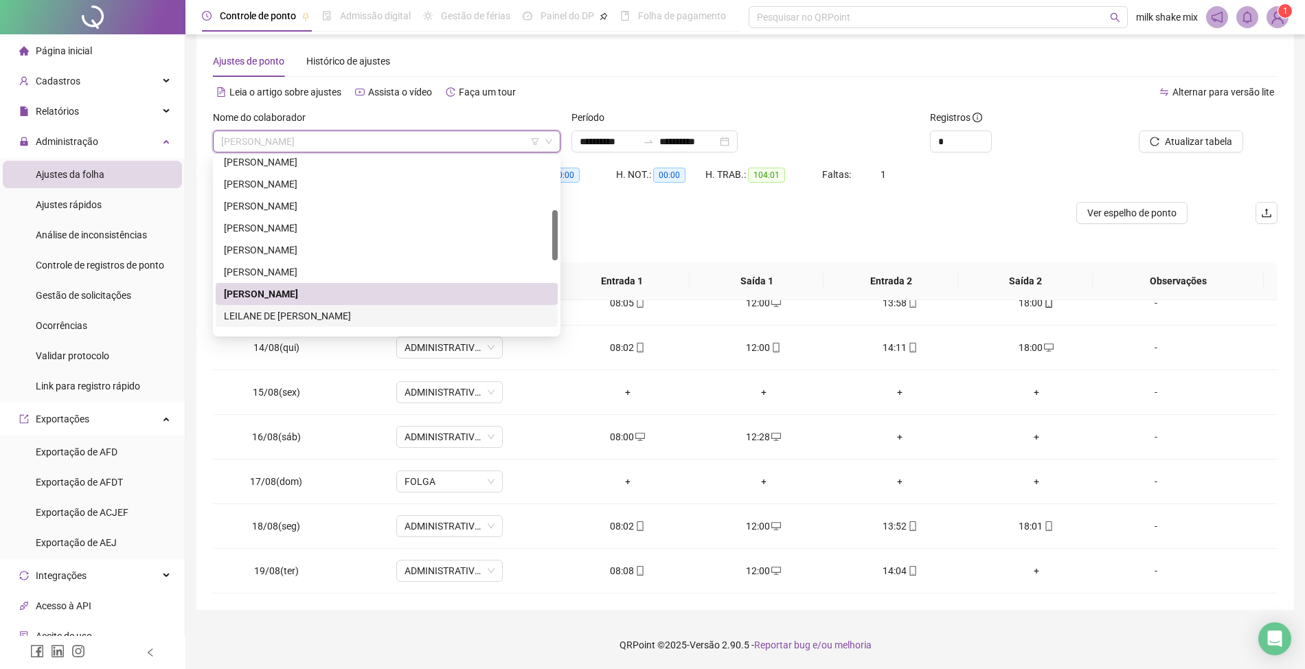
click at [357, 311] on div "LEILANE DE JESUS SILVA" at bounding box center [387, 316] width 326 height 15
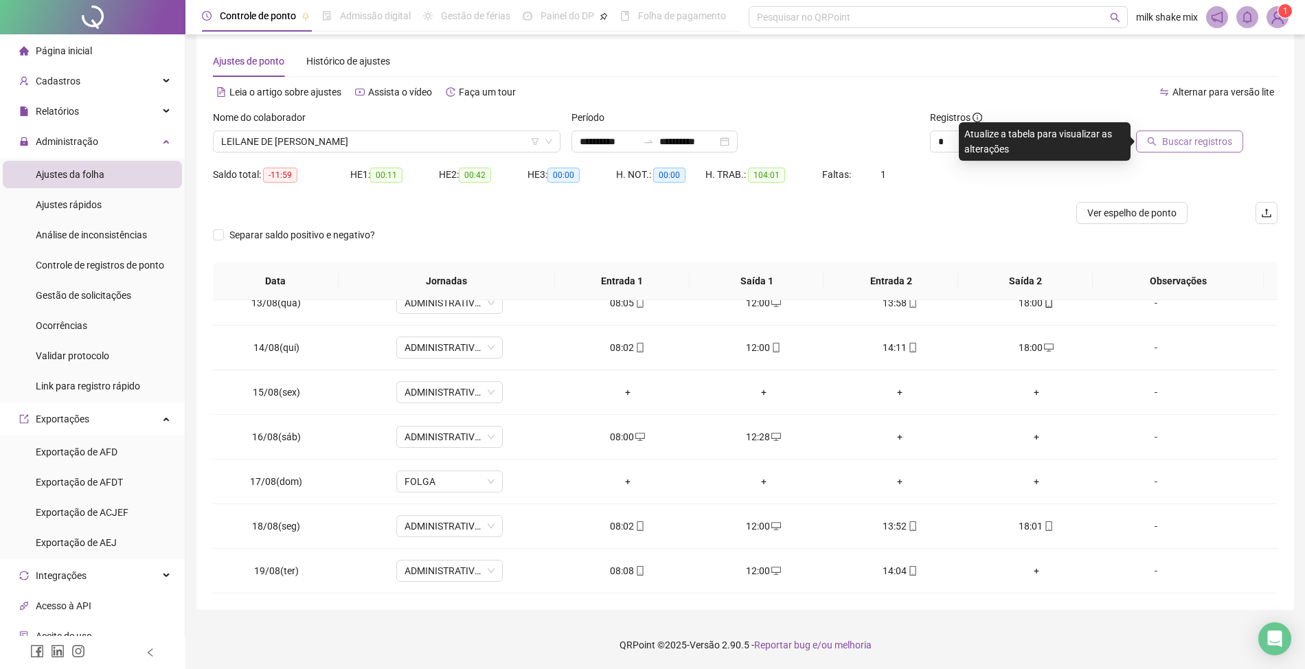
click at [1199, 147] on span "Buscar registros" at bounding box center [1198, 141] width 70 height 15
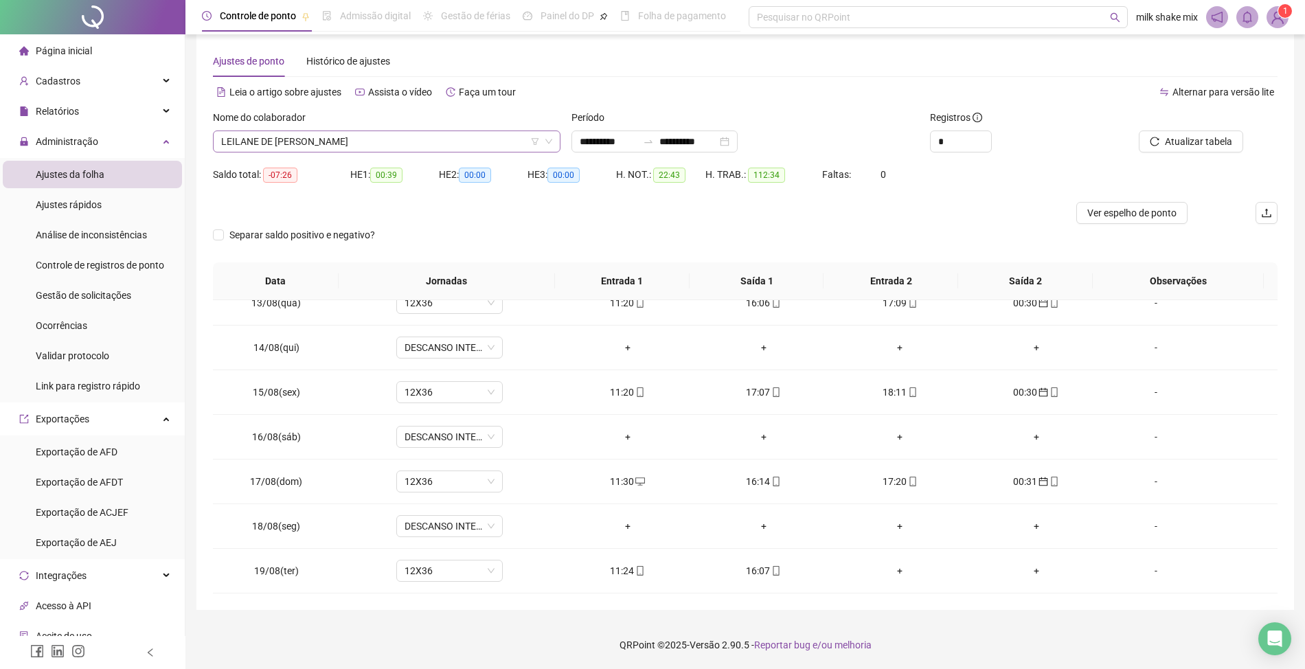
click at [473, 144] on span "LEILANE DE JESUS SILVA" at bounding box center [386, 141] width 331 height 21
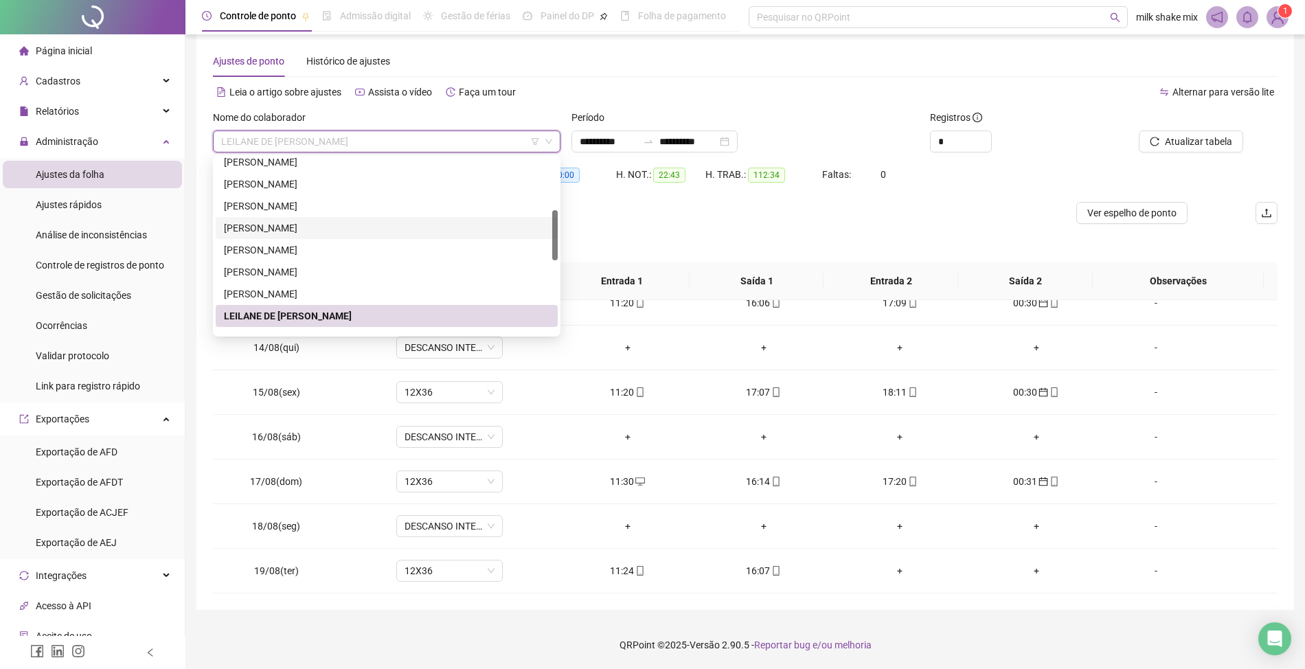
scroll to position [275, 0]
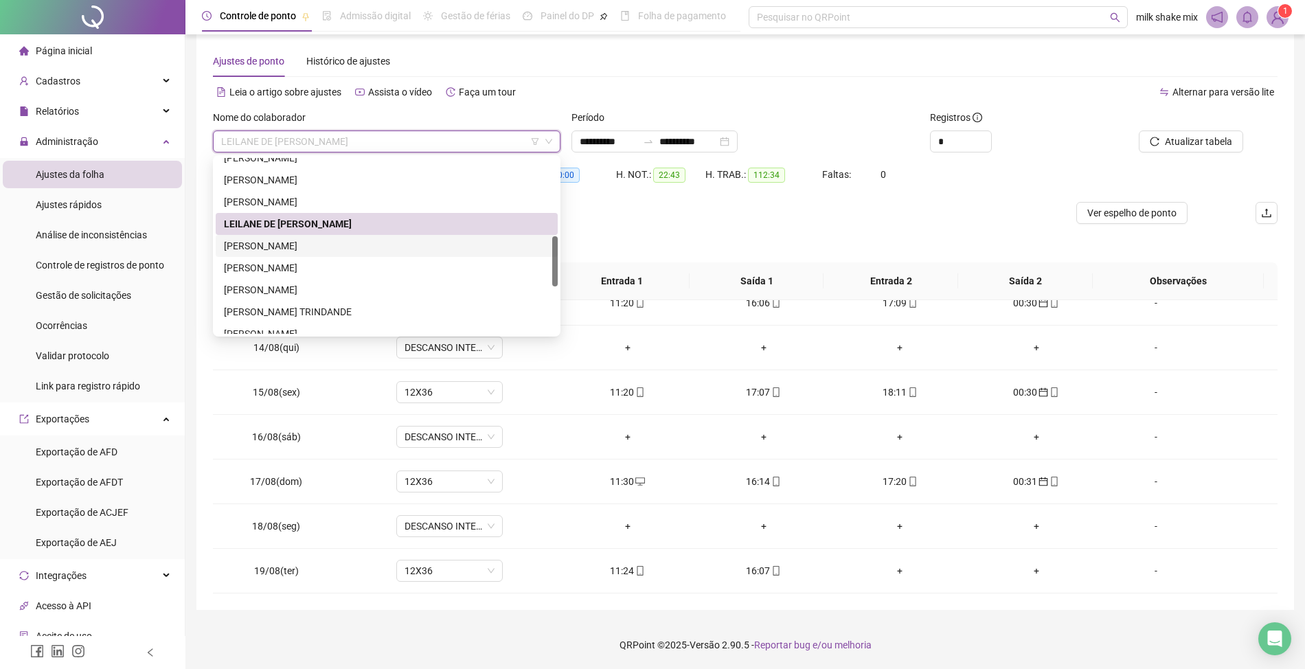
click at [410, 243] on div "MARCOS BASÍLIO MOUZINHO DOS SANTOS" at bounding box center [387, 245] width 326 height 15
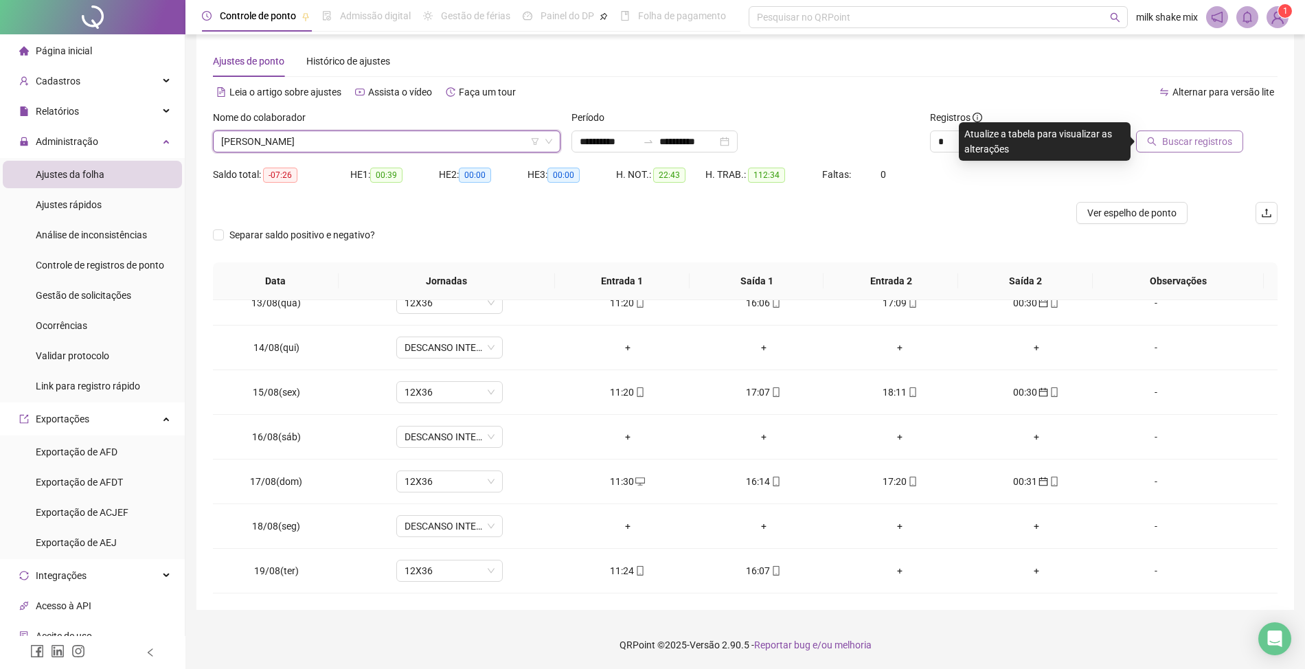
click at [1218, 147] on span "Buscar registros" at bounding box center [1198, 141] width 70 height 15
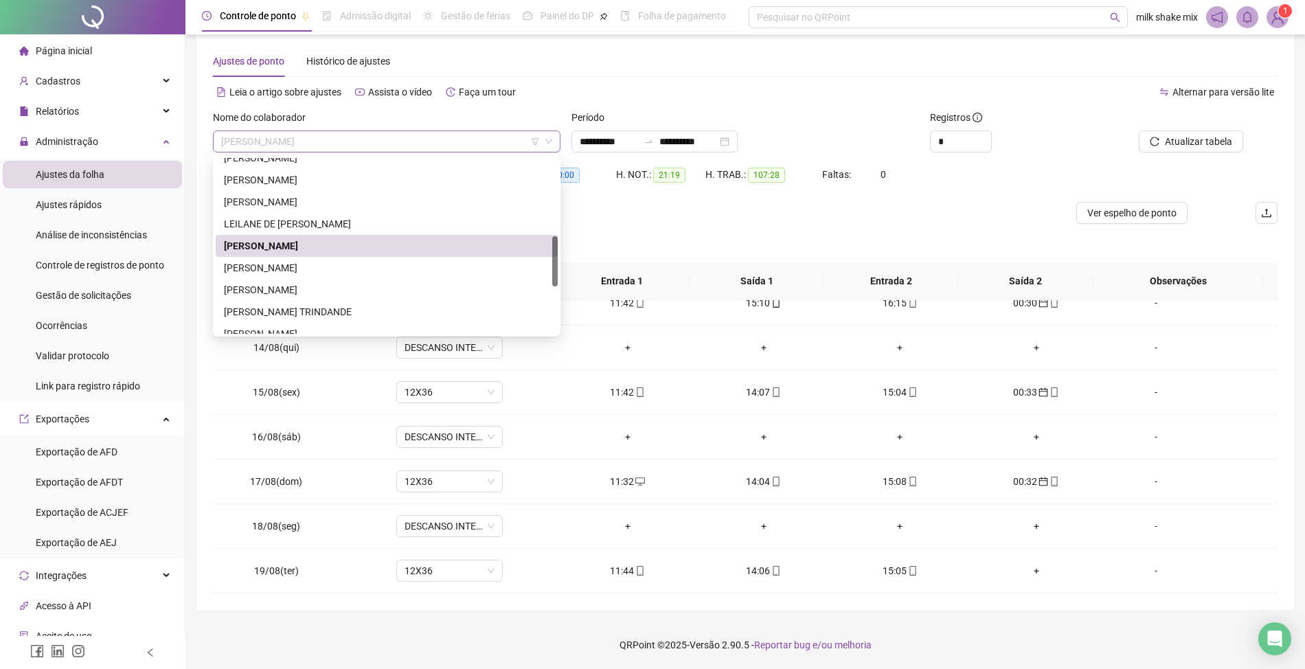
click at [456, 144] on span "MARCOS BASÍLIO MOUZINHO DOS SANTOS" at bounding box center [386, 141] width 331 height 21
click at [432, 270] on div "MARIA GABRIELI GONÇALVES PEREIRA" at bounding box center [387, 267] width 326 height 15
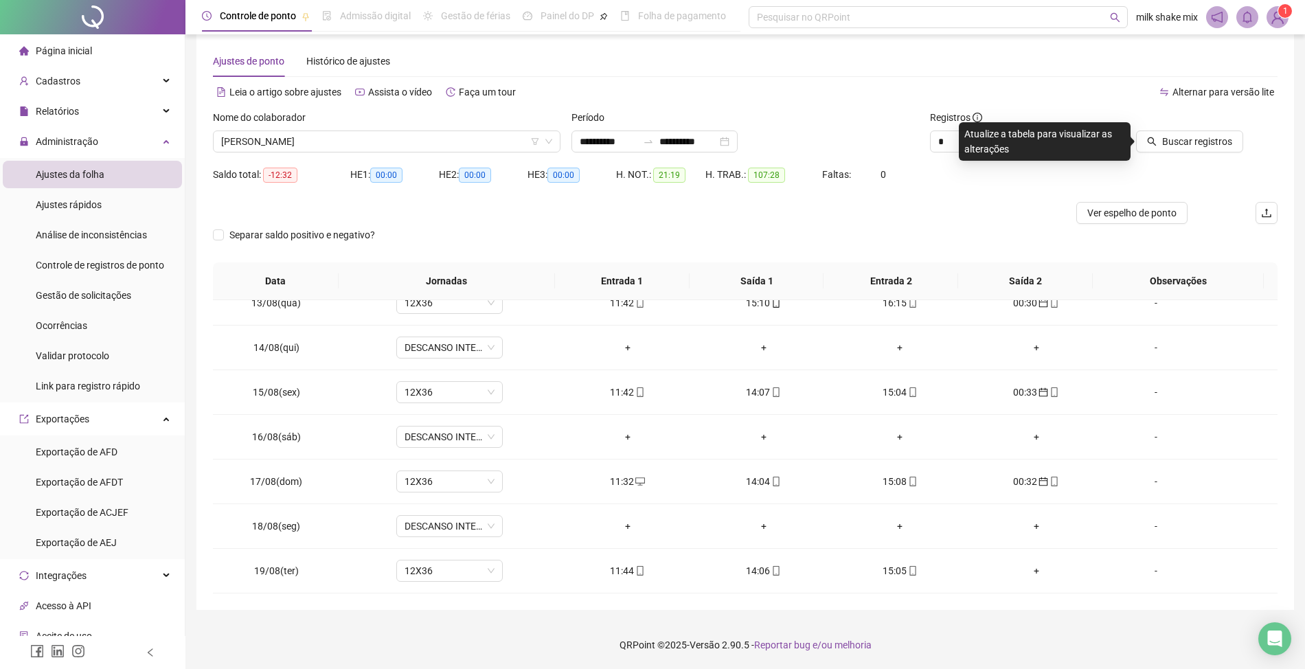
click at [412, 129] on div "Nome do colaborador" at bounding box center [387, 120] width 348 height 21
click at [442, 144] on span "MARIA GABRIELI GONÇALVES PEREIRA" at bounding box center [386, 141] width 331 height 21
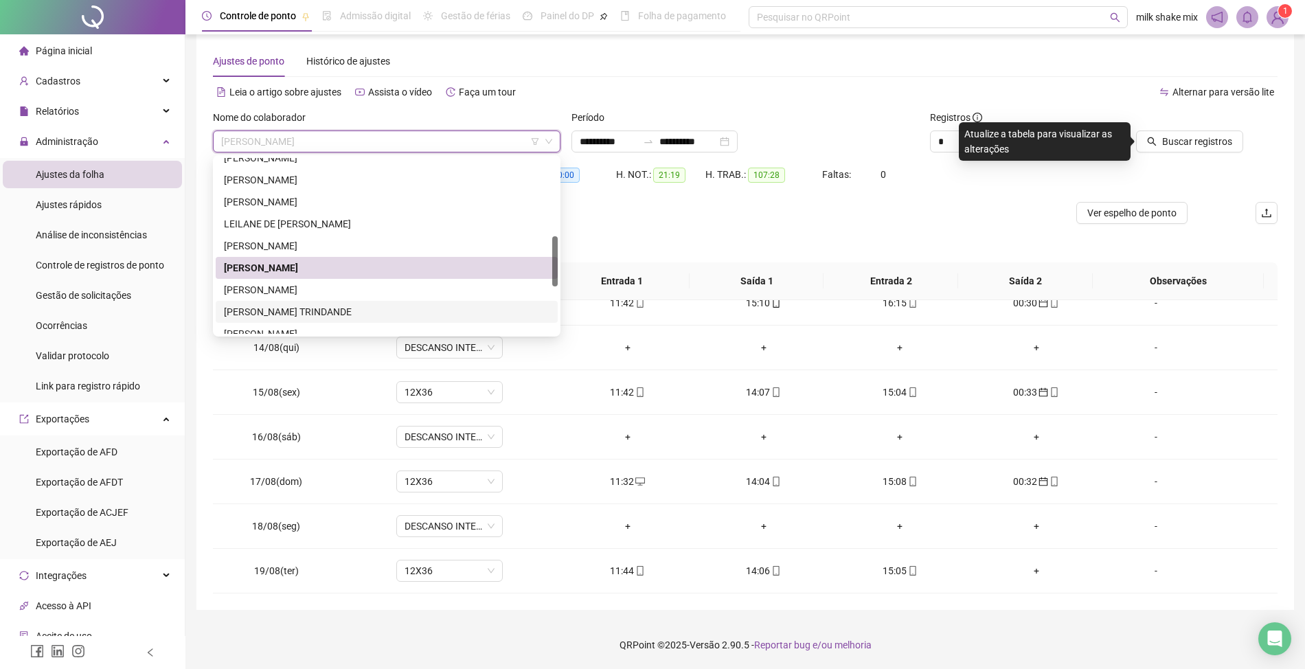
click at [295, 311] on div "PALOMA DA SILVA TRINDANDE" at bounding box center [387, 311] width 326 height 15
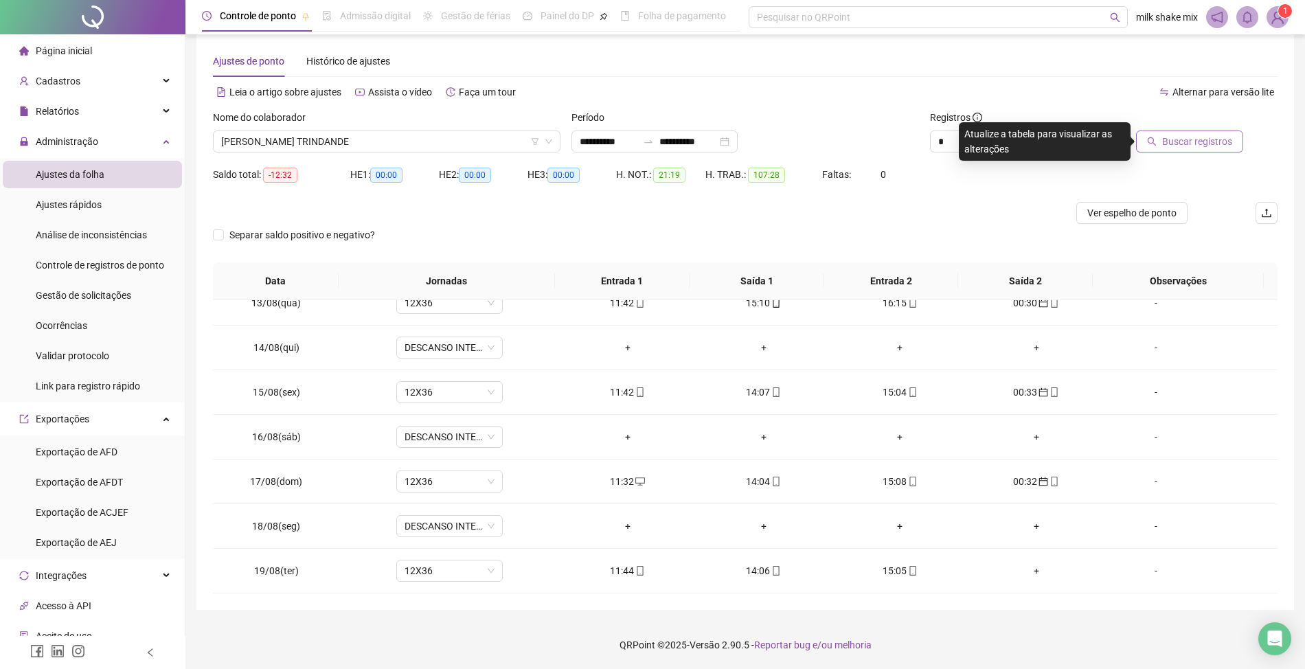
click at [1216, 150] on button "Buscar registros" at bounding box center [1189, 142] width 107 height 22
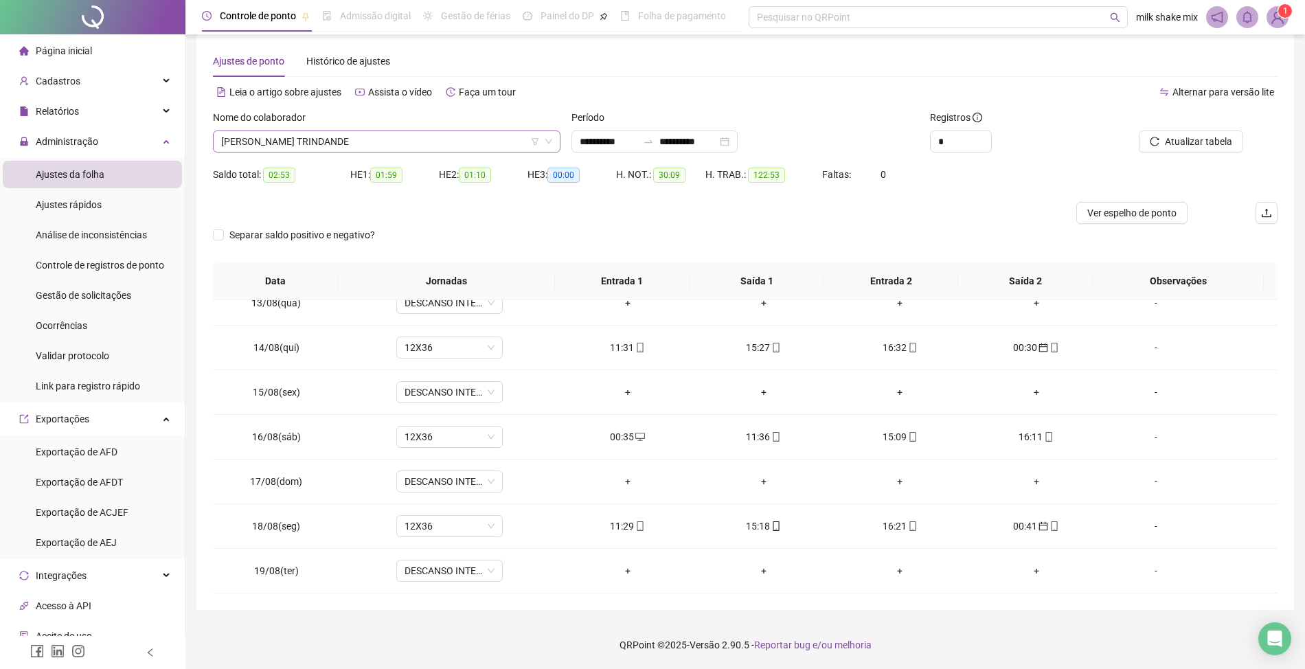
click at [366, 131] on span "PALOMA DA SILVA TRINDANDE" at bounding box center [386, 141] width 331 height 21
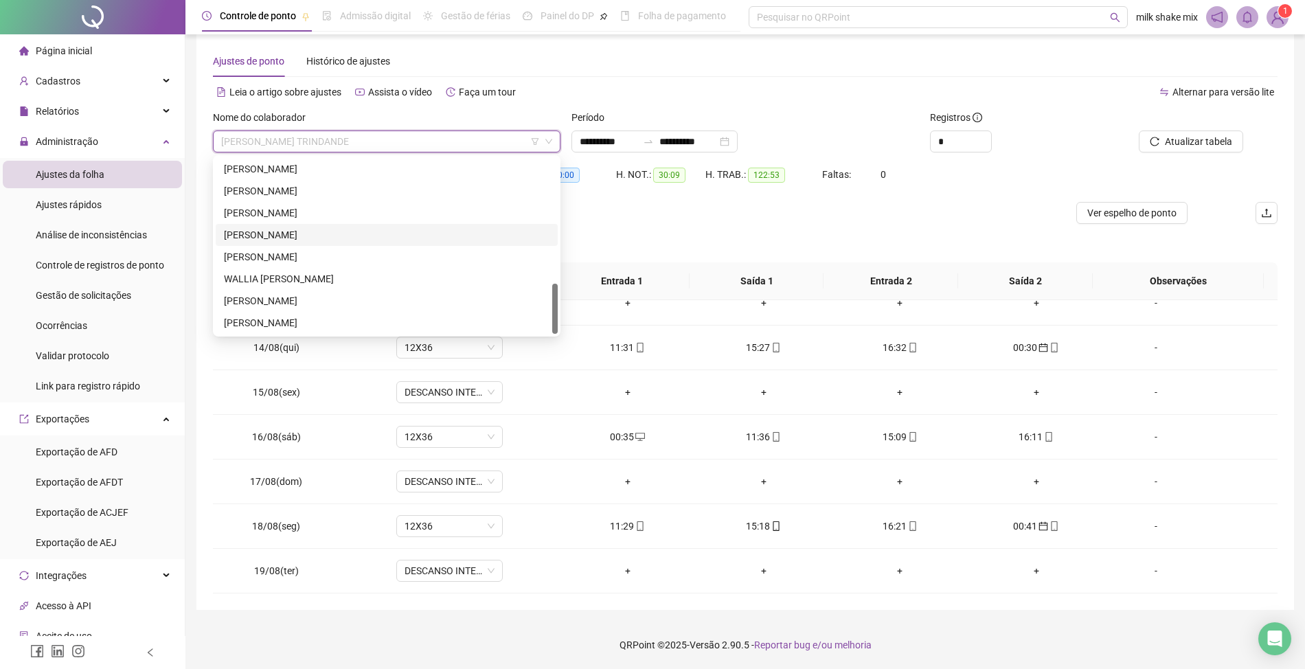
scroll to position [348, 0]
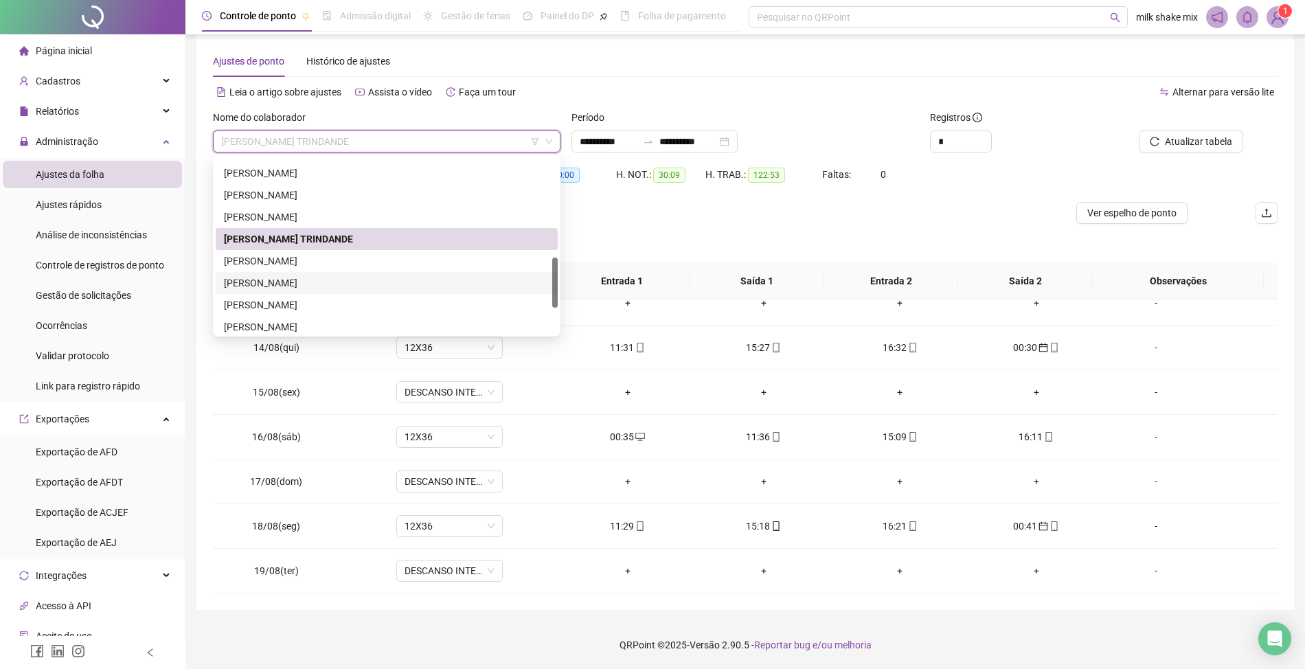
click at [278, 278] on div "RODOLFO HENRIQUE BARREIRA DE MOURA" at bounding box center [387, 283] width 326 height 15
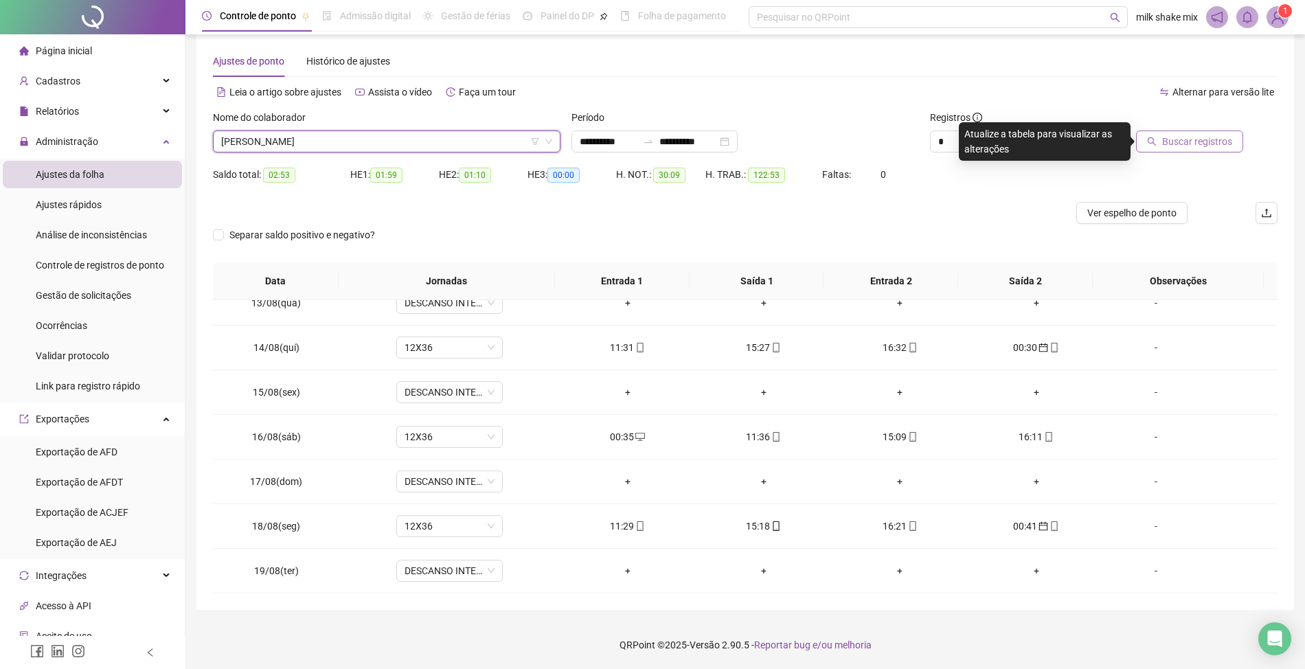
click at [1218, 143] on span "Buscar registros" at bounding box center [1198, 141] width 70 height 15
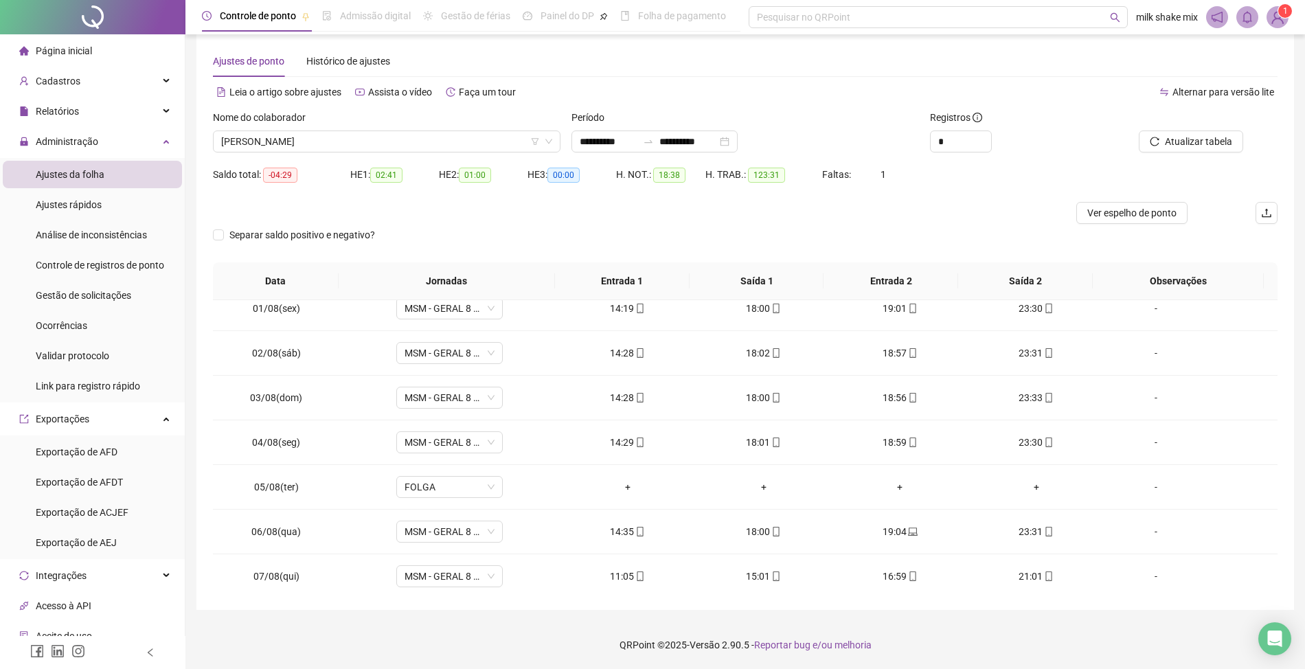
scroll to position [0, 0]
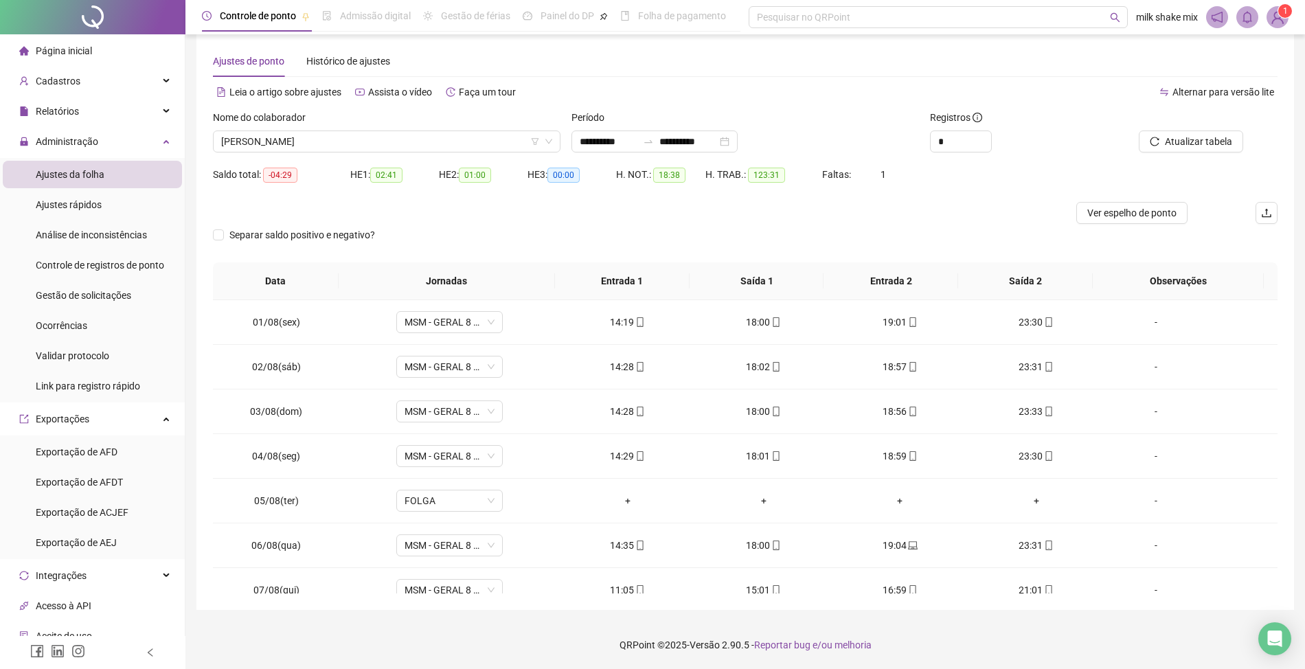
click at [438, 153] on div "Nome do colaborador RODOLFO HENRIQUE BARREIRA DE MOURA" at bounding box center [387, 137] width 359 height 54
click at [451, 139] on span "RODOLFO HENRIQUE BARREIRA DE MOURA" at bounding box center [386, 141] width 331 height 21
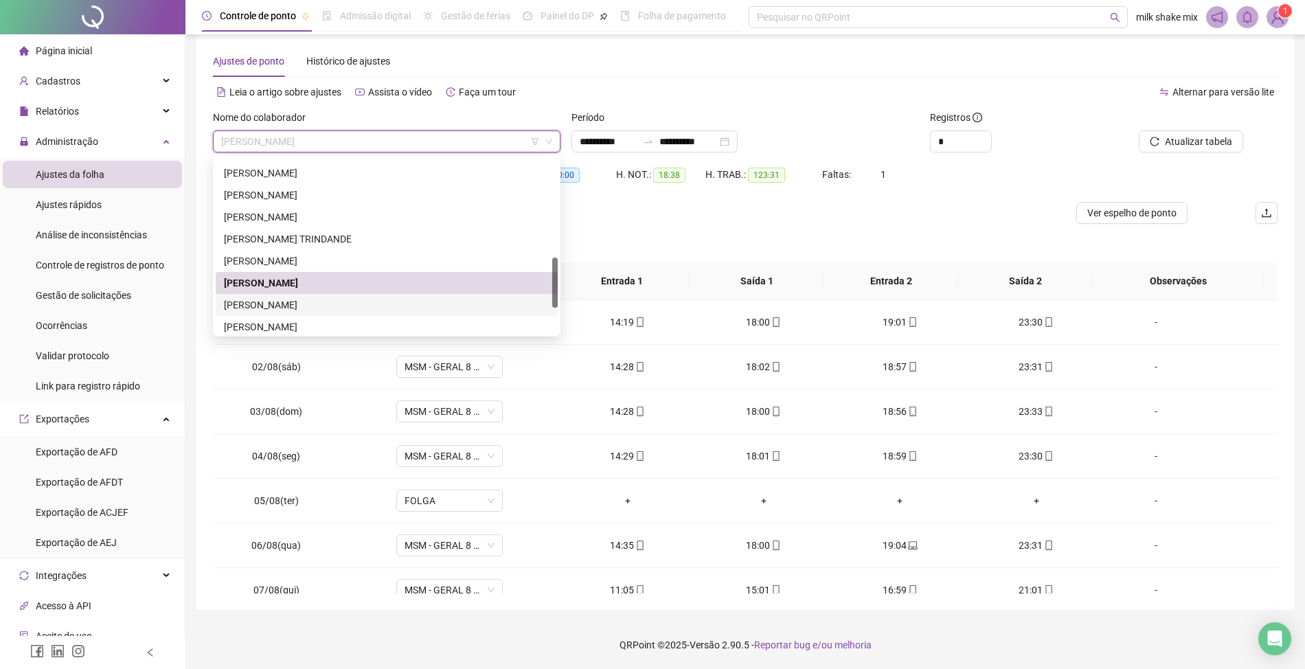
click at [313, 309] on div "ROSANA ARAUJO SOUZA" at bounding box center [387, 305] width 326 height 15
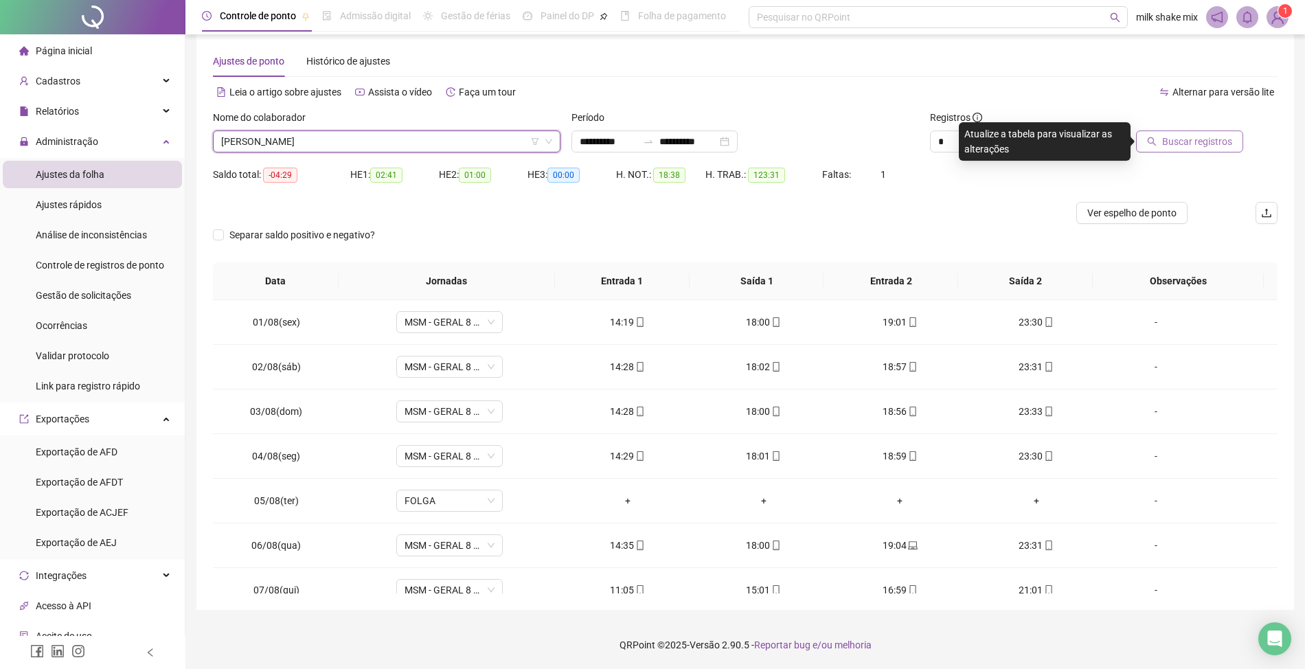
click at [1222, 135] on span "Buscar registros" at bounding box center [1198, 141] width 70 height 15
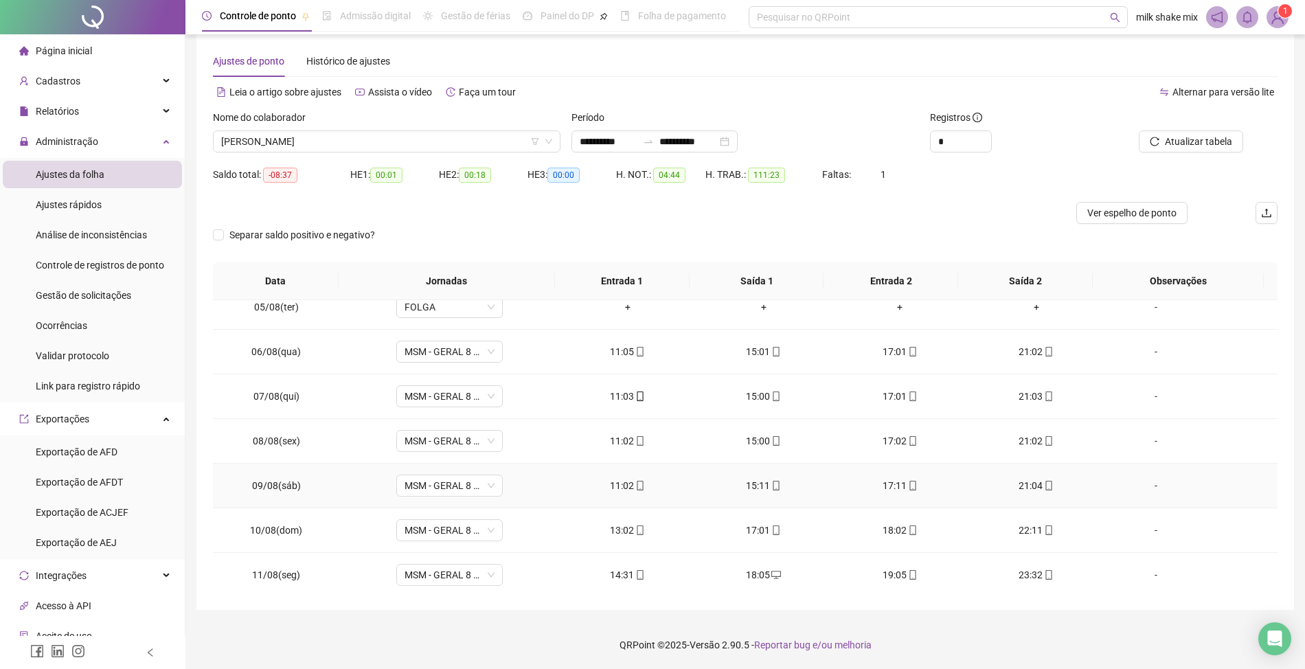
scroll to position [193, 0]
click at [480, 136] on span "ROSANA ARAUJO SOUZA" at bounding box center [386, 141] width 331 height 21
click at [610, 215] on div at bounding box center [612, 213] width 799 height 22
click at [393, 144] on span "ROSANA ARAUJO SOUZA" at bounding box center [386, 141] width 331 height 21
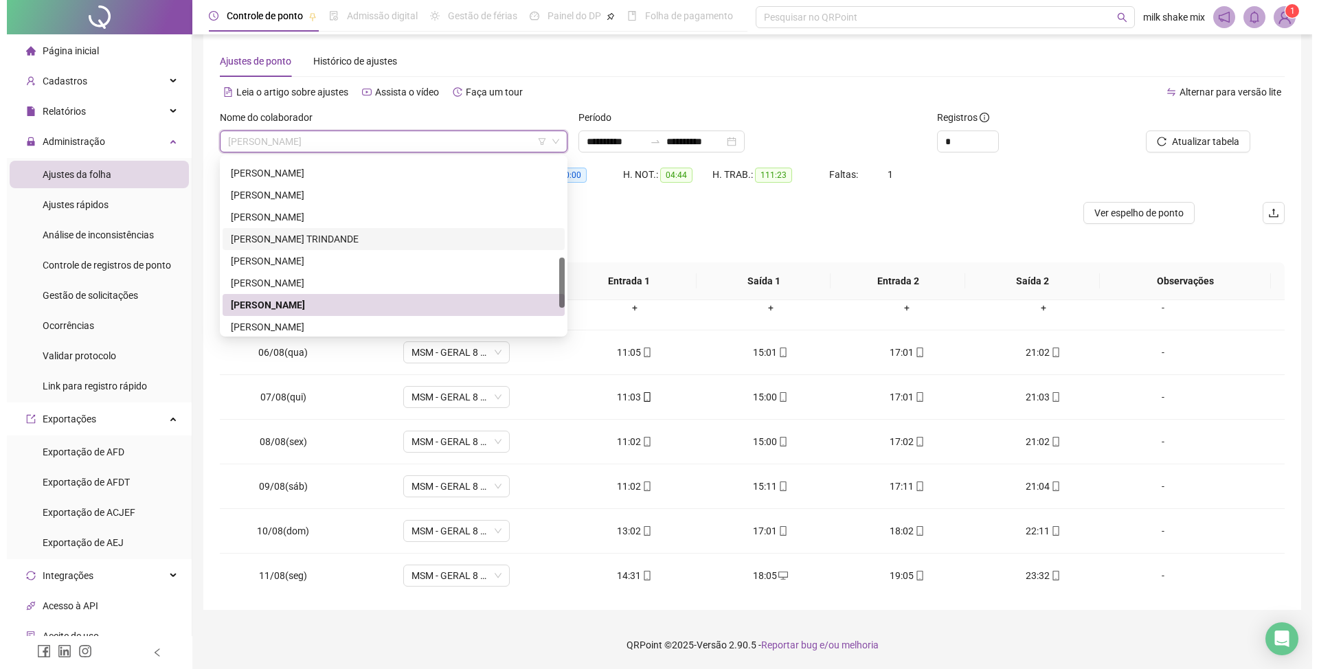
scroll to position [440, 0]
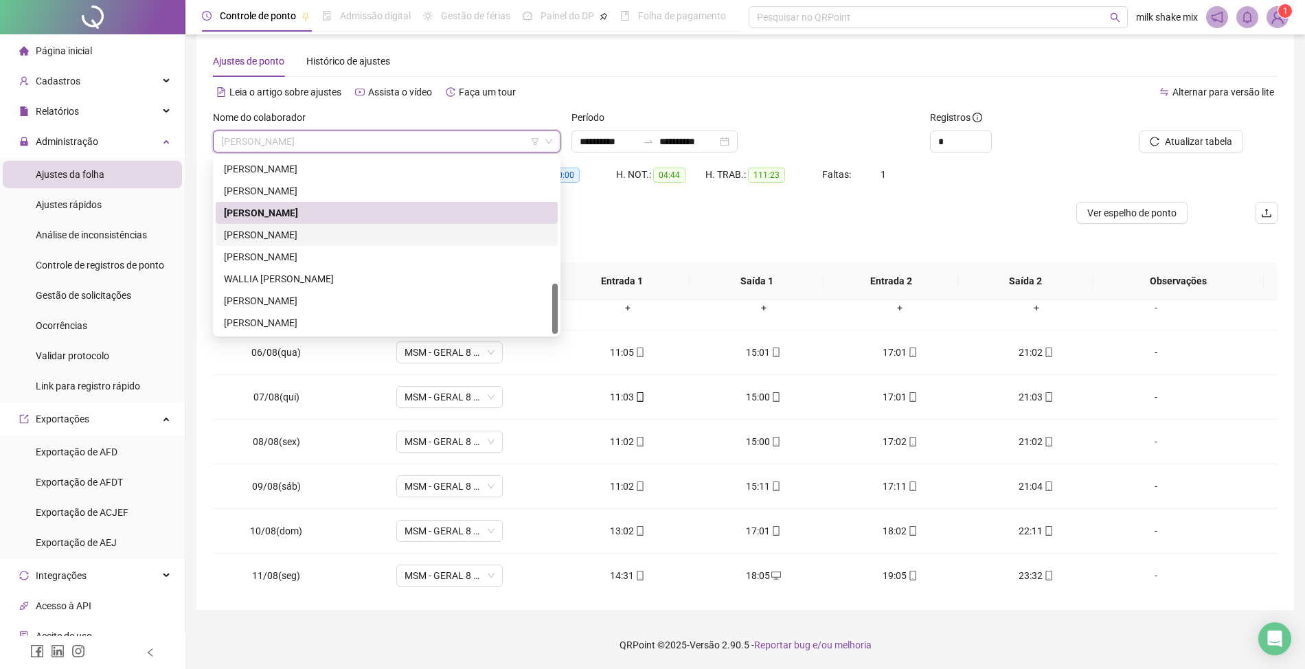
click at [345, 231] on div "RUAN GONÇALVES DE SOUSA" at bounding box center [387, 234] width 326 height 15
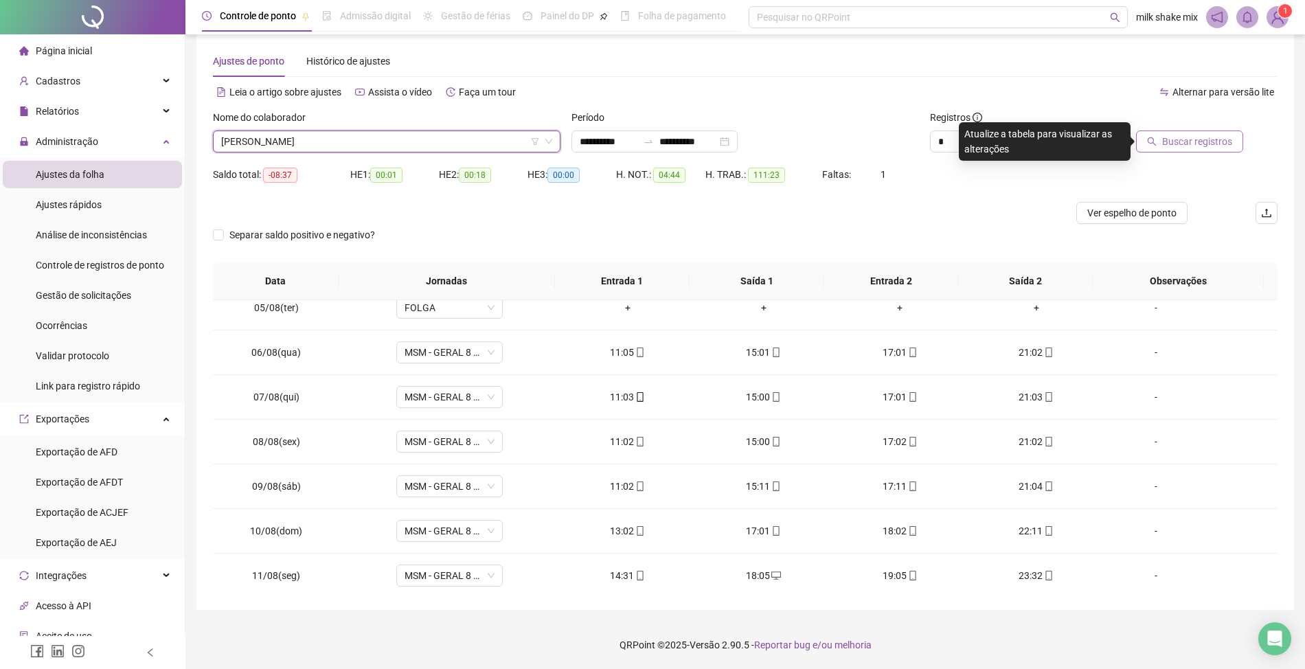
click at [1227, 146] on span "Buscar registros" at bounding box center [1198, 141] width 70 height 15
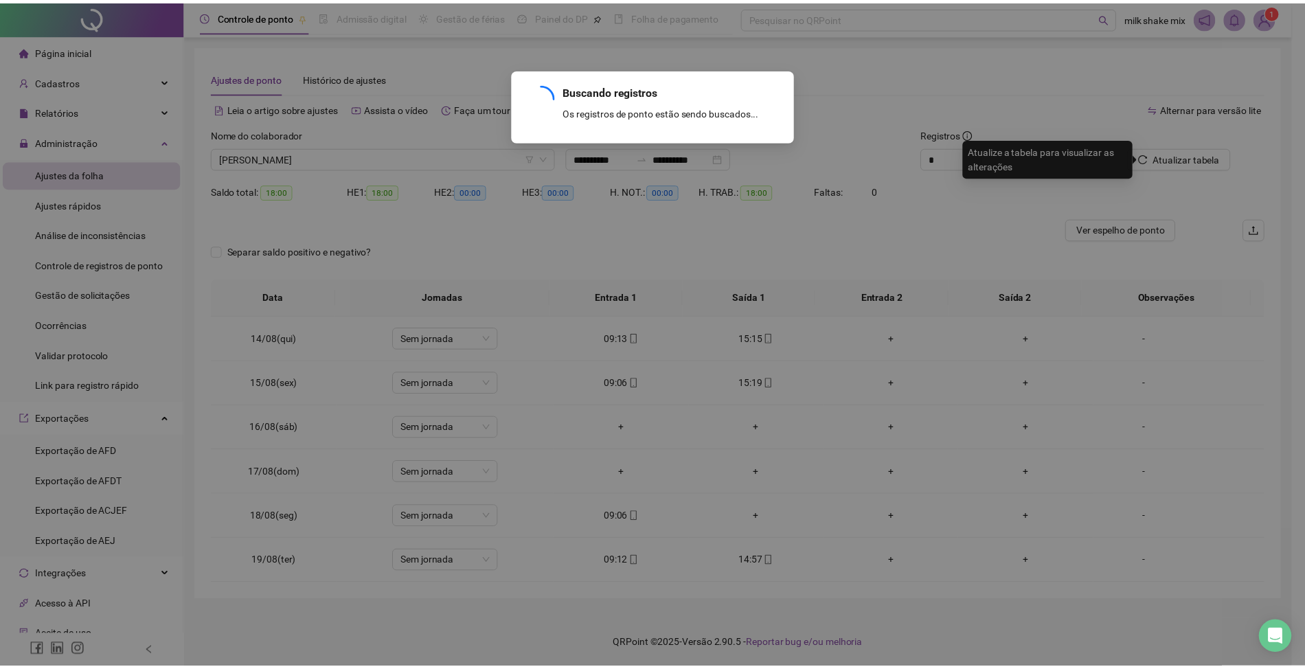
scroll to position [0, 0]
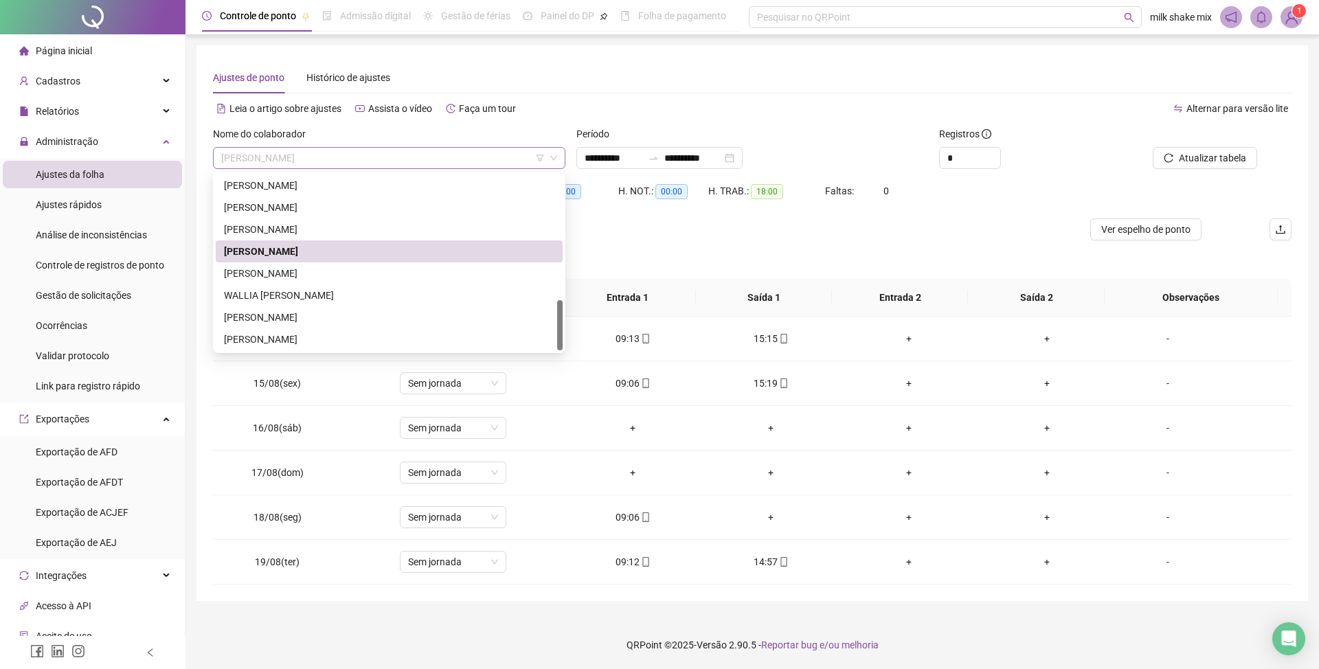
click at [405, 165] on span "RUAN GONÇALVES DE SOUSA" at bounding box center [389, 158] width 336 height 21
click at [309, 287] on div "WALLIA BENTO RODRIGUES" at bounding box center [389, 295] width 347 height 22
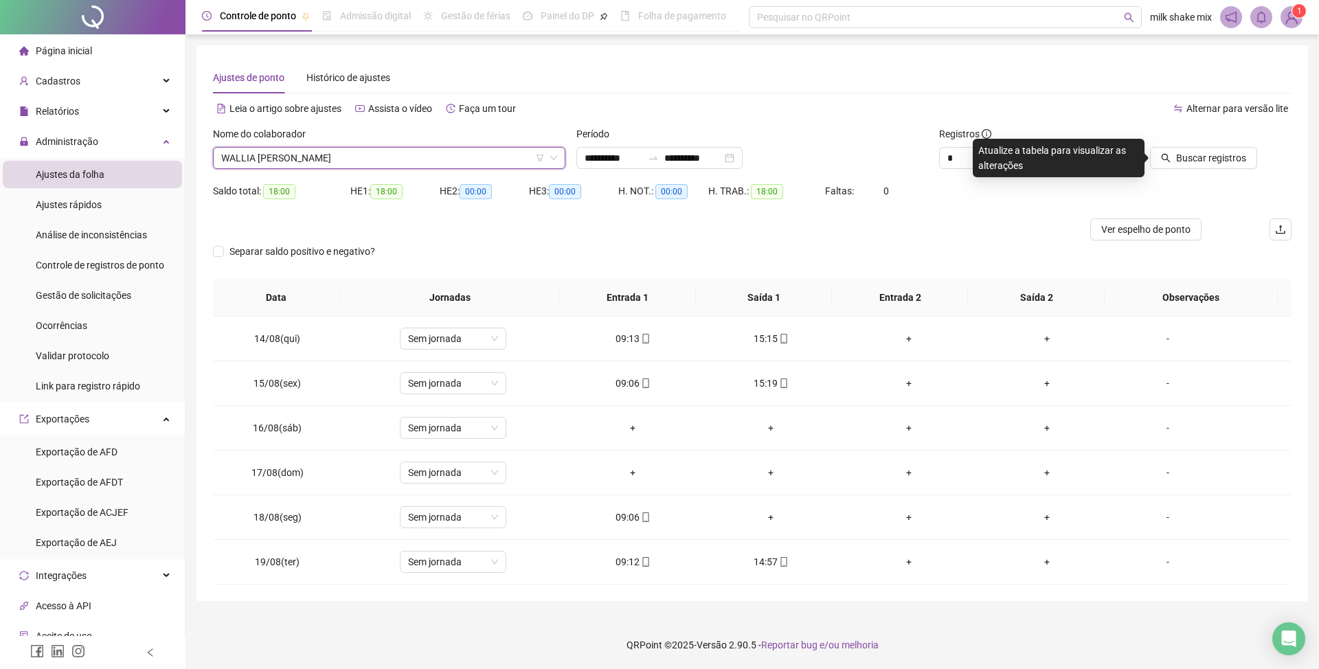
click at [425, 163] on span "WALLIA BENTO RODRIGUES" at bounding box center [389, 158] width 336 height 21
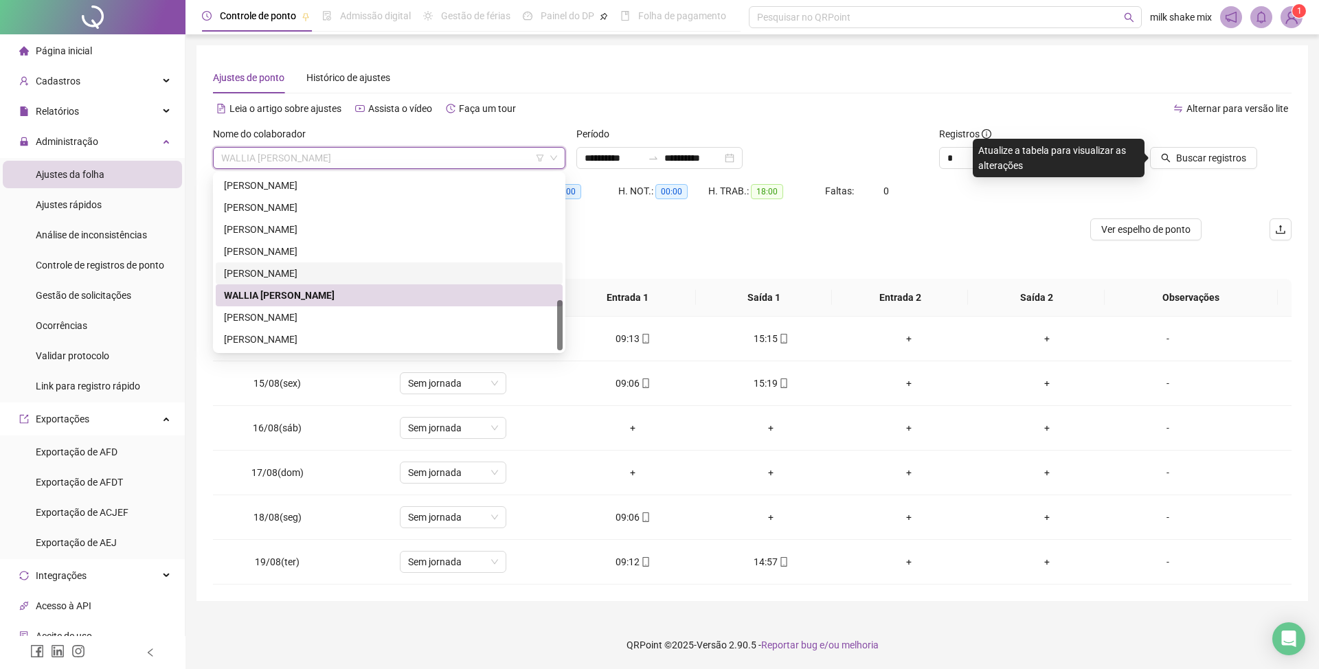
click at [253, 278] on div "VICTOR HUGO JOSÉ DE QUEIROZ" at bounding box center [389, 273] width 330 height 15
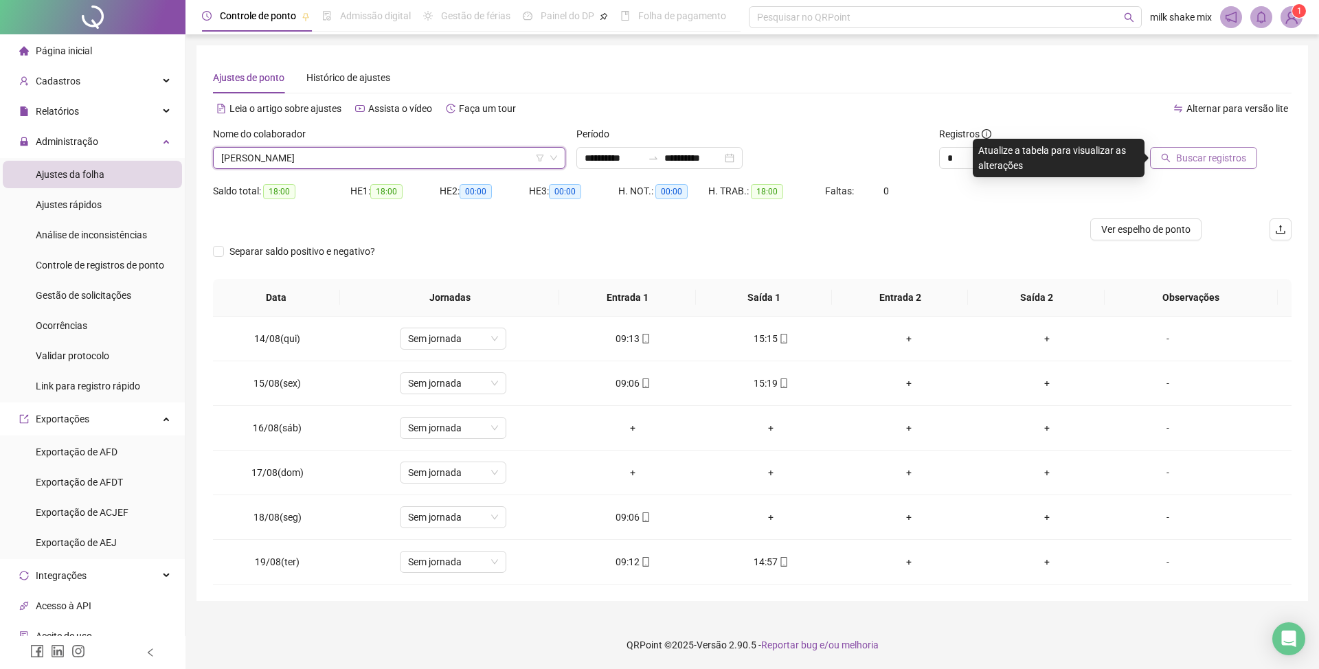
click at [1174, 157] on button "Buscar registros" at bounding box center [1203, 158] width 107 height 22
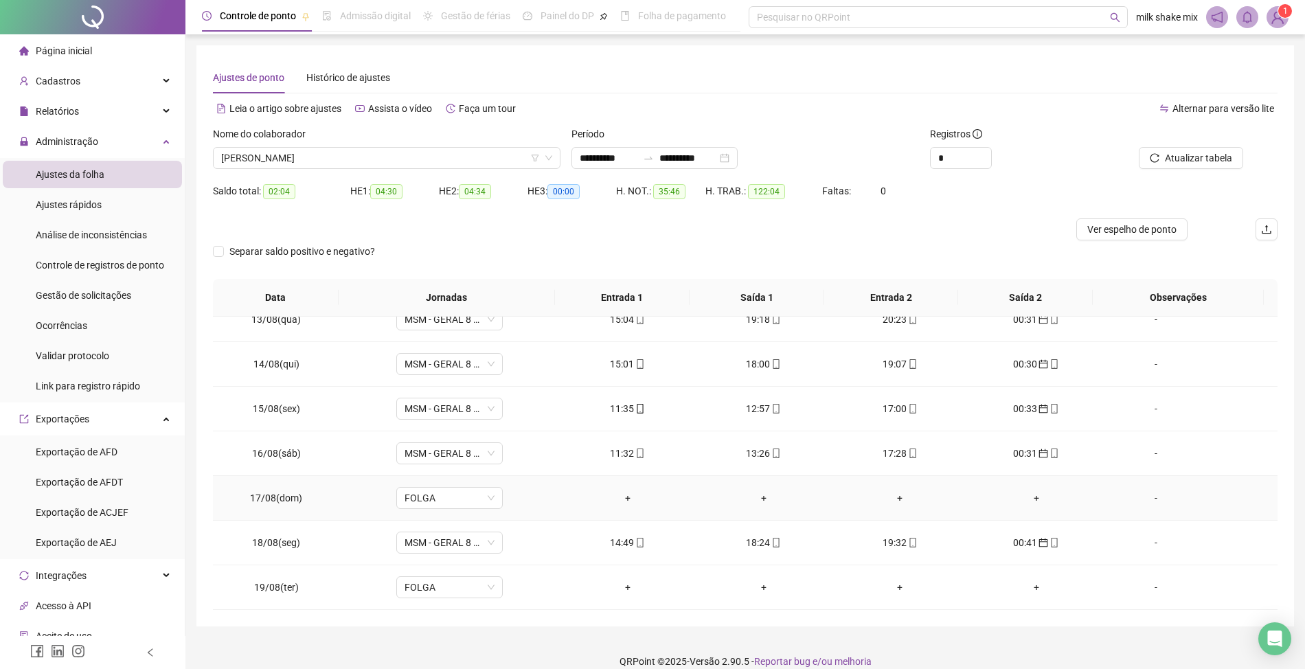
scroll to position [559, 0]
click at [436, 155] on span "VICTOR HUGO JOSÉ DE QUEIROZ" at bounding box center [386, 158] width 331 height 21
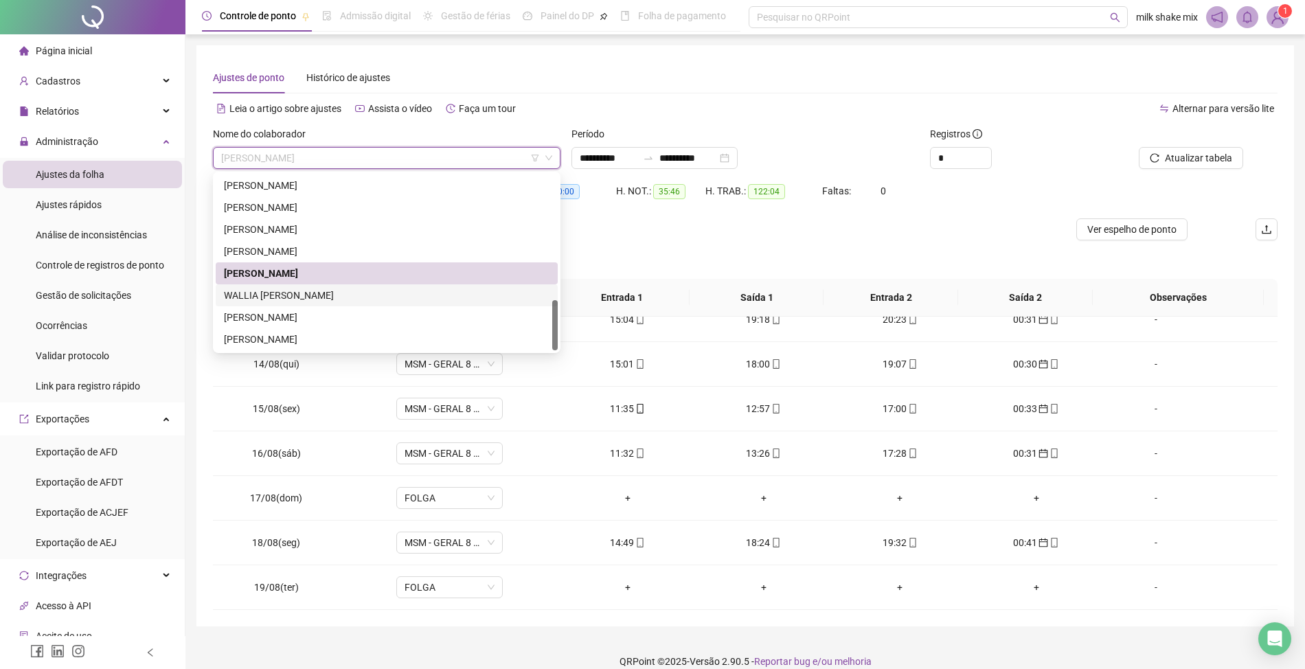
click at [291, 295] on div "WALLIA BENTO RODRIGUES" at bounding box center [387, 295] width 326 height 15
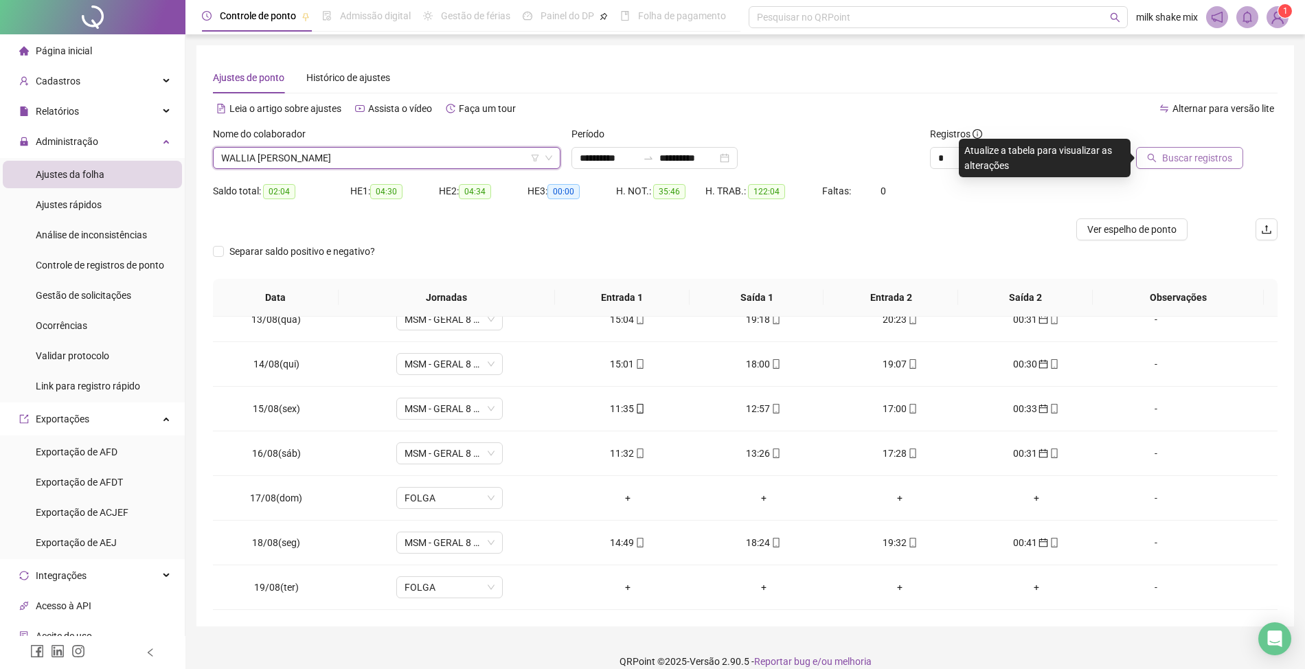
click at [1204, 162] on span "Buscar registros" at bounding box center [1198, 157] width 70 height 15
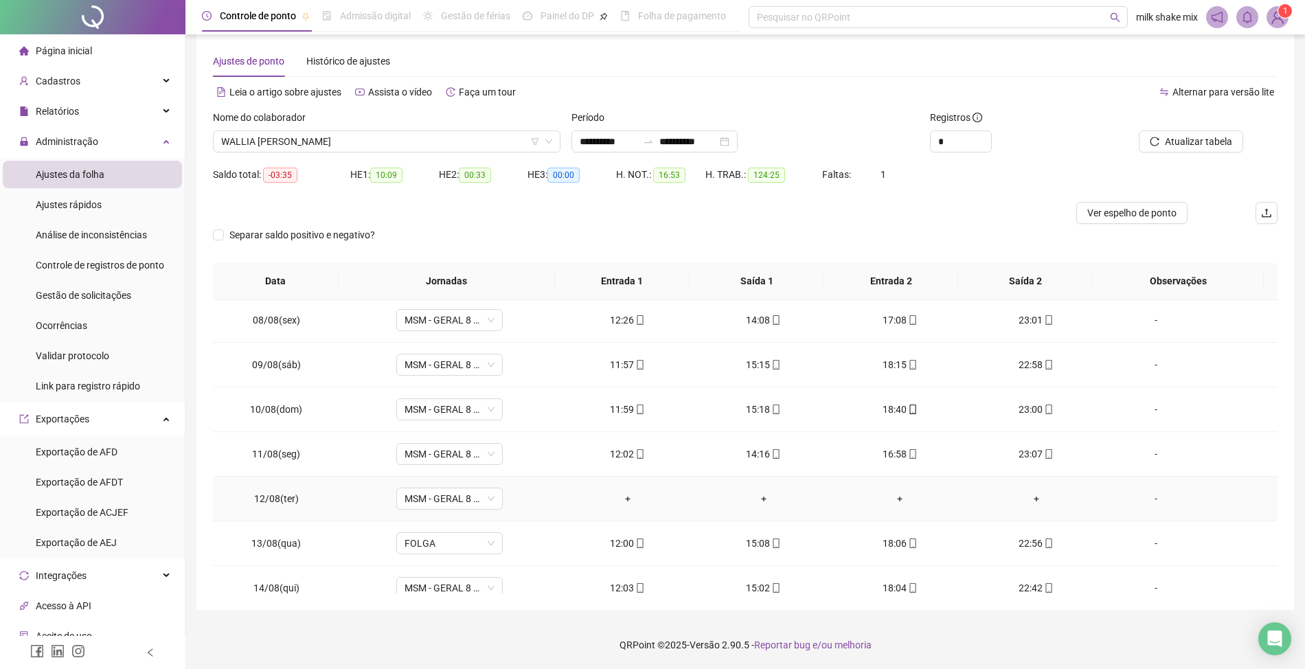
scroll to position [366, 0]
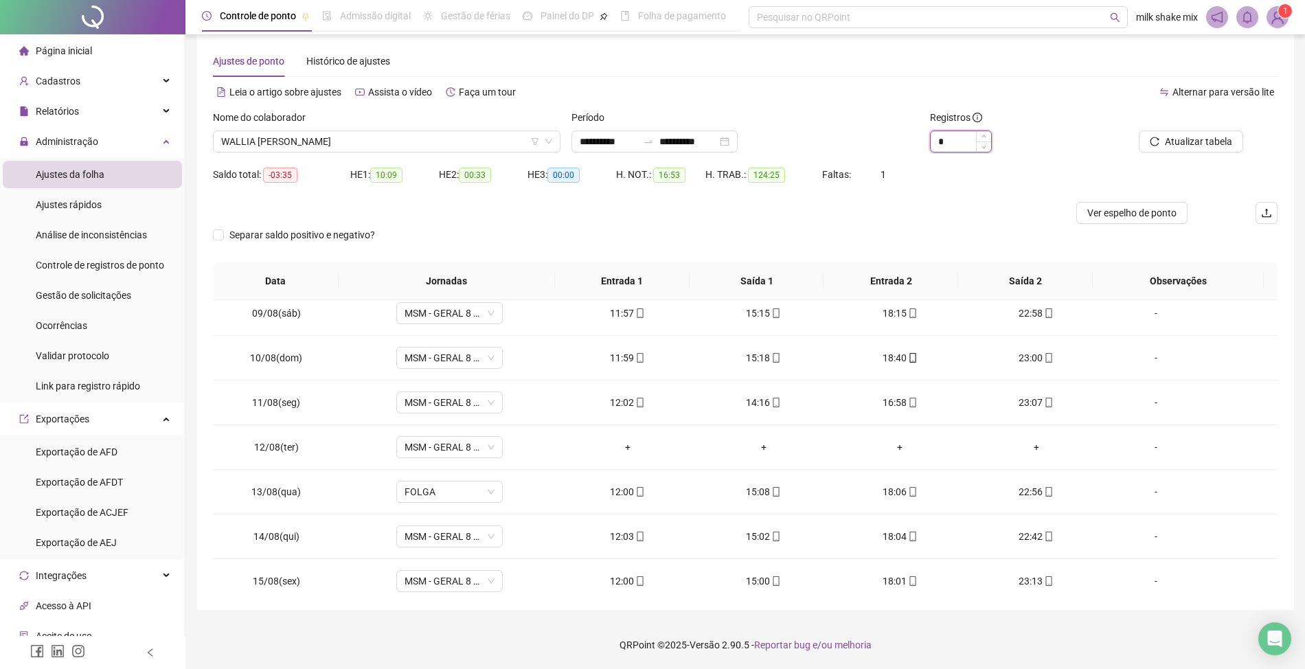
click at [961, 143] on input "*" at bounding box center [961, 141] width 60 height 21
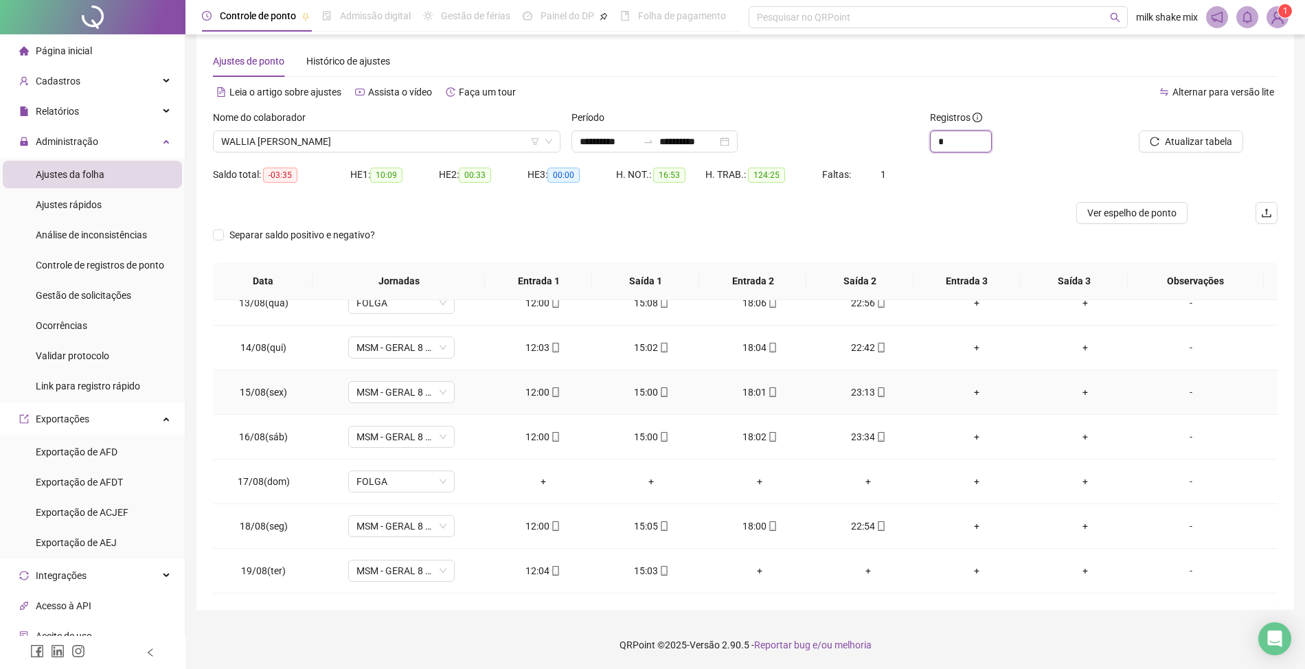
scroll to position [559, 0]
click at [436, 394] on span "MSM - GERAL 8 HORAS" at bounding box center [402, 392] width 90 height 21
type input "*"
click at [212, 434] on div "**********" at bounding box center [746, 319] width 1098 height 581
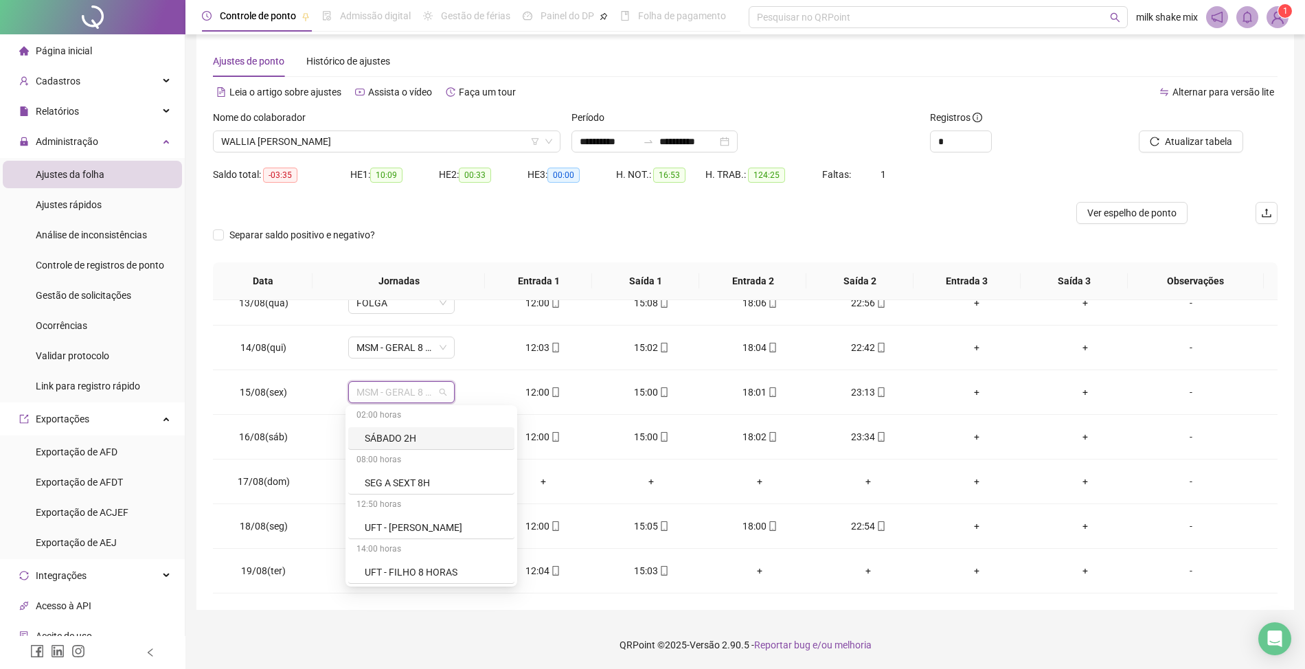
click at [212, 434] on div "**********" at bounding box center [746, 319] width 1098 height 581
click at [372, 131] on div "WALLIA BENTO RODRIGUES" at bounding box center [387, 142] width 348 height 22
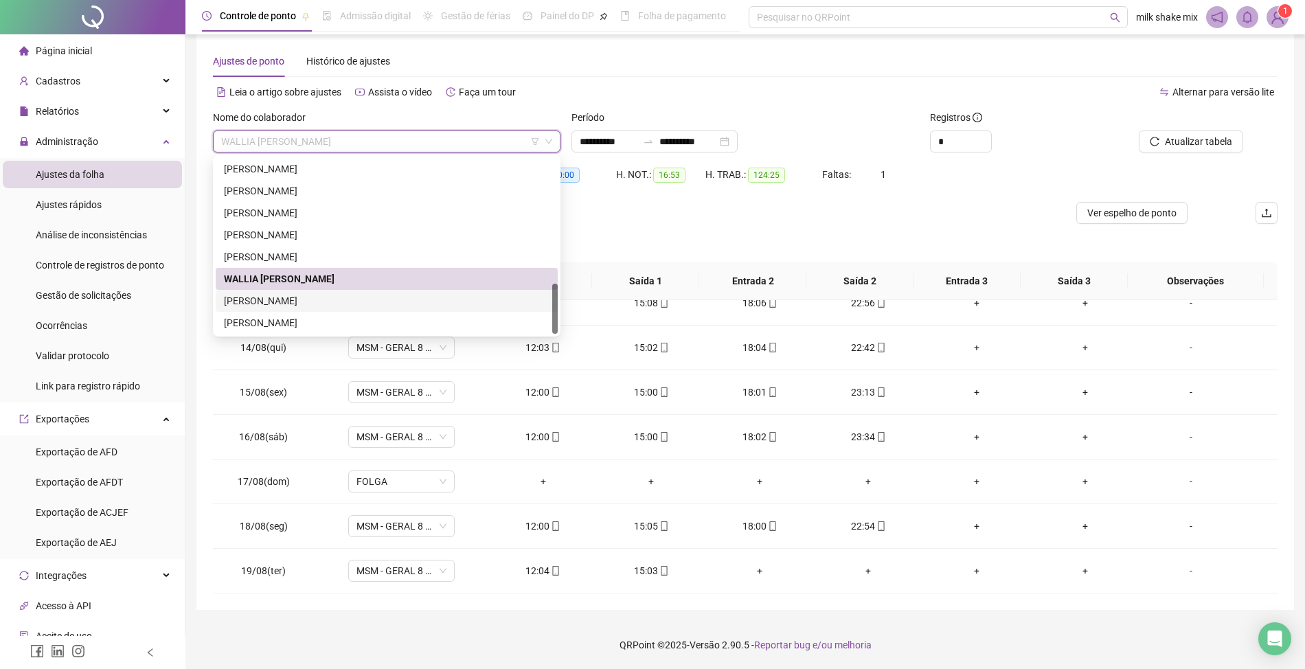
click at [298, 306] on div "WEMERSON MACHADO PEREIRA" at bounding box center [387, 300] width 326 height 15
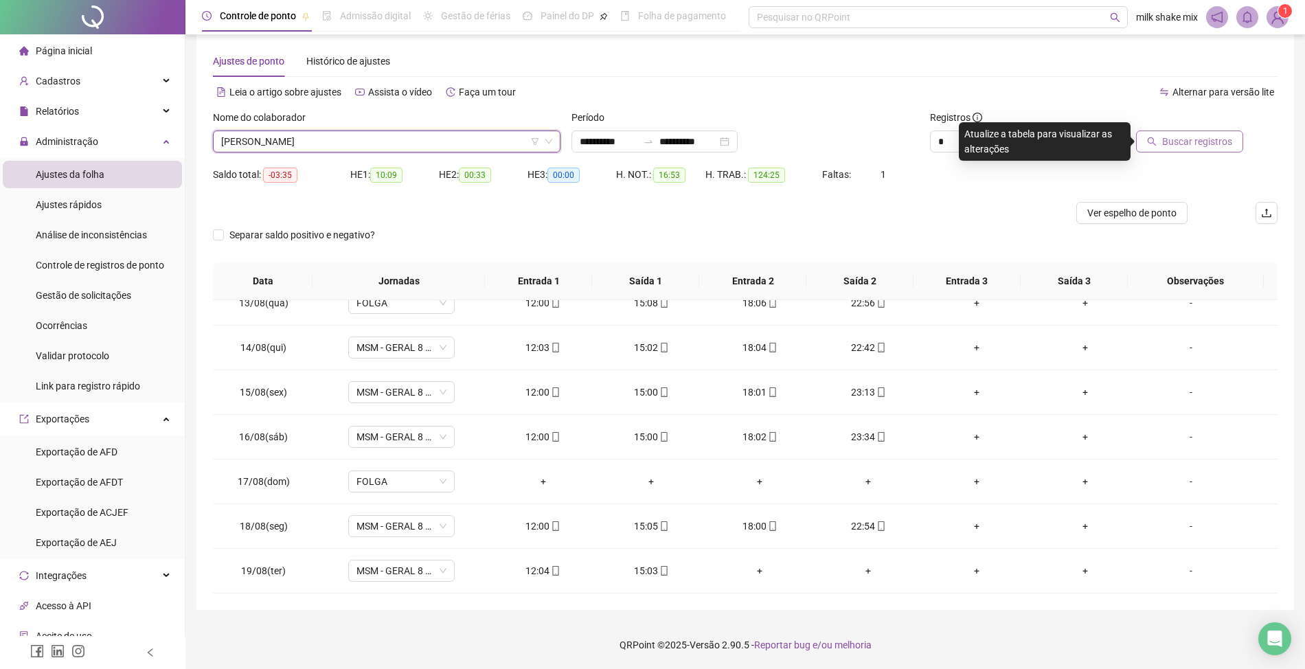
click at [1187, 148] on span "Buscar registros" at bounding box center [1198, 141] width 70 height 15
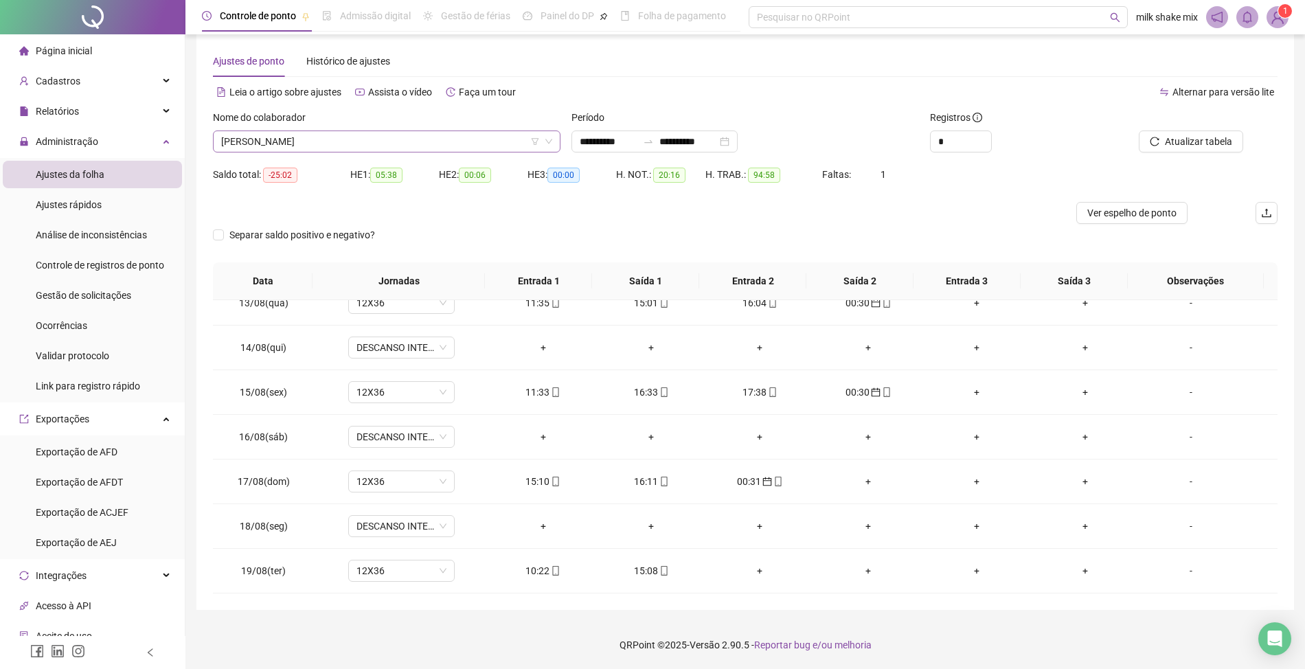
click at [460, 133] on span "WEMERSON MACHADO PEREIRA" at bounding box center [386, 141] width 331 height 21
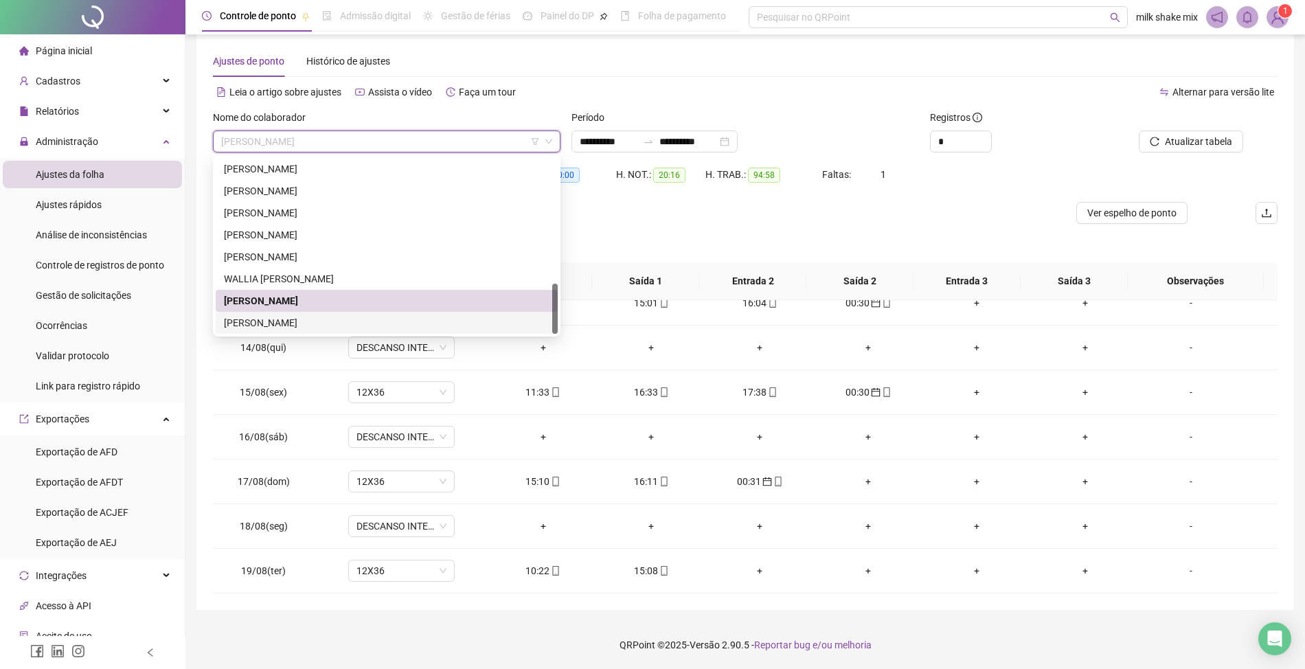
click at [359, 324] on div "YURI QUEIROZ GONÇALVES" at bounding box center [387, 322] width 326 height 15
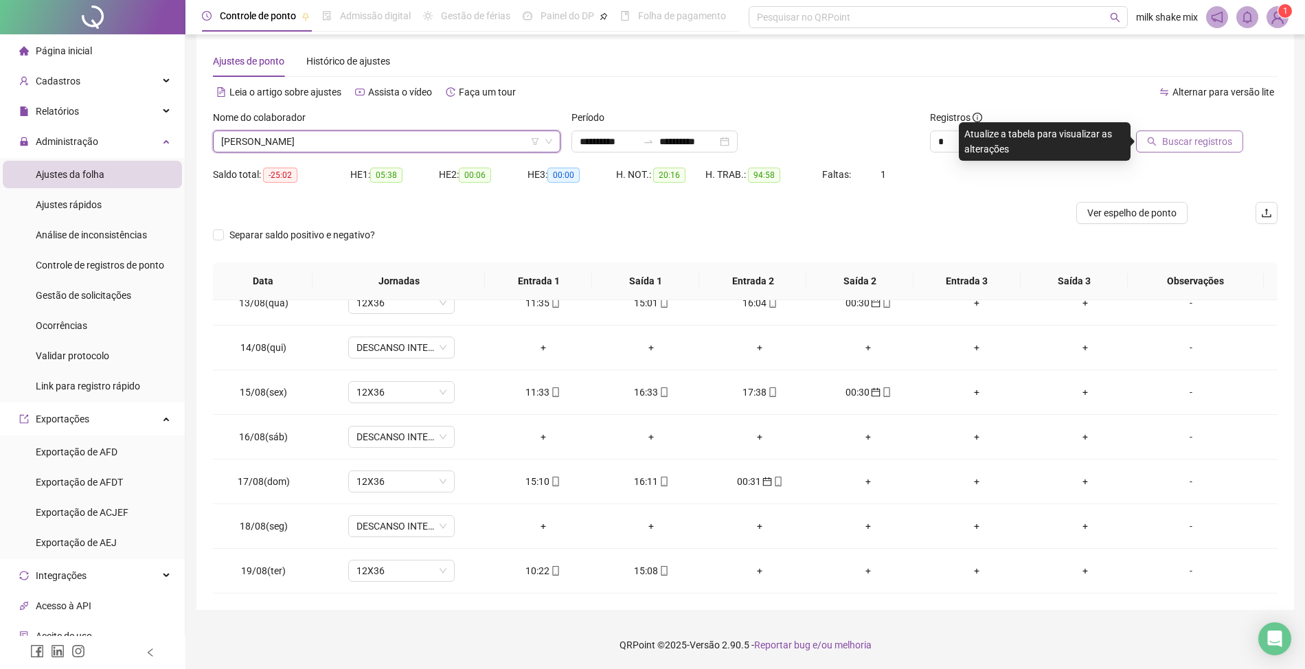
click at [1185, 133] on button "Buscar registros" at bounding box center [1189, 142] width 107 height 22
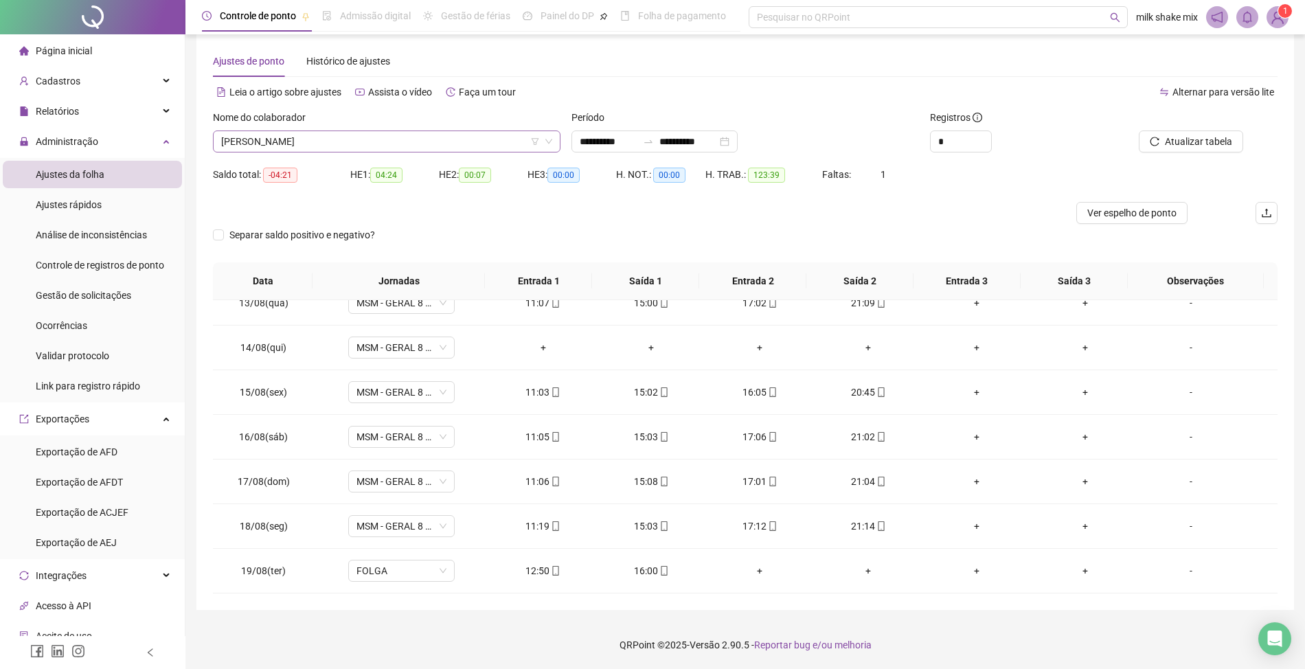
click at [463, 133] on span "YURI QUEIROZ GONÇALVES" at bounding box center [386, 141] width 331 height 21
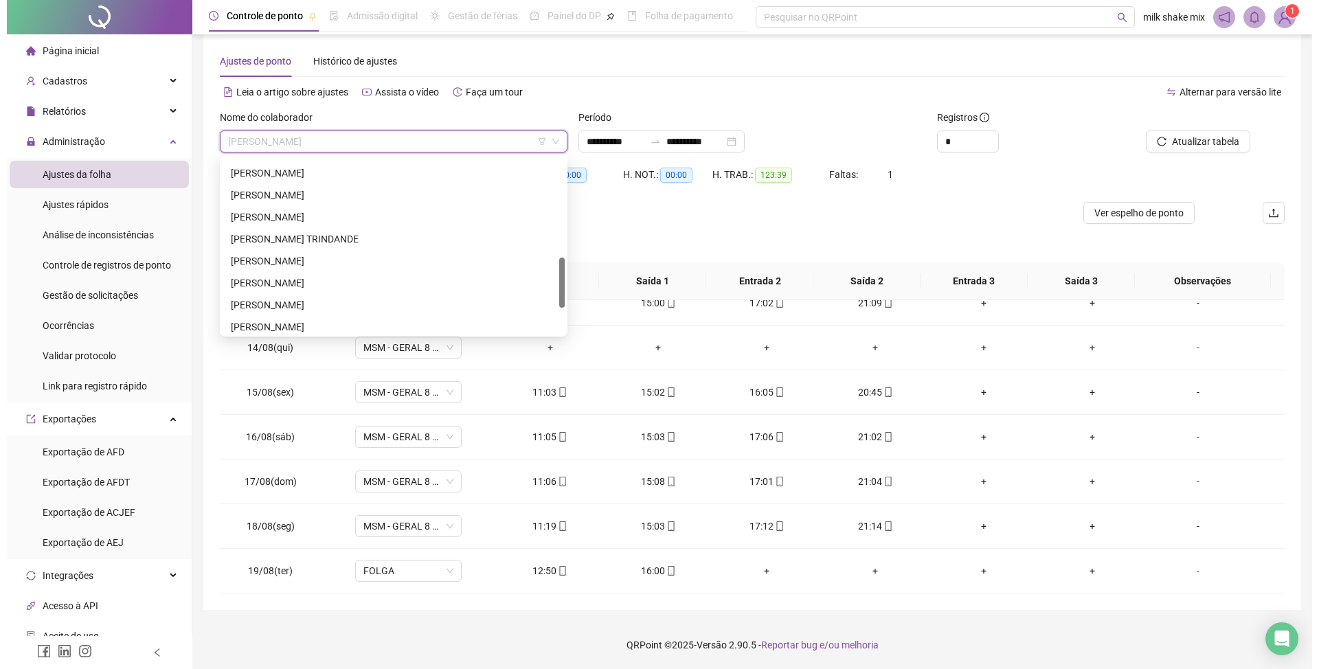
scroll to position [256, 0]
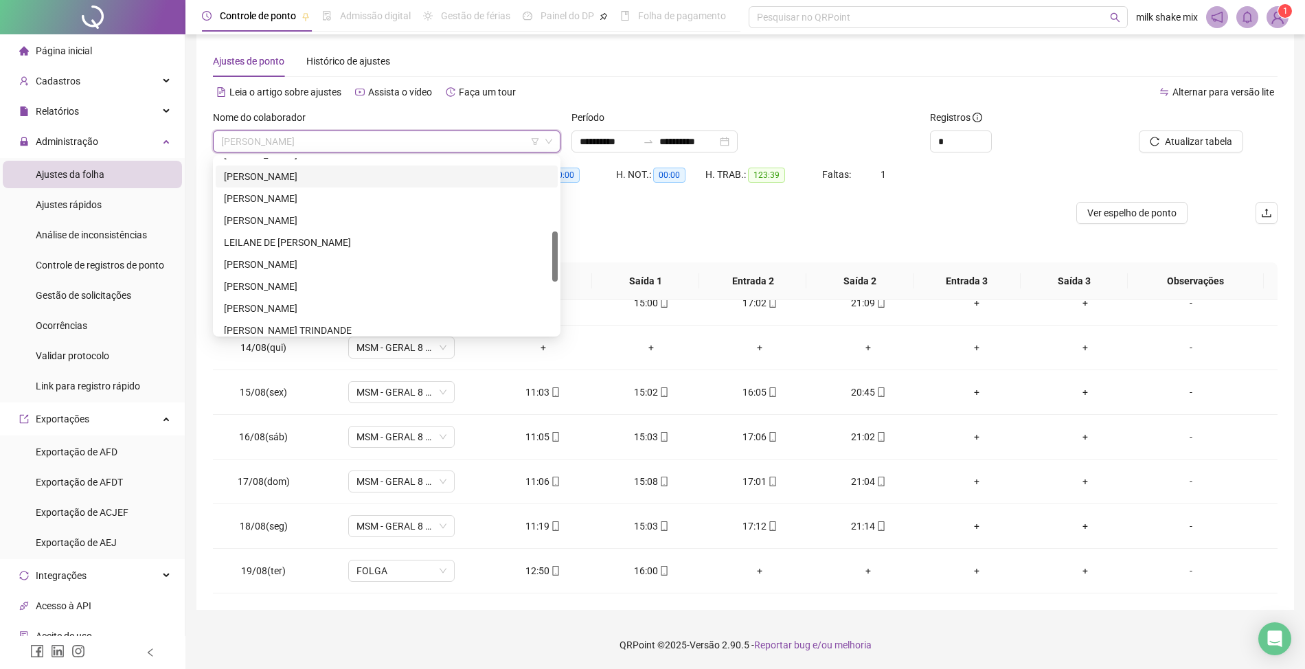
click at [344, 177] on div "IVINNY DE SOUZA GOMES BRITO" at bounding box center [387, 176] width 326 height 15
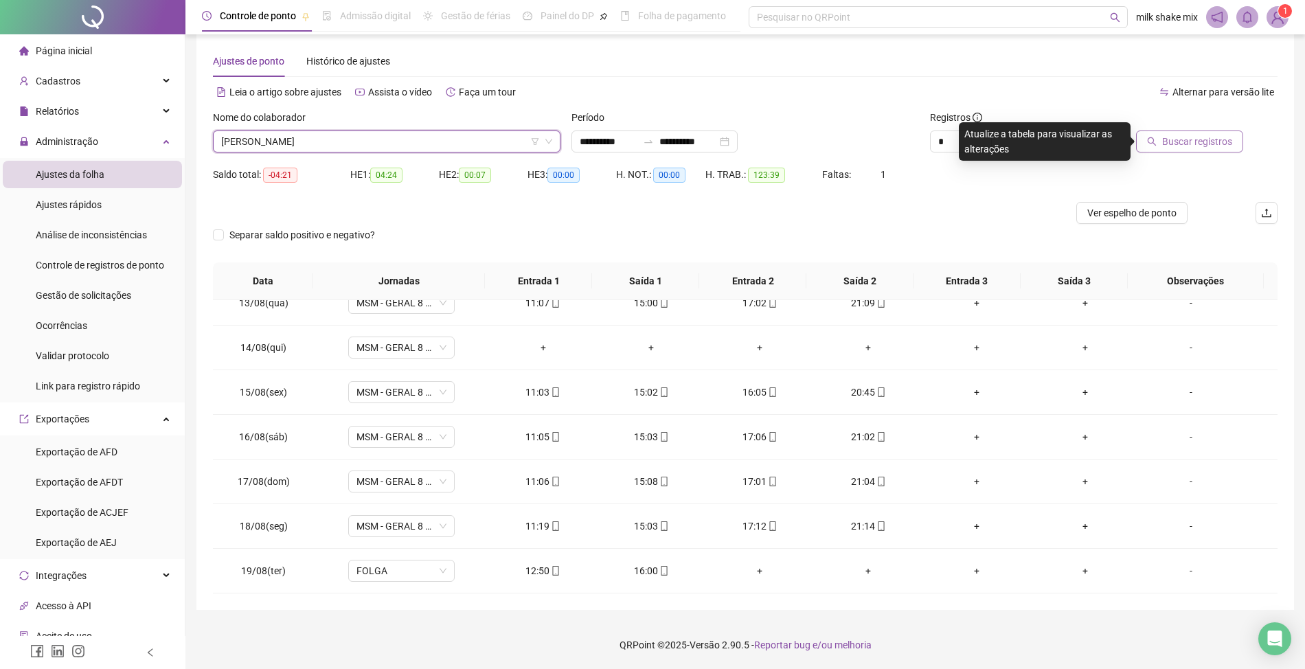
click at [1175, 134] on span "Buscar registros" at bounding box center [1198, 141] width 70 height 15
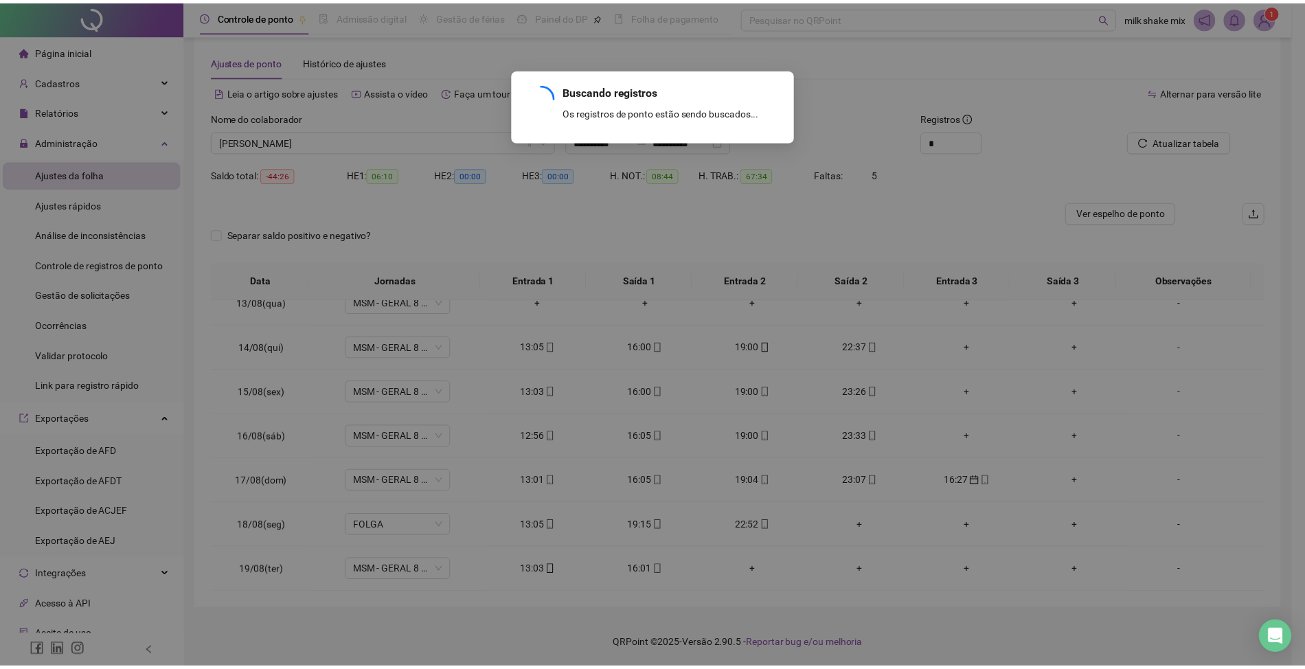
scroll to position [380, 0]
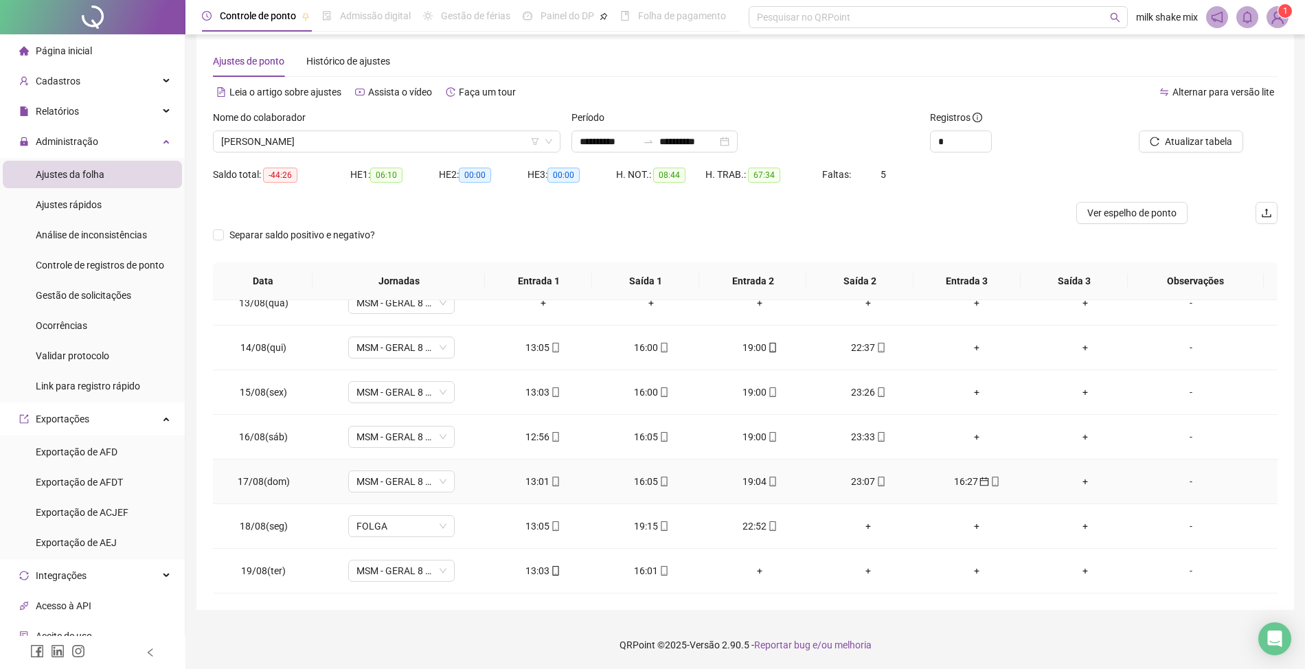
click at [978, 487] on div "16:27" at bounding box center [977, 481] width 87 height 15
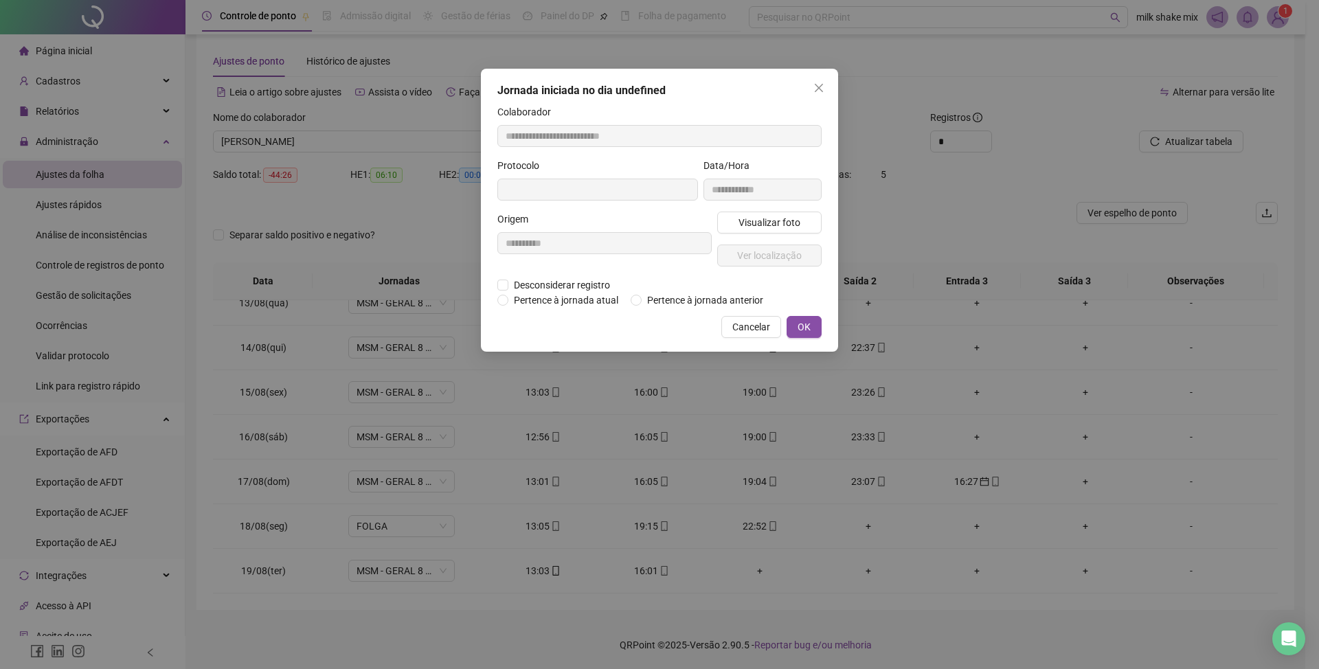
type input "**********"
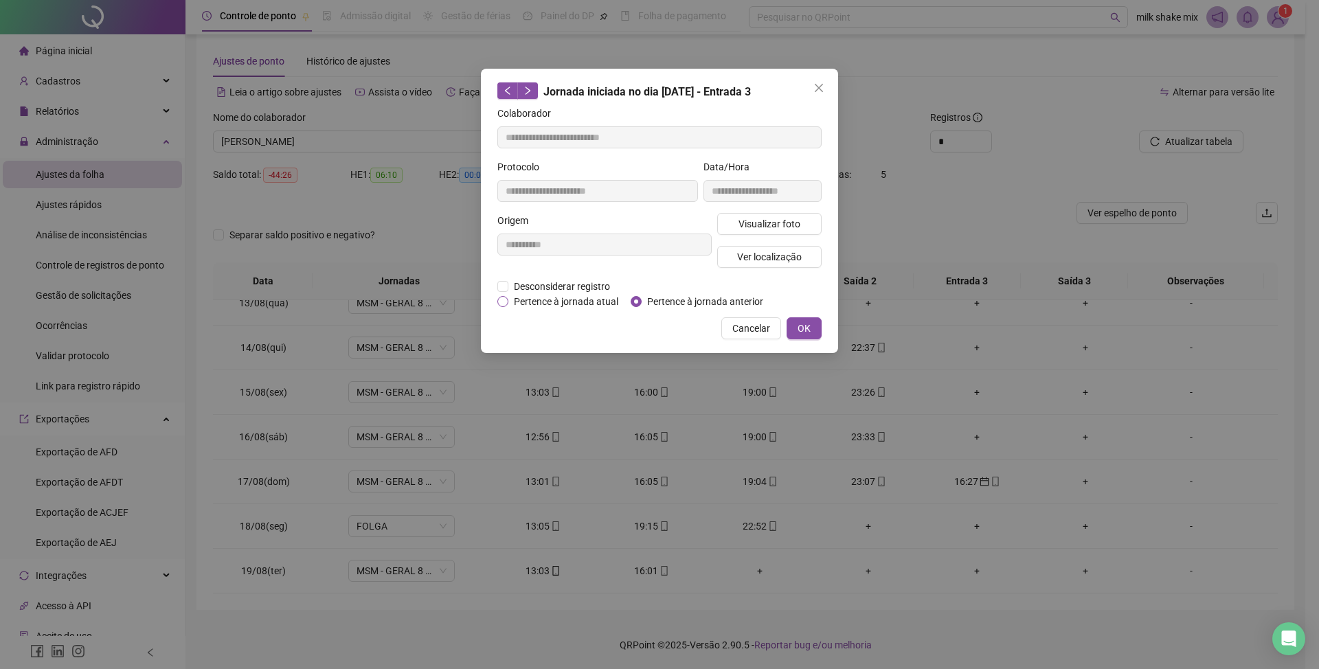
click at [588, 306] on span "Pertence à jornada atual" at bounding box center [565, 301] width 115 height 15
click at [814, 328] on button "OK" at bounding box center [804, 328] width 35 height 22
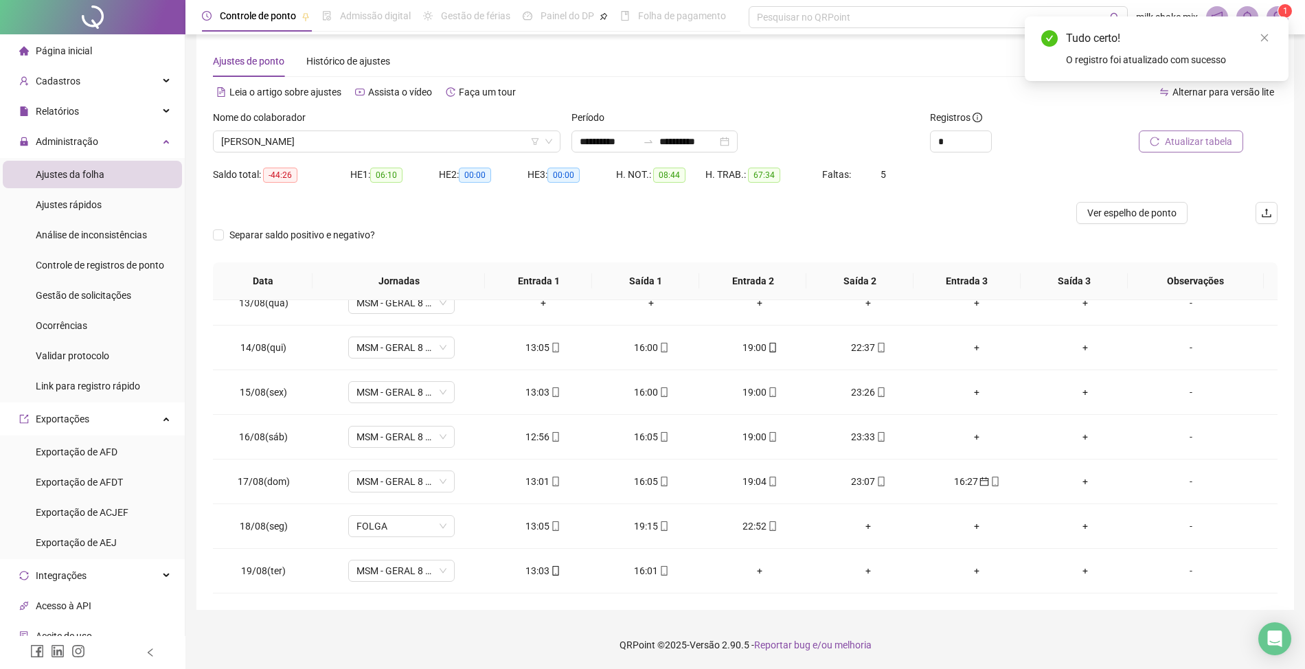
click at [1221, 141] on span "Atualizar tabela" at bounding box center [1198, 141] width 67 height 15
click at [370, 149] on span "IVINNY DE SOUZA GOMES BRITO" at bounding box center [386, 141] width 331 height 21
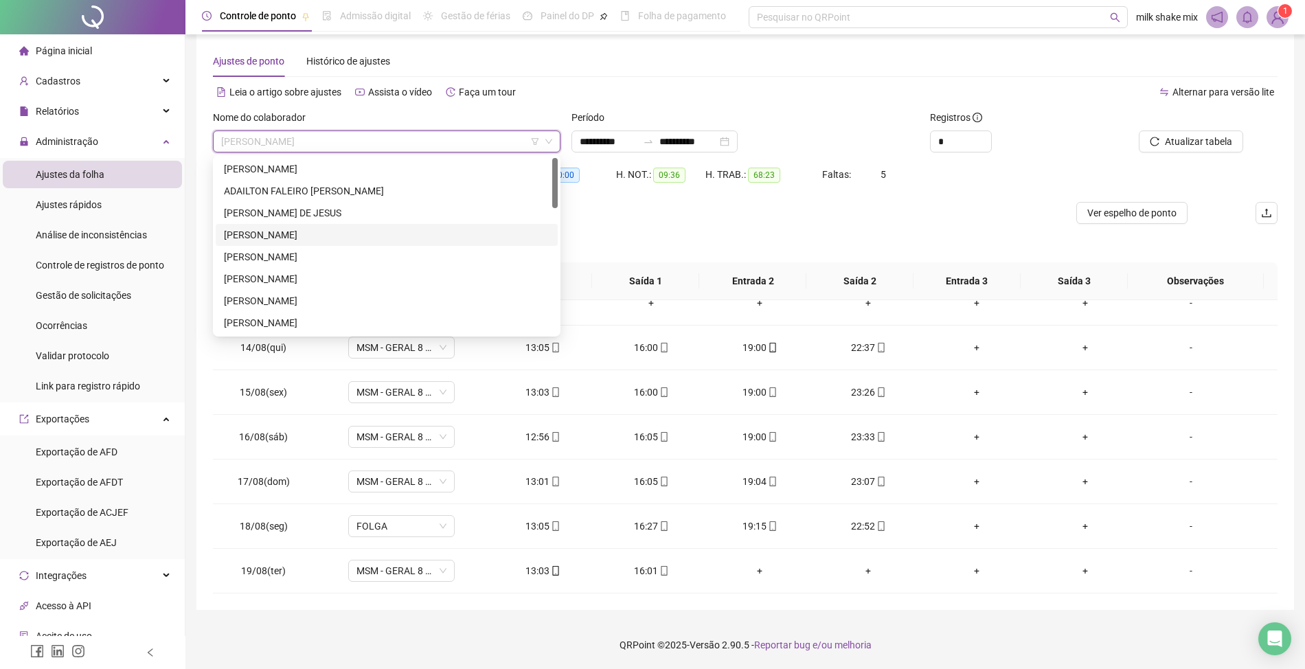
scroll to position [0, 0]
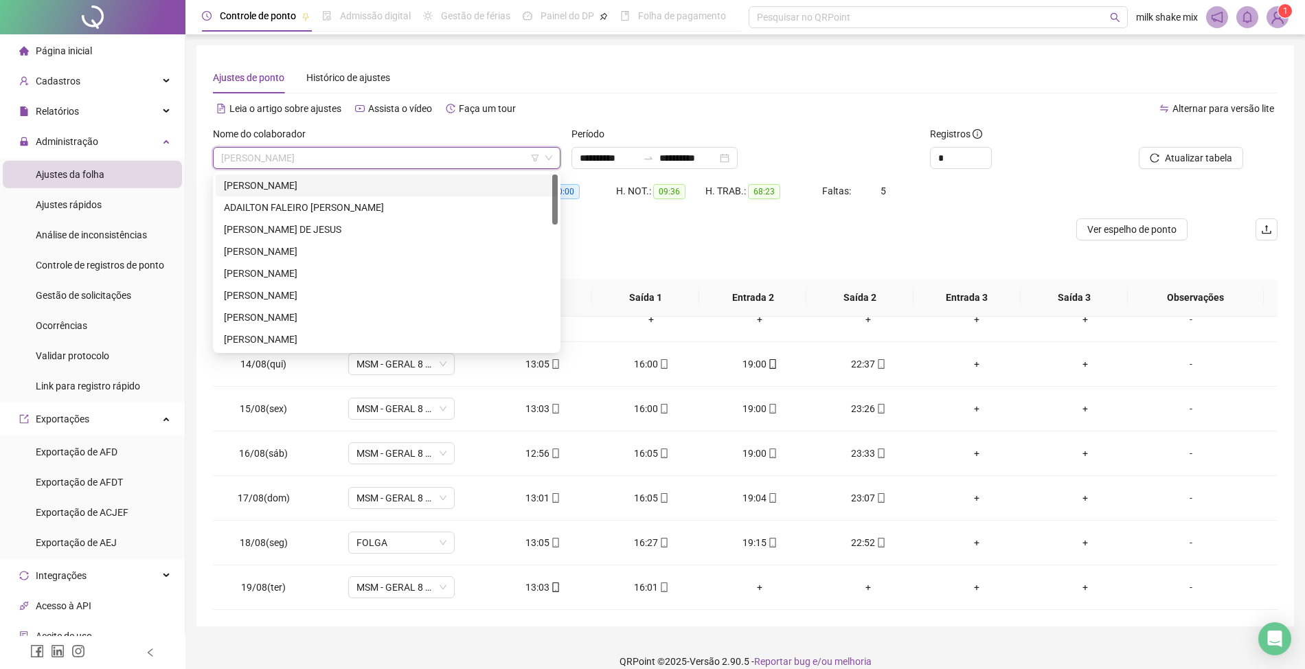
click at [359, 195] on div "ACLEO SANTANA BARROS" at bounding box center [387, 186] width 342 height 22
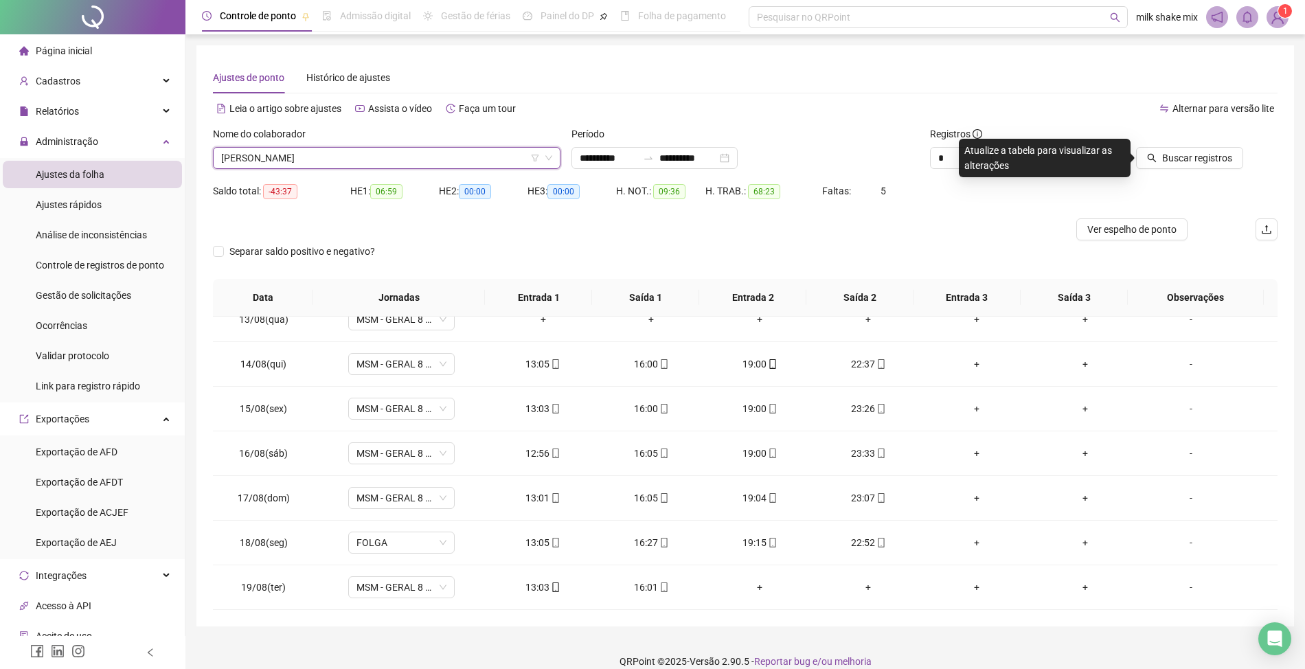
click at [407, 155] on span "ACLEO SANTANA BARROS" at bounding box center [386, 158] width 331 height 21
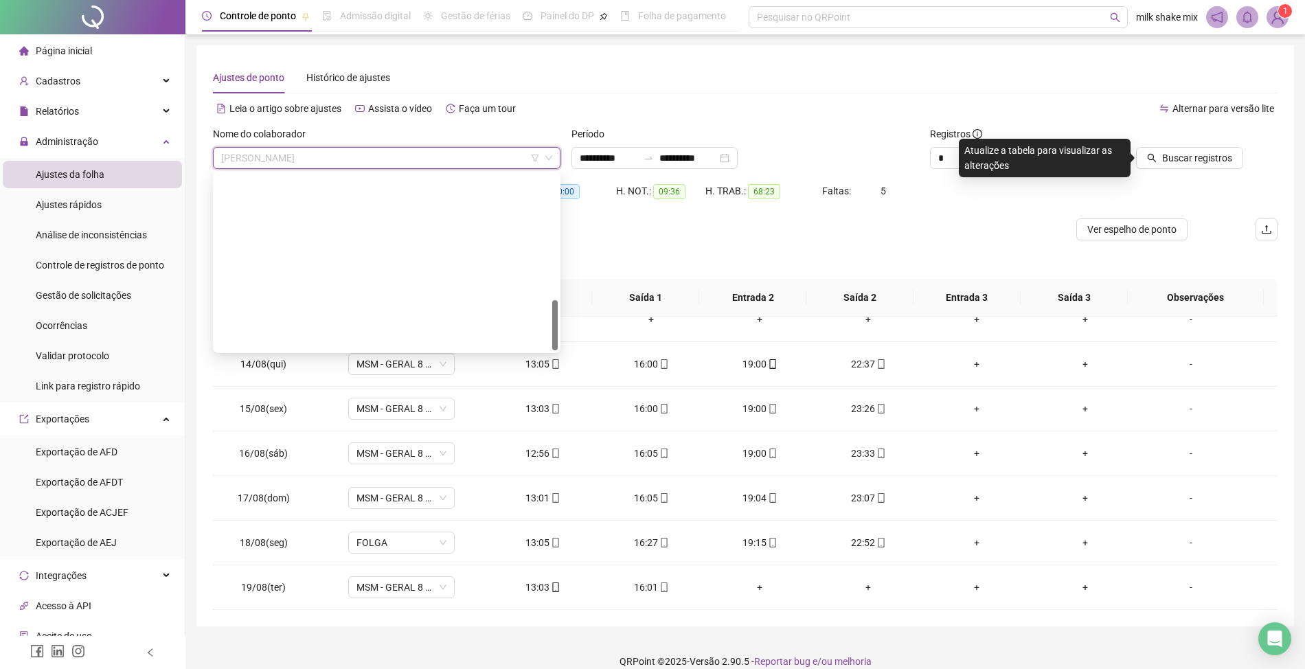
scroll to position [440, 0]
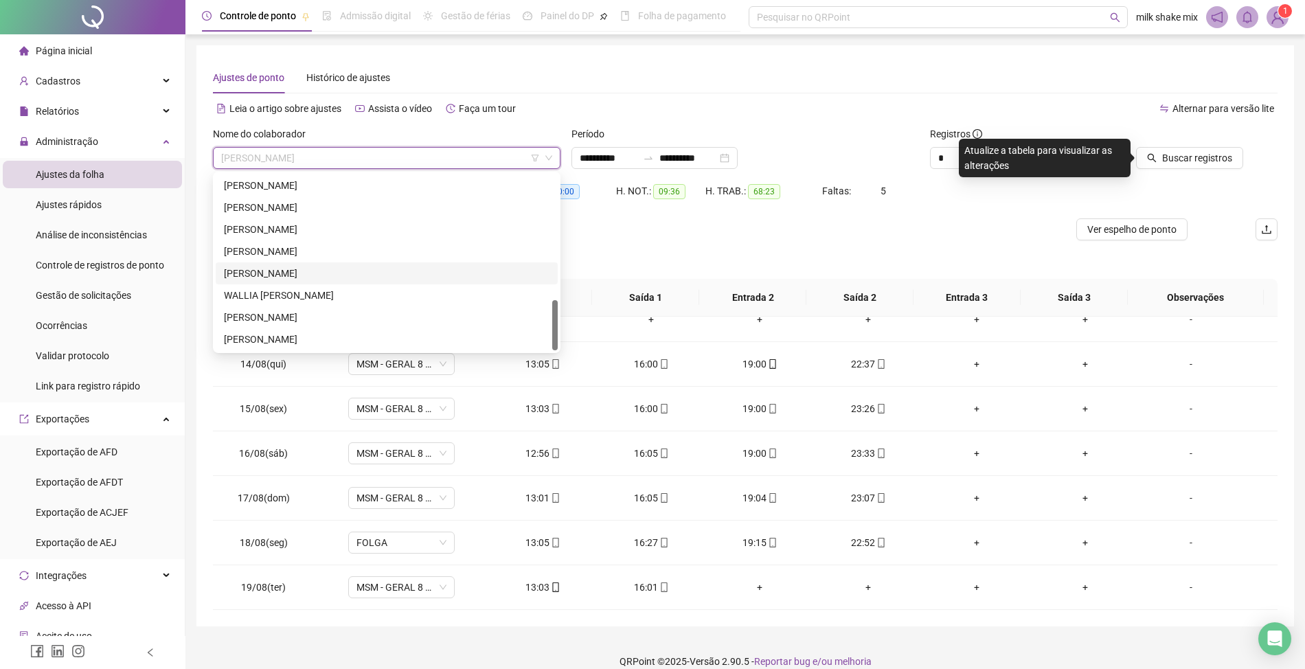
click at [309, 270] on div "VICTOR HUGO JOSÉ DE QUEIROZ" at bounding box center [387, 273] width 326 height 15
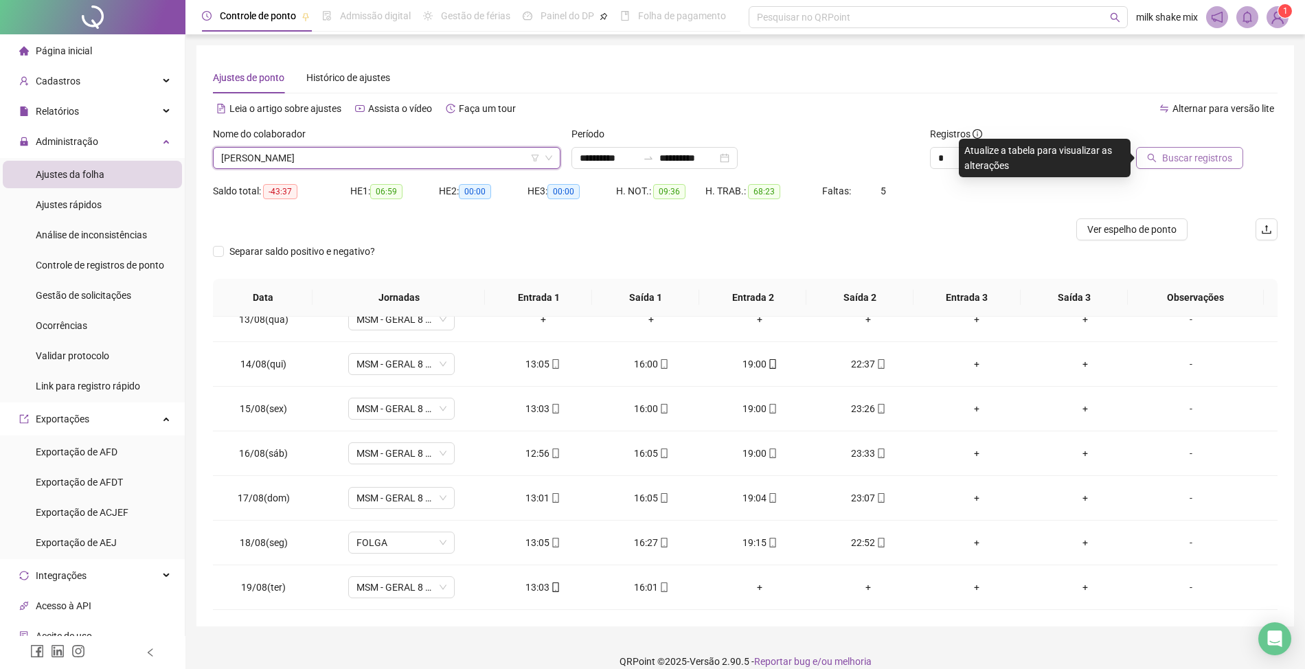
click at [1201, 161] on span "Buscar registros" at bounding box center [1198, 157] width 70 height 15
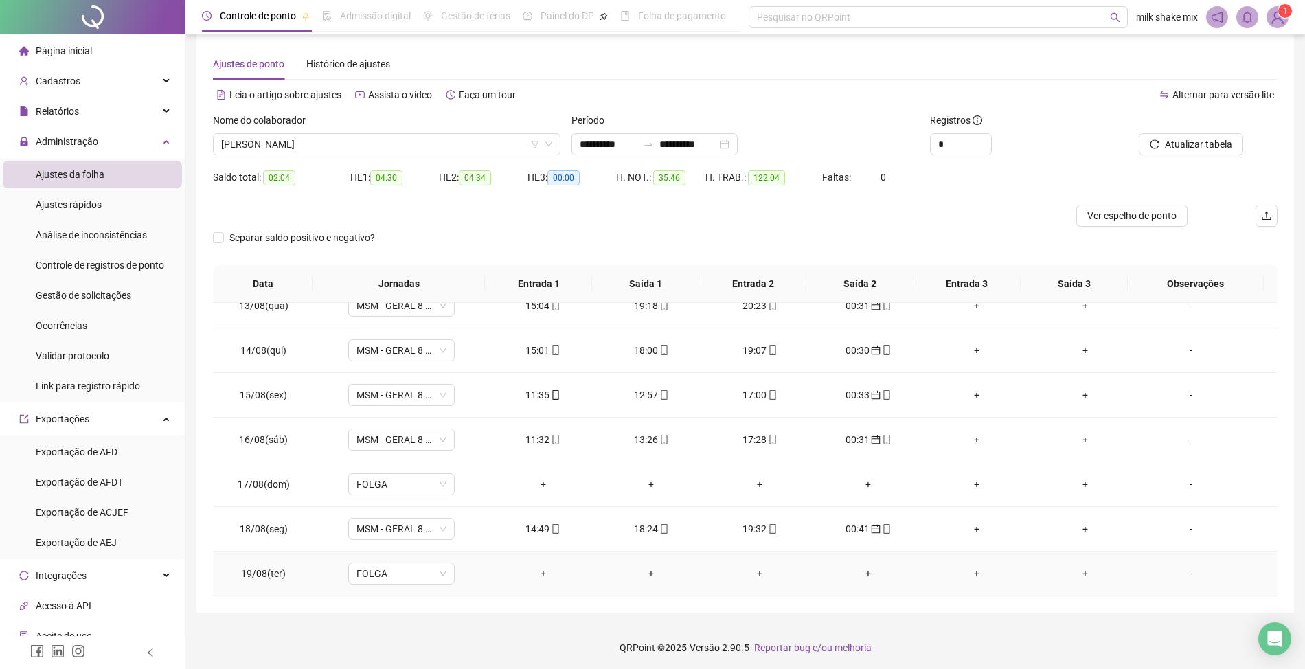
scroll to position [16, 0]
click at [438, 135] on span "VICTOR HUGO JOSÉ DE QUEIROZ" at bounding box center [386, 141] width 331 height 21
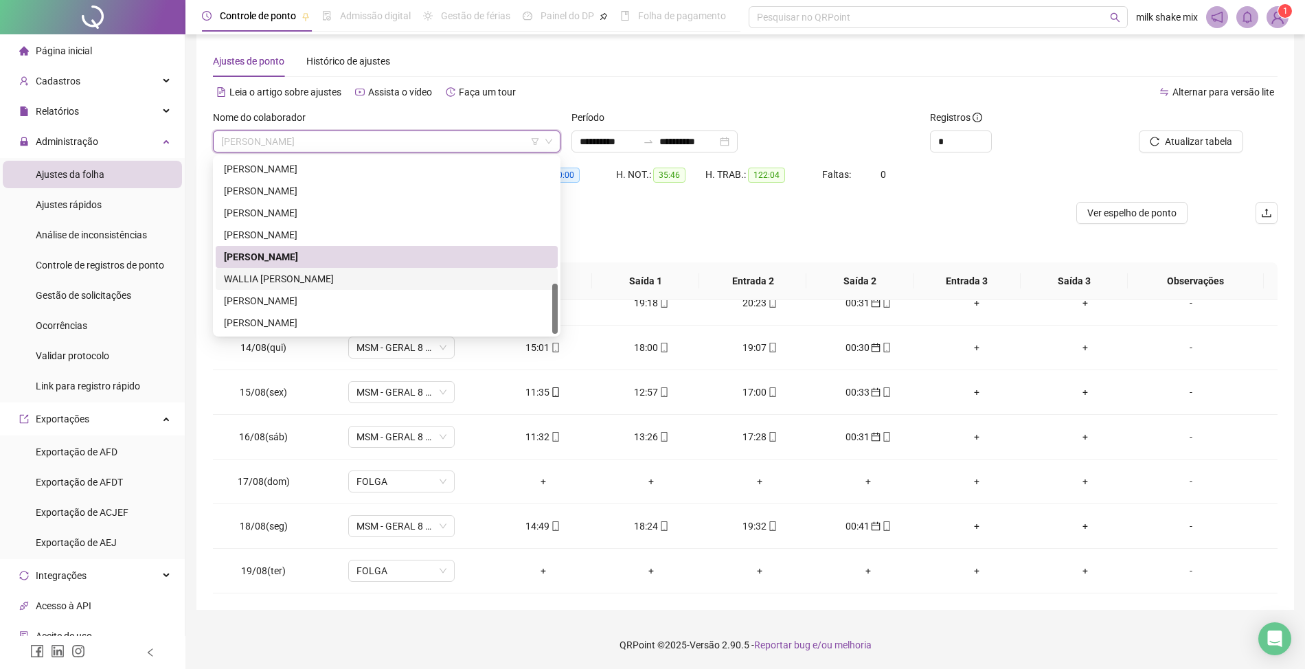
click at [352, 287] on div "WALLIA BENTO RODRIGUES" at bounding box center [387, 279] width 342 height 22
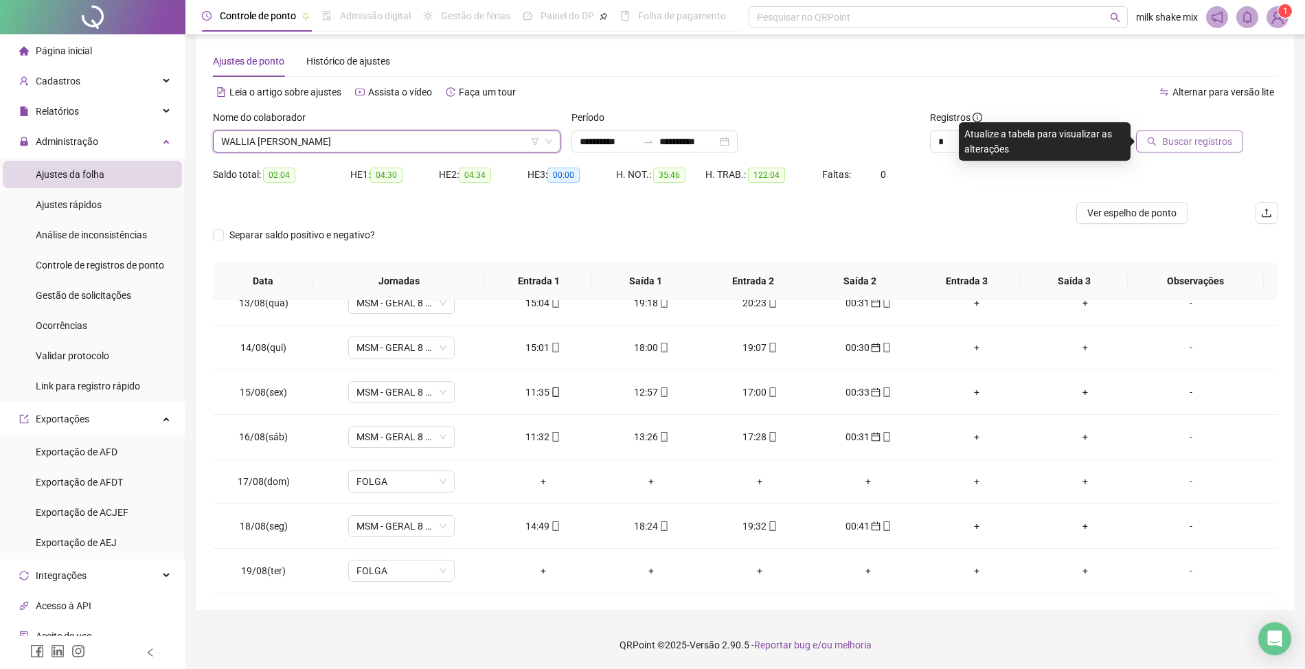
click at [1222, 141] on span "Buscar registros" at bounding box center [1198, 141] width 70 height 15
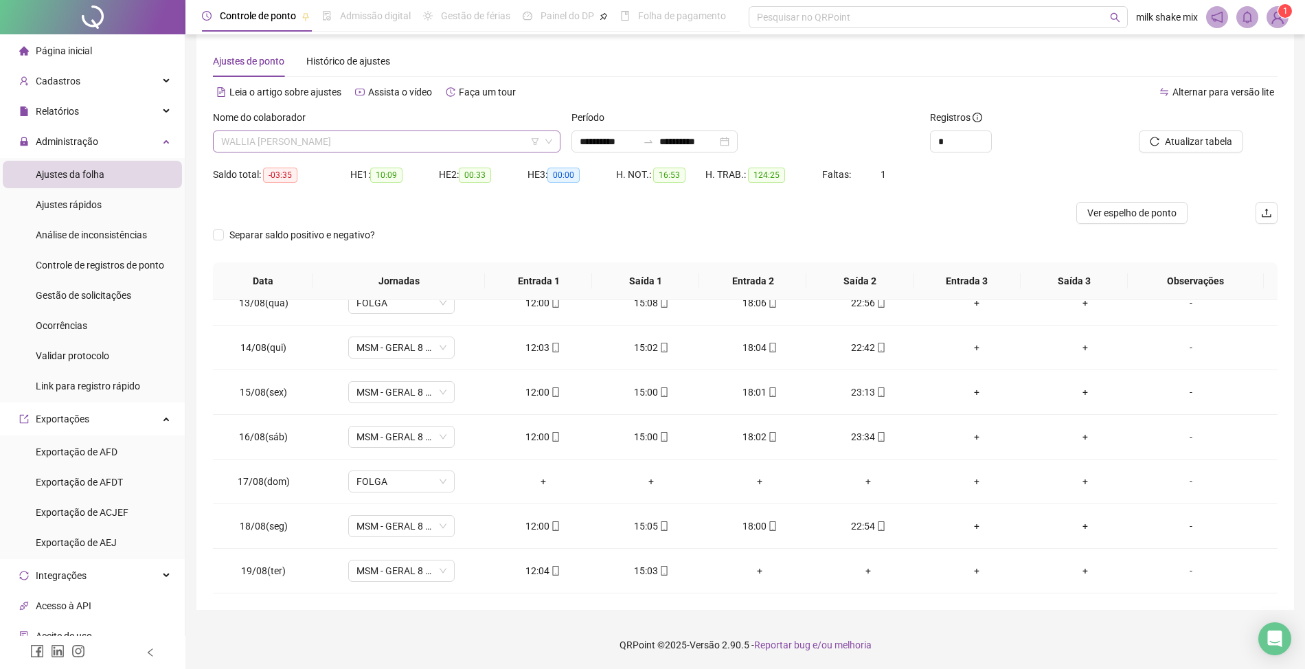
click at [458, 139] on span "WALLIA BENTO RODRIGUES" at bounding box center [386, 141] width 331 height 21
